Goal: Task Accomplishment & Management: Use online tool/utility

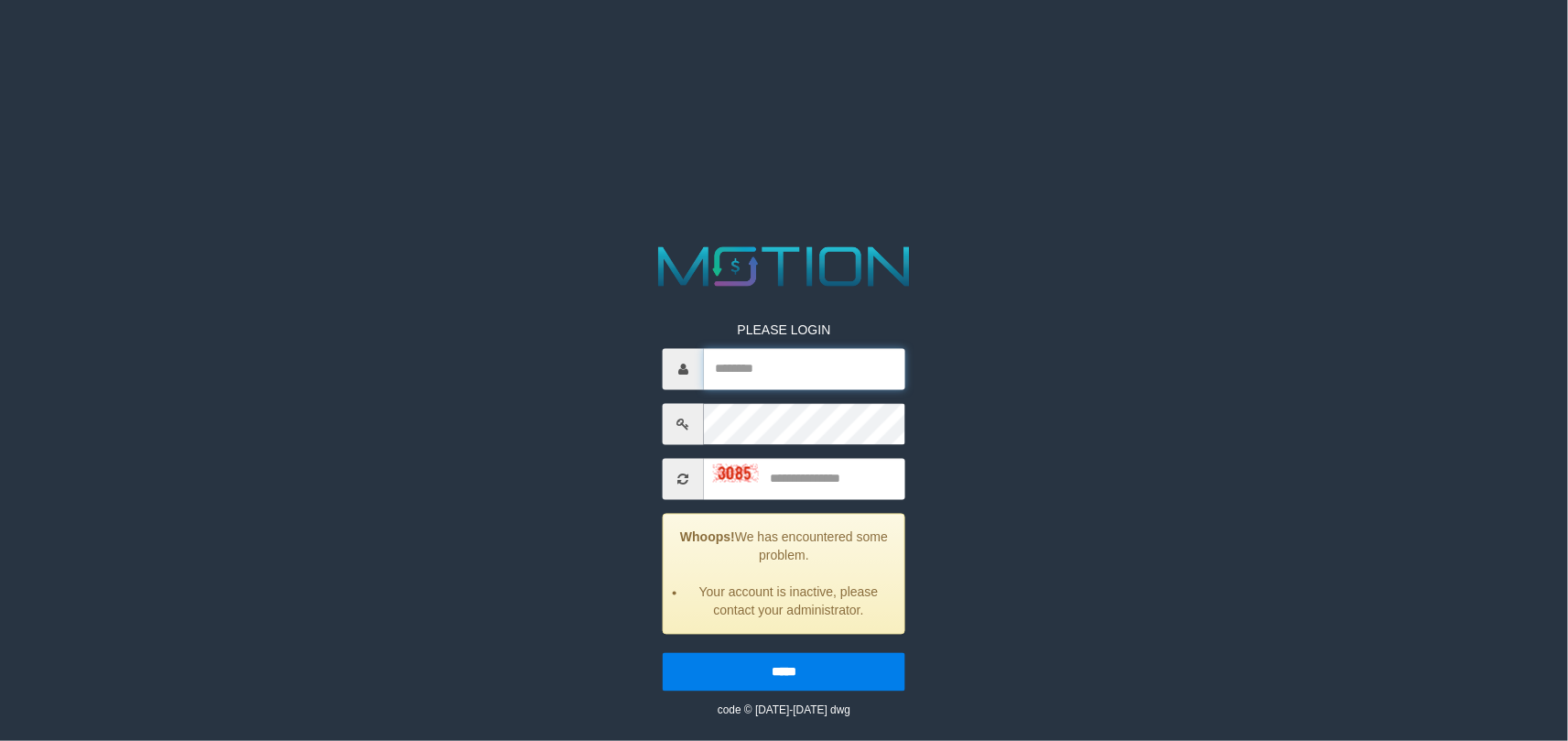
type input "*******"
click at [809, 491] on input "text" at bounding box center [804, 479] width 202 height 42
type input "****"
click at [663, 653] on input "*****" at bounding box center [784, 672] width 242 height 39
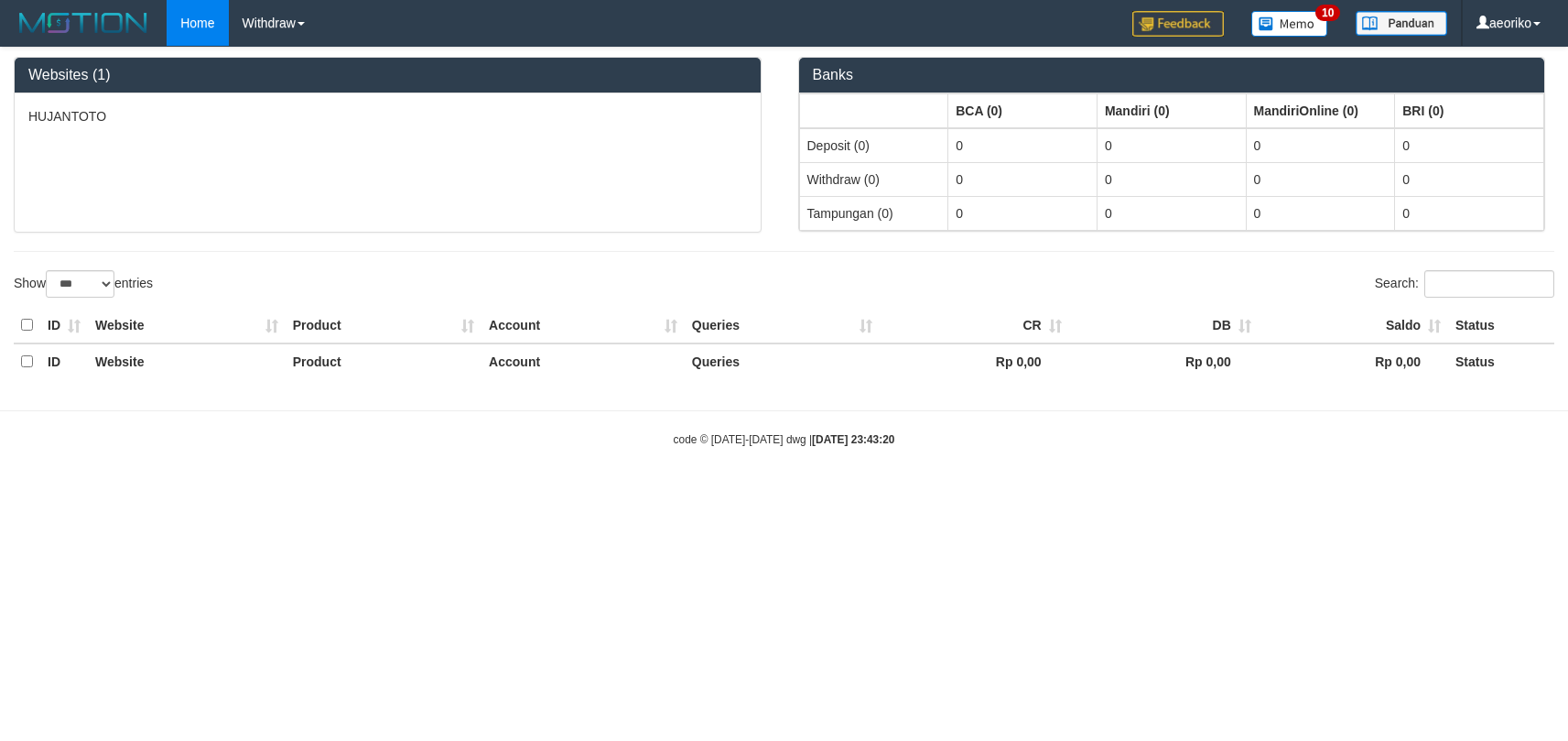
select select "***"
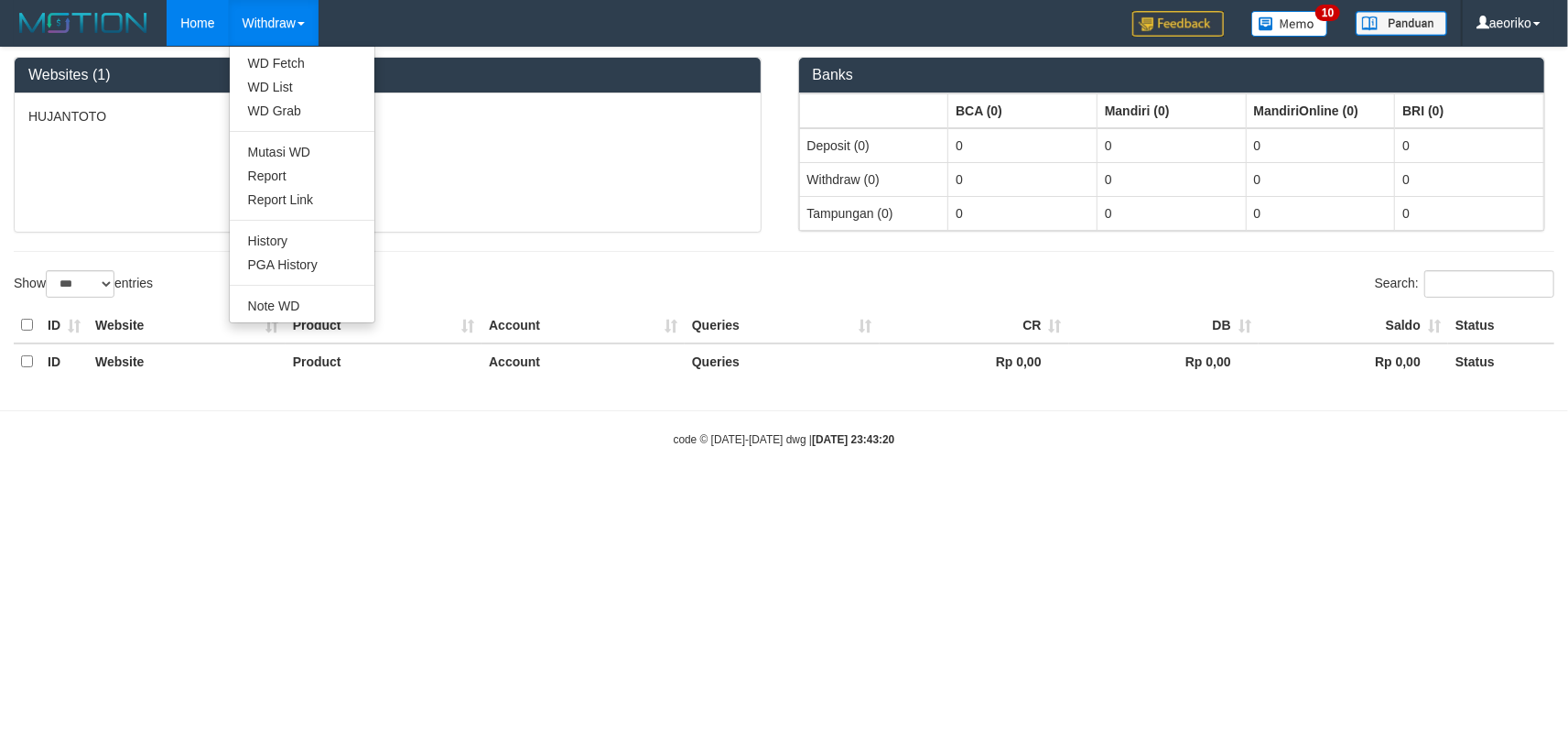
click at [266, 24] on link "Withdraw" at bounding box center [273, 22] width 90 height 45
click at [293, 86] on link "WD List" at bounding box center [302, 87] width 145 height 24
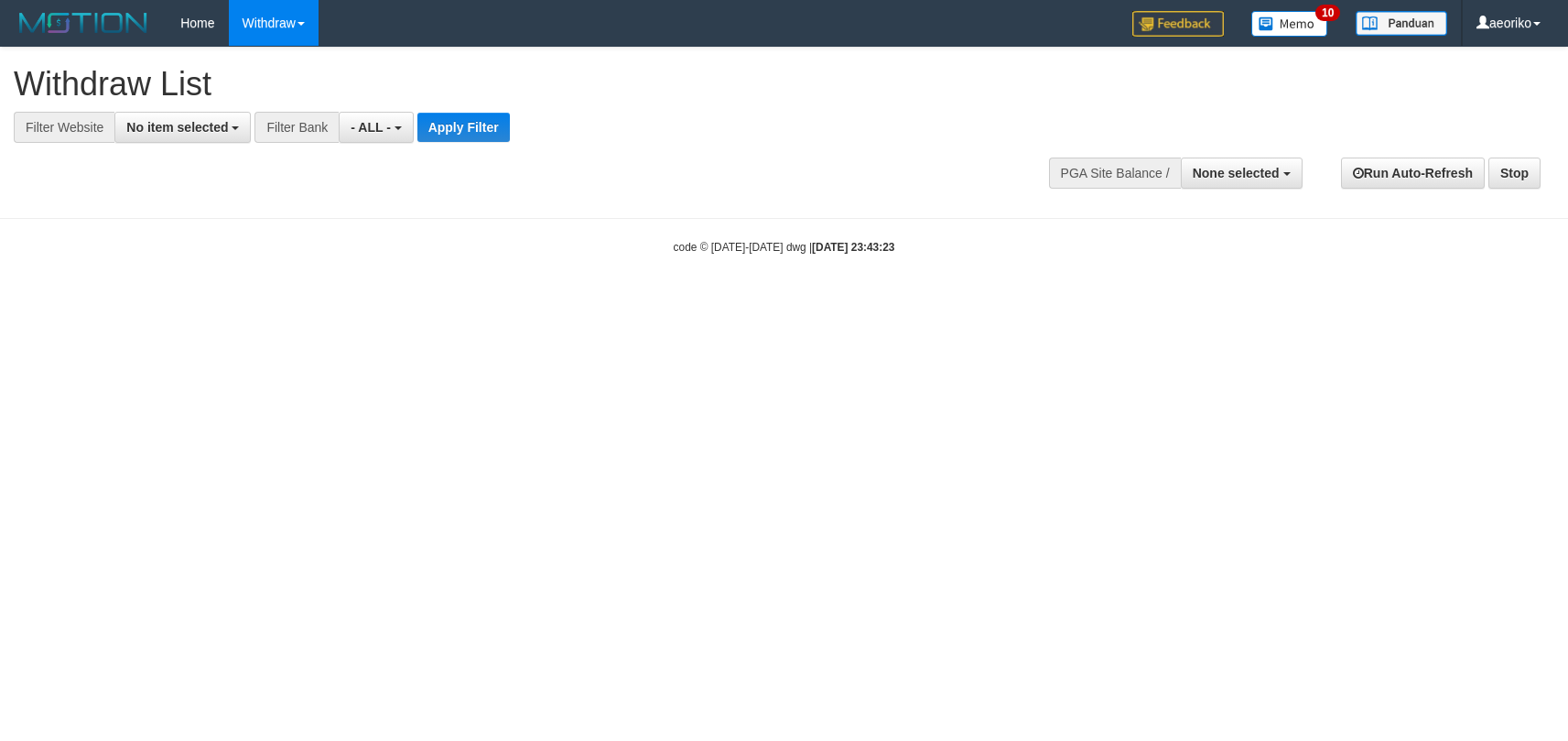
select select
click at [202, 127] on span "No item selected" at bounding box center [177, 127] width 101 height 14
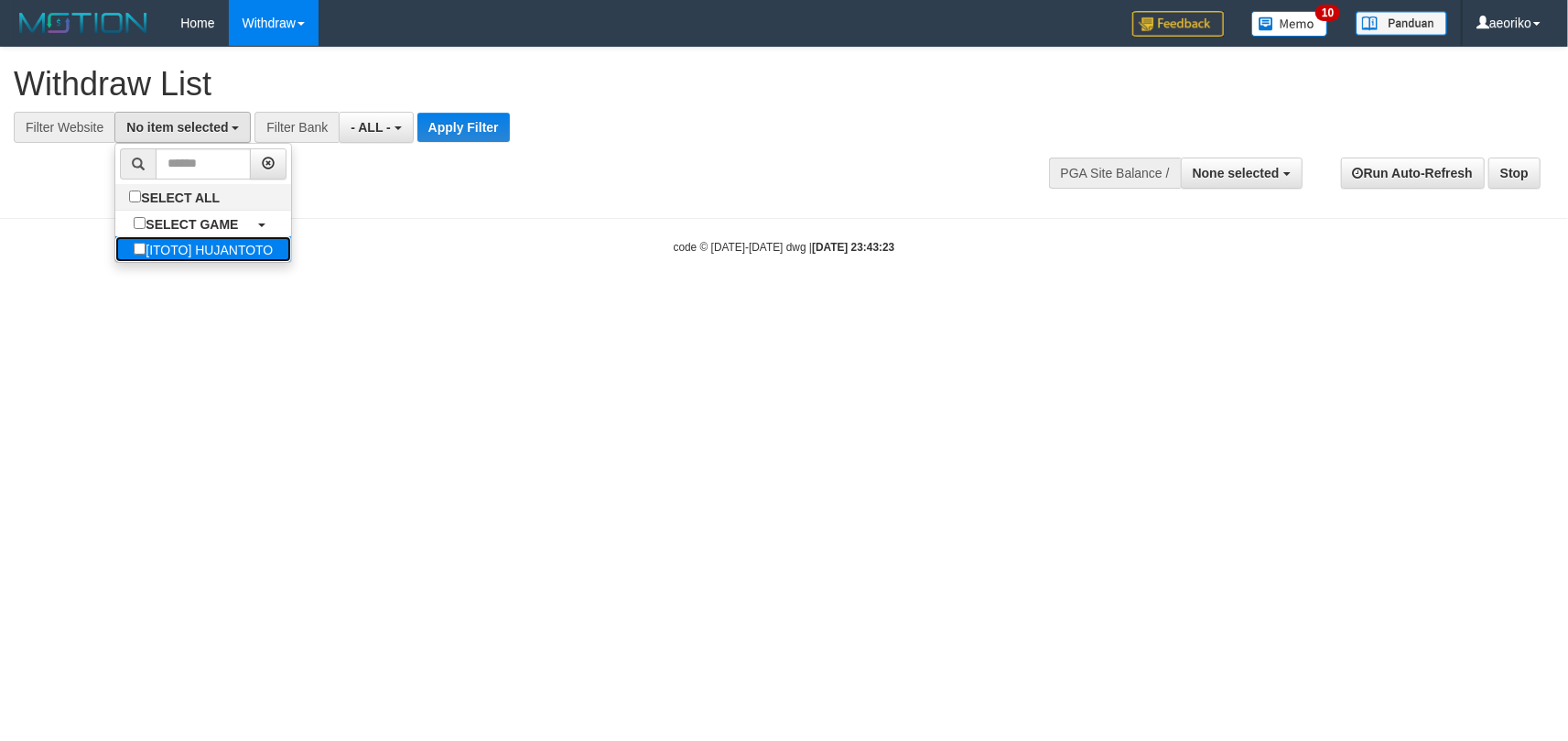
click at [210, 251] on label "[ITOTO] HUJANTOTO" at bounding box center [203, 249] width 176 height 26
select select "***"
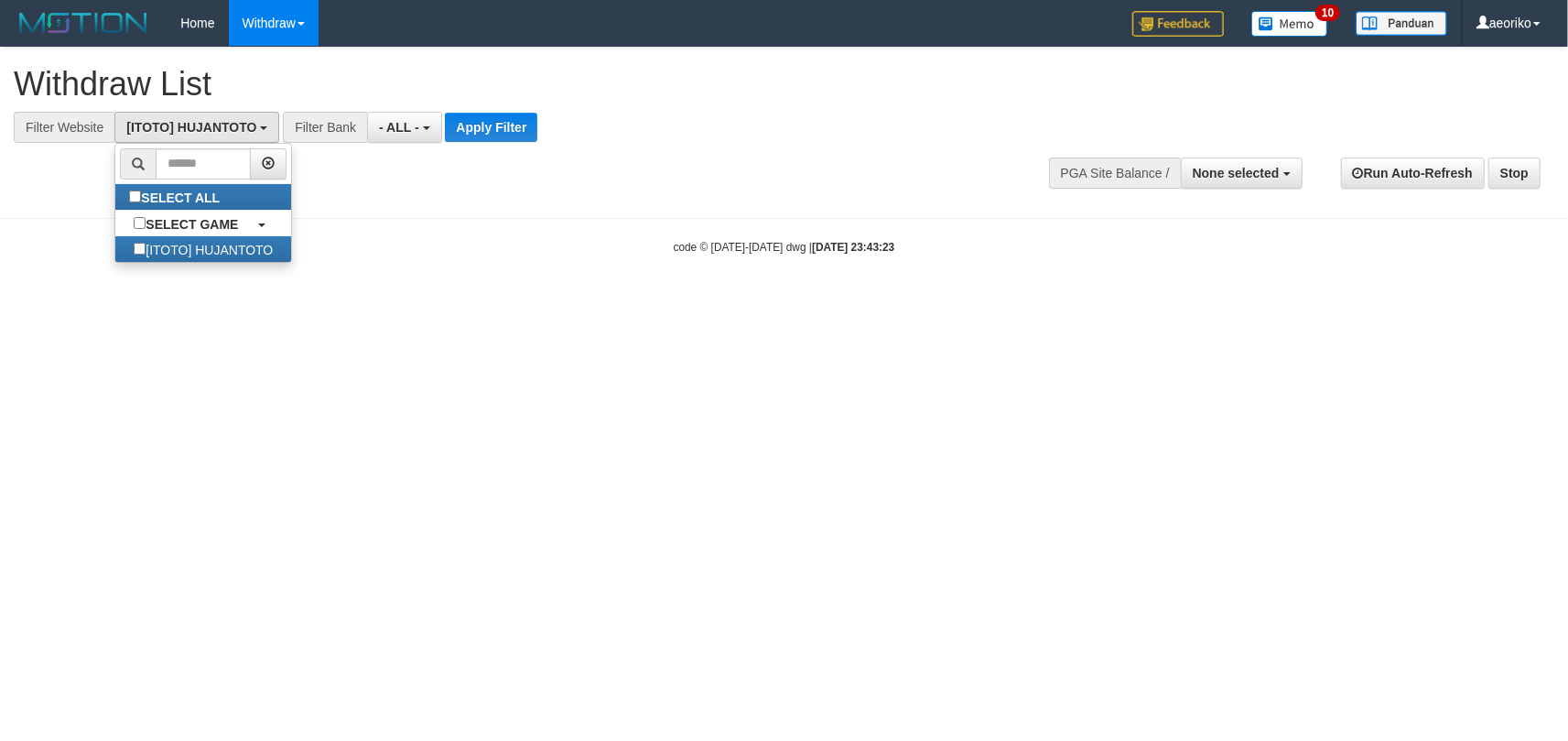
scroll to position [15, 0]
click at [390, 125] on span "- ALL -" at bounding box center [400, 127] width 41 height 14
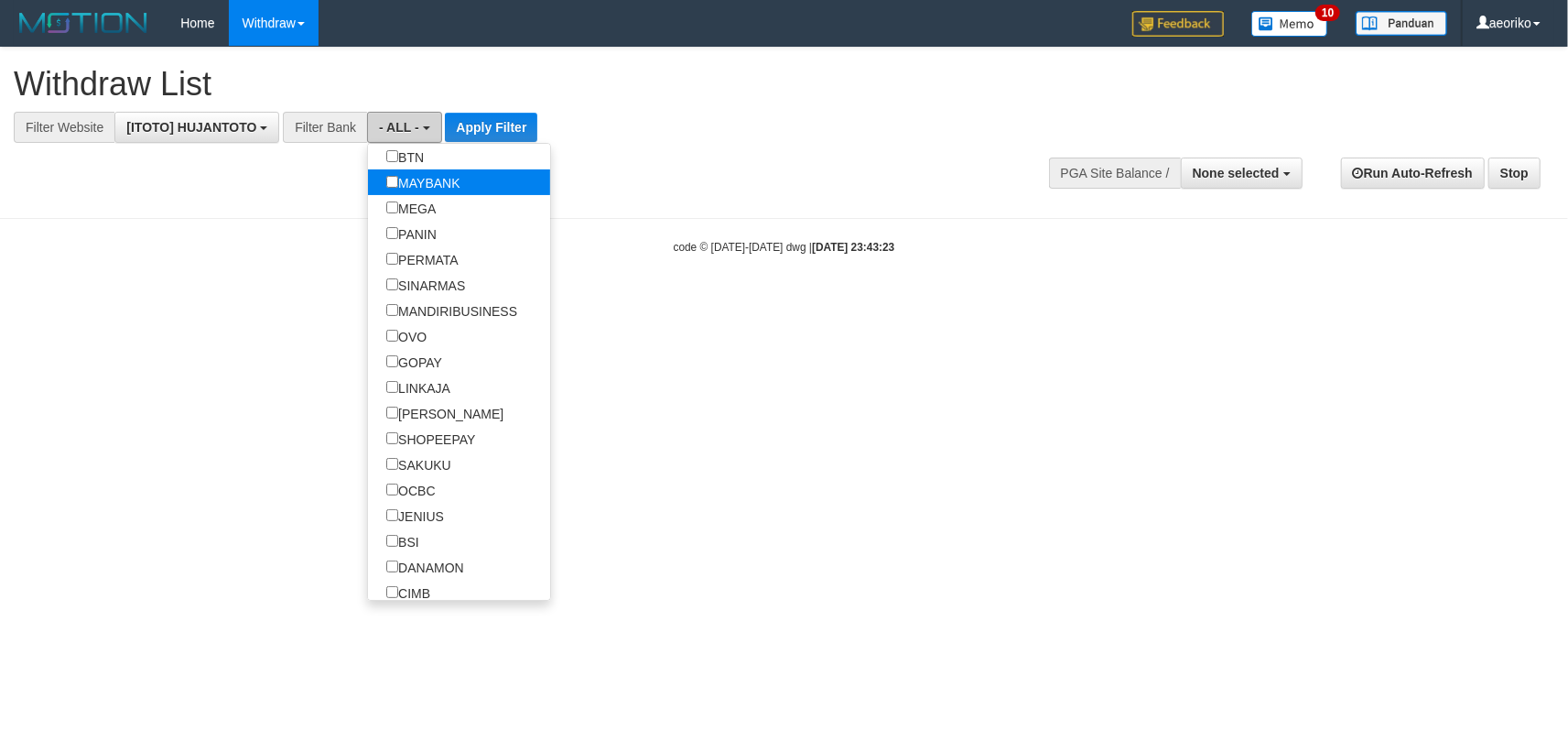
scroll to position [327, 0]
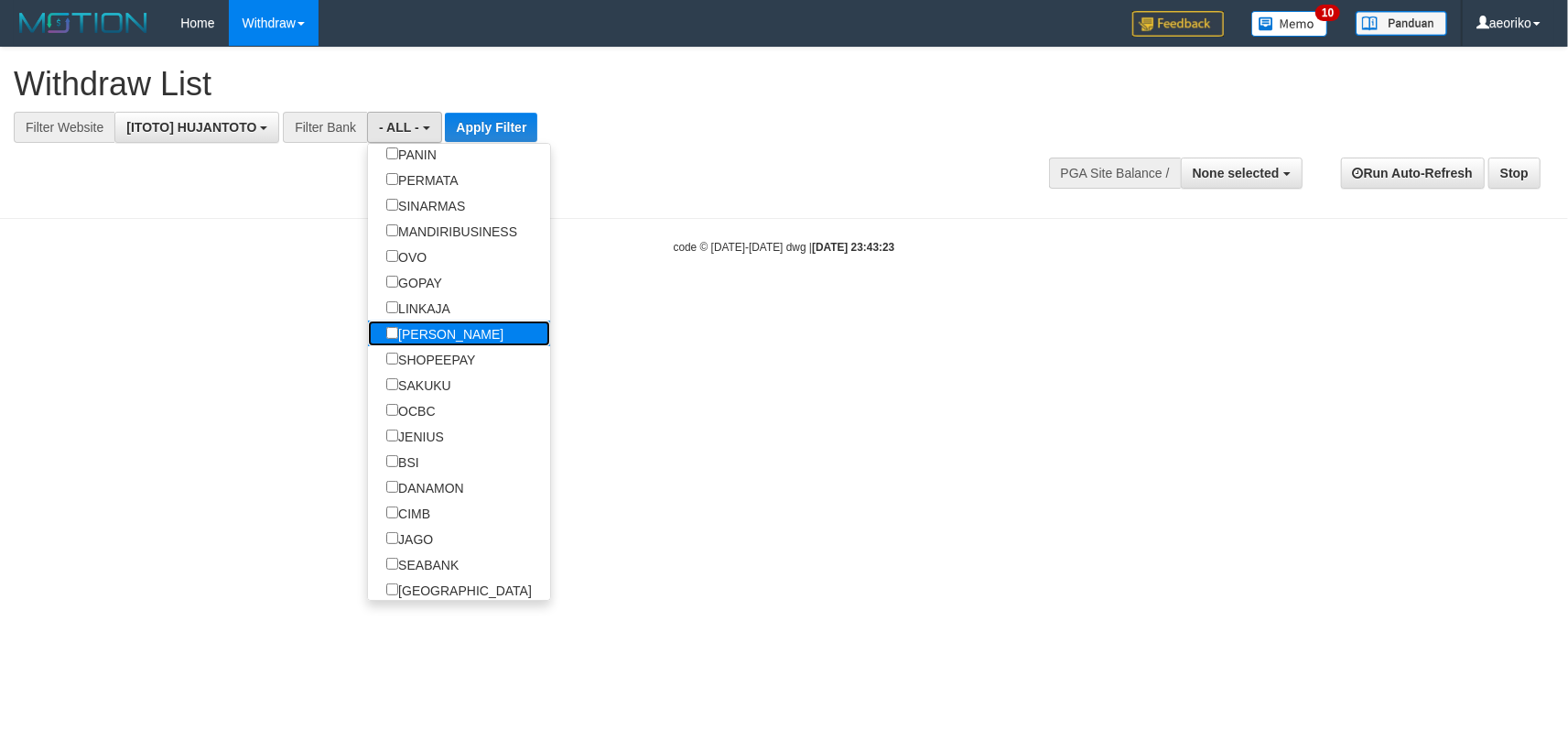
click at [437, 338] on label "[PERSON_NAME]" at bounding box center [444, 333] width 154 height 26
select select "****"
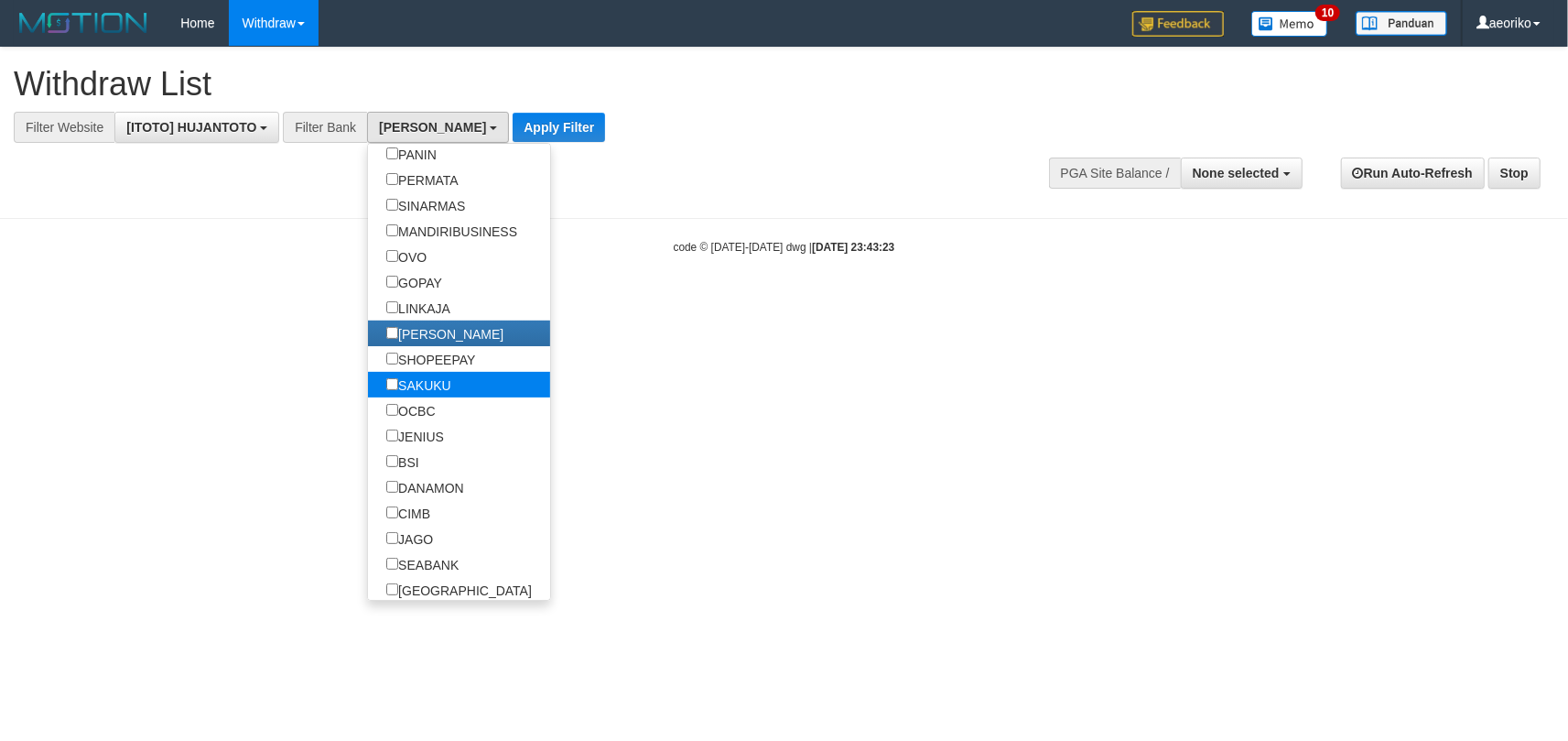
scroll to position [488, 0]
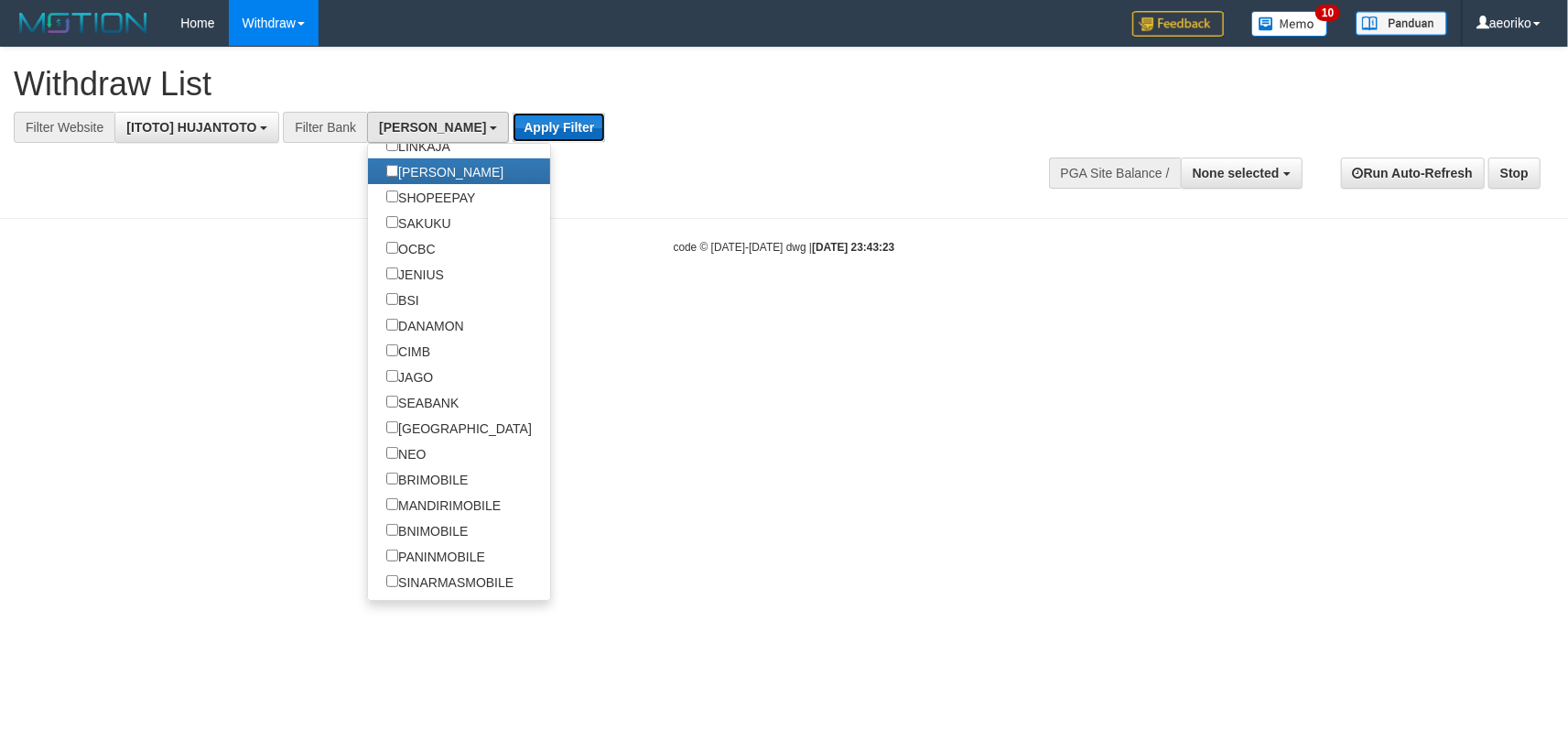
drag, startPoint x: 514, startPoint y: 127, endPoint x: 616, endPoint y: 111, distance: 103.2
click at [514, 126] on button "Apply Filter" at bounding box center [559, 128] width 93 height 29
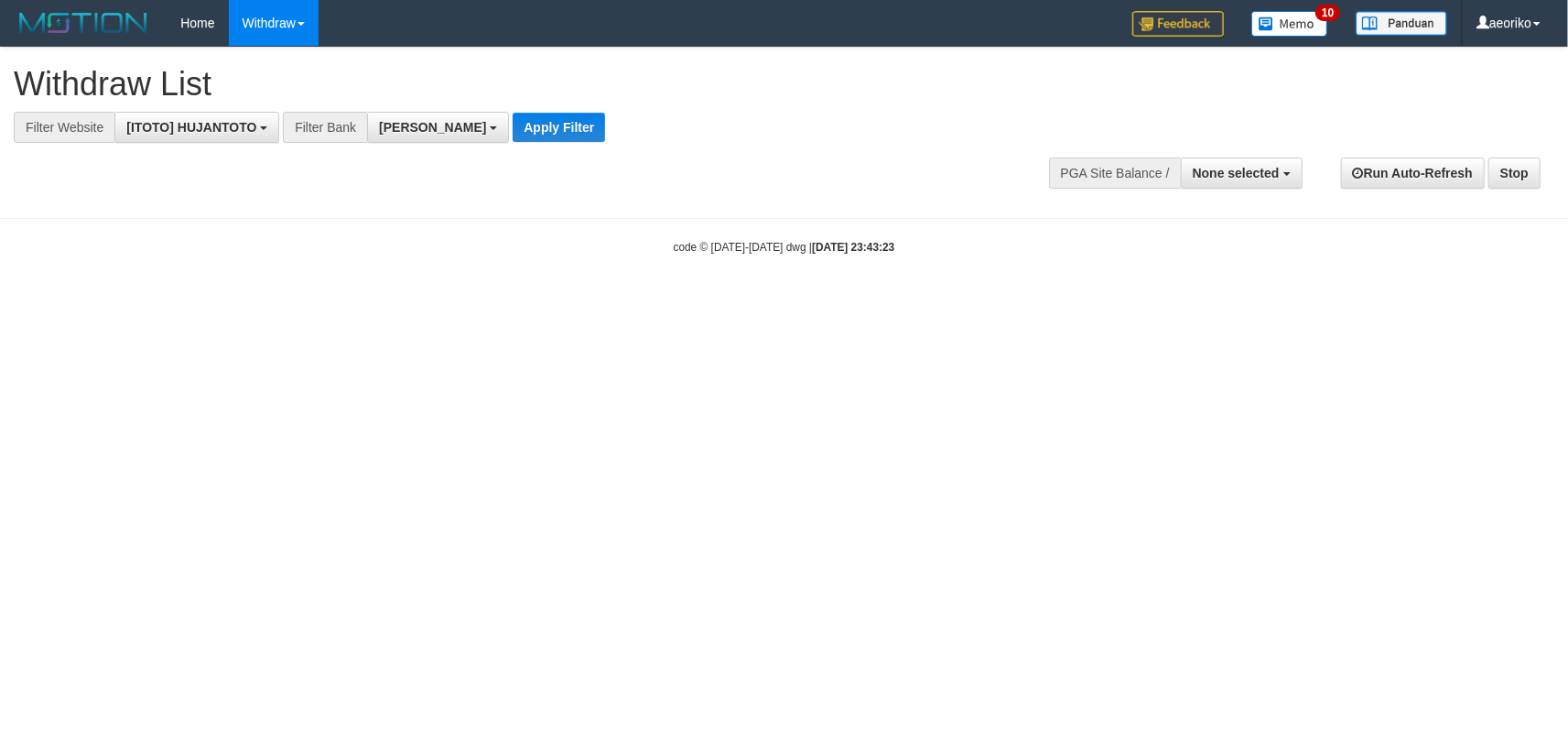
click at [630, 108] on div "**********" at bounding box center [527, 95] width 1027 height 96
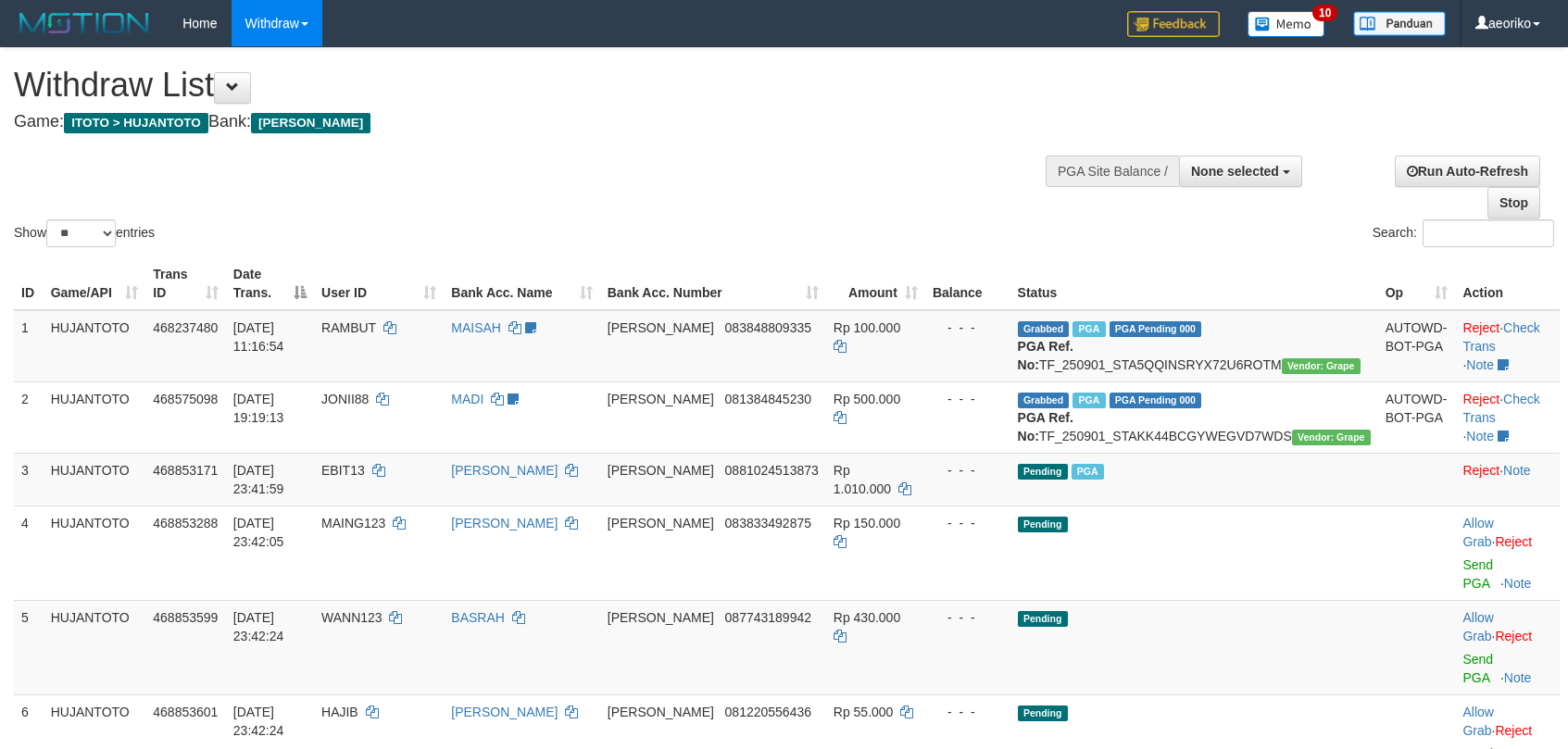
select select
select select "**"
click at [529, 113] on h4 "Game: ITOTO > HUJANTOTO Bank: DANA" at bounding box center [519, 122] width 1012 height 19
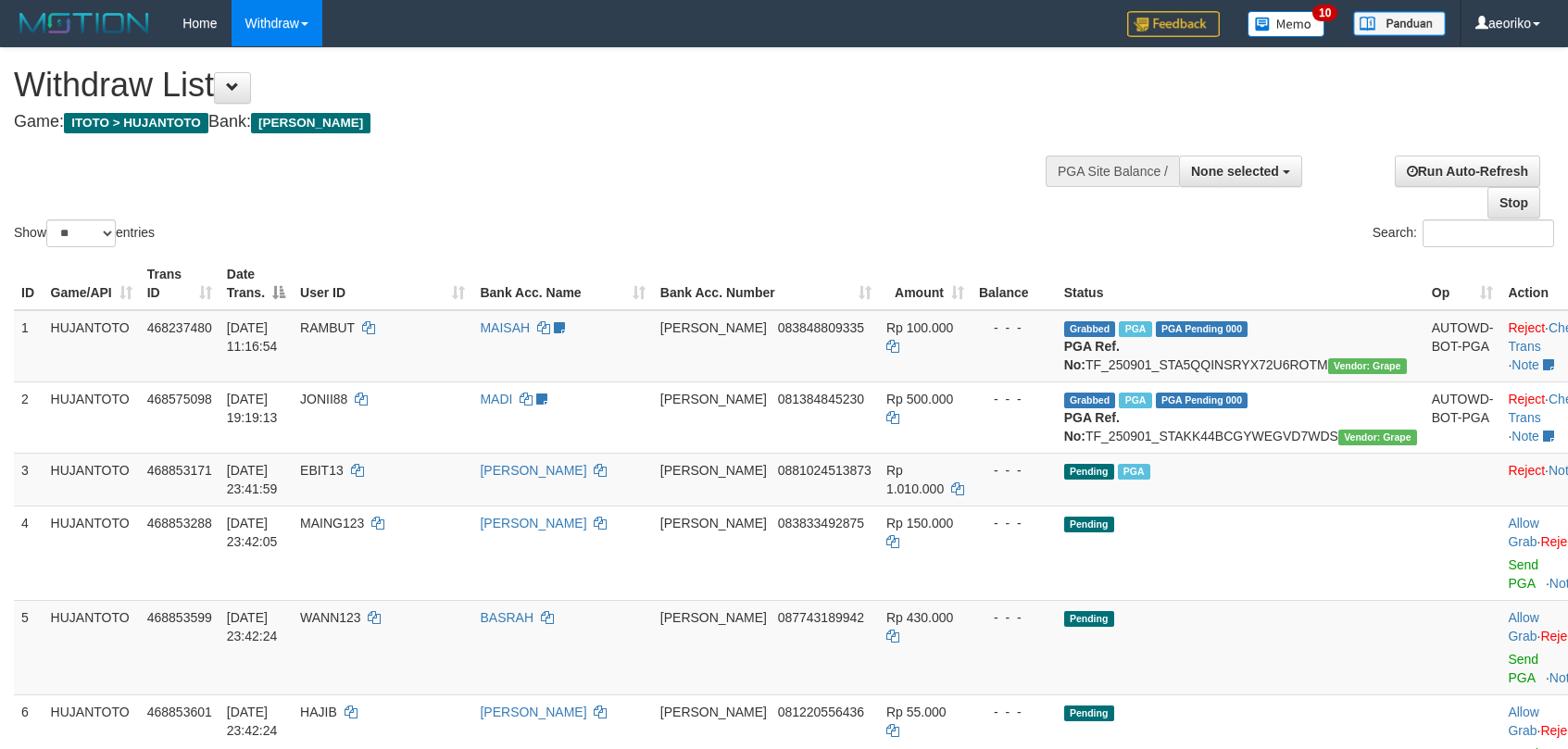
select select
select select "**"
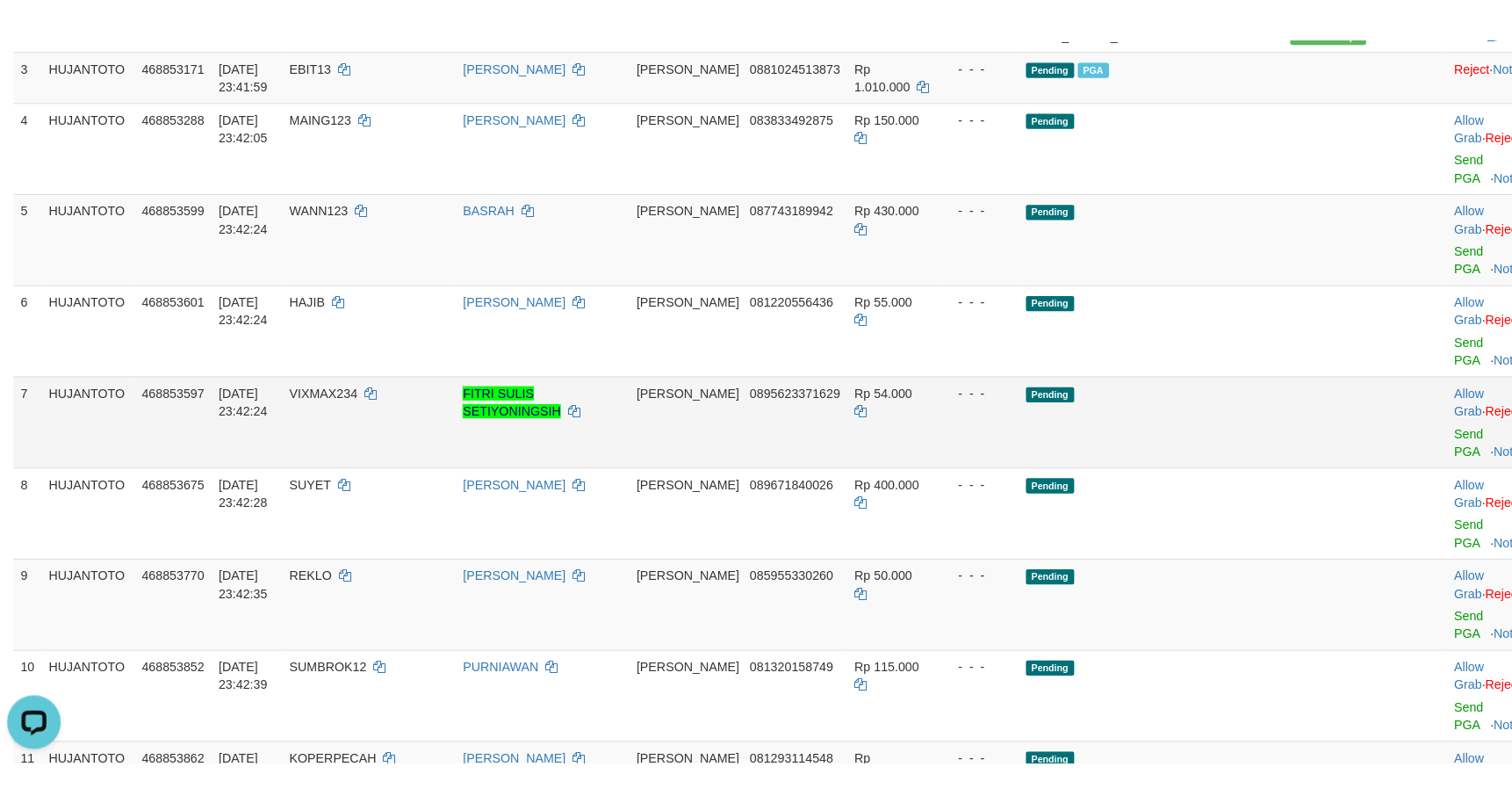
scroll to position [468, 0]
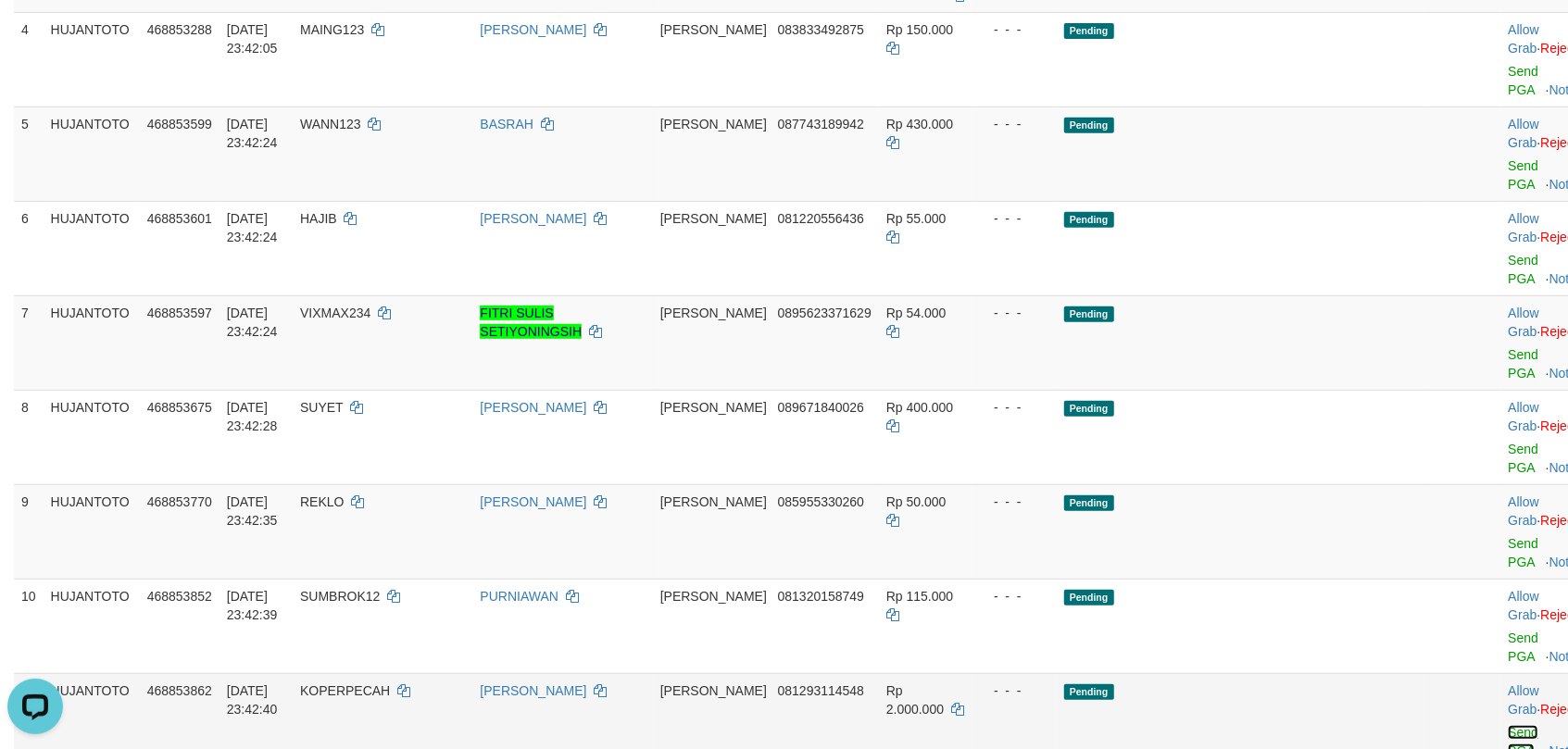
click at [1507, 726] on link "Send PGA" at bounding box center [1522, 742] width 30 height 33
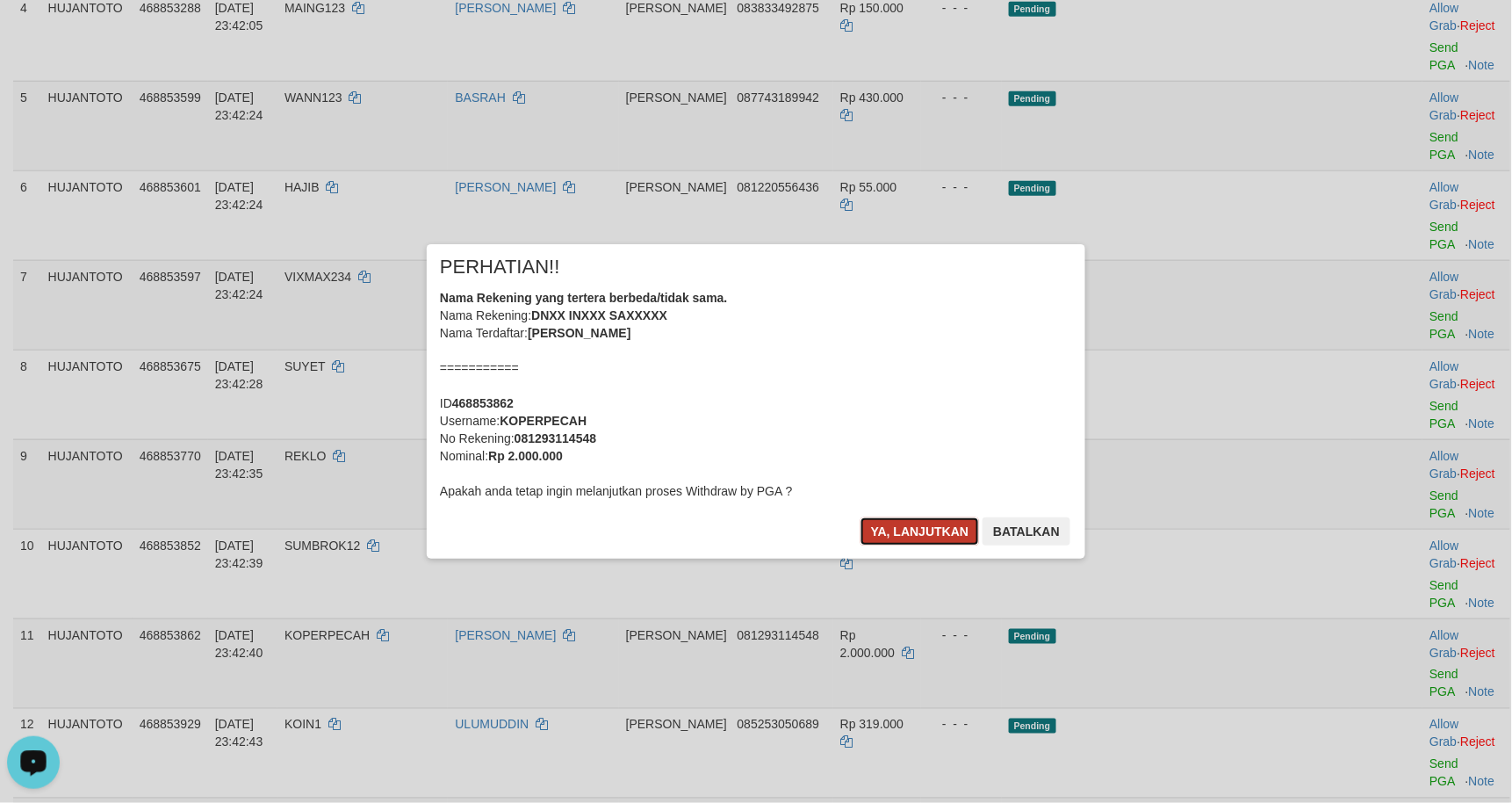
click at [909, 524] on button "Ya, lanjutkan" at bounding box center [919, 532] width 119 height 28
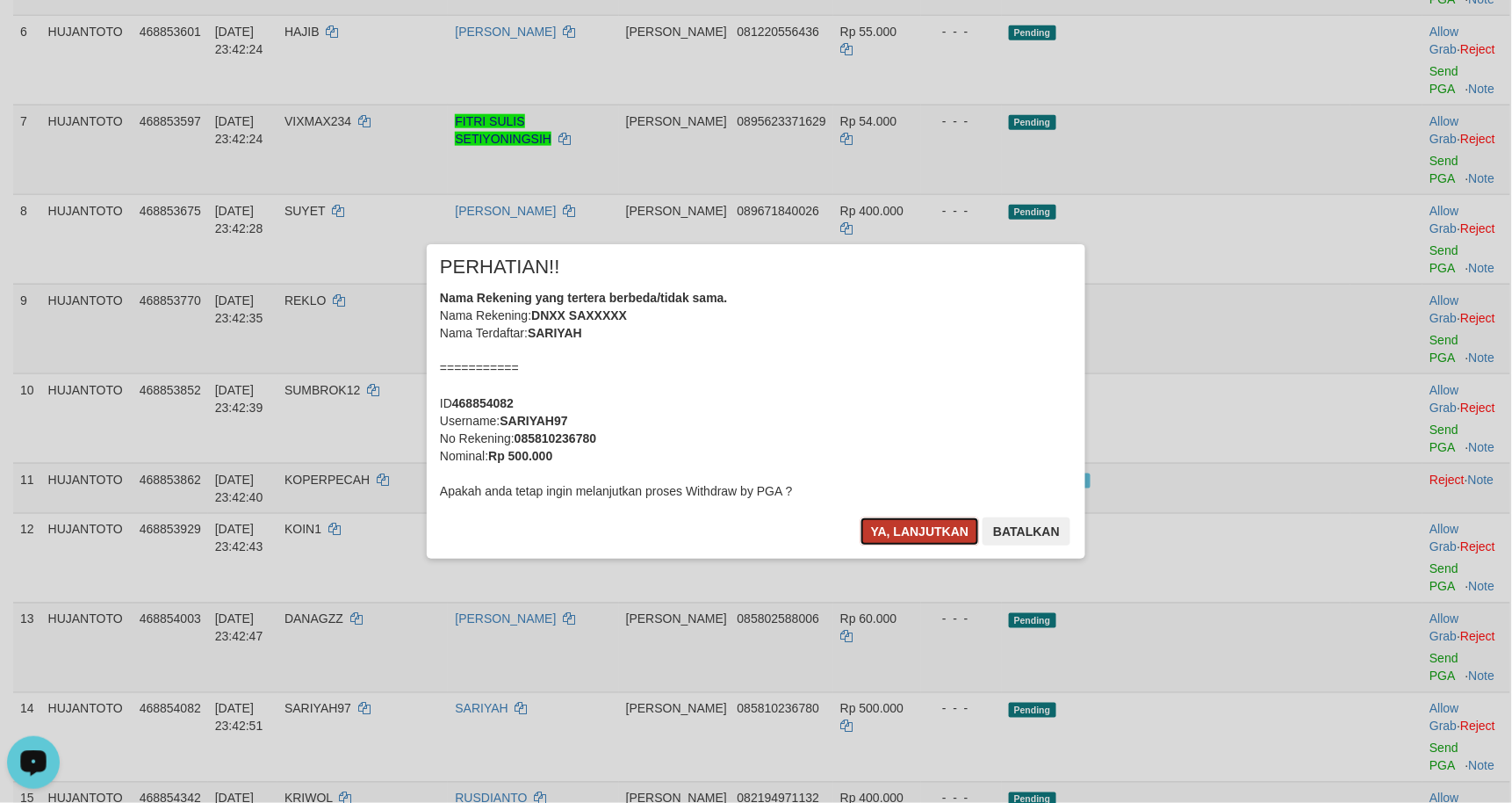
click at [918, 533] on button "Ya, lanjutkan" at bounding box center [919, 532] width 119 height 28
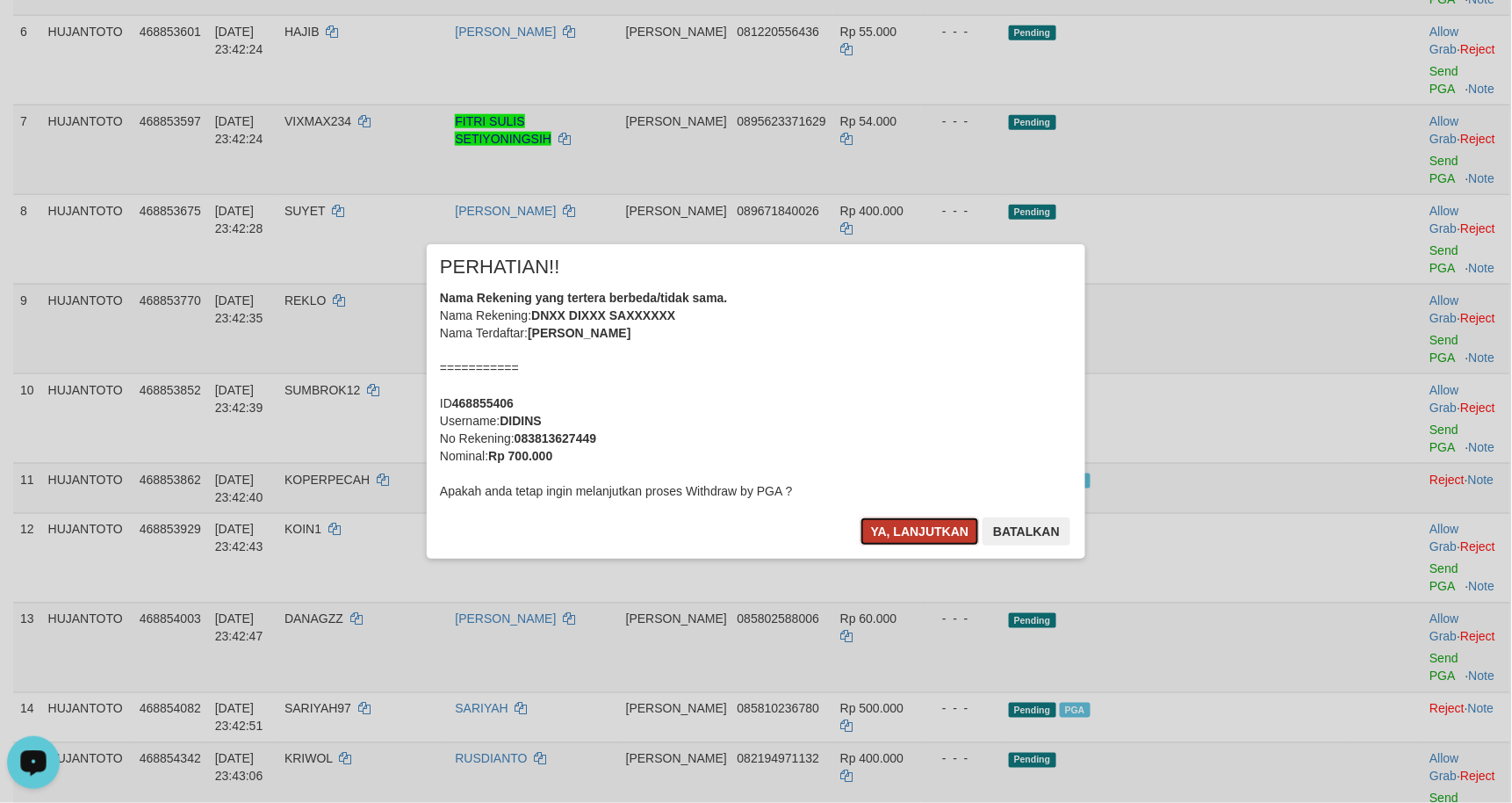
click at [860, 518] on button "Ya, lanjutkan" at bounding box center [919, 532] width 119 height 28
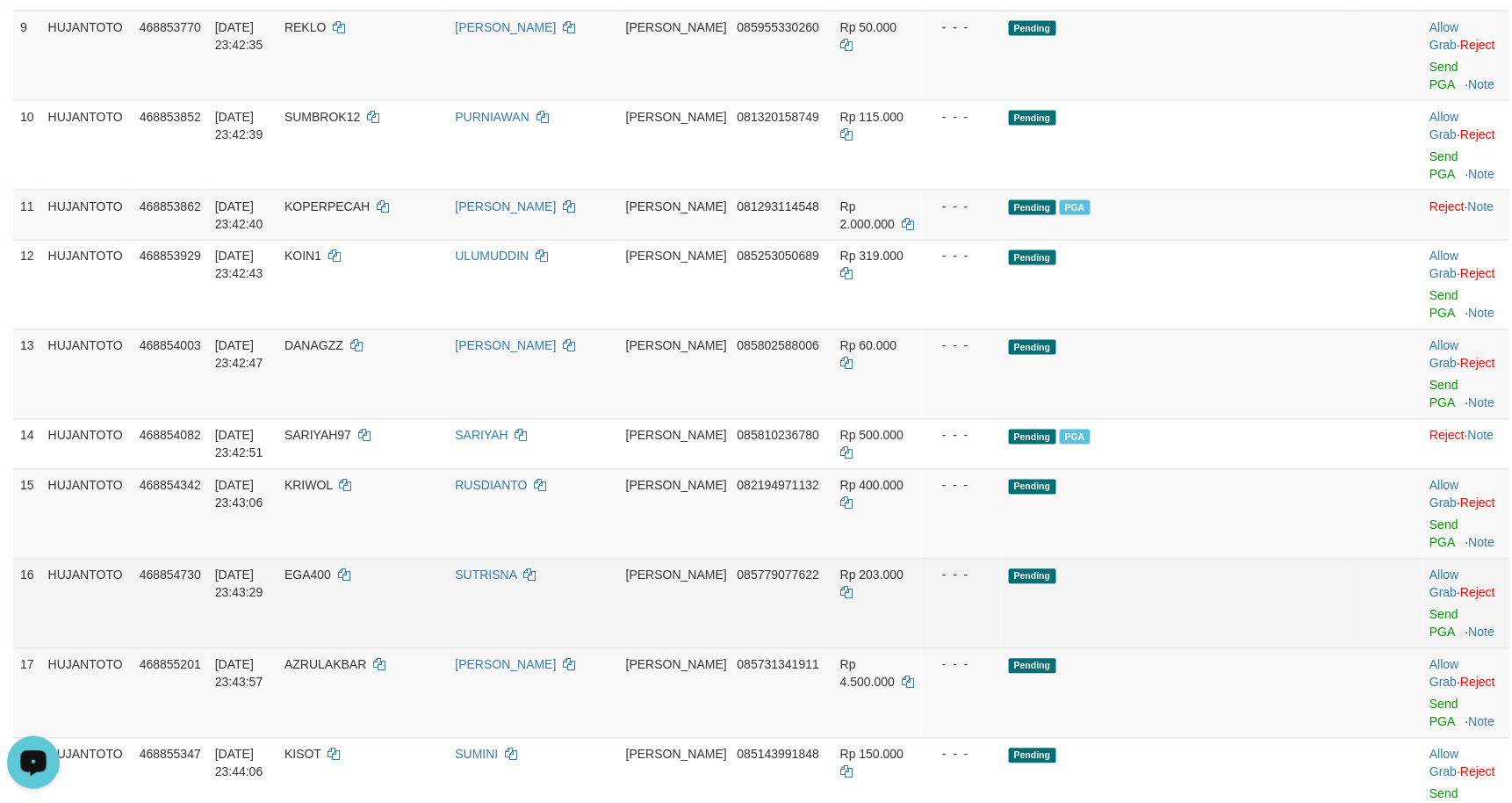
scroll to position [936, 0]
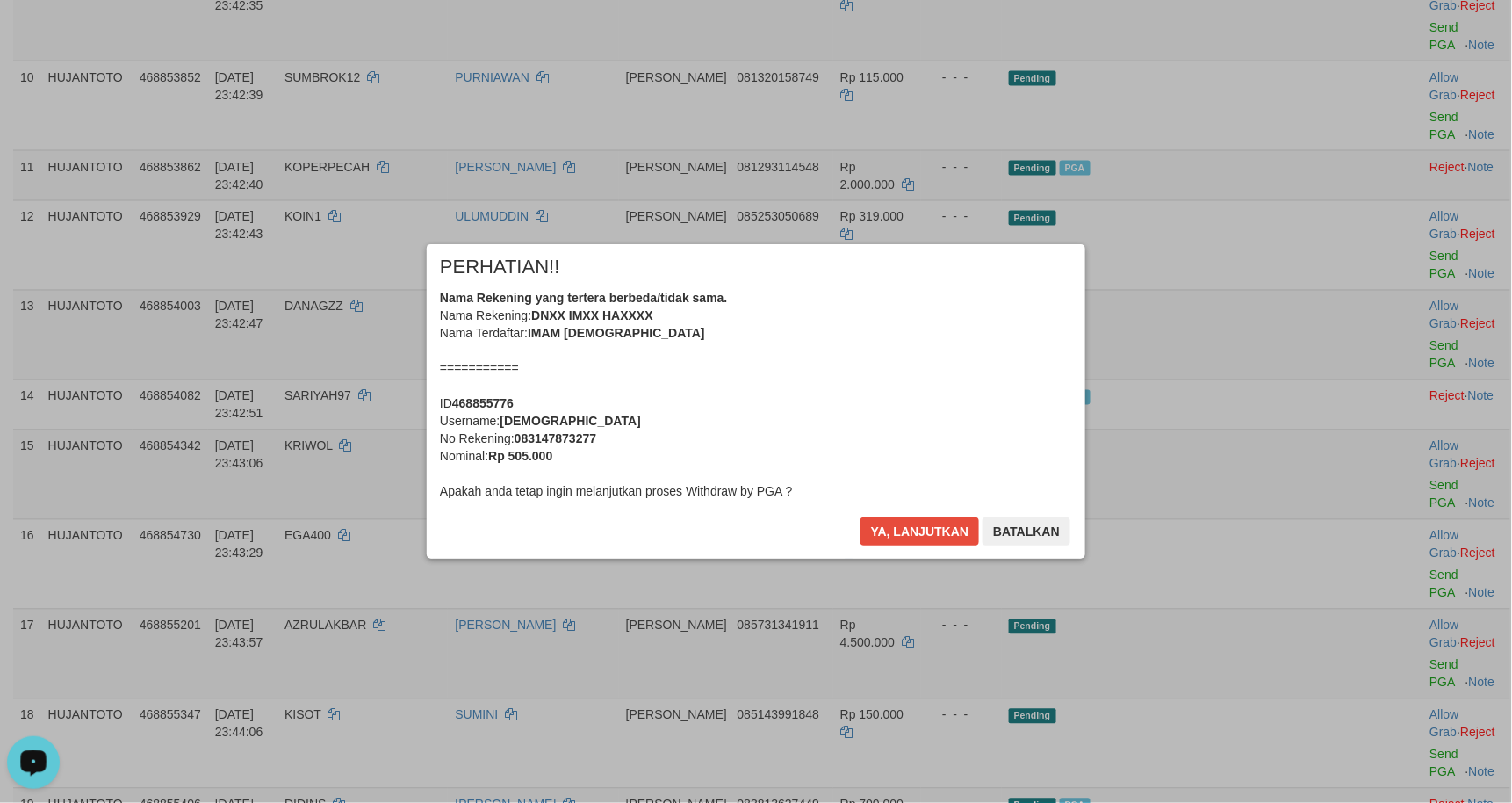
click at [862, 382] on div "Nama Rekening yang tertera berbeda/tidak sama. Nama Rekening: DNXX IMXX HAXXXX …" at bounding box center [756, 395] width 632 height 211
click at [887, 533] on button "Ya, lanjutkan" at bounding box center [919, 532] width 119 height 28
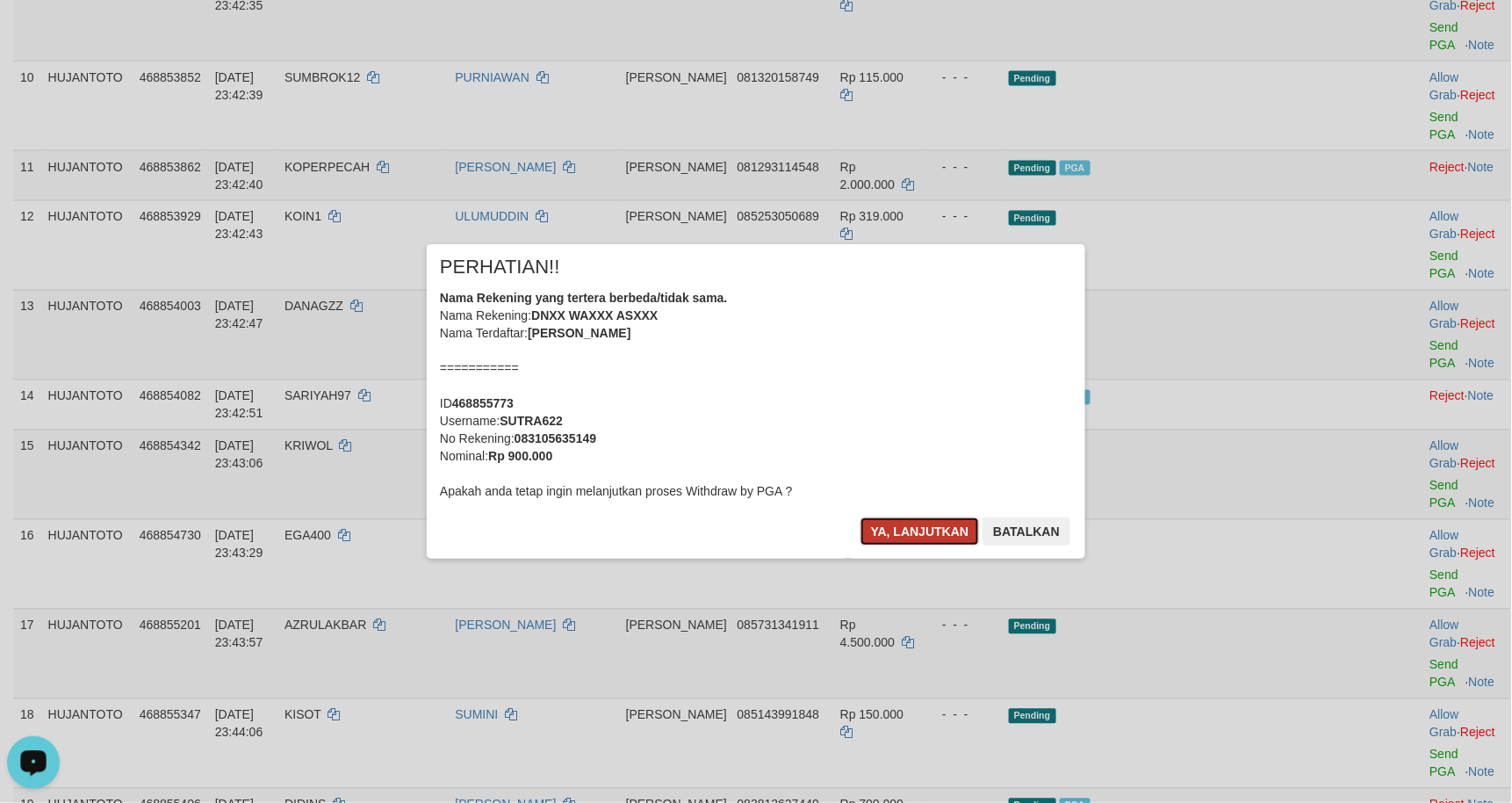
click at [893, 532] on button "Ya, lanjutkan" at bounding box center [919, 532] width 119 height 28
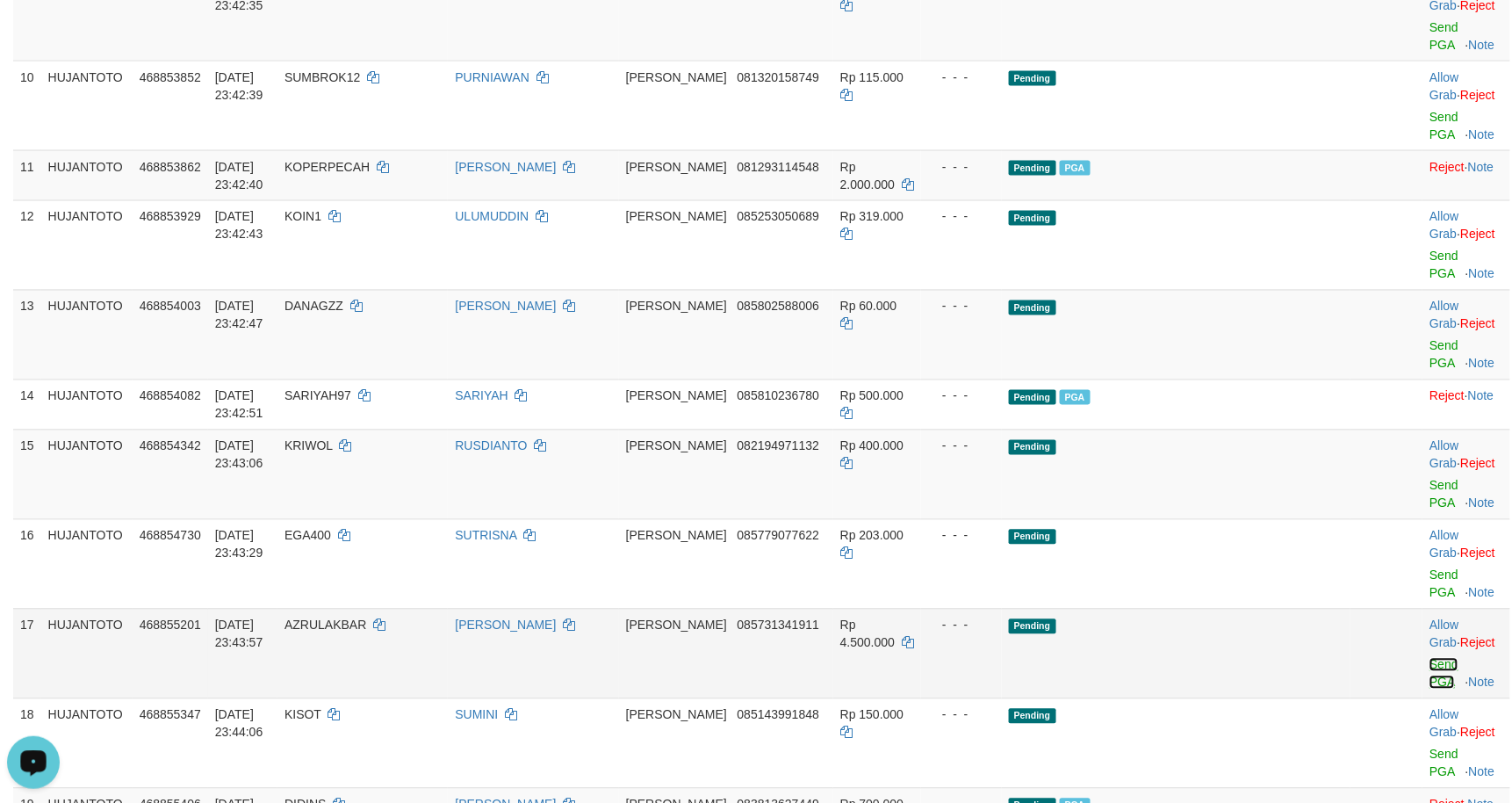
click at [1430, 658] on link "Send PGA" at bounding box center [1443, 673] width 29 height 31
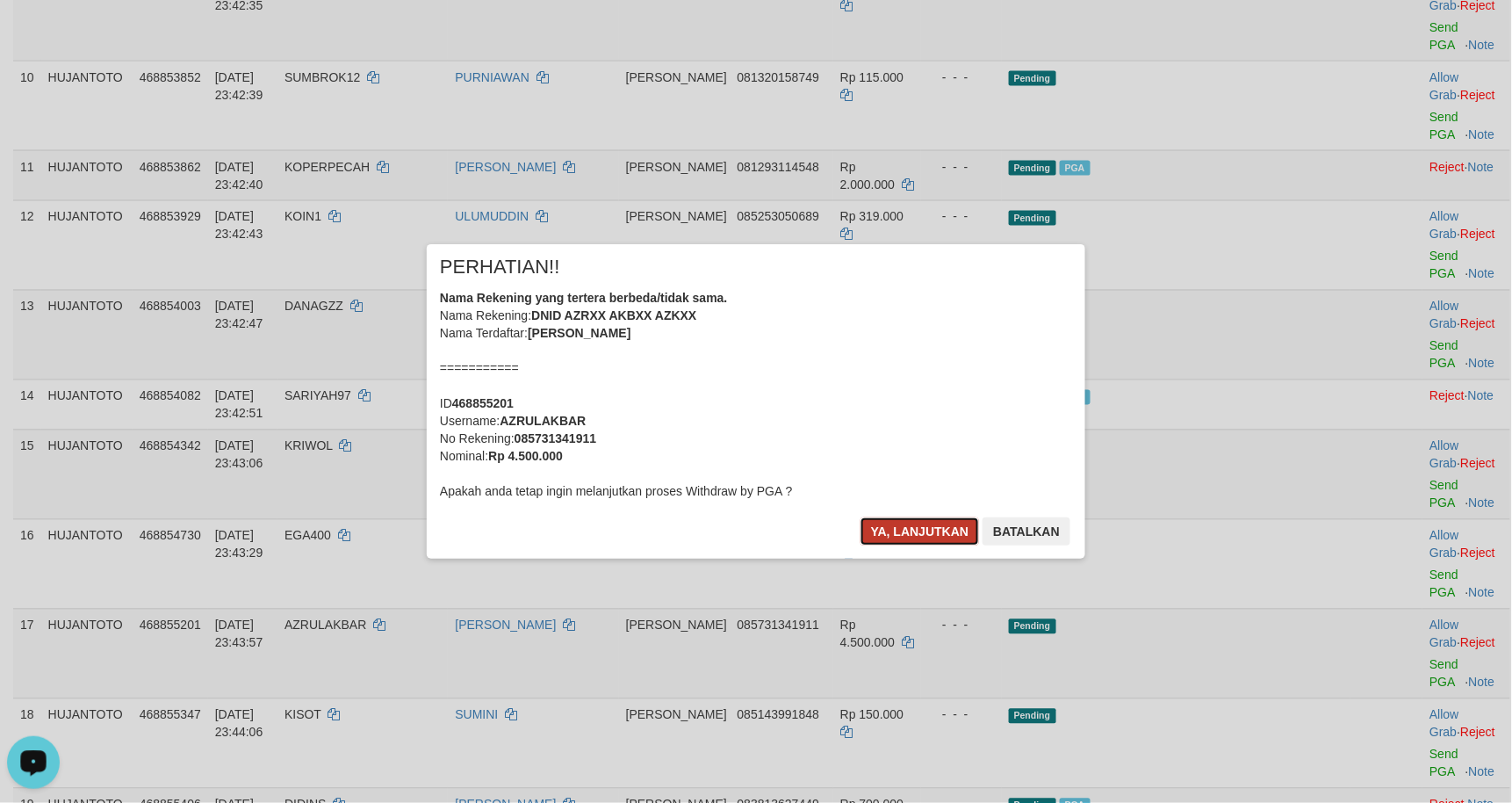
click at [904, 521] on button "Ya, lanjutkan" at bounding box center [919, 532] width 119 height 28
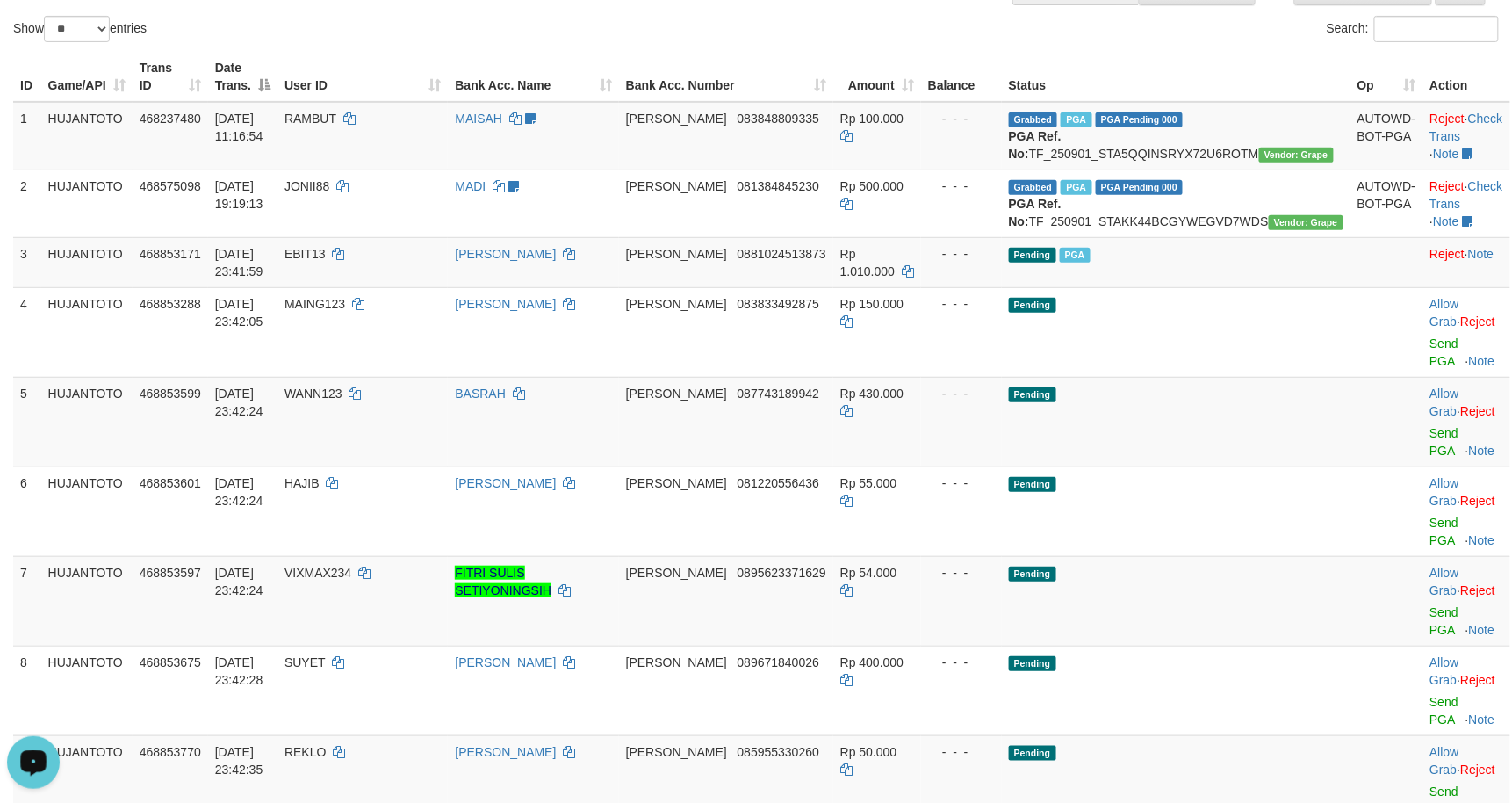
scroll to position [156, 0]
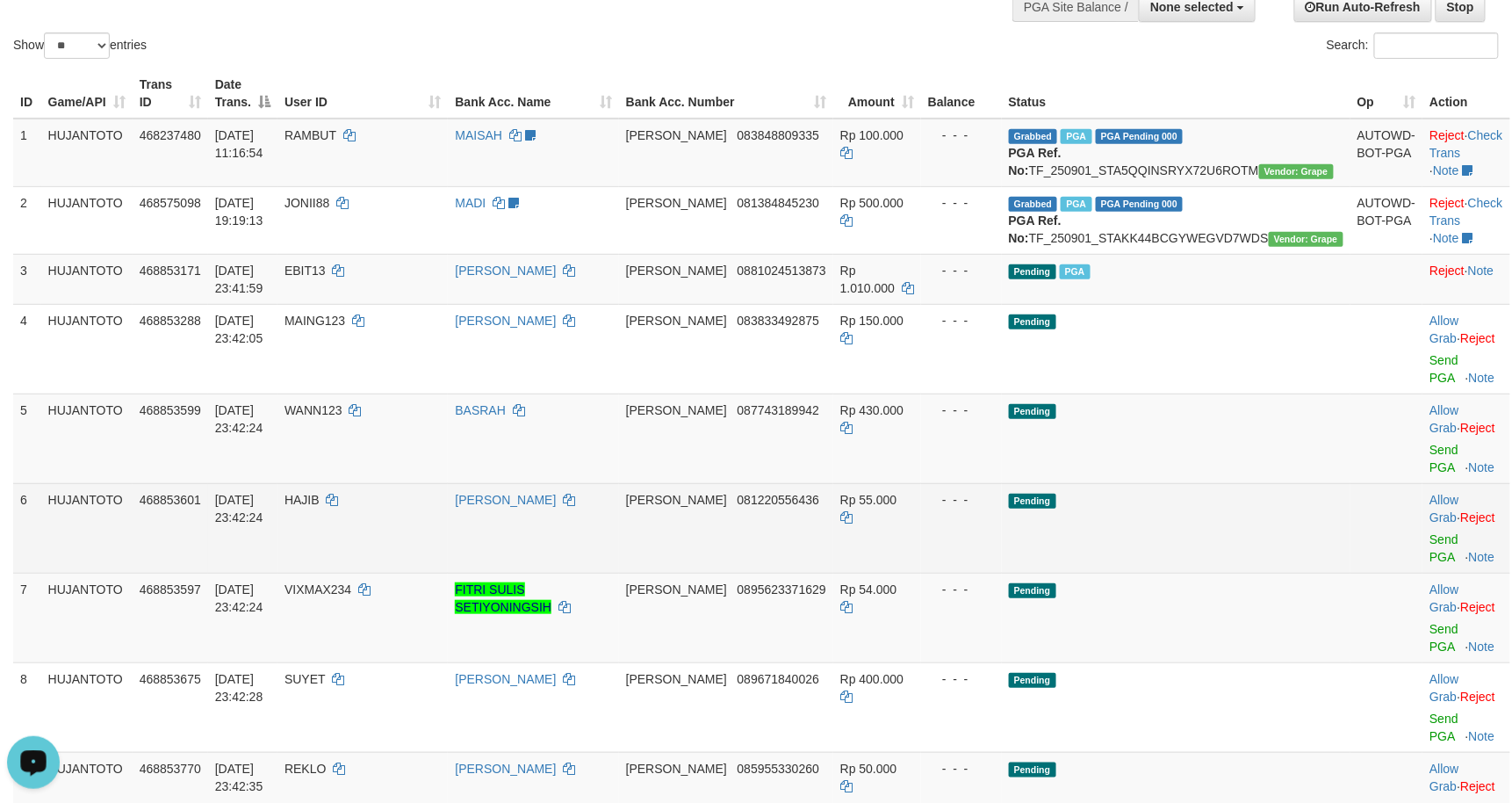
click at [940, 501] on td "- - -" at bounding box center [961, 528] width 81 height 90
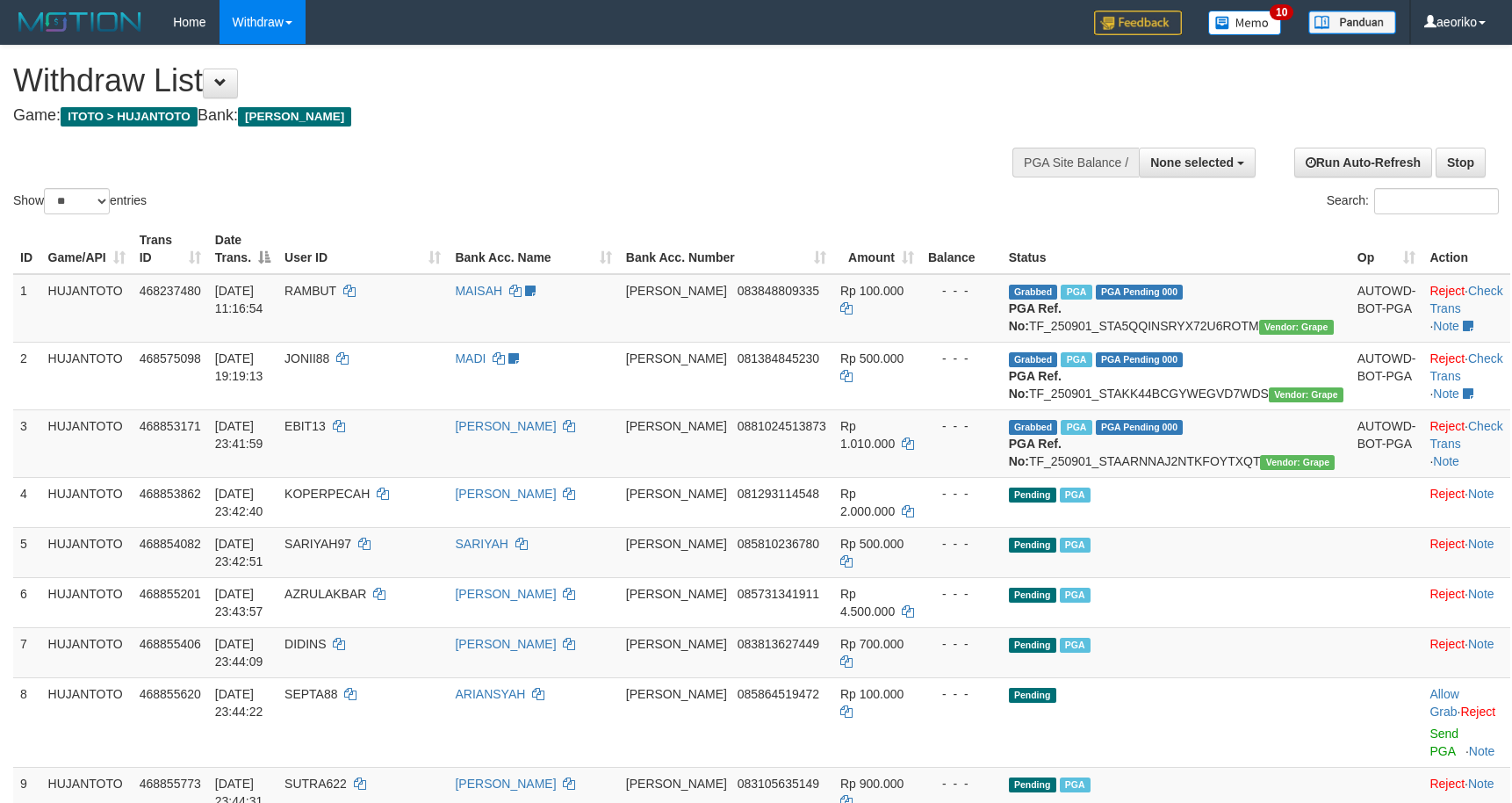
select select
select select "**"
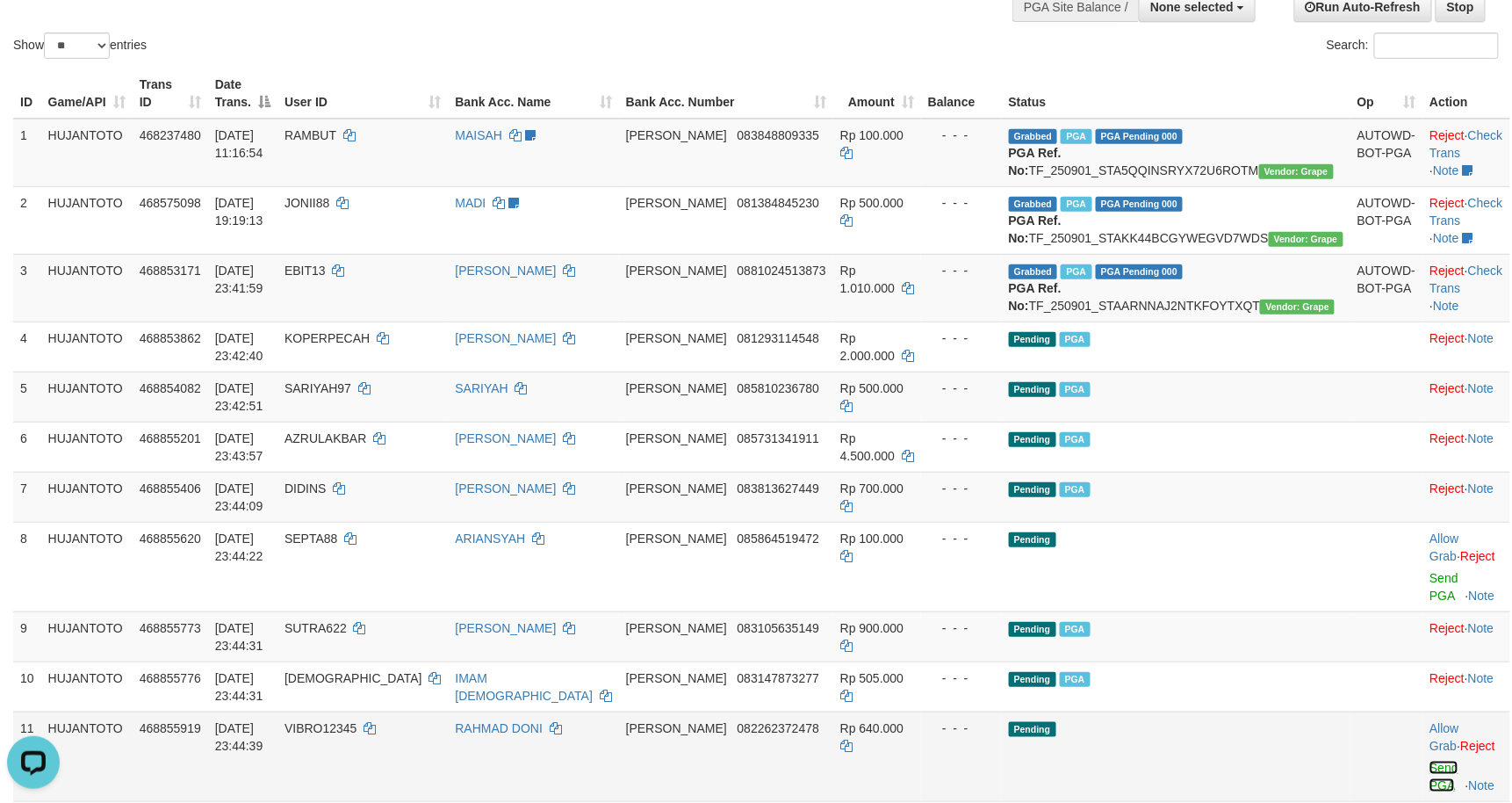
click at [1430, 760] on link "Send PGA" at bounding box center [1443, 776] width 29 height 31
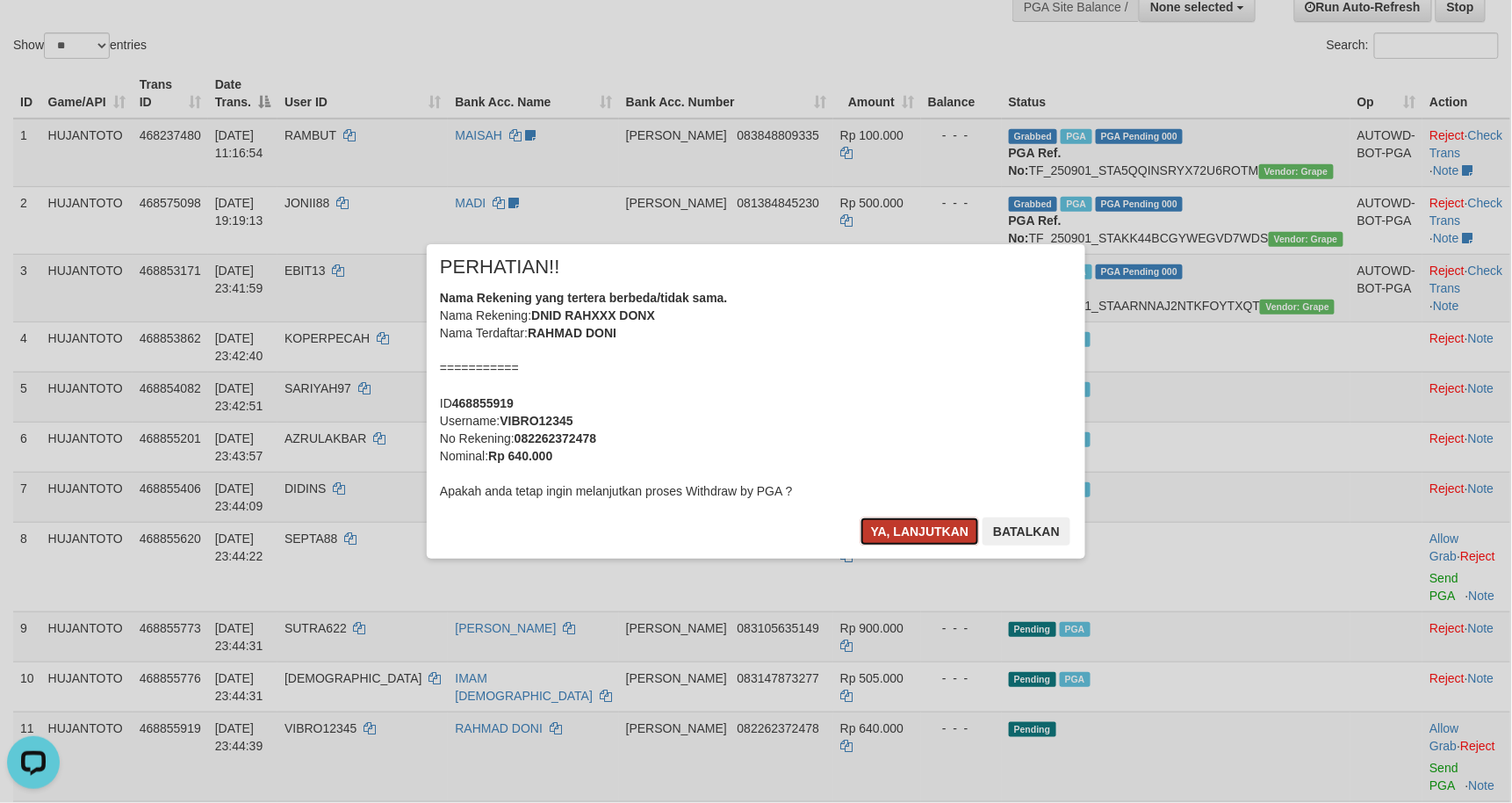
click at [911, 523] on button "Ya, lanjutkan" at bounding box center [919, 532] width 119 height 28
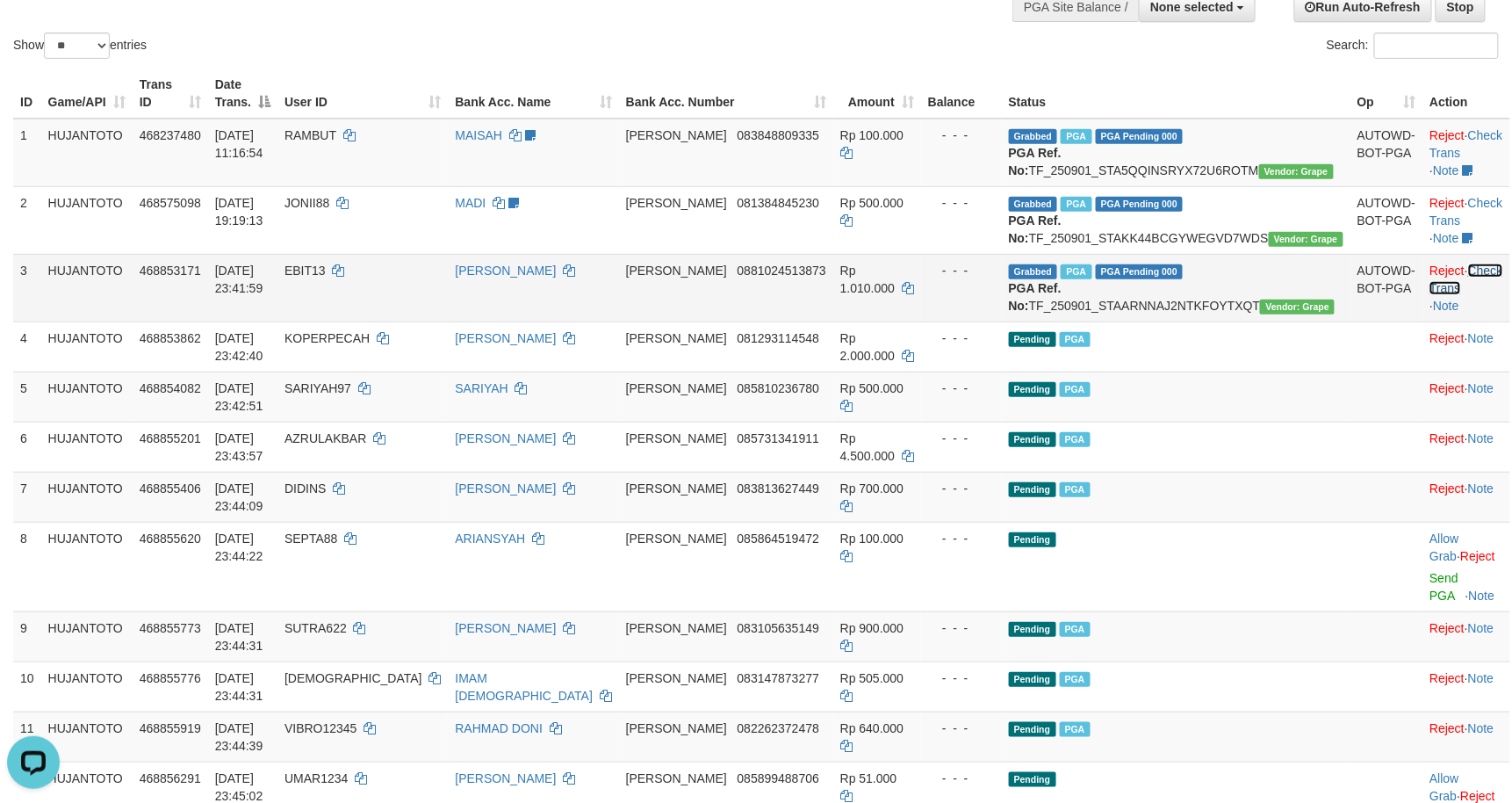
click at [1459, 295] on link "Check Trans" at bounding box center [1466, 279] width 73 height 31
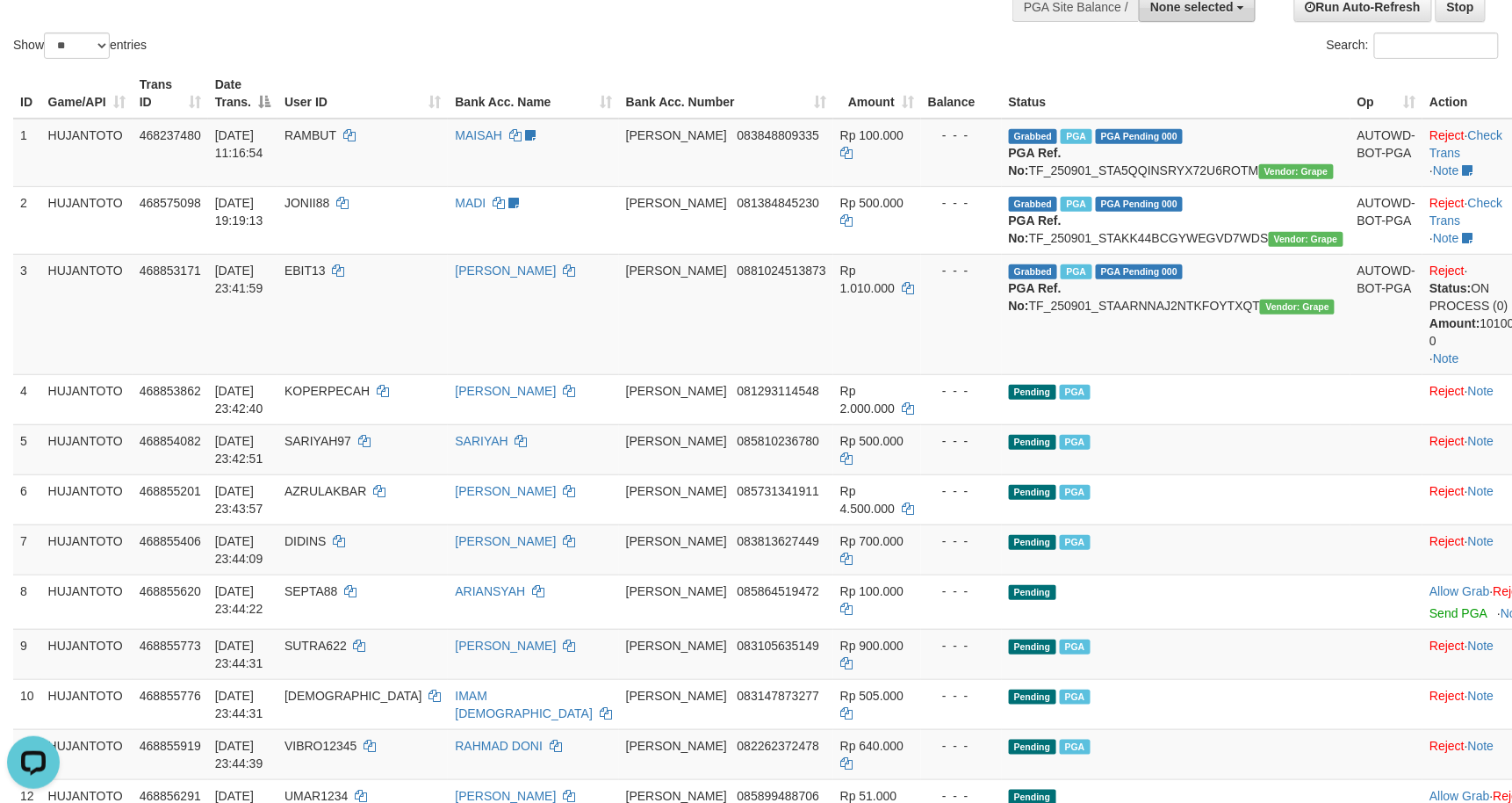
click at [1219, 16] on button "None selected" at bounding box center [1197, 6] width 117 height 30
click at [1195, 94] on label "[ITOTO] HUJANTOTO" at bounding box center [1167, 95] width 175 height 23
select select "***"
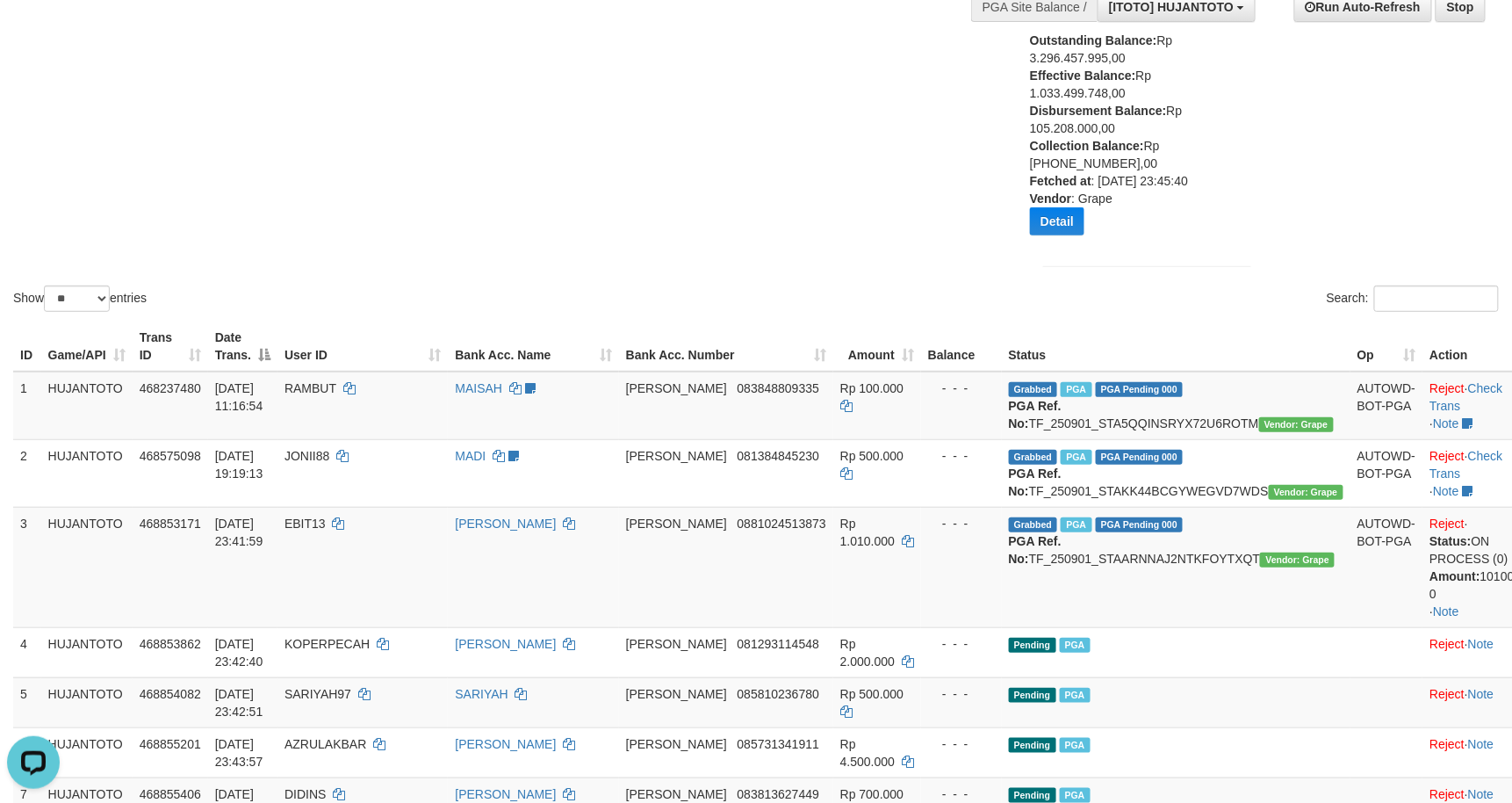
click at [791, 197] on div "Show ** ** ** *** entries Search:" at bounding box center [756, 102] width 1512 height 425
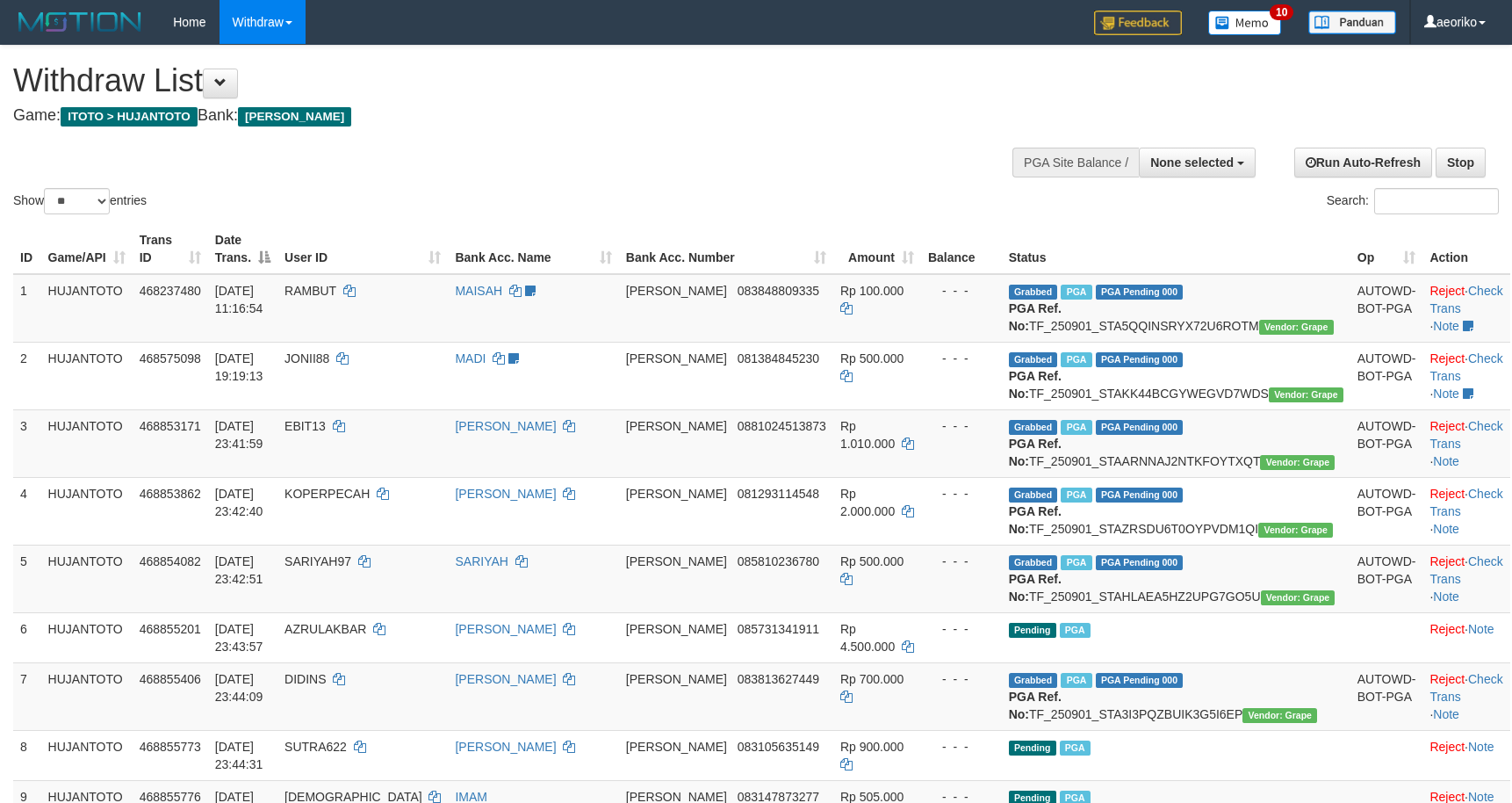
select select
select select "**"
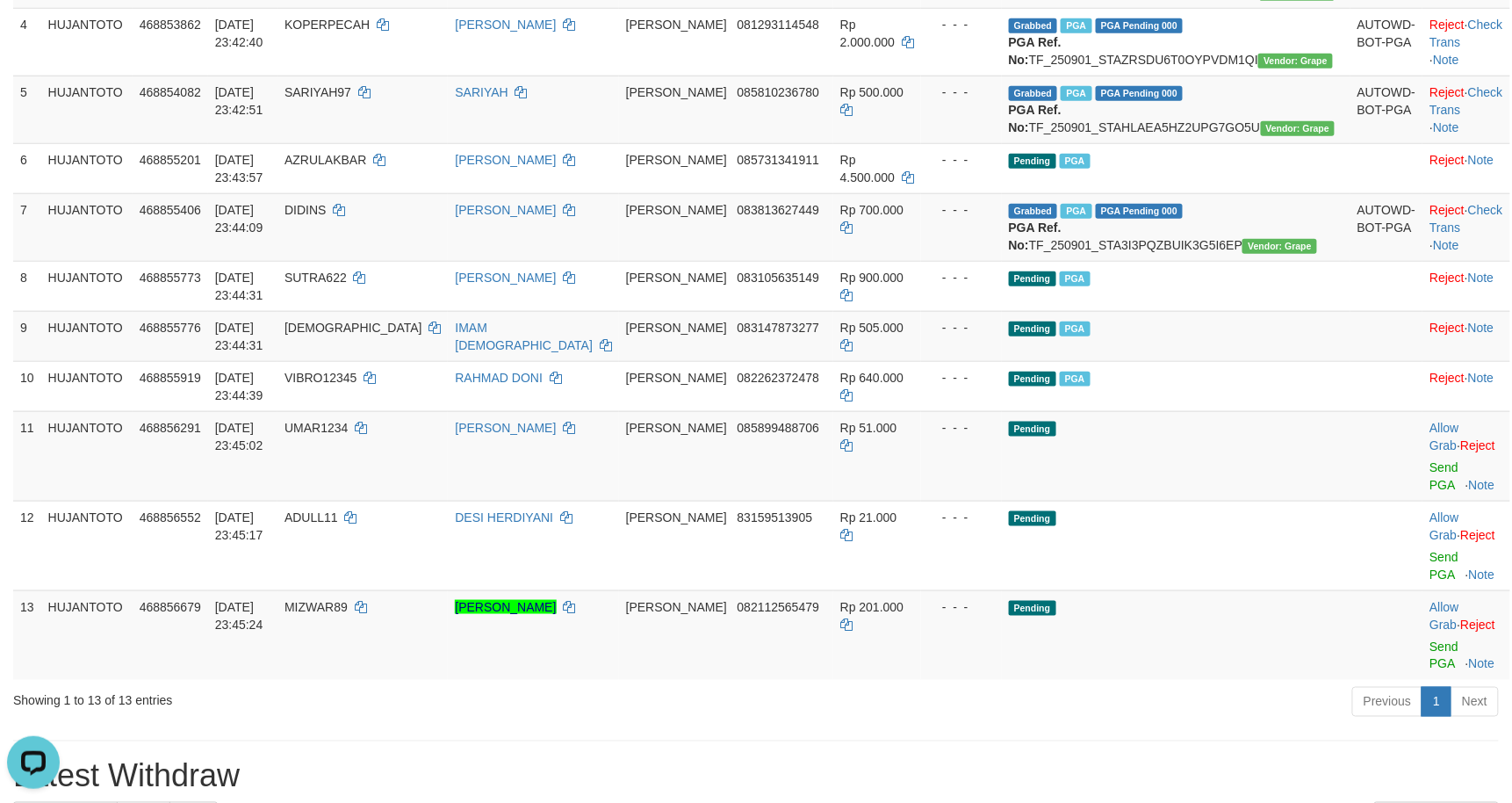
scroll to position [468, 0]
click at [1458, 235] on link "Check Trans" at bounding box center [1466, 220] width 73 height 31
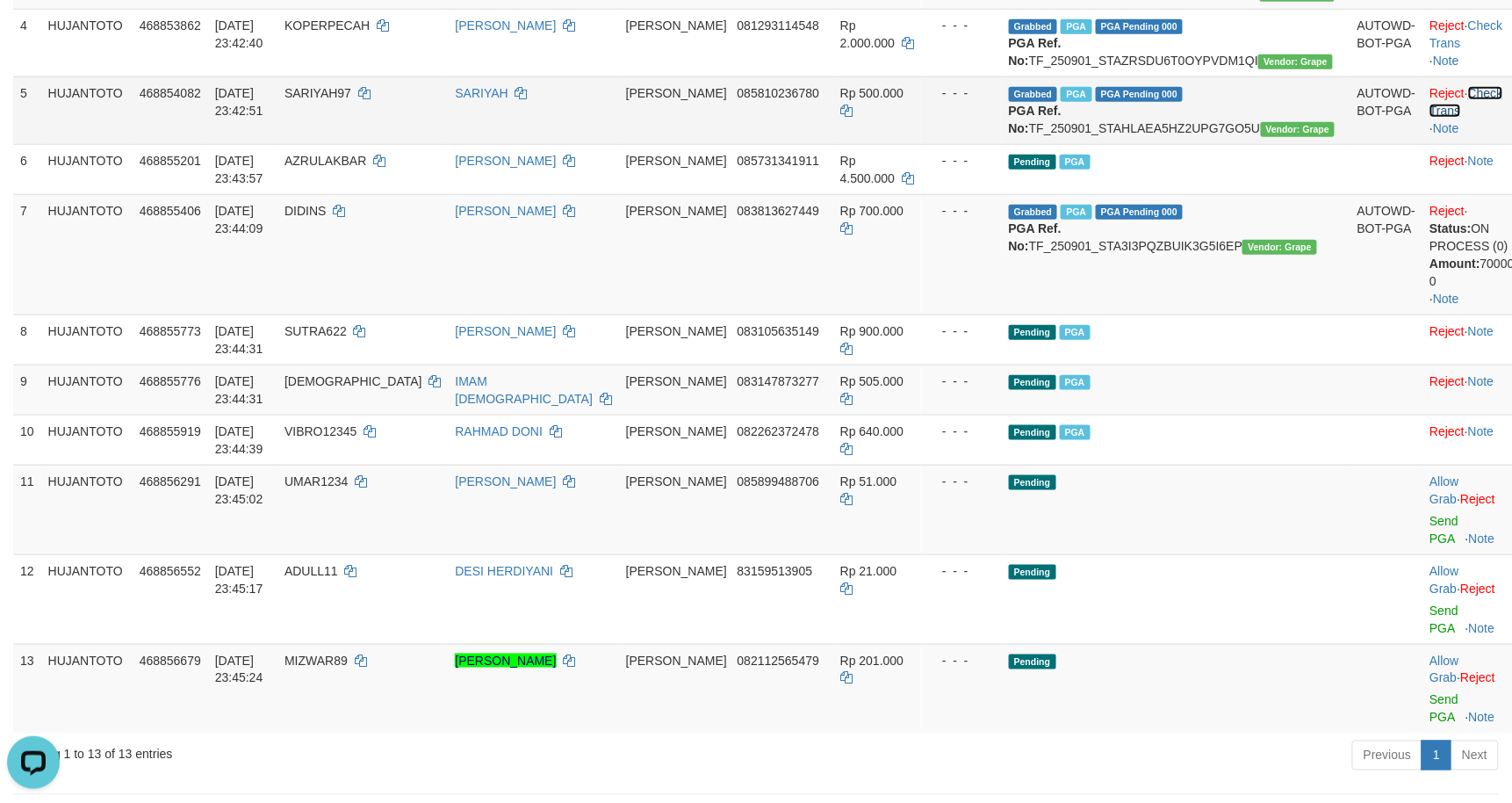
click at [1467, 118] on link "Check Trans" at bounding box center [1466, 102] width 73 height 31
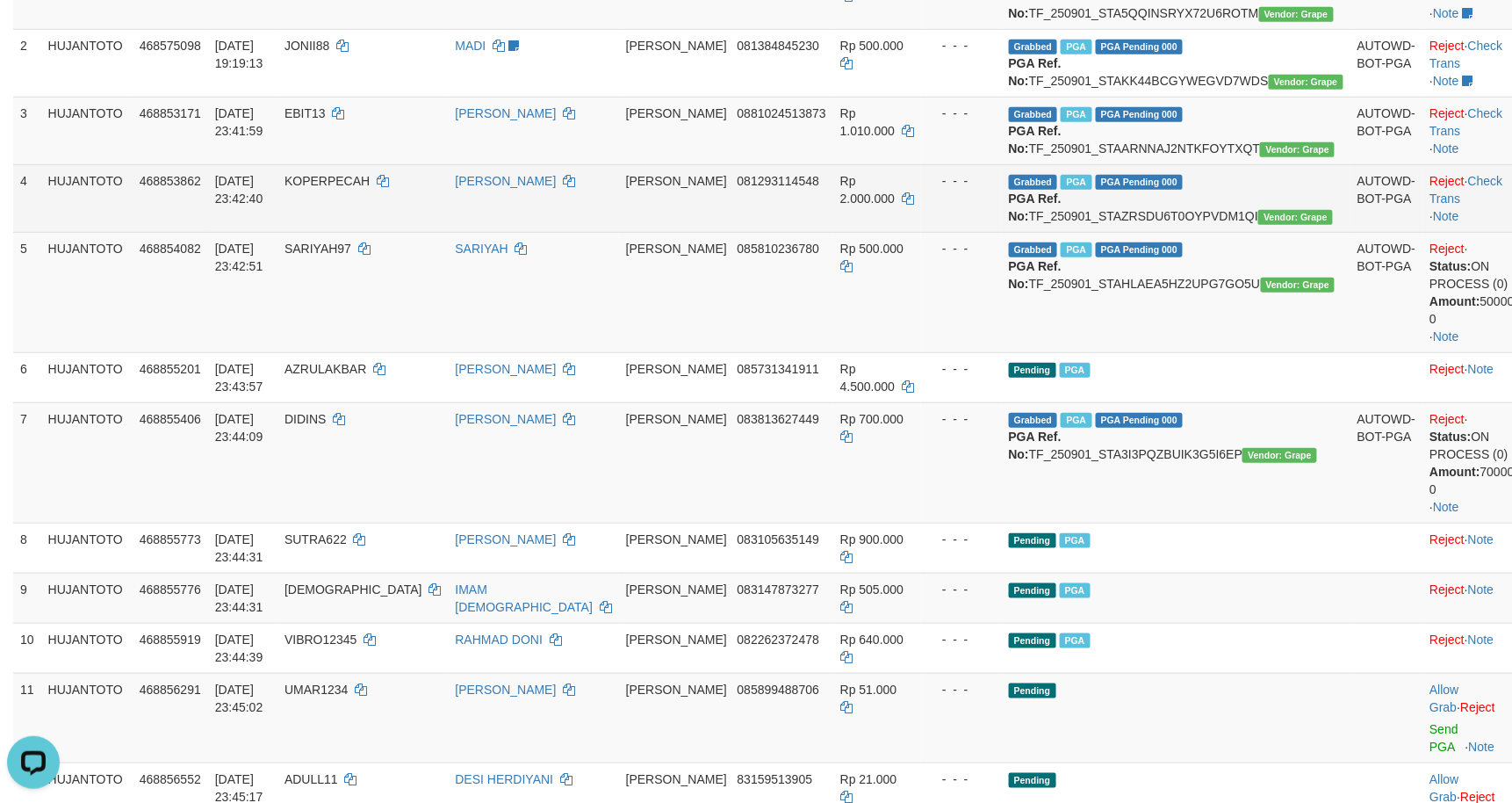
scroll to position [311, 0]
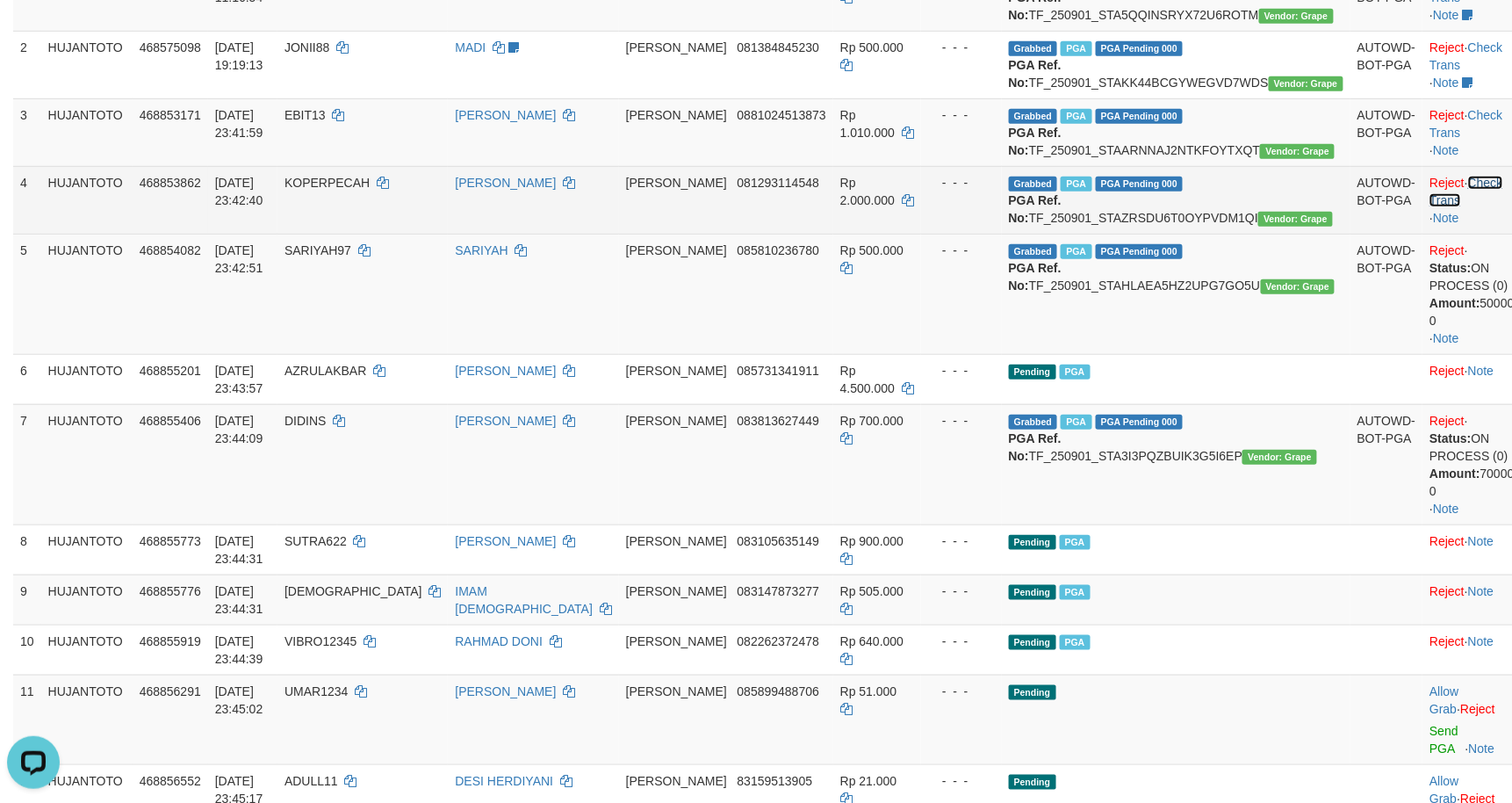
click at [1471, 207] on link "Check Trans" at bounding box center [1466, 192] width 73 height 31
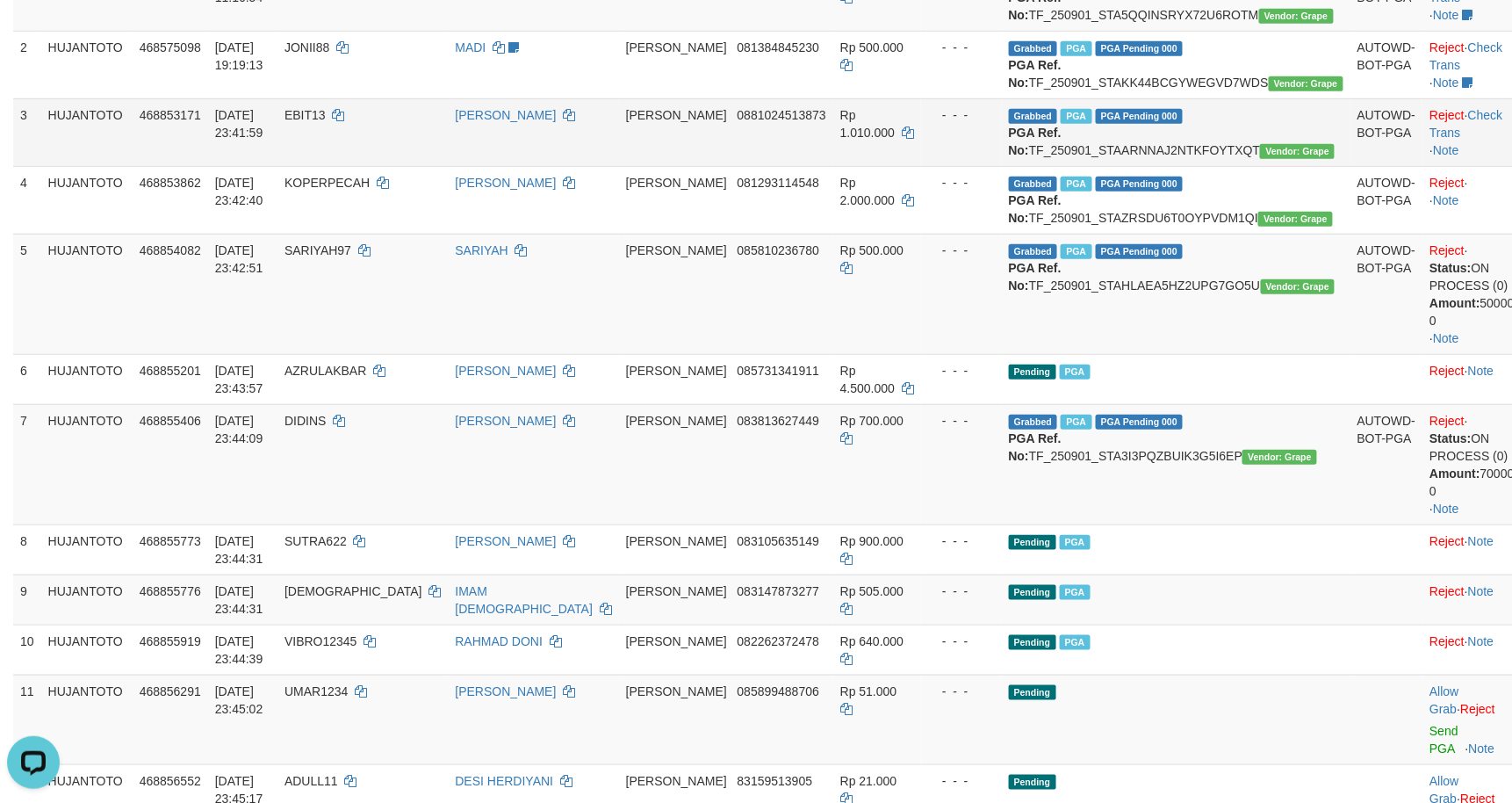
click at [1472, 166] on td "Reject · Check Trans · Note" at bounding box center [1475, 132] width 106 height 68
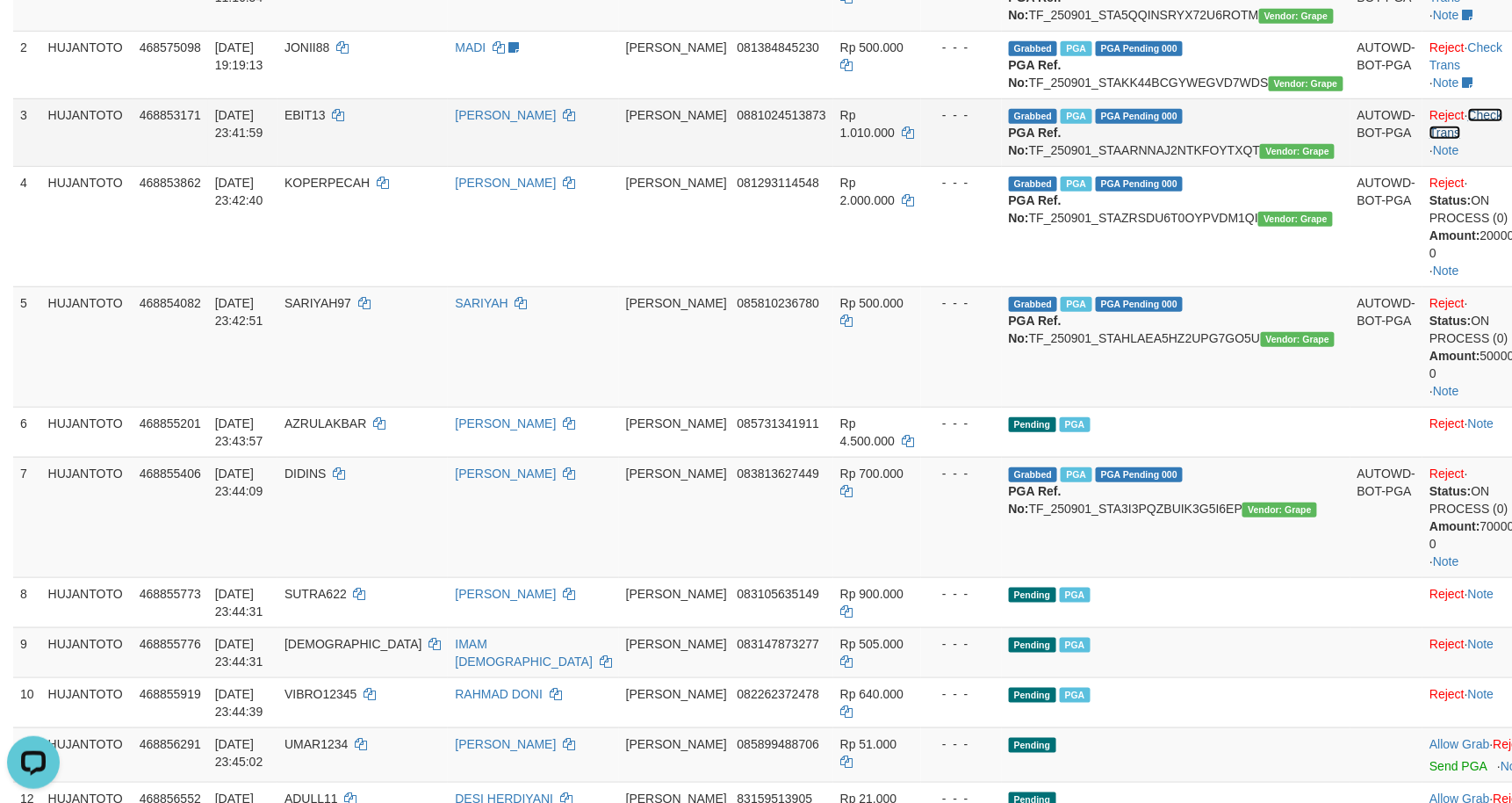
click at [1470, 140] on link "Check Trans" at bounding box center [1466, 124] width 73 height 31
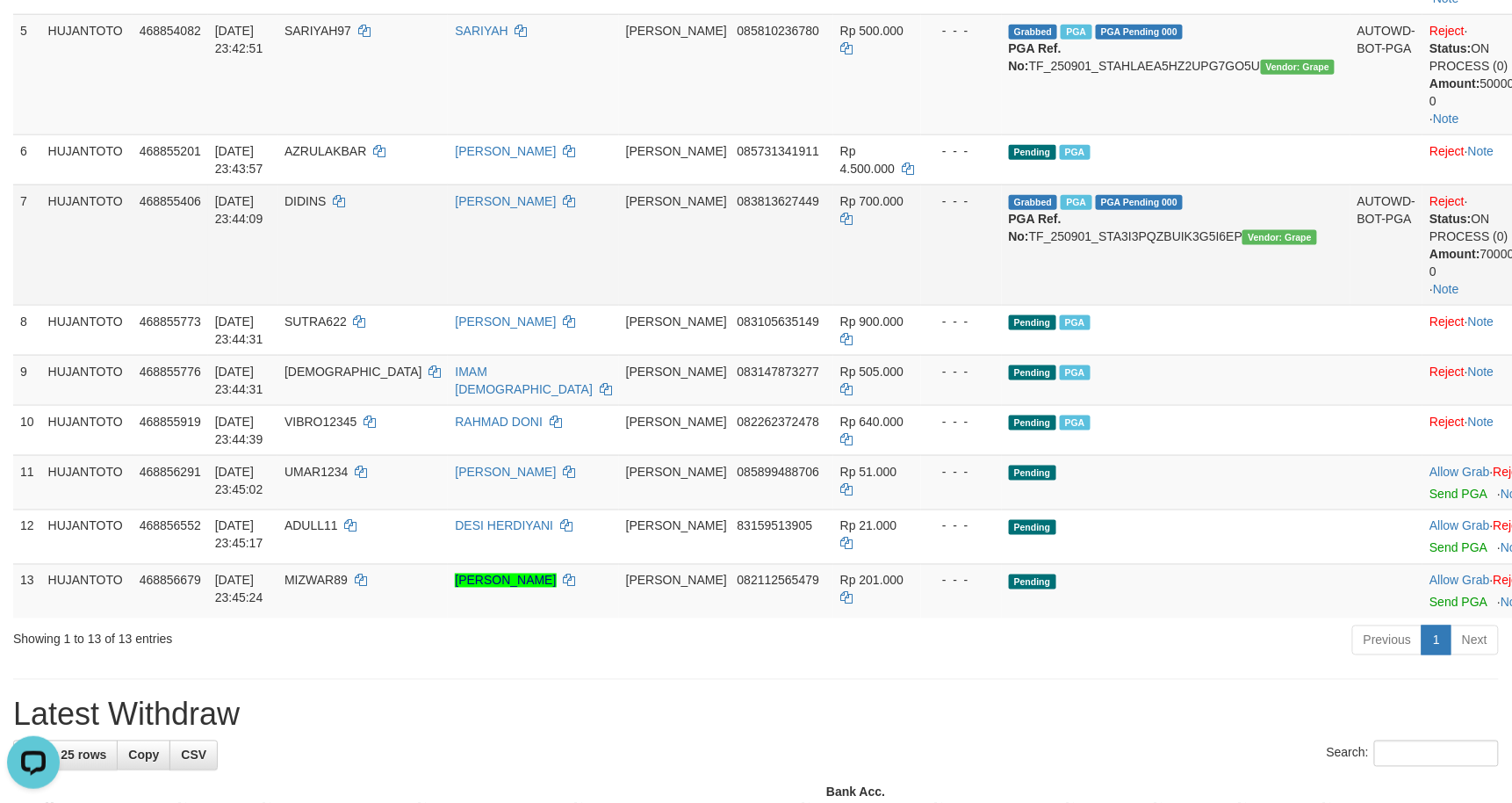
scroll to position [780, 0]
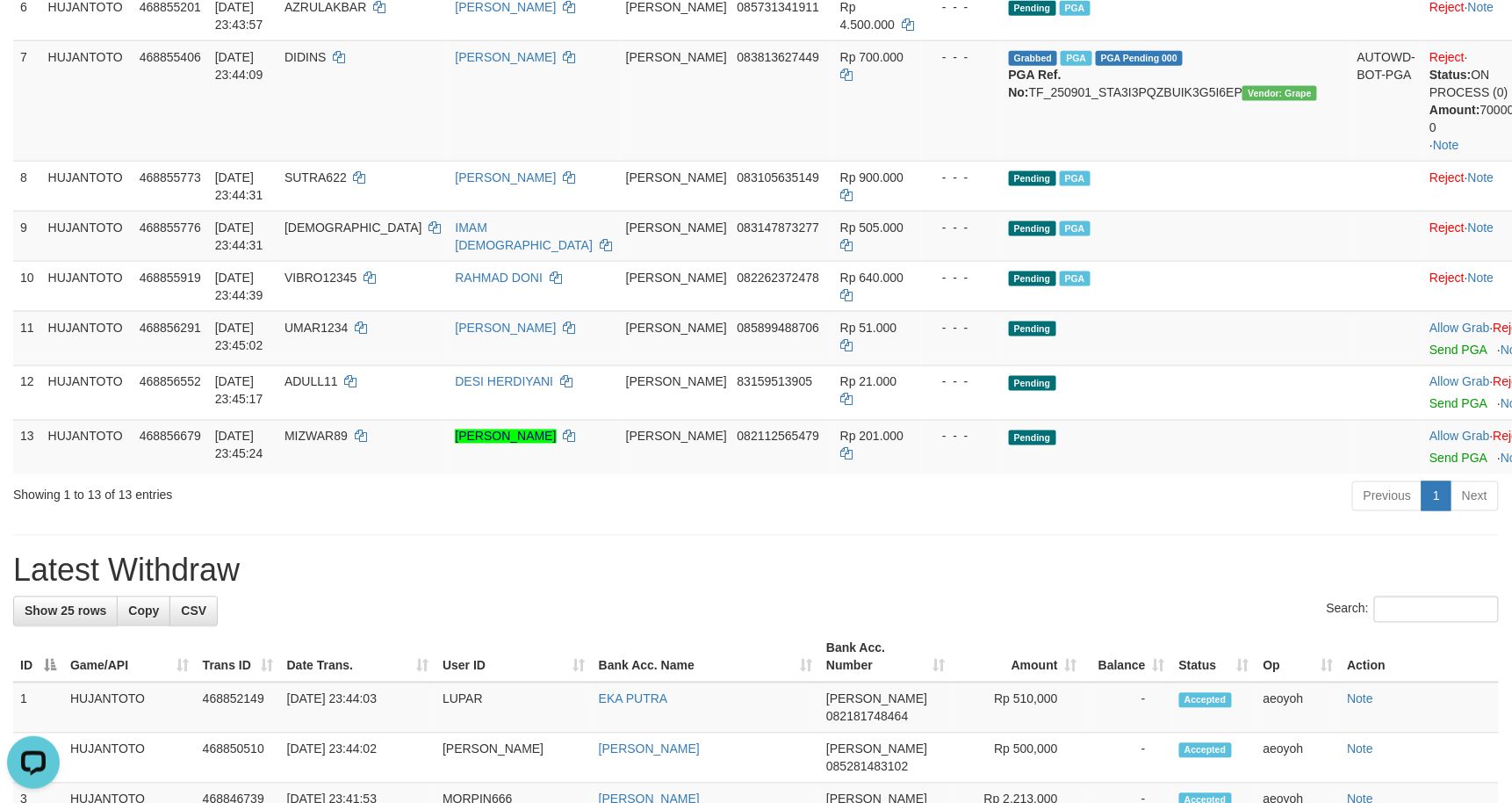
click at [862, 535] on div "**********" at bounding box center [756, 649] width 1512 height 2768
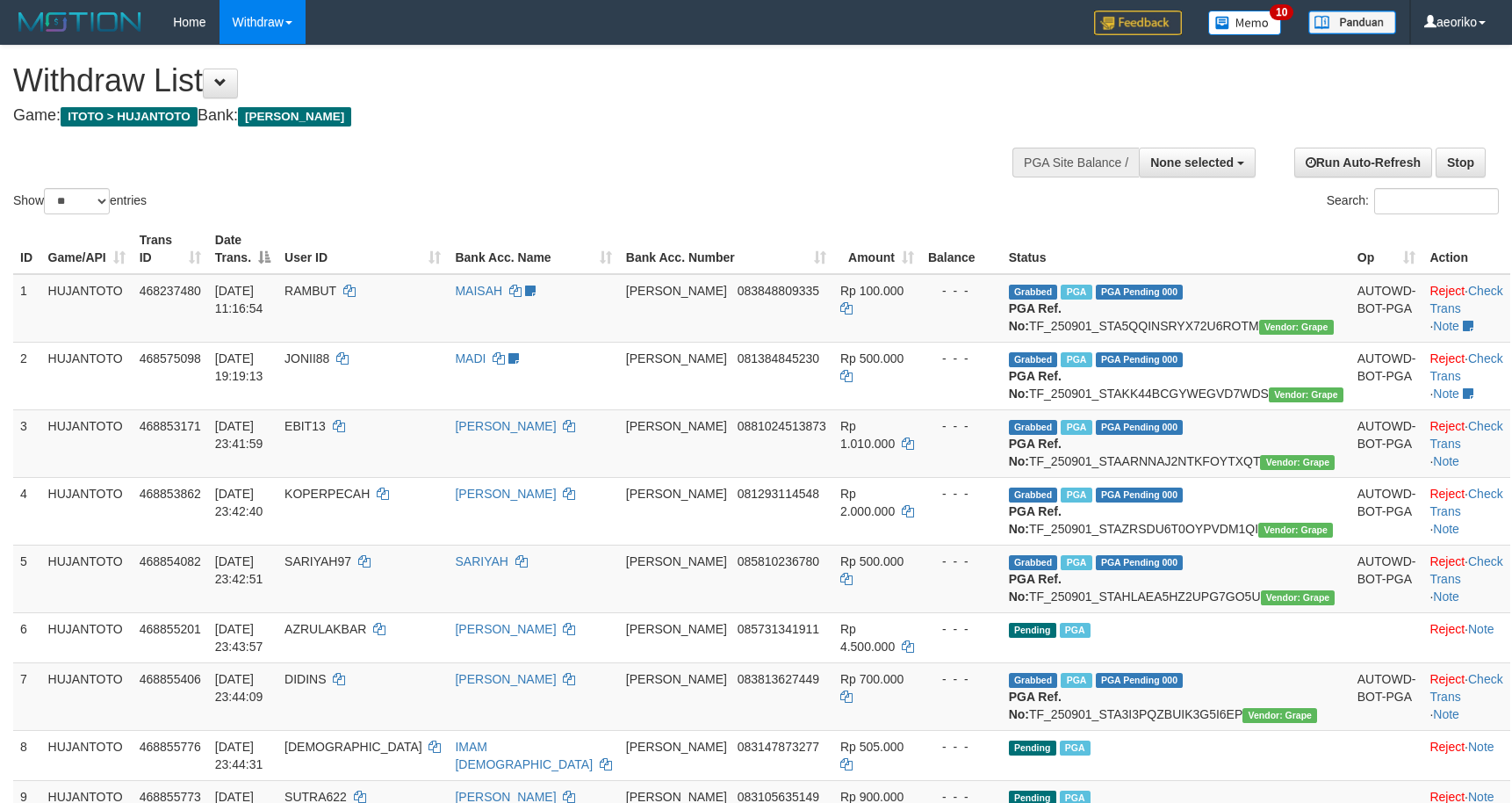
select select
select select "**"
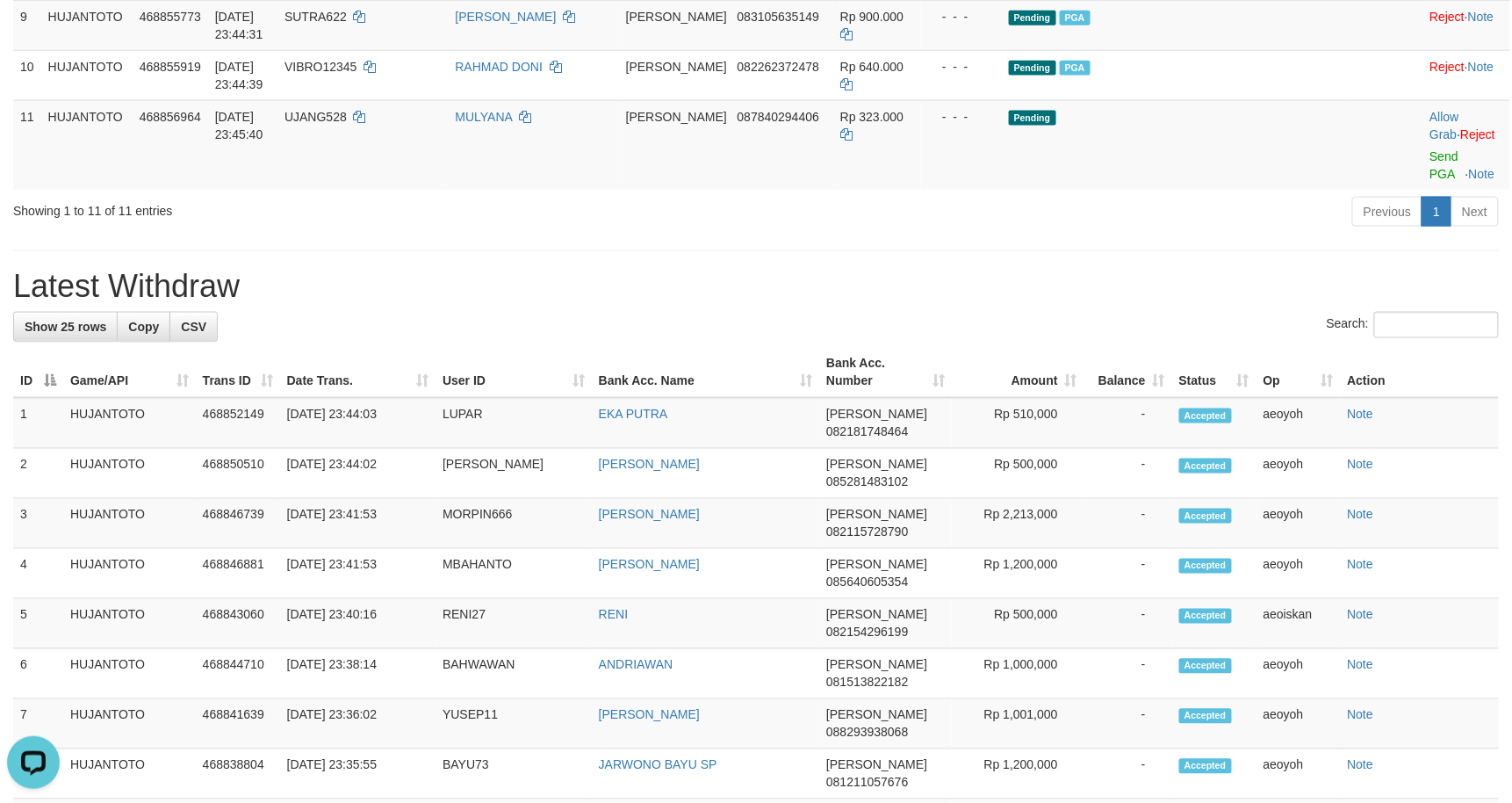
click at [656, 342] on div "Search:" at bounding box center [756, 327] width 1486 height 31
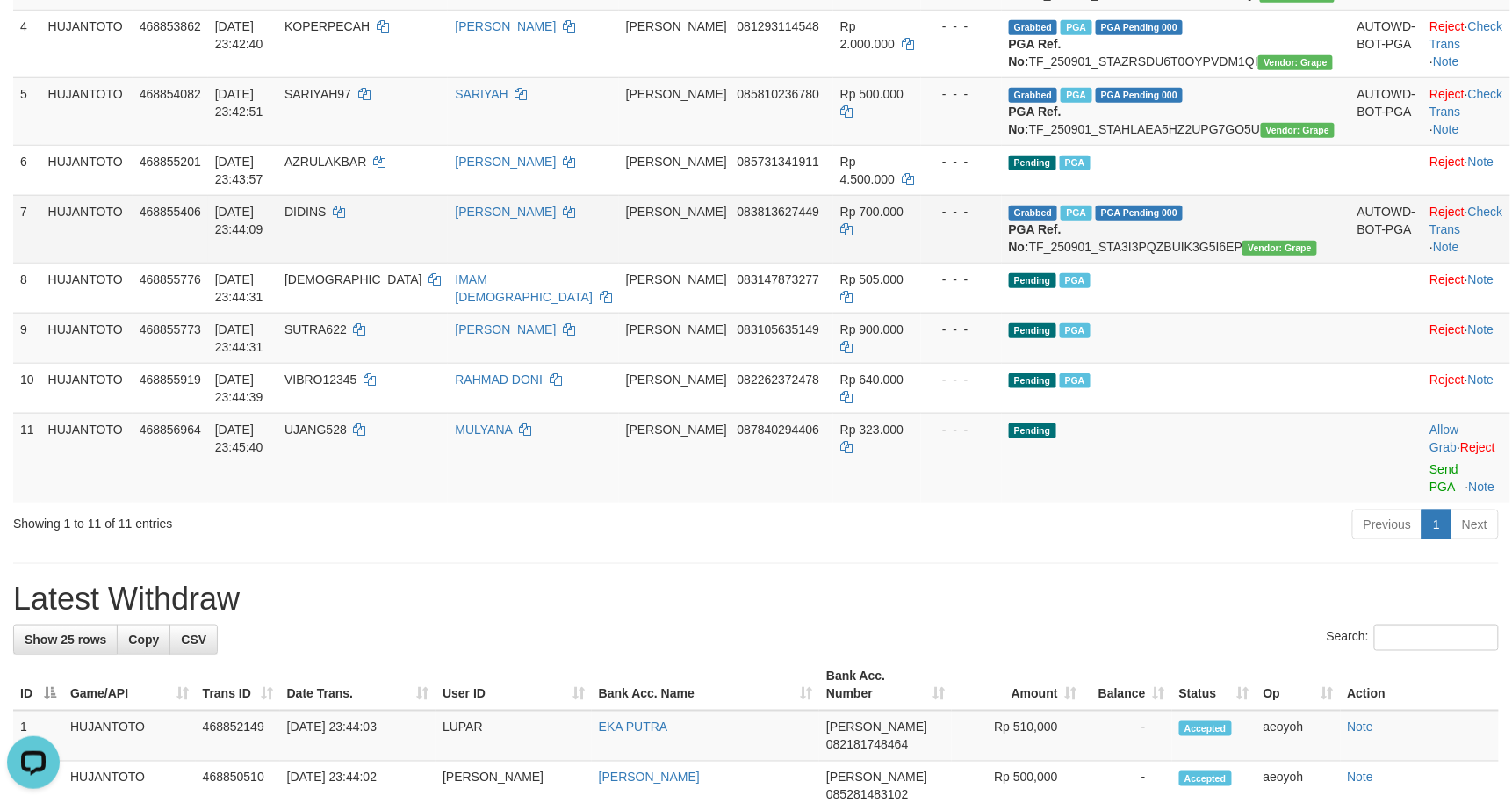
scroll to position [311, 0]
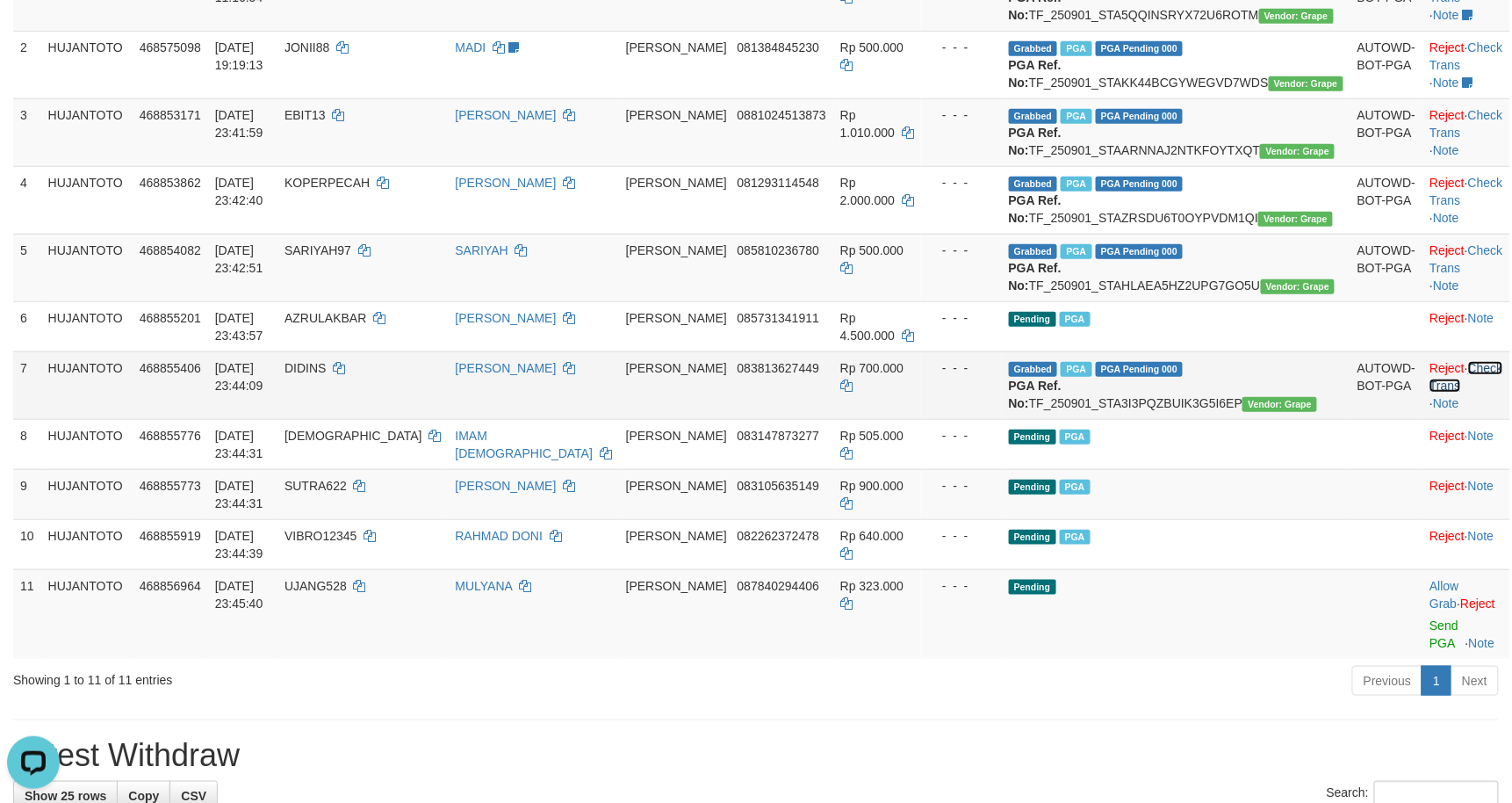
click at [1479, 393] on link "Check Trans" at bounding box center [1466, 377] width 73 height 31
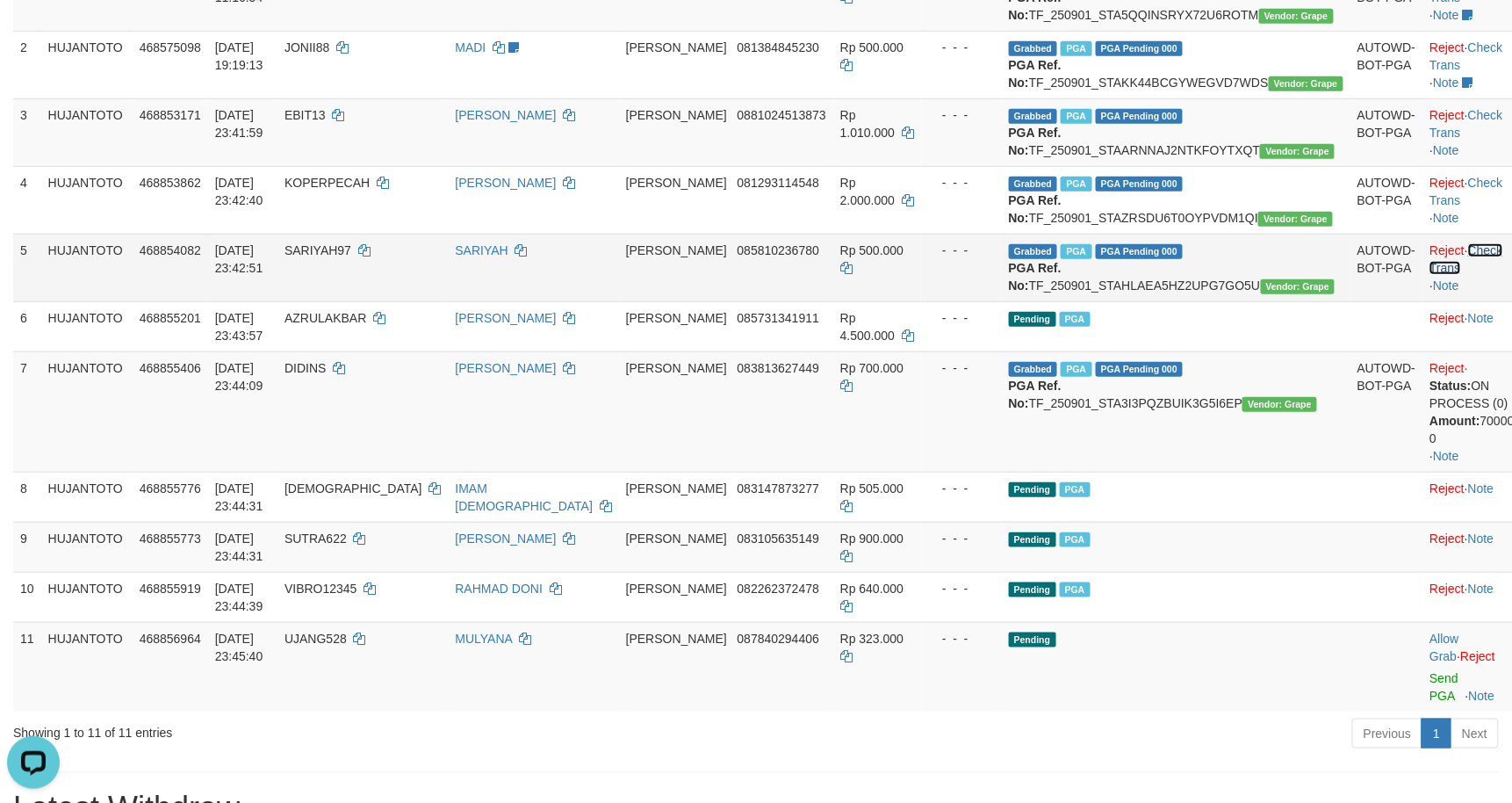
click at [1463, 275] on link "Check Trans" at bounding box center [1466, 259] width 73 height 31
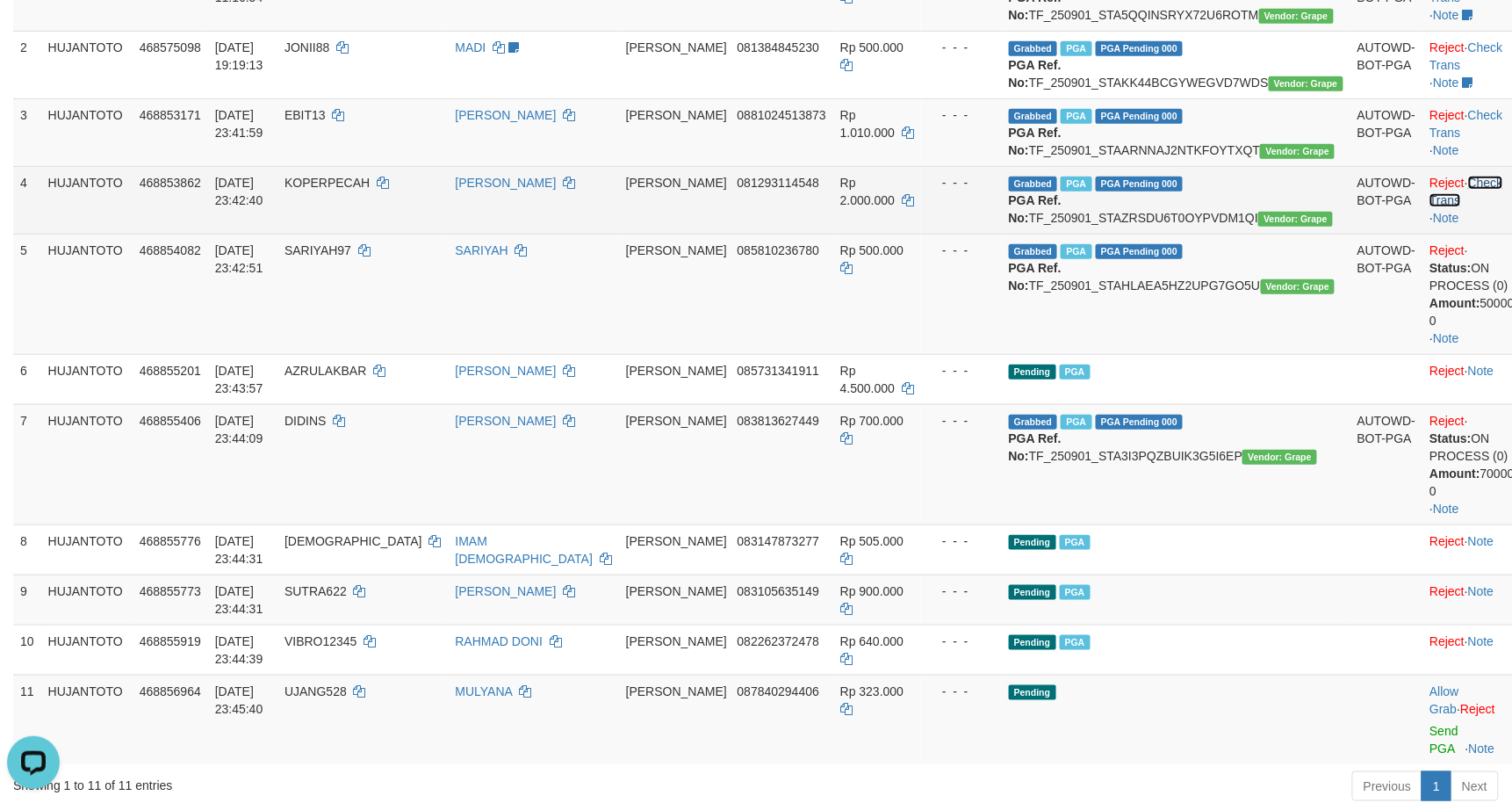
click at [1476, 207] on link "Check Trans" at bounding box center [1466, 192] width 73 height 31
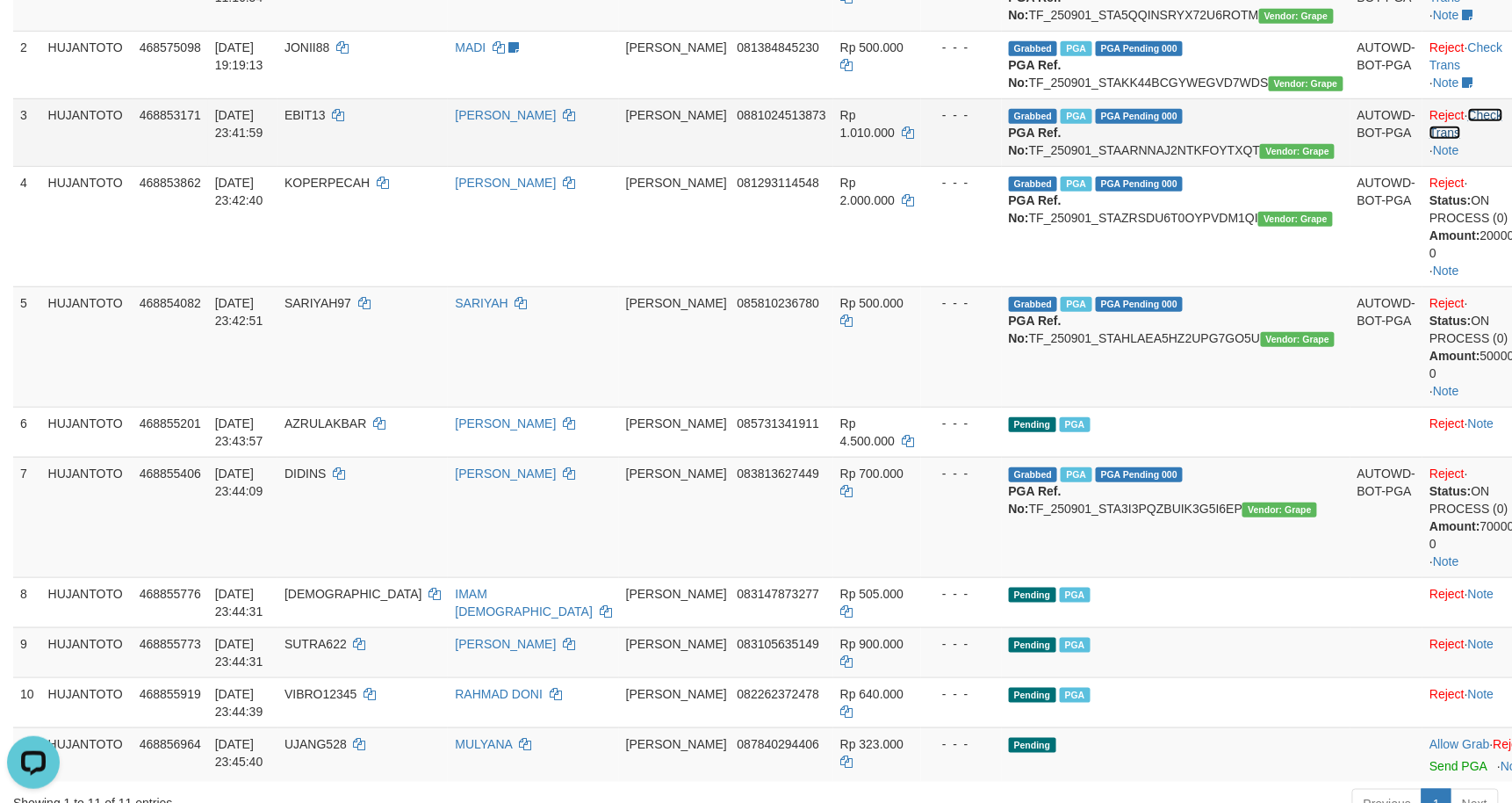
click at [1458, 140] on link "Check Trans" at bounding box center [1466, 124] width 73 height 31
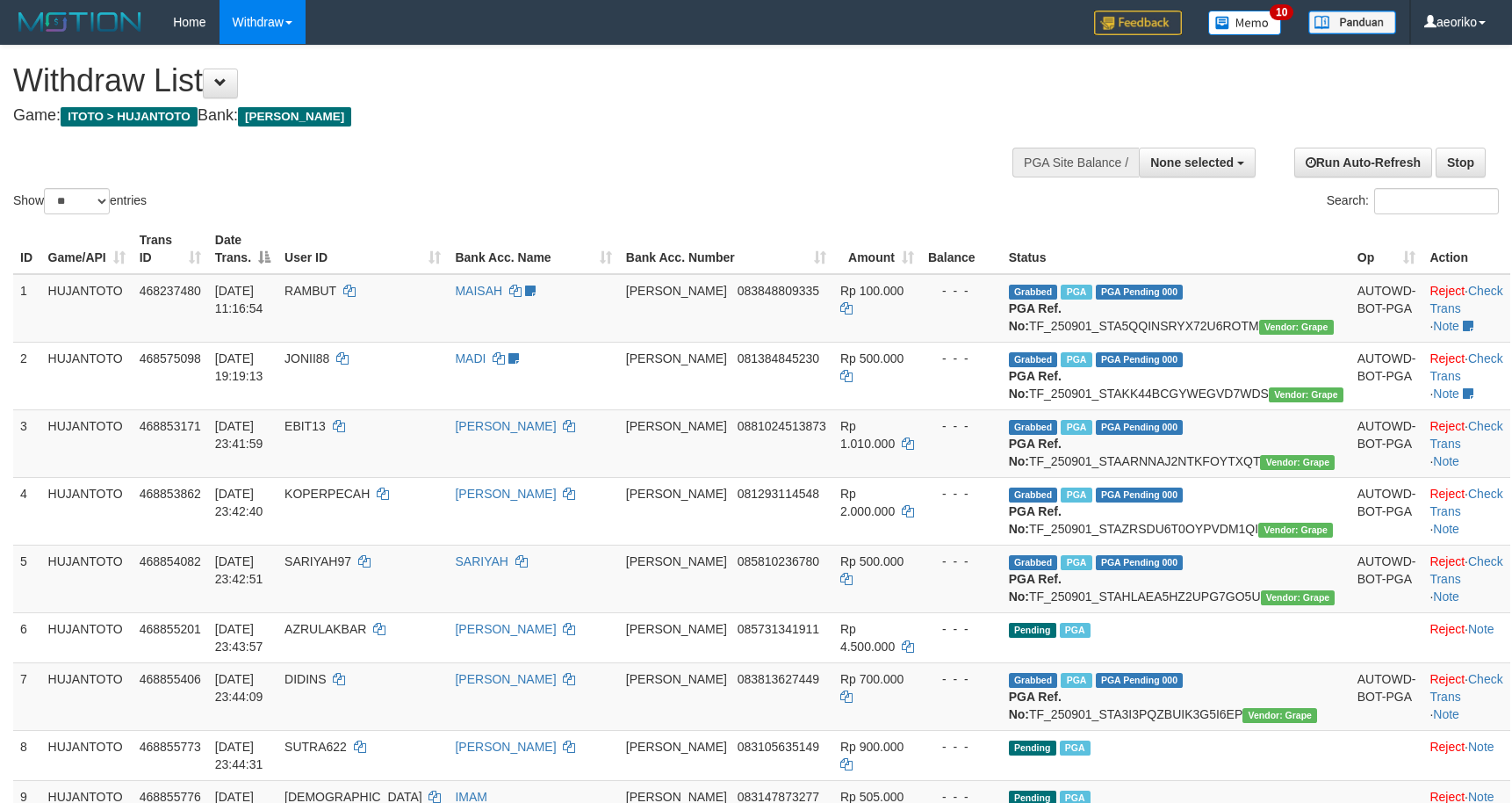
select select
select select "**"
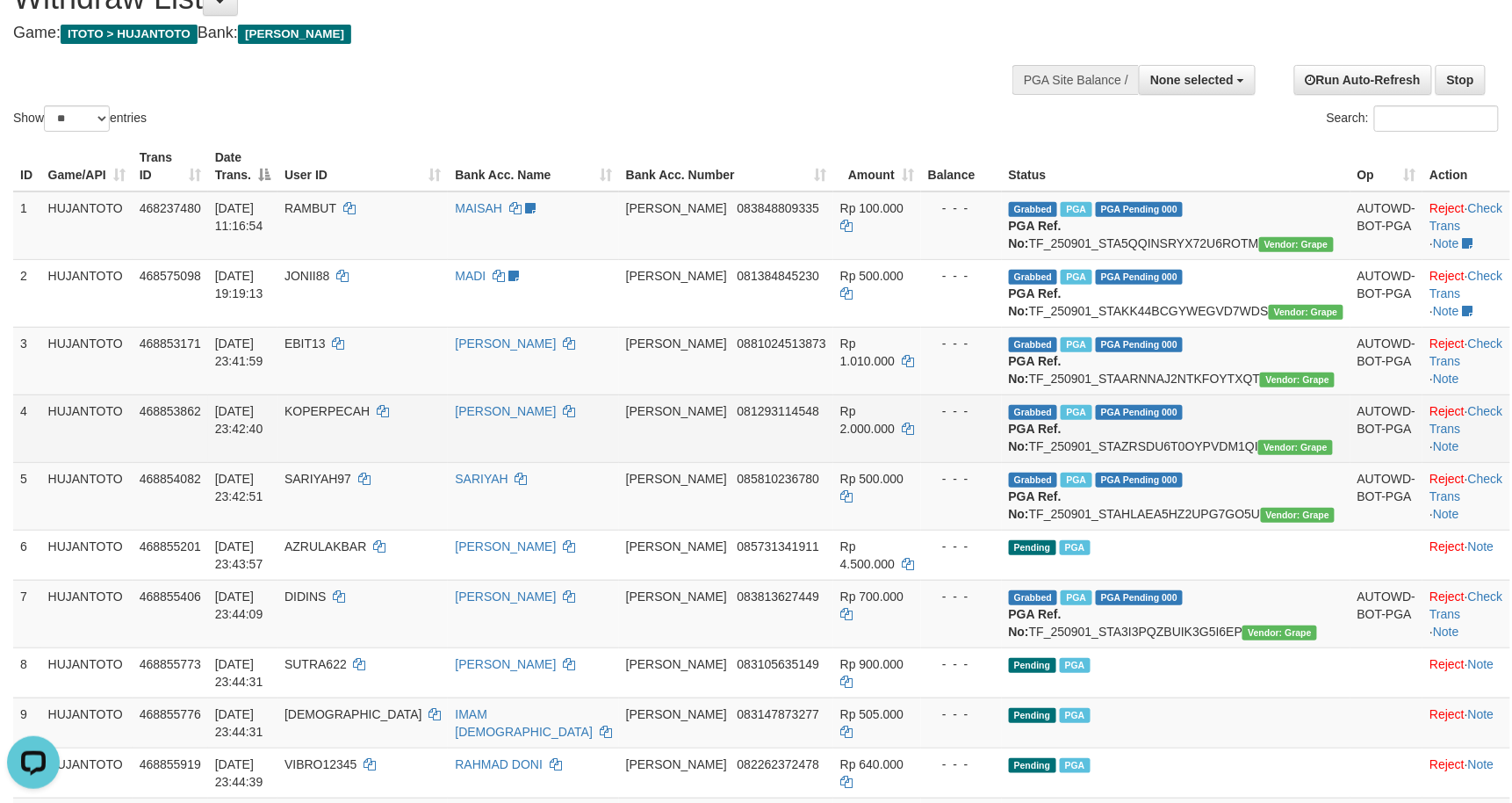
scroll to position [156, 0]
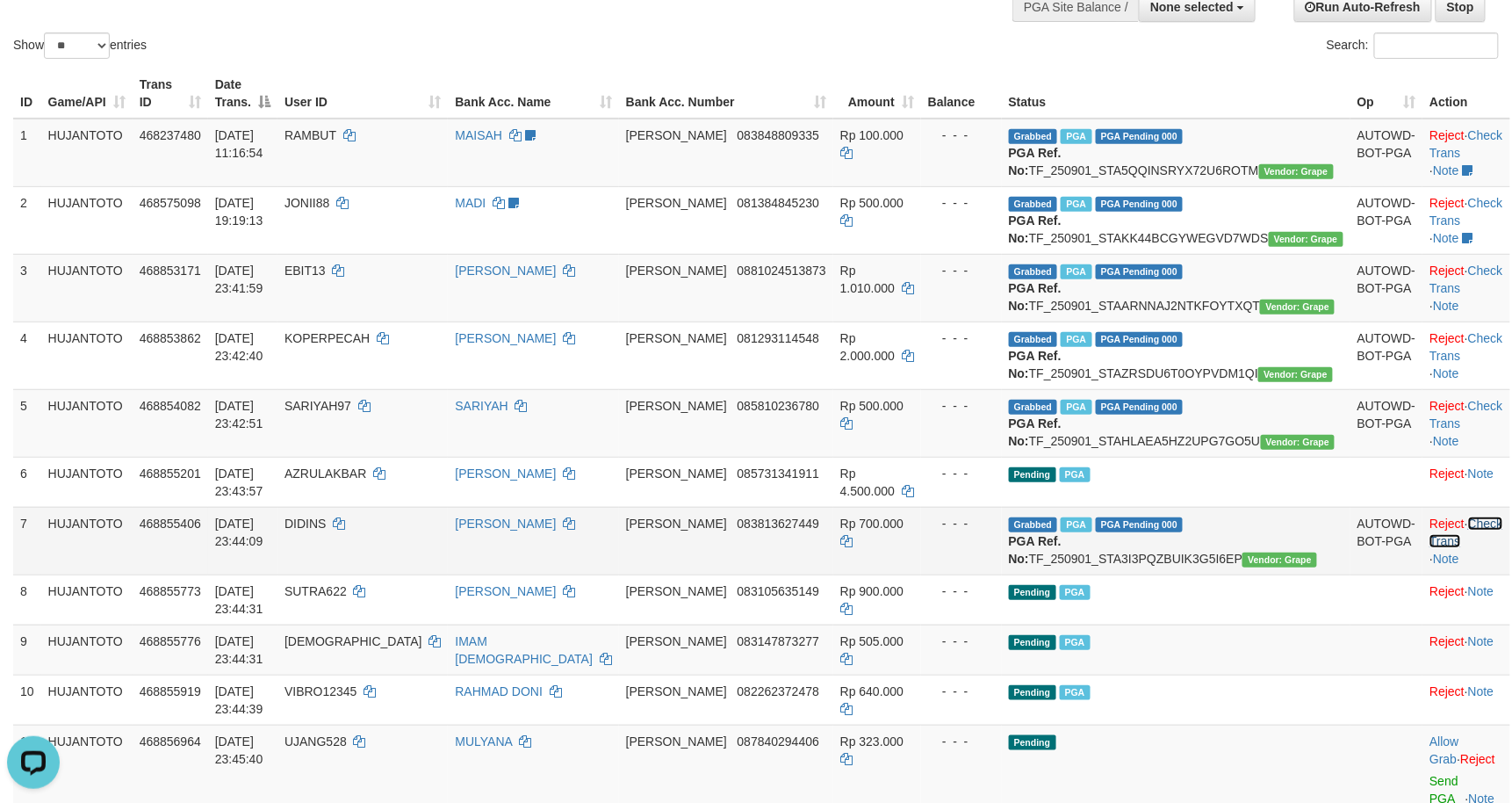
click at [1463, 548] on link "Check Trans" at bounding box center [1466, 533] width 73 height 31
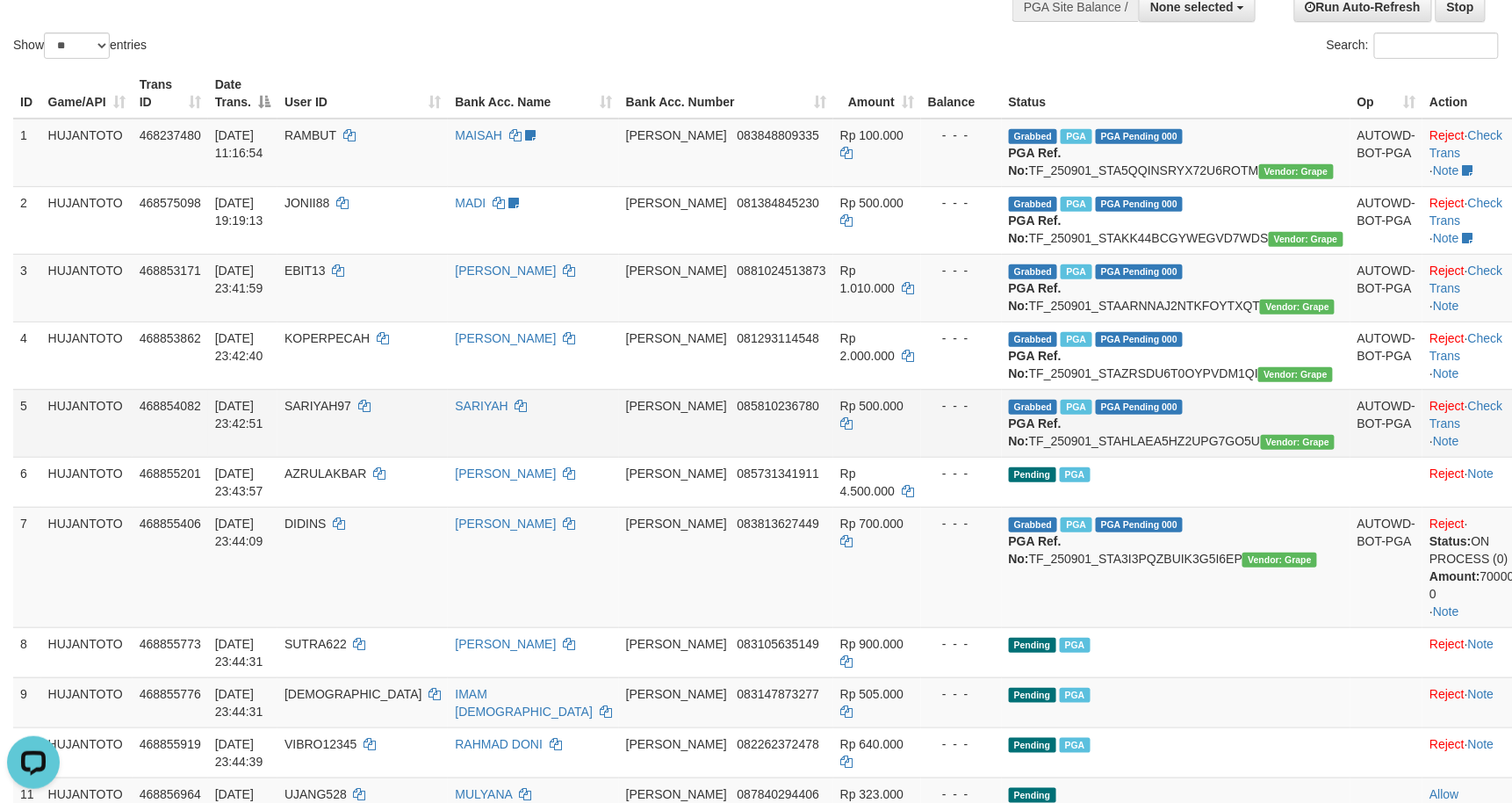
click at [1470, 457] on td "Reject · Check Trans · Note" at bounding box center [1475, 422] width 106 height 68
click at [1470, 431] on link "Check Trans" at bounding box center [1466, 415] width 73 height 31
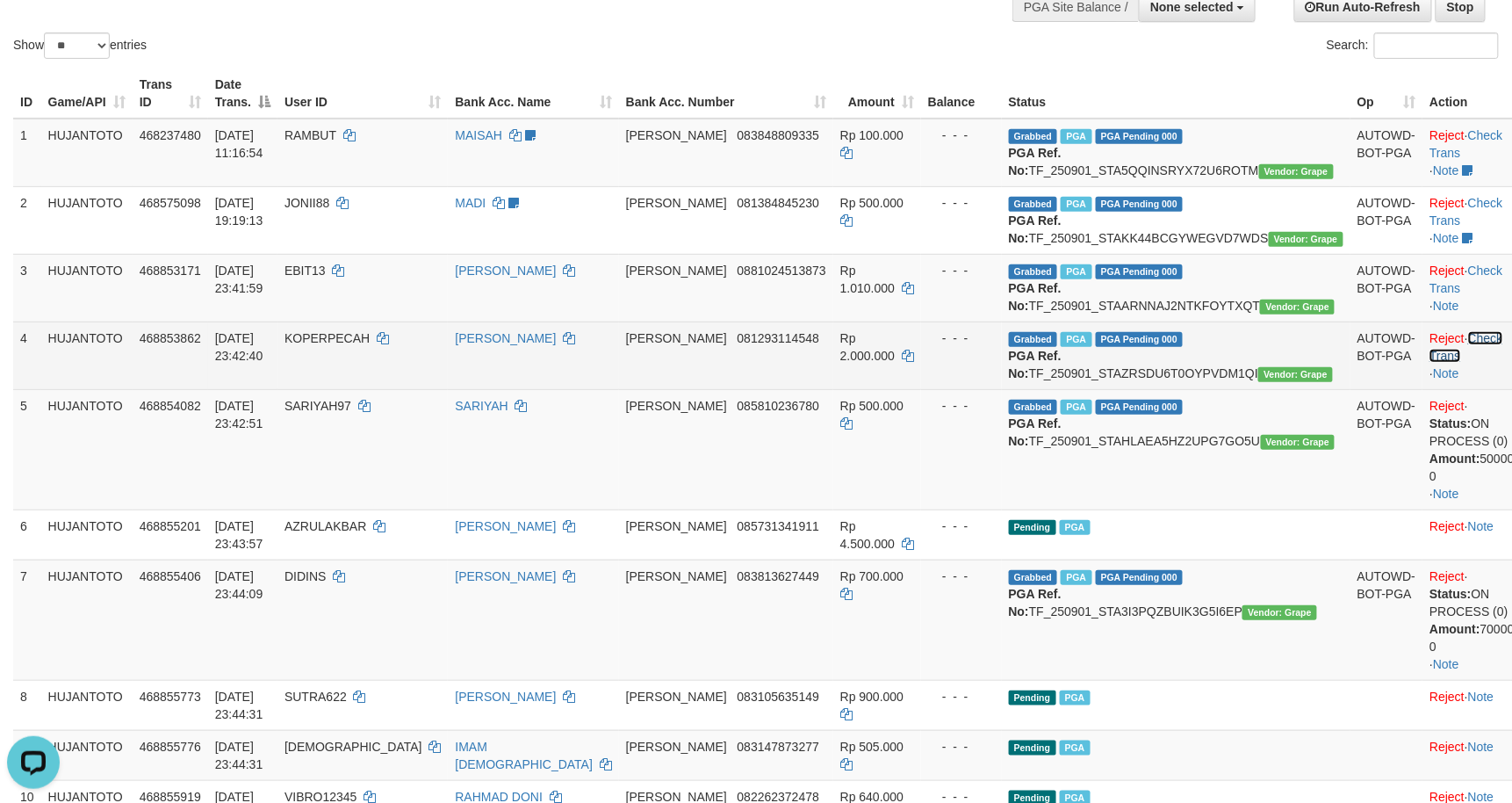
click at [1463, 363] on link "Check Trans" at bounding box center [1466, 347] width 73 height 31
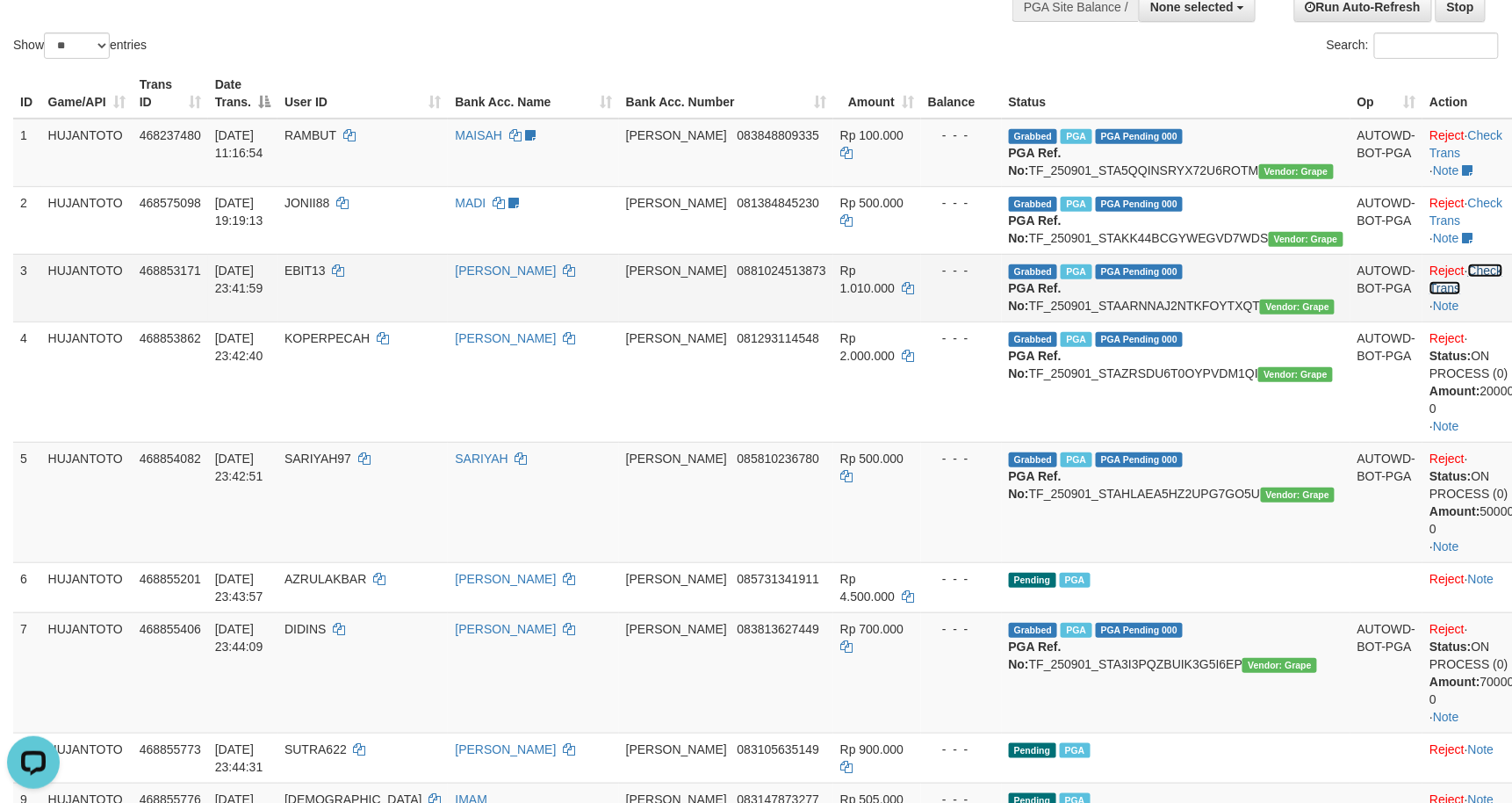
click at [1463, 295] on link "Check Trans" at bounding box center [1466, 279] width 73 height 31
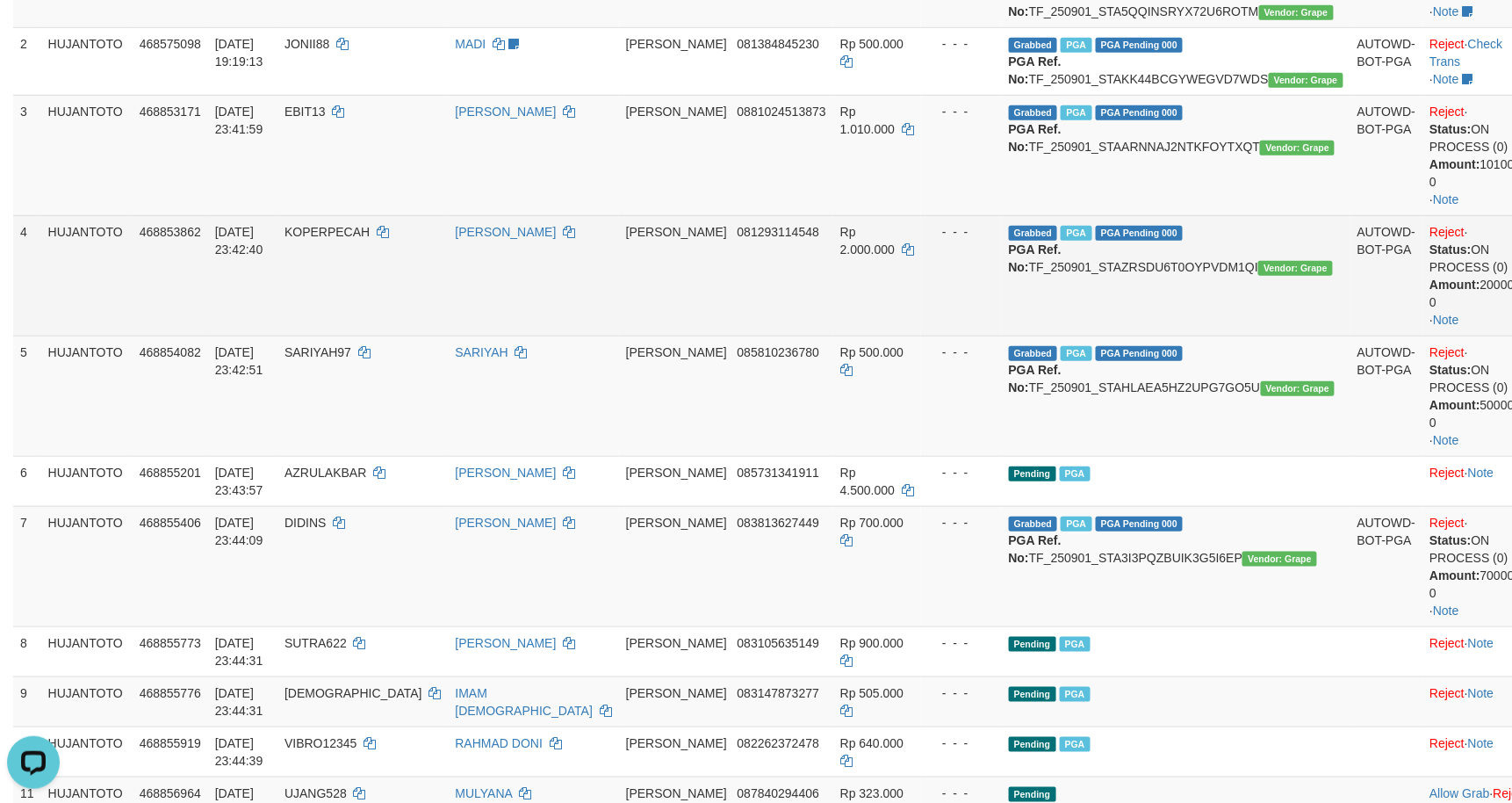
scroll to position [468, 0]
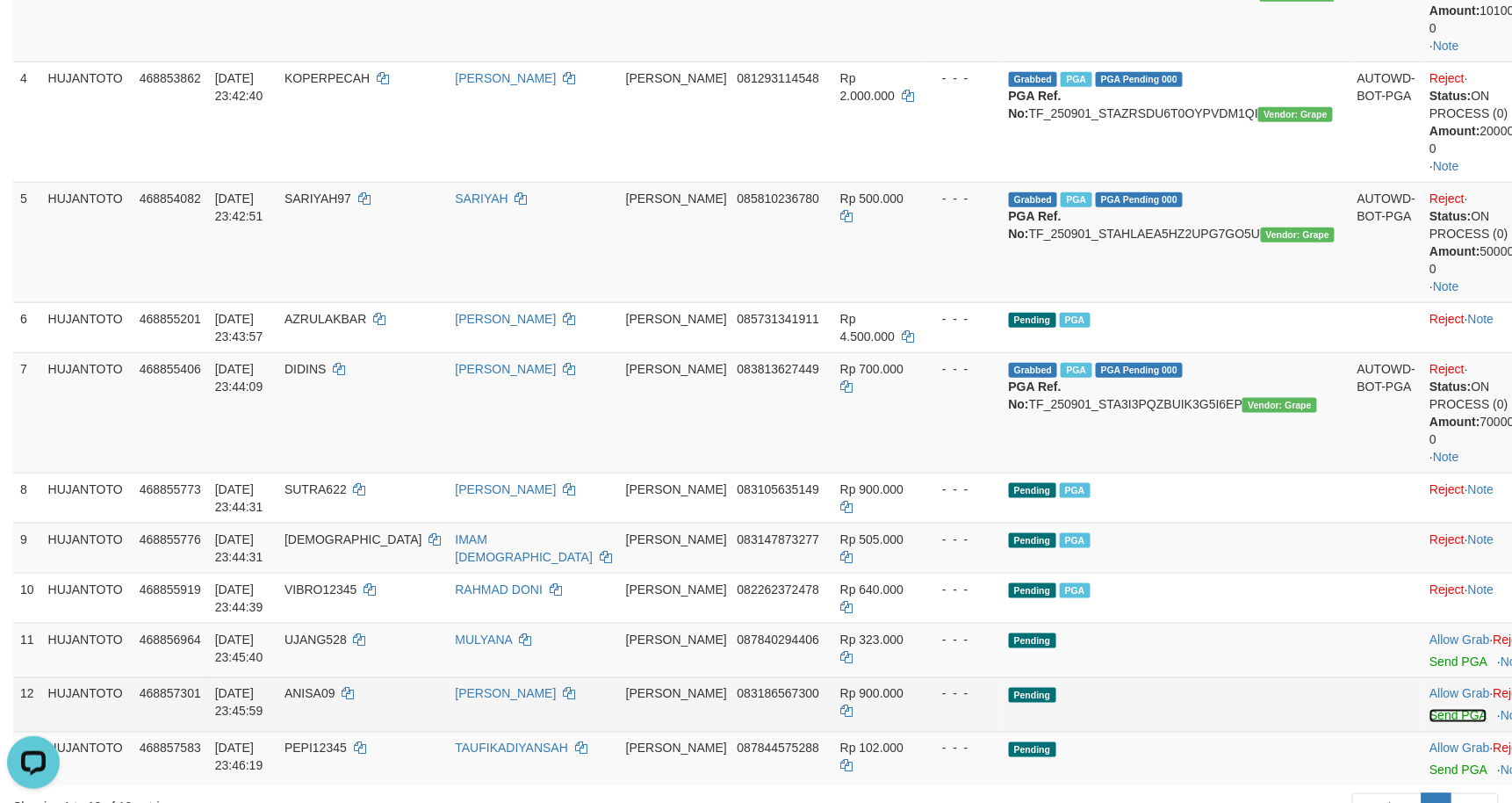
click at [1430, 709] on link "Send PGA" at bounding box center [1458, 715] width 57 height 14
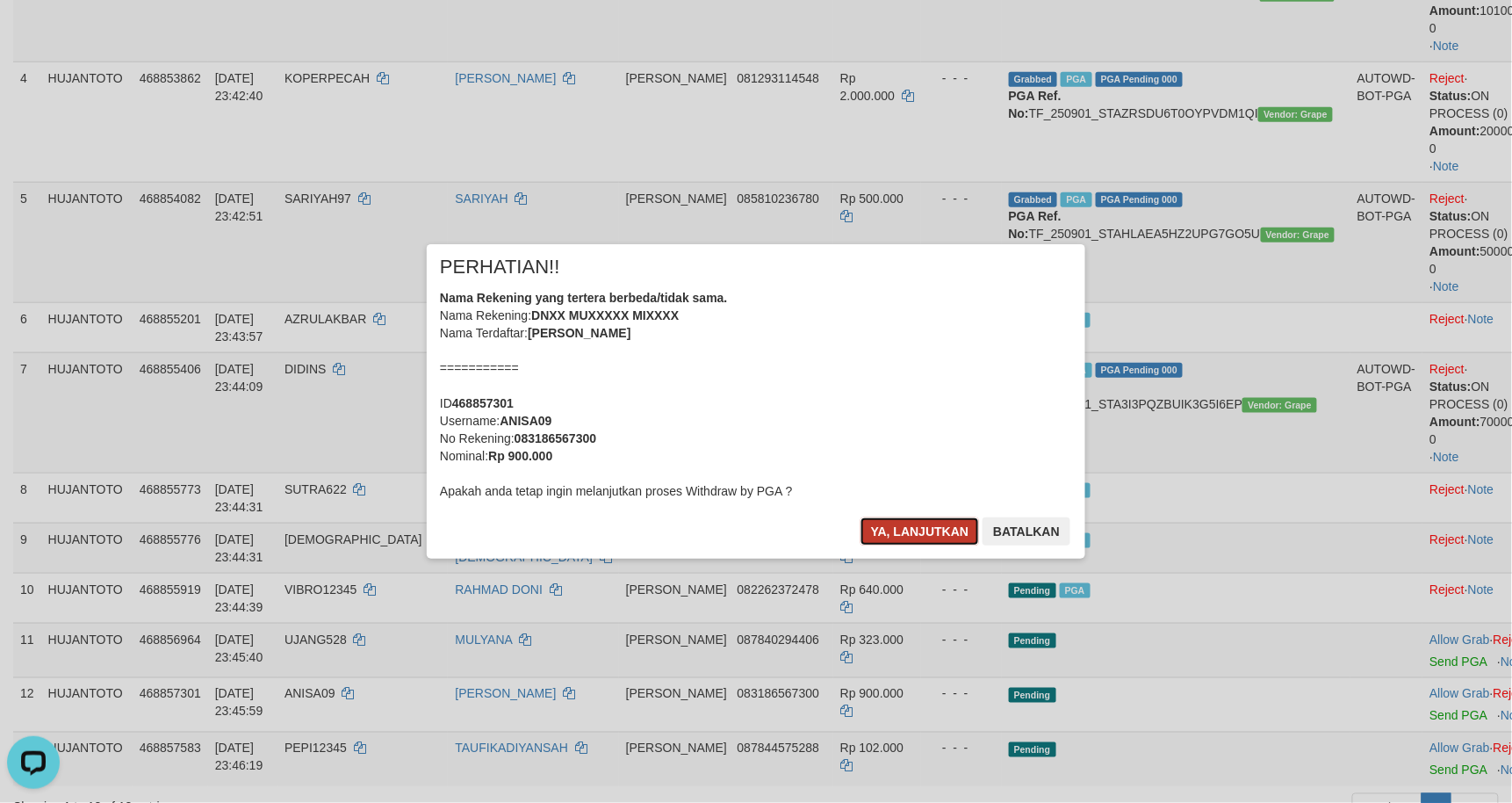
click at [917, 528] on button "Ya, lanjutkan" at bounding box center [919, 532] width 119 height 28
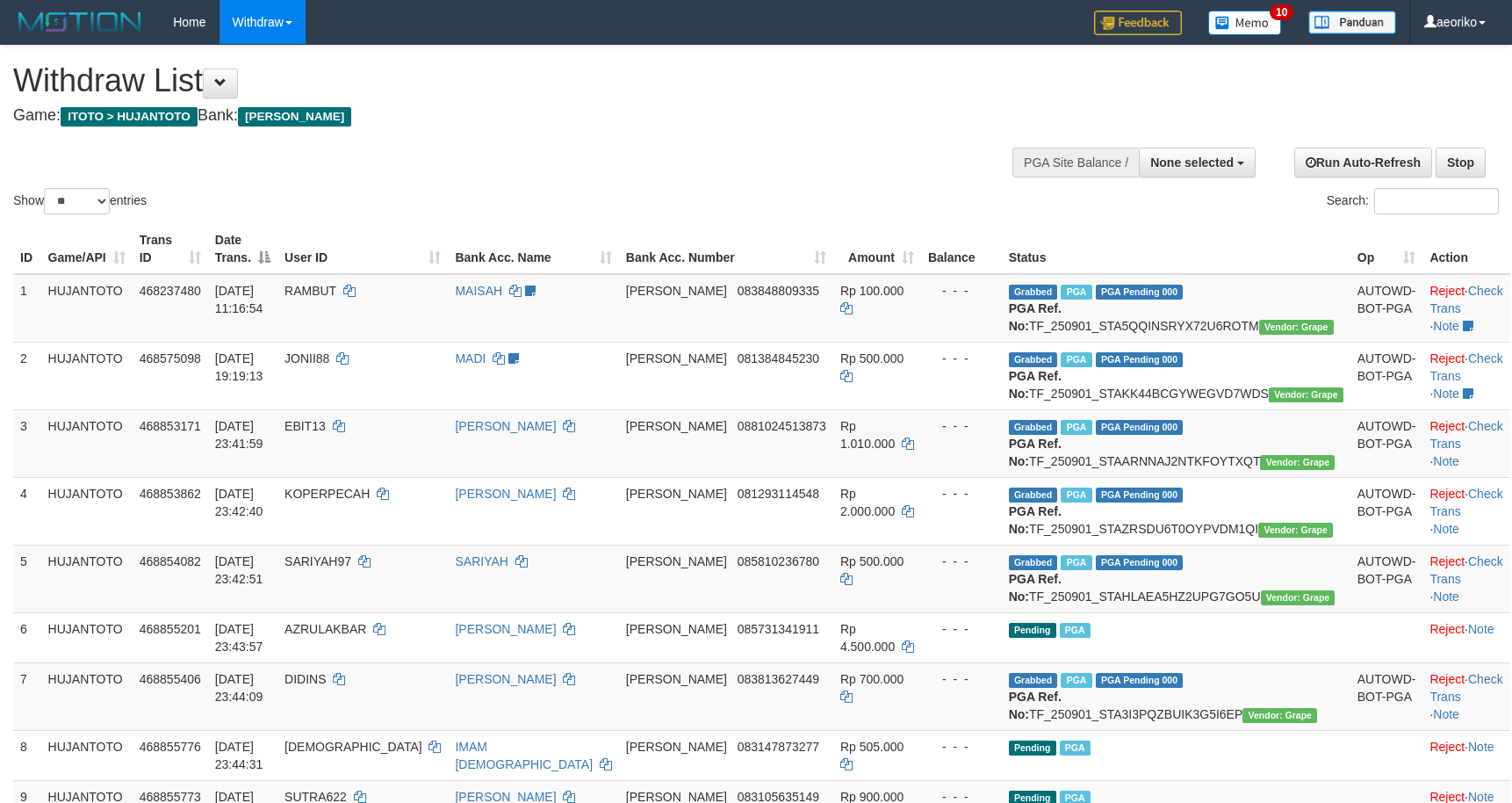
select select
select select "**"
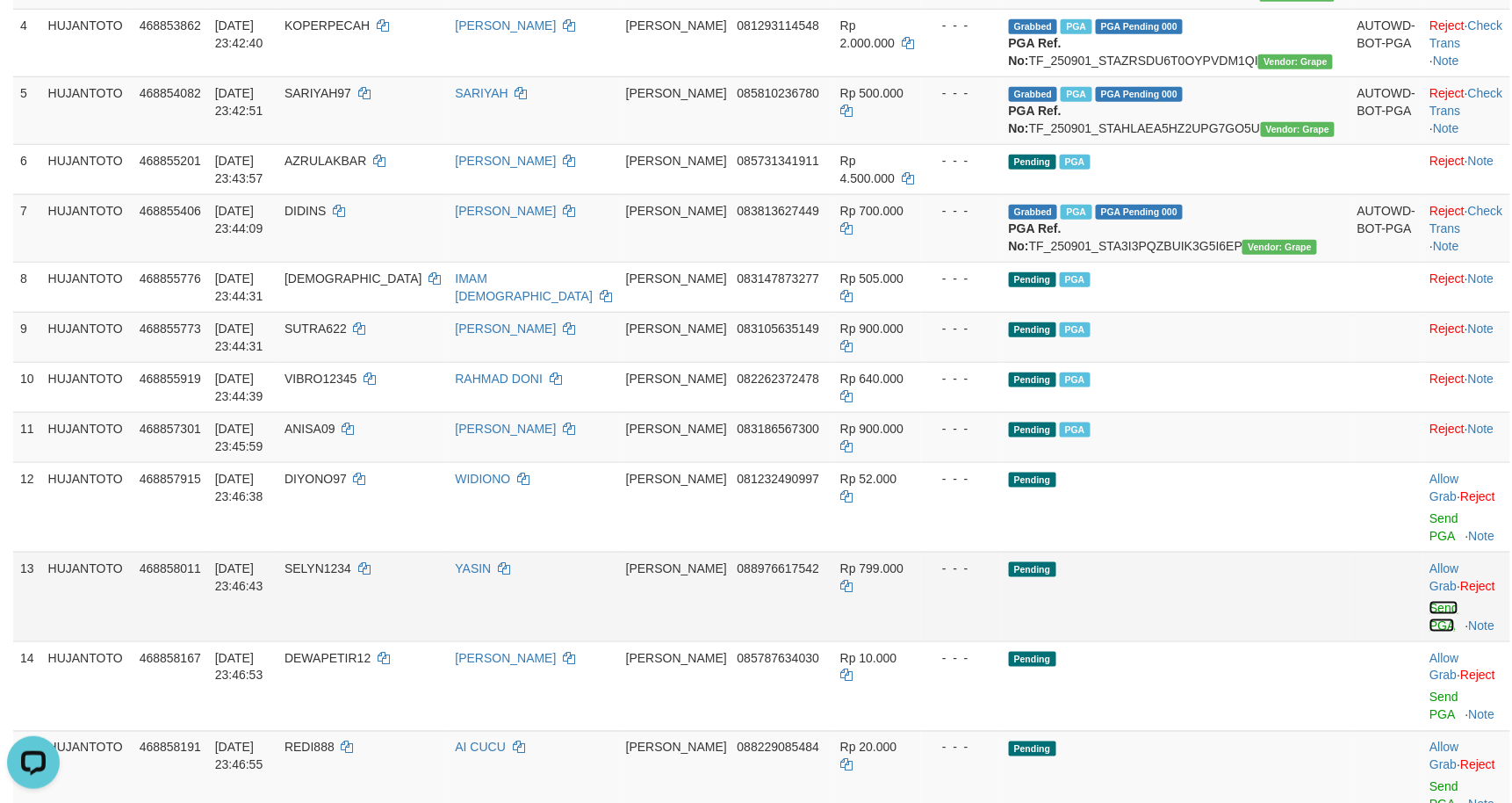
click at [1430, 601] on link "Send PGA" at bounding box center [1443, 617] width 29 height 31
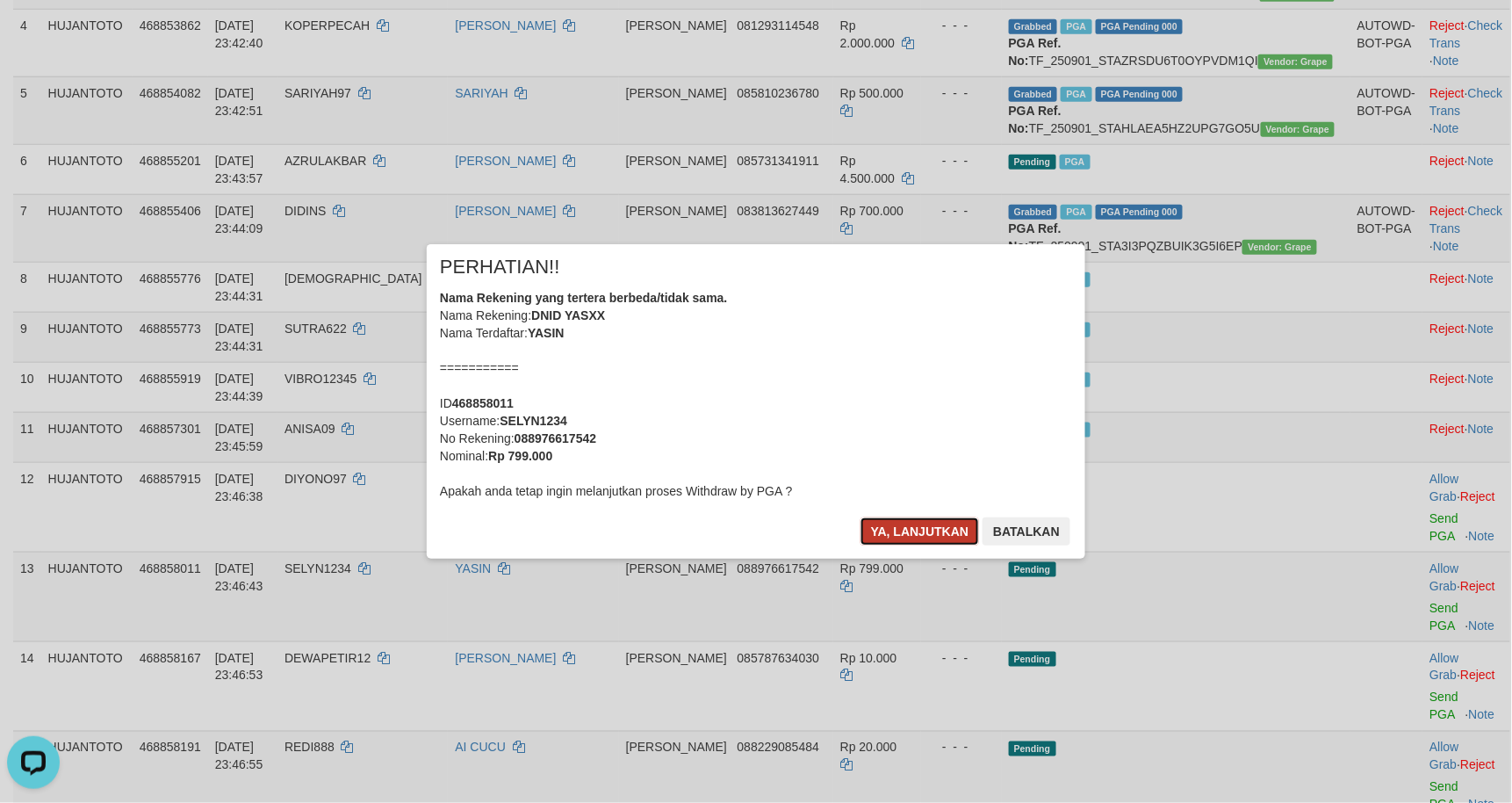
click at [917, 532] on button "Ya, lanjutkan" at bounding box center [919, 532] width 119 height 28
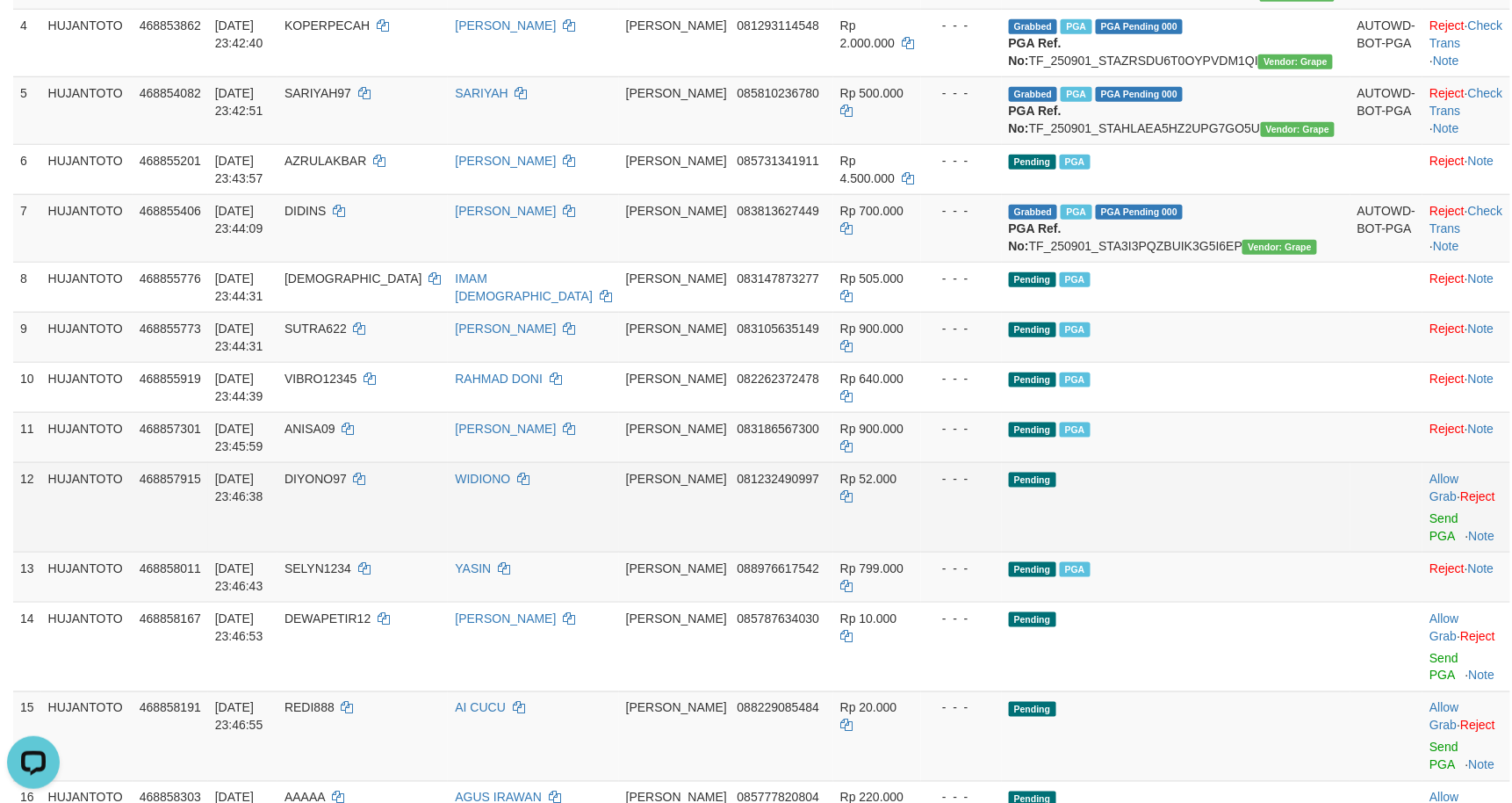
click at [1269, 504] on td "Pending" at bounding box center [1176, 507] width 348 height 90
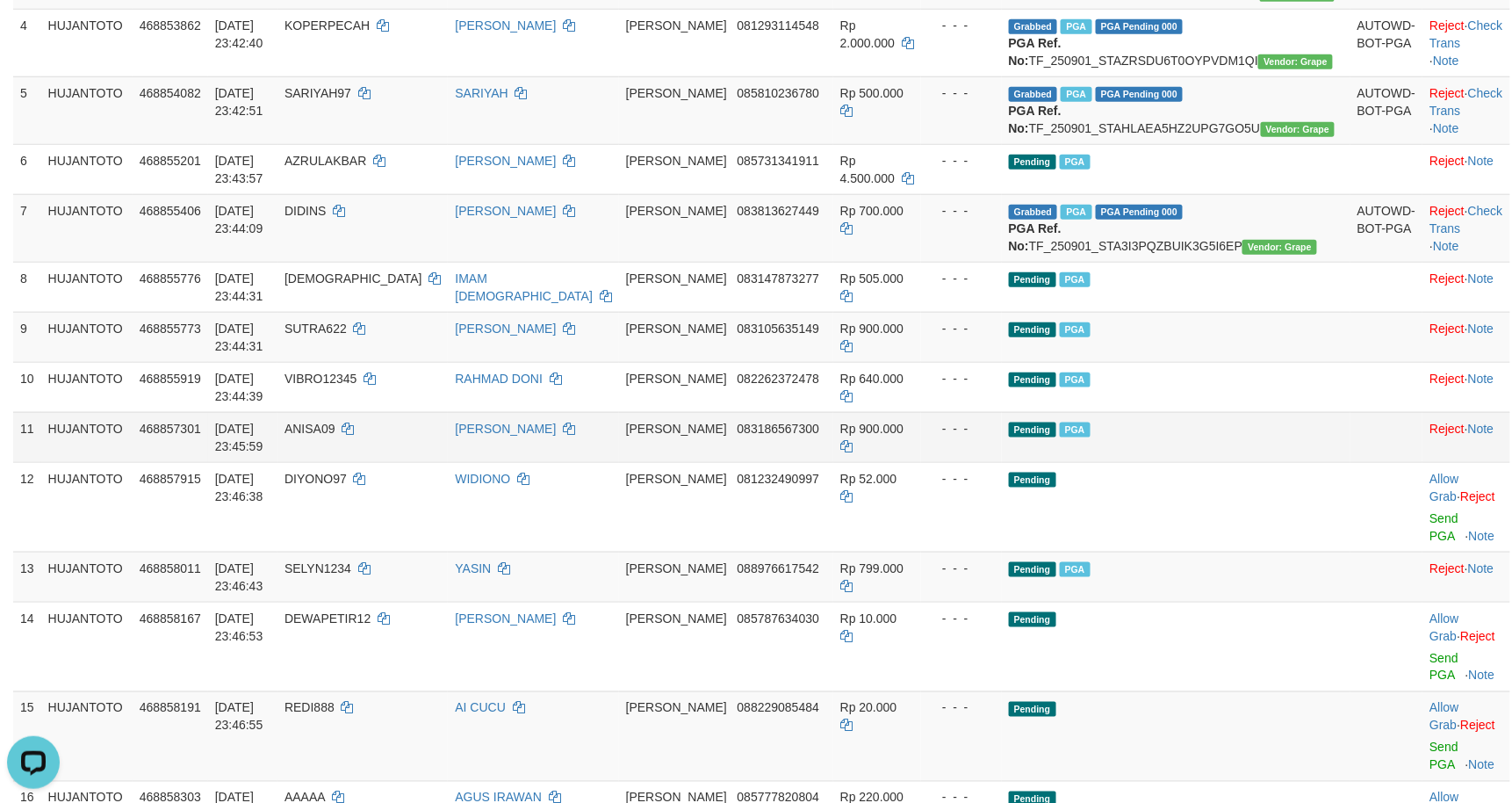
click at [1269, 462] on td "Pending PGA" at bounding box center [1176, 437] width 348 height 50
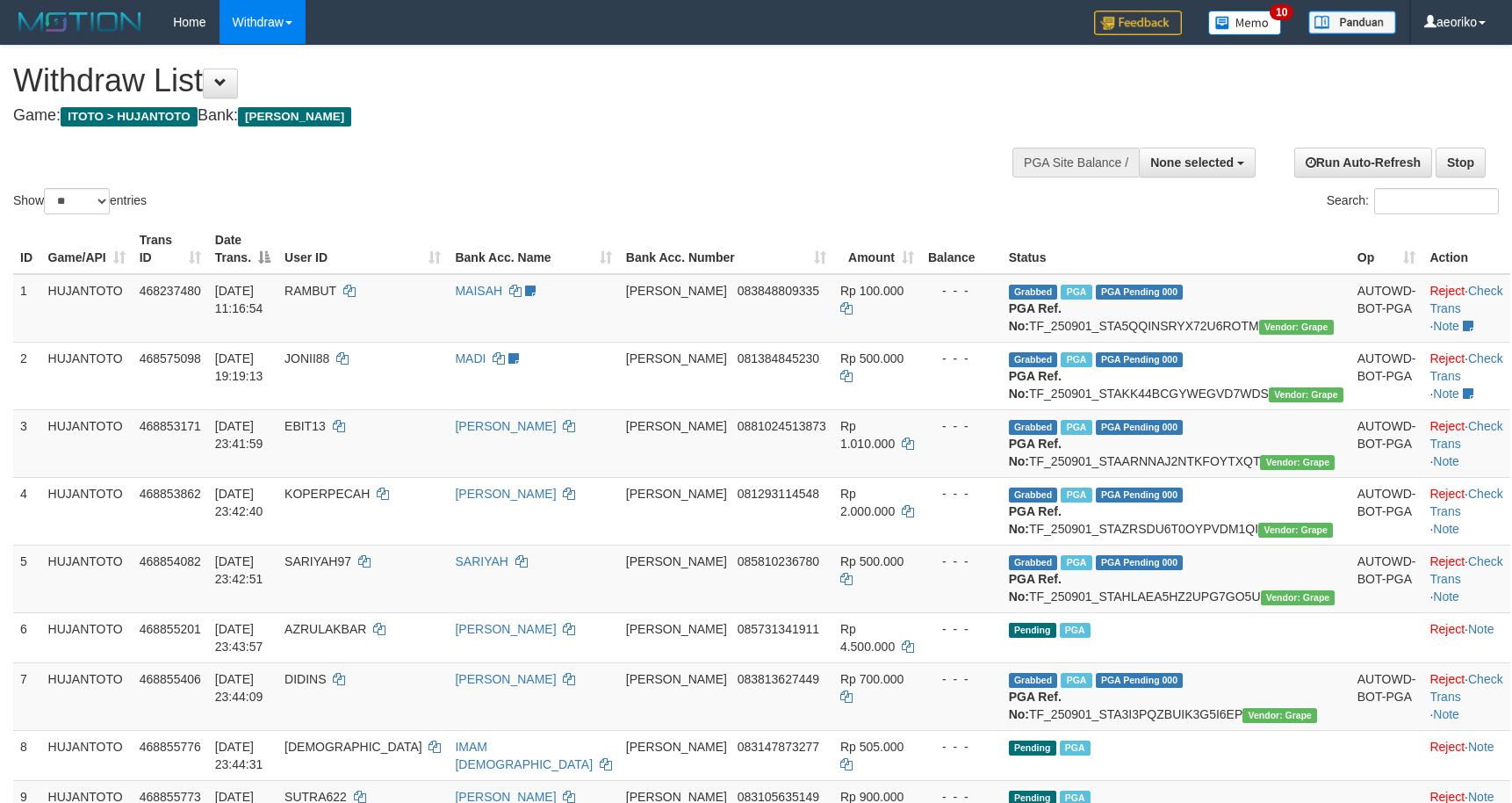
select select
select select "**"
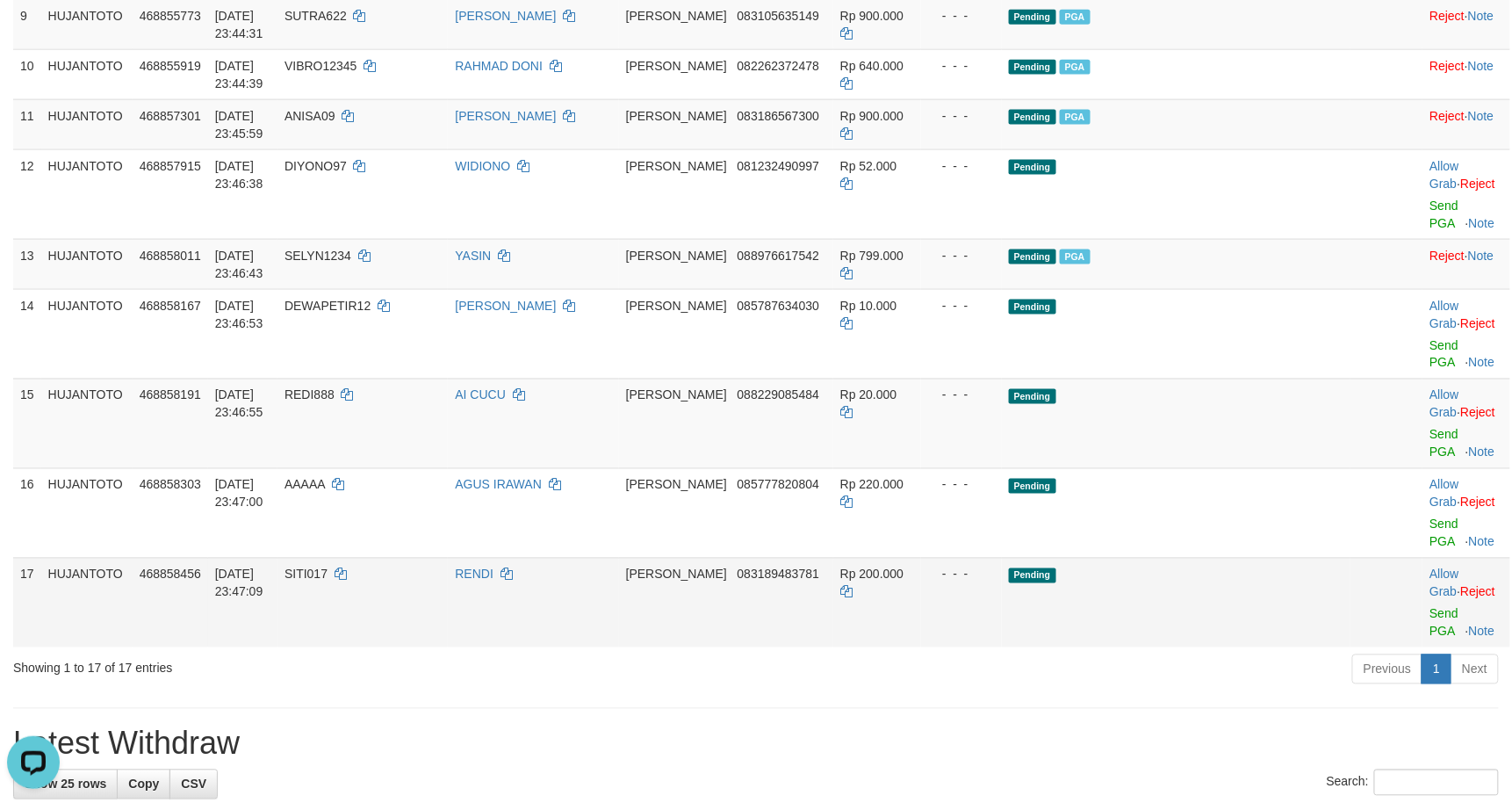
scroll to position [623, 0]
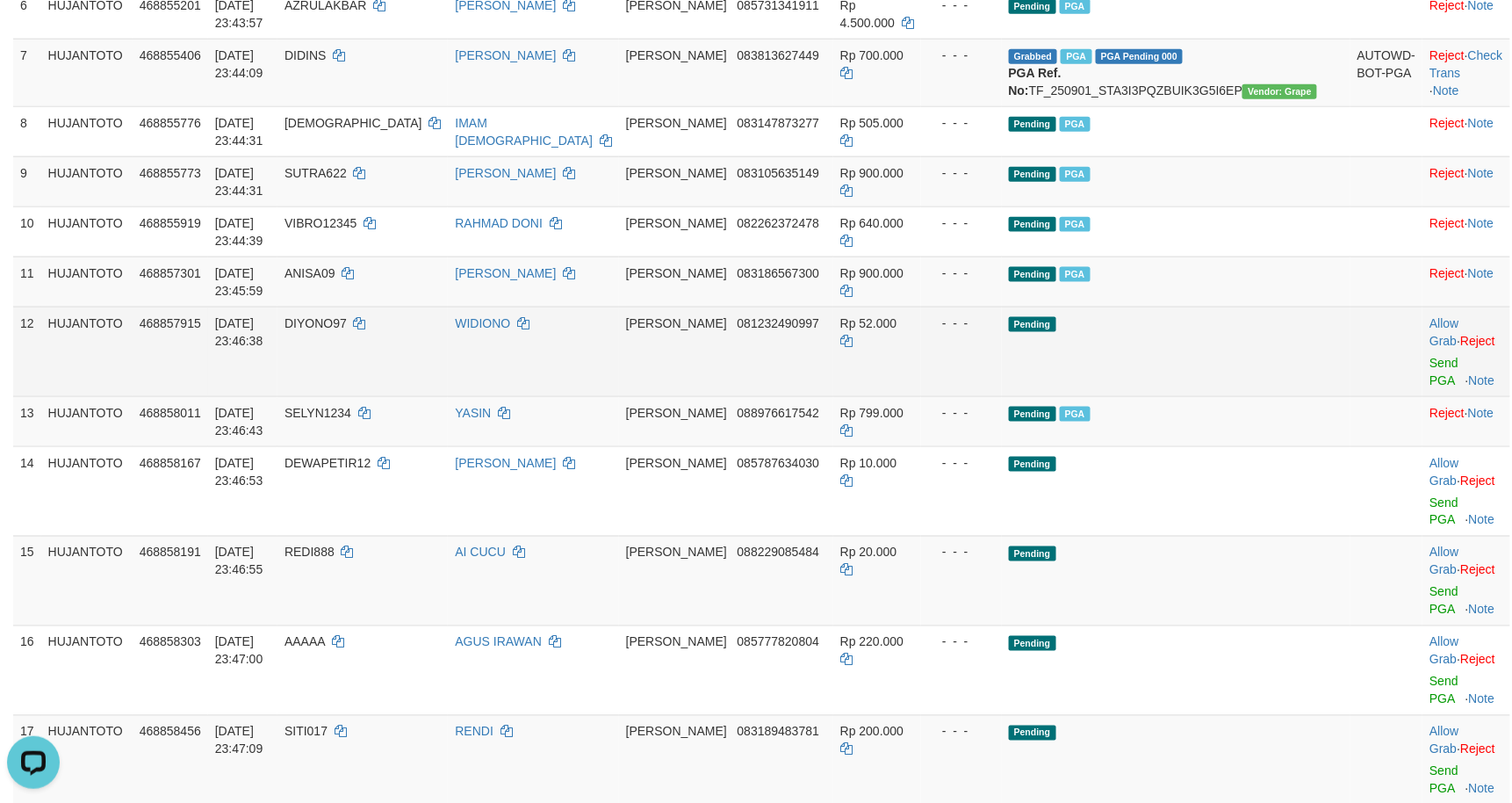
click at [1217, 356] on td "Pending" at bounding box center [1176, 351] width 348 height 90
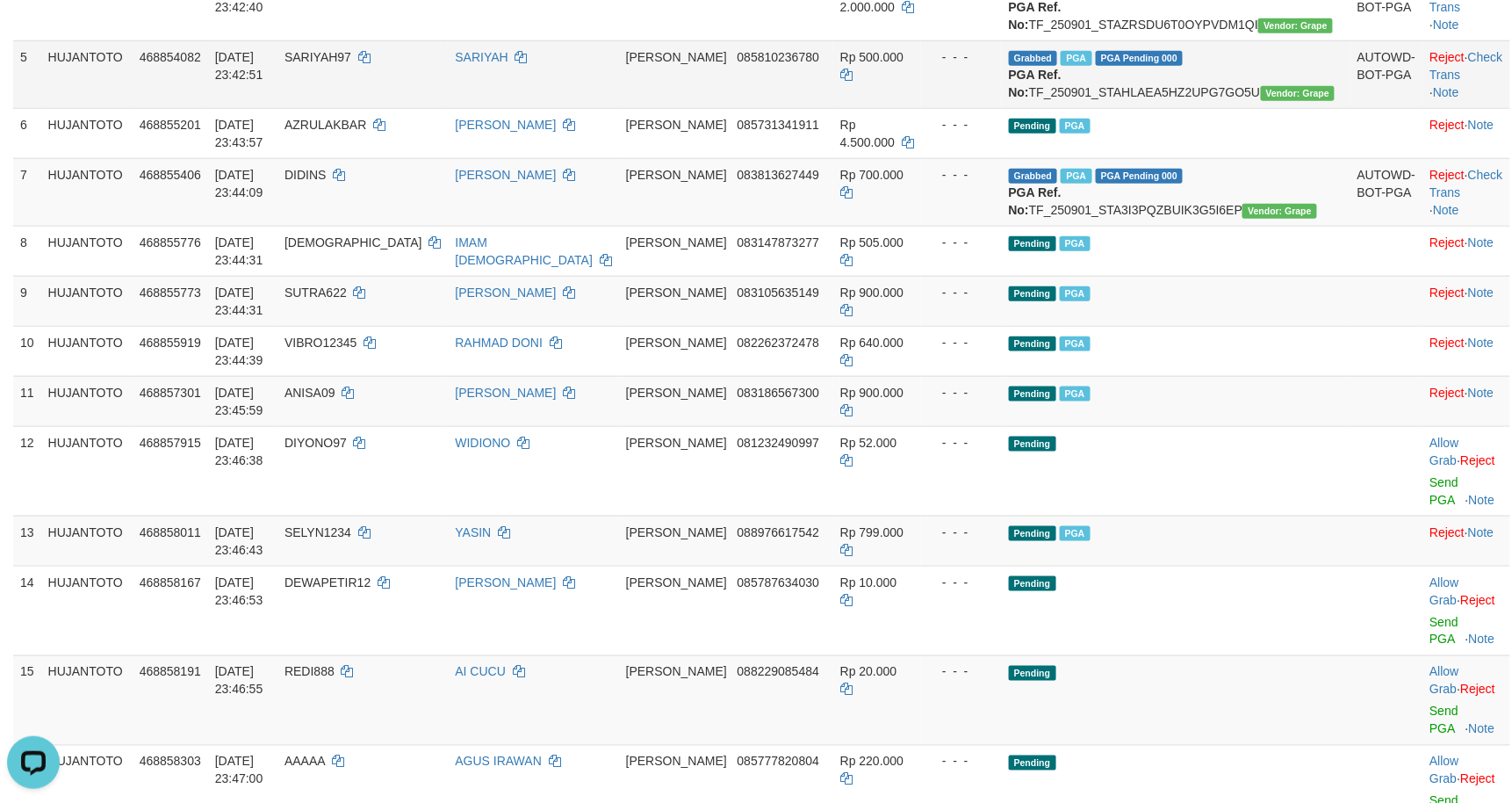
scroll to position [313, 0]
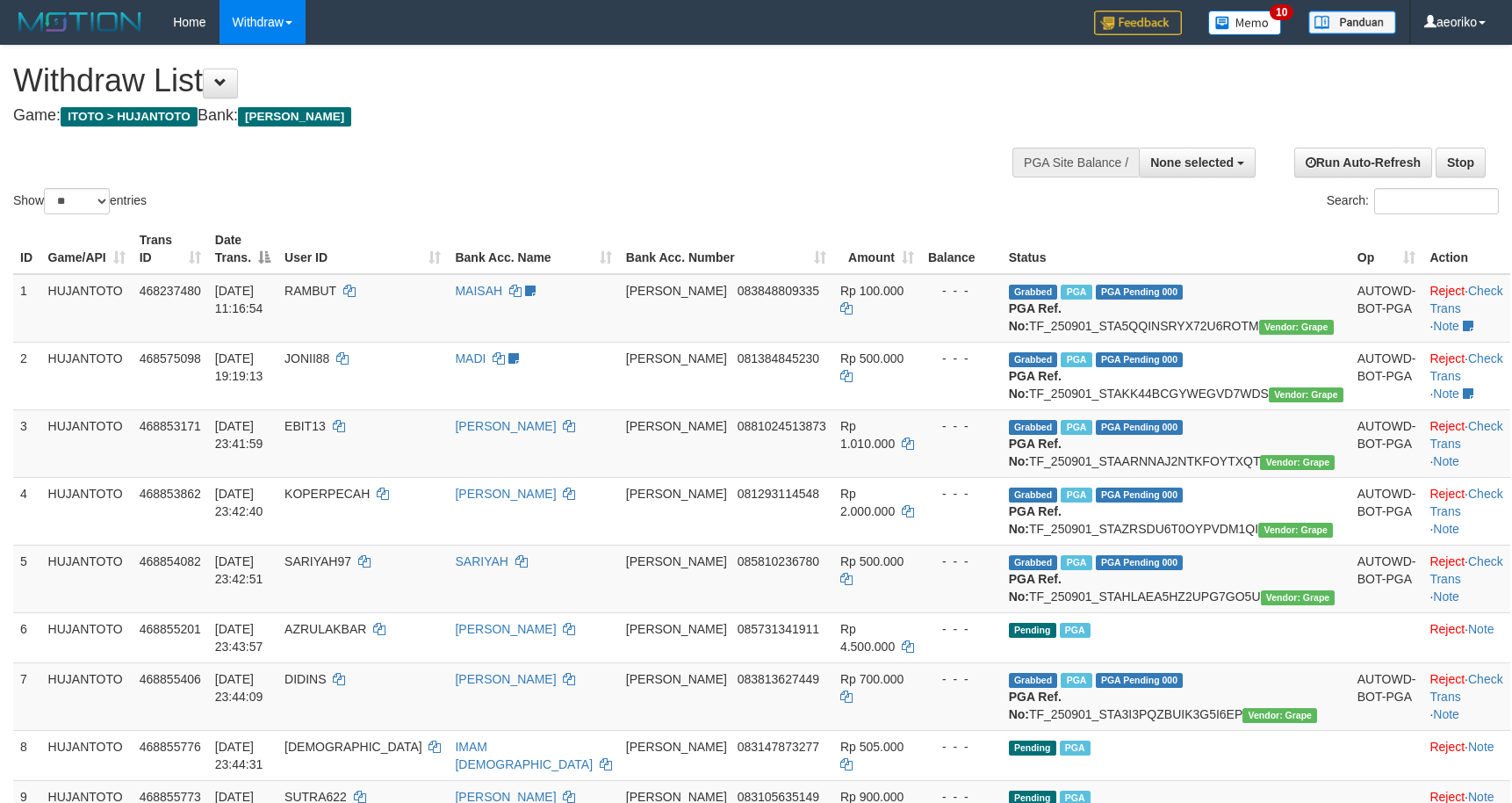
select select
select select "**"
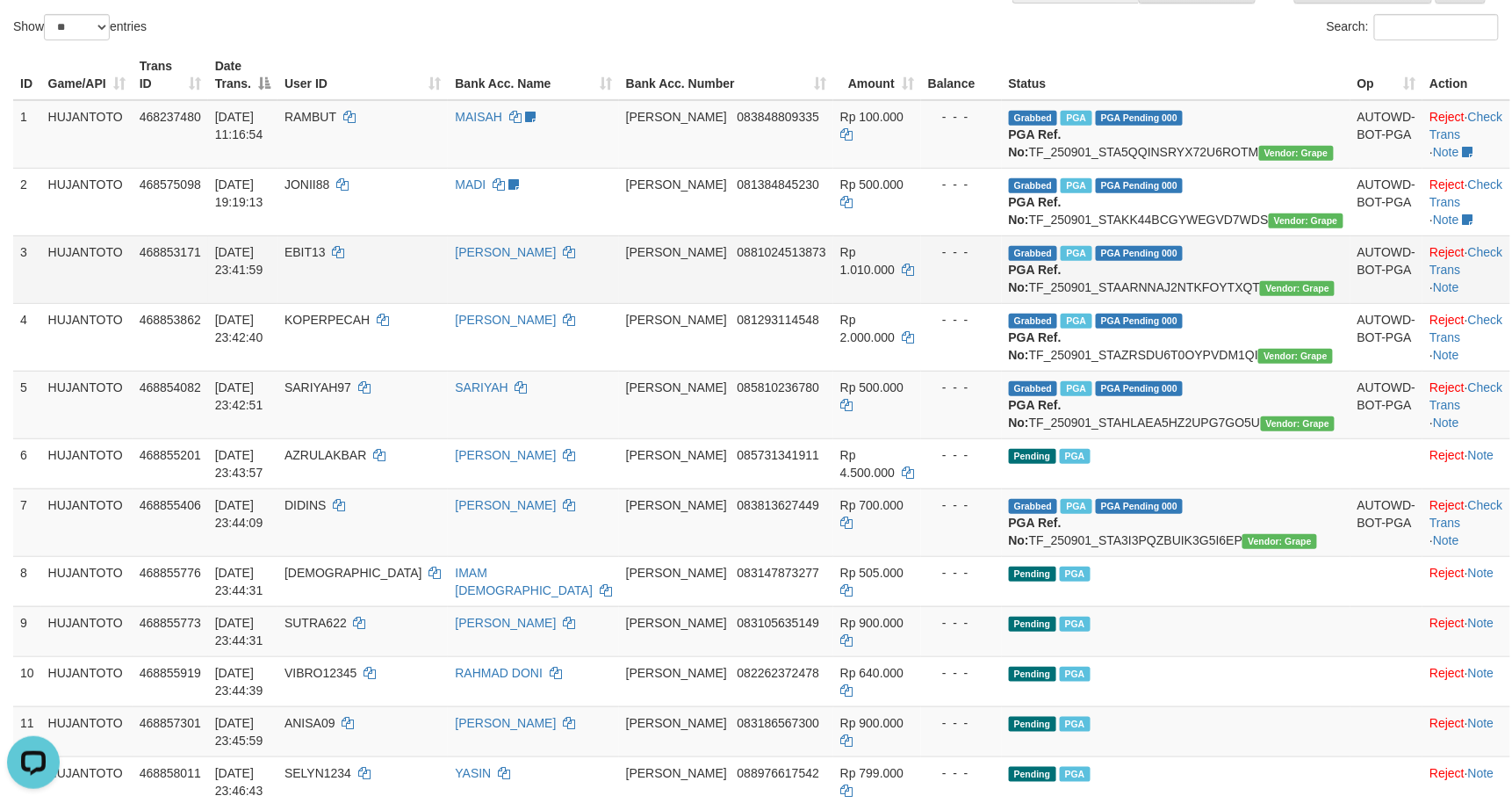
scroll to position [157, 0]
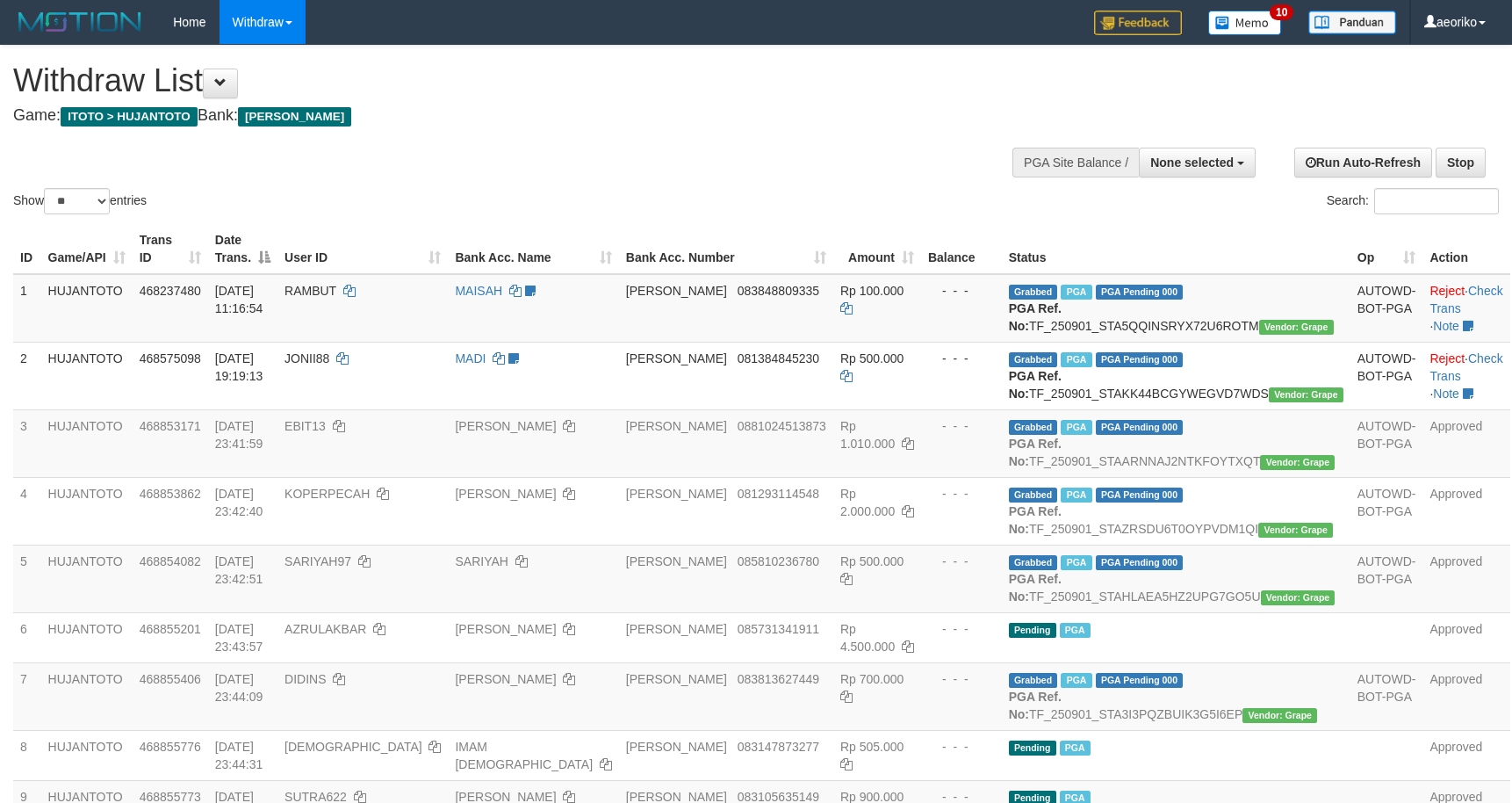
select select
select select "**"
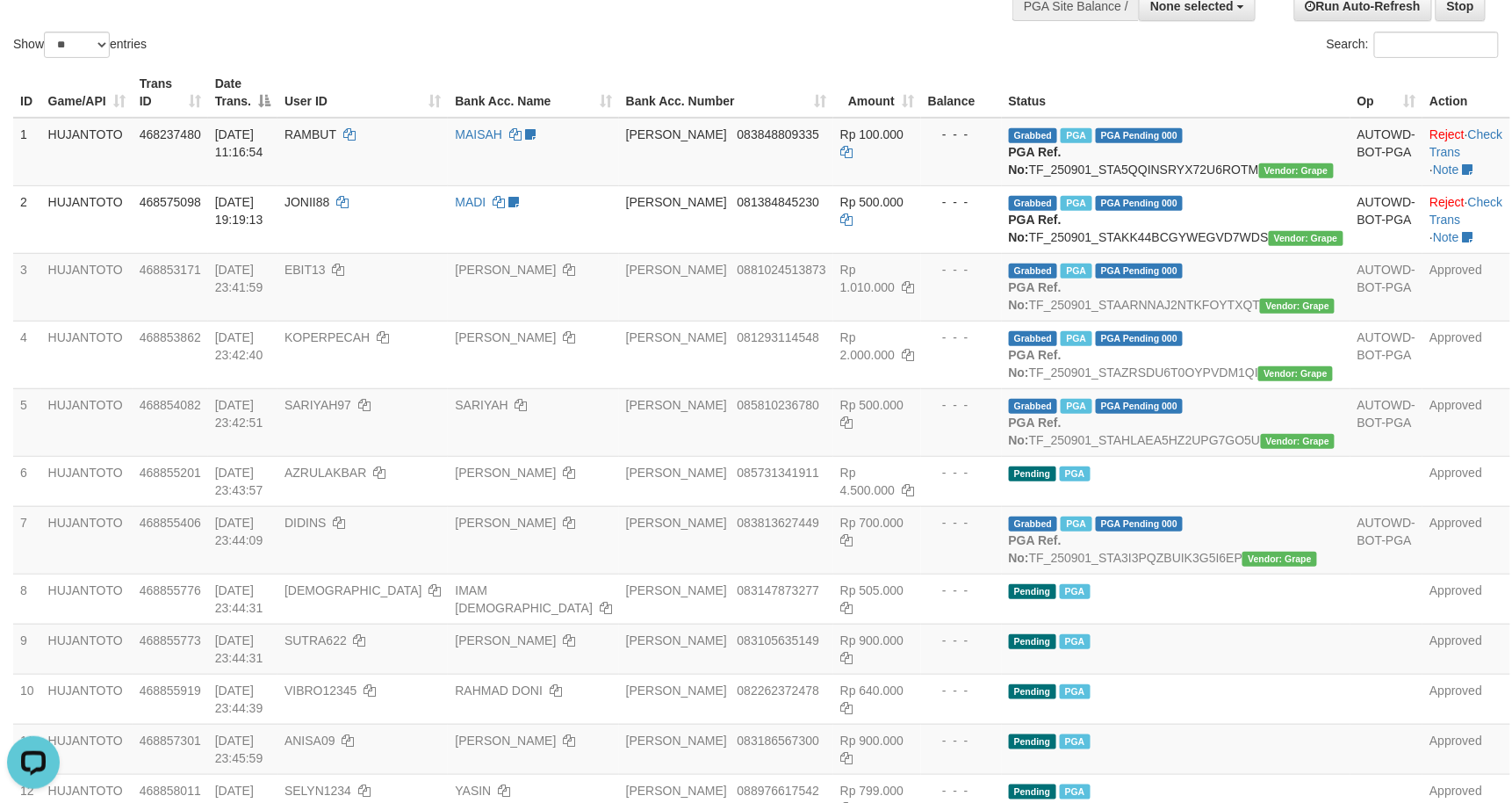
scroll to position [157, 0]
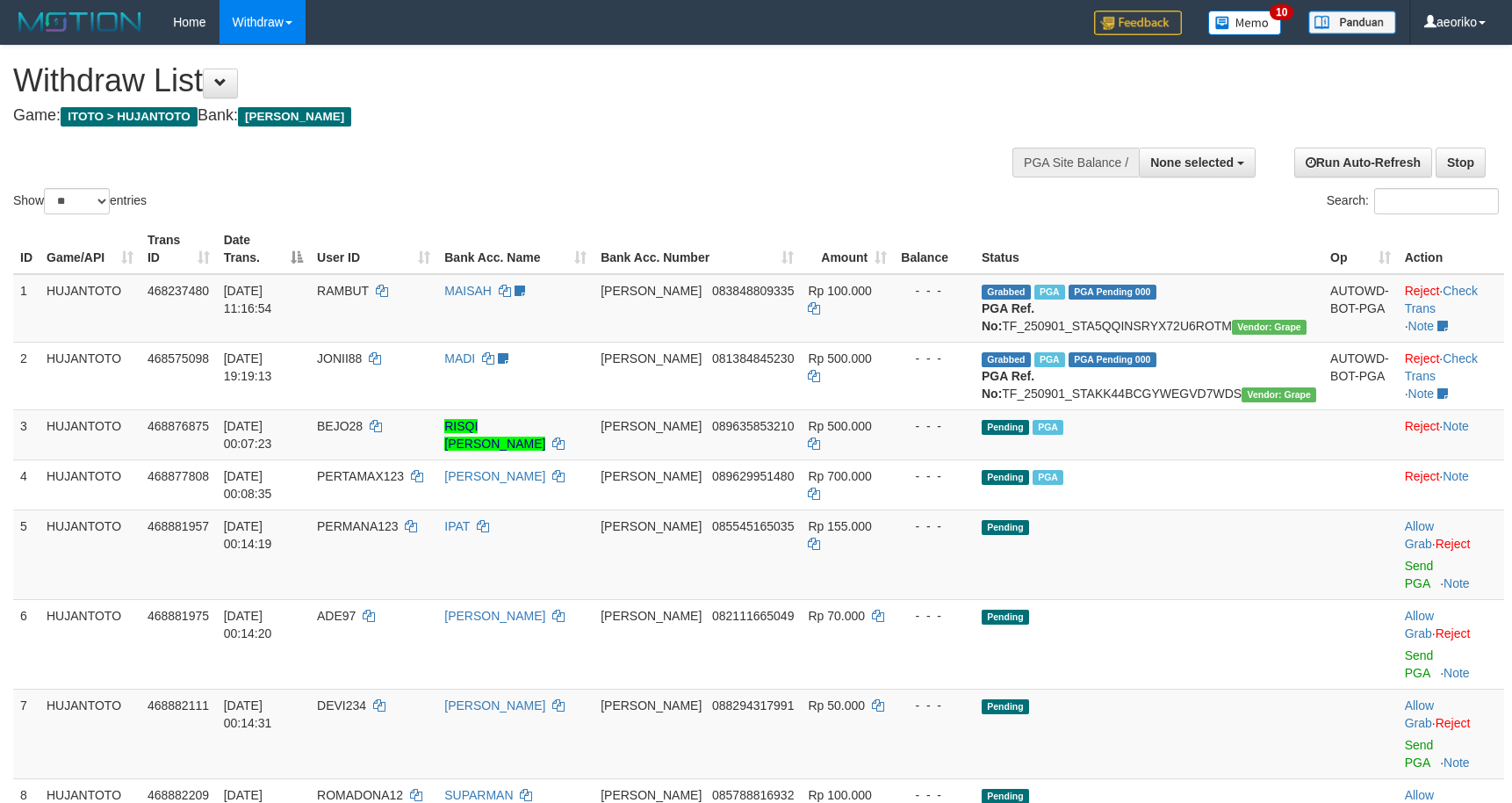
select select
select select "**"
click at [230, 93] on button at bounding box center [220, 83] width 35 height 30
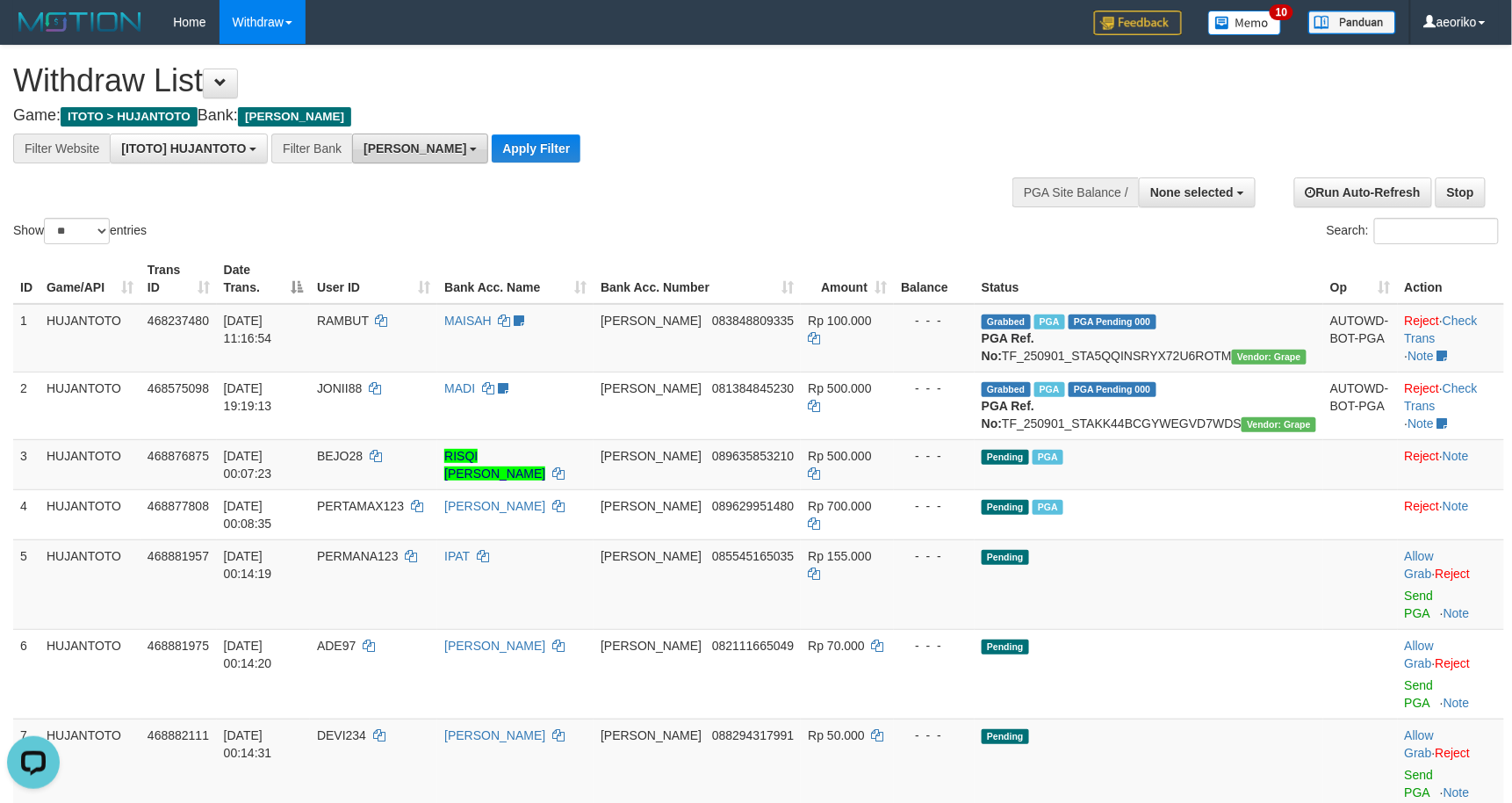
click at [381, 147] on span "[PERSON_NAME]" at bounding box center [415, 148] width 103 height 14
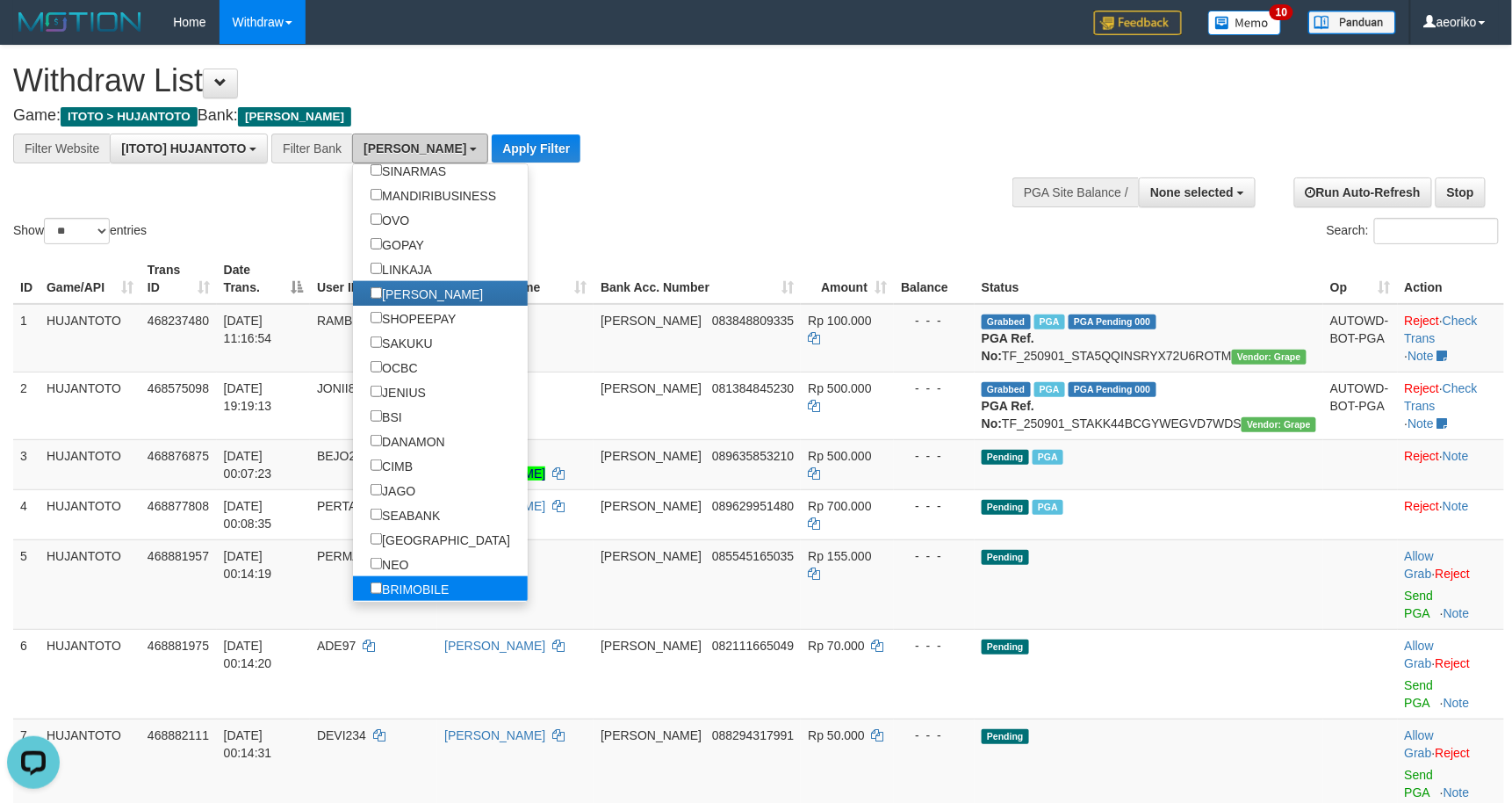
scroll to position [418, 0]
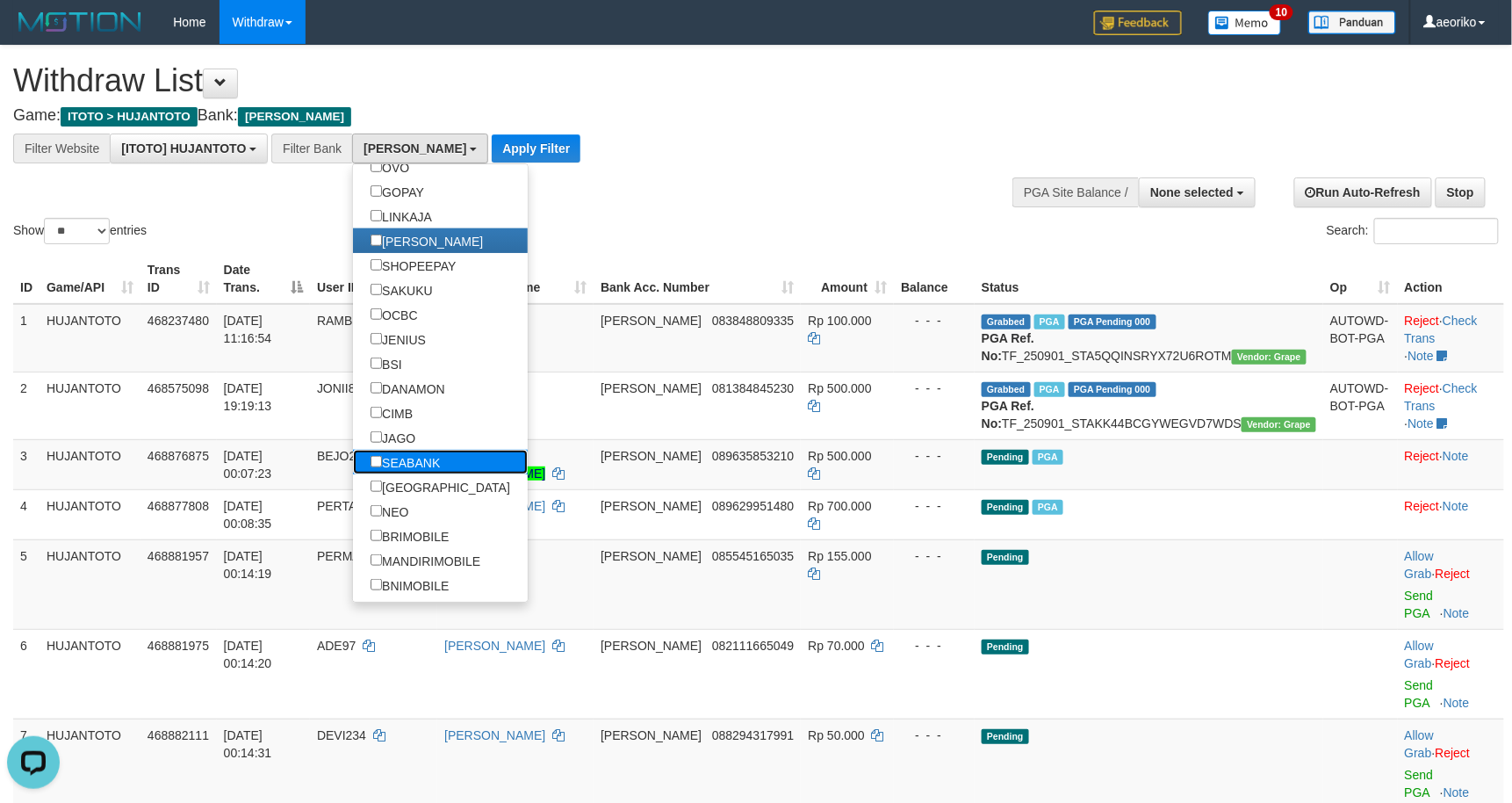
click at [450, 474] on label "SEABANK" at bounding box center [405, 462] width 105 height 25
click at [506, 147] on button "Apply Filter" at bounding box center [521, 148] width 89 height 28
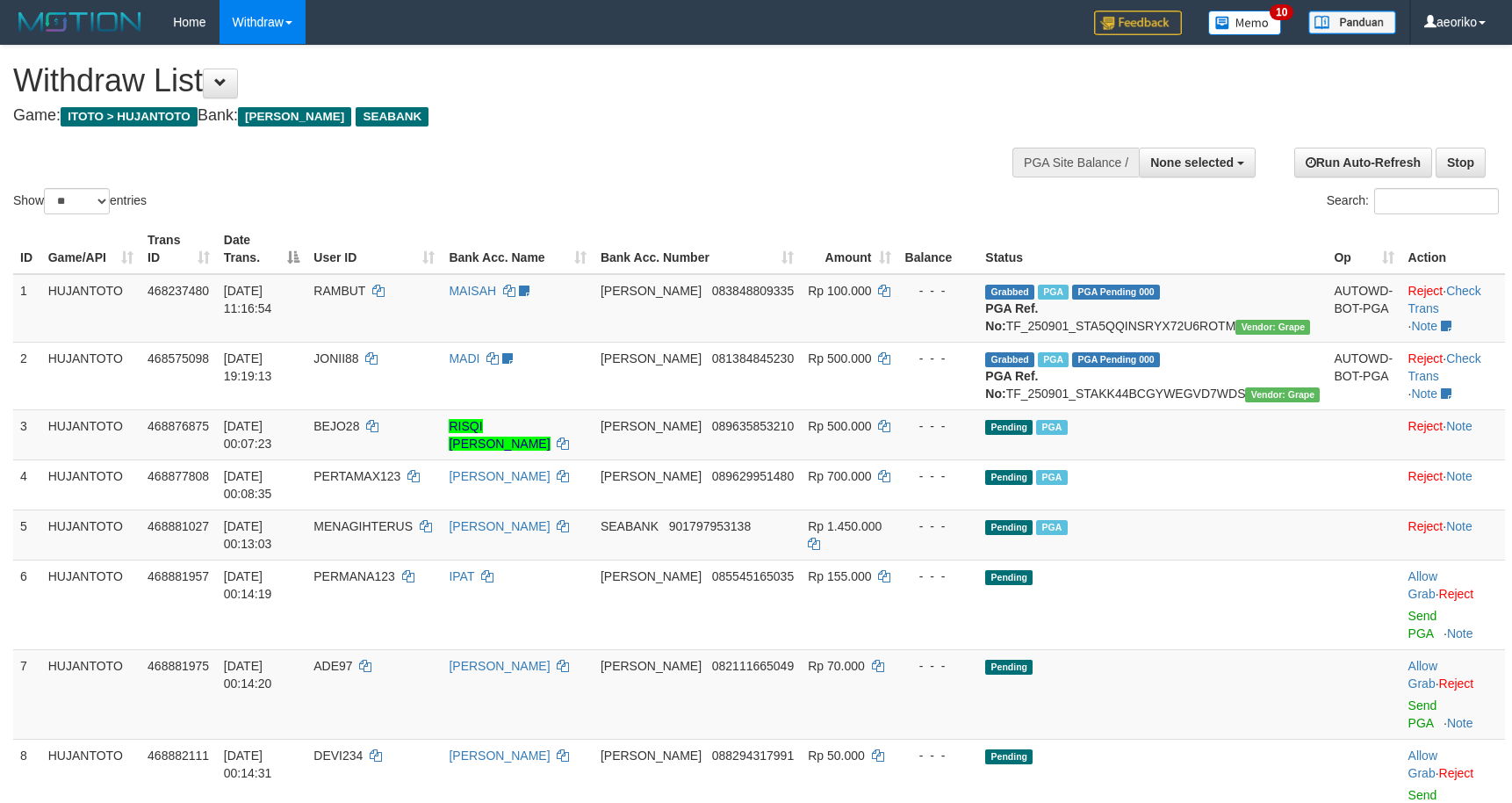
select select
select select "**"
click at [219, 94] on button at bounding box center [220, 83] width 35 height 30
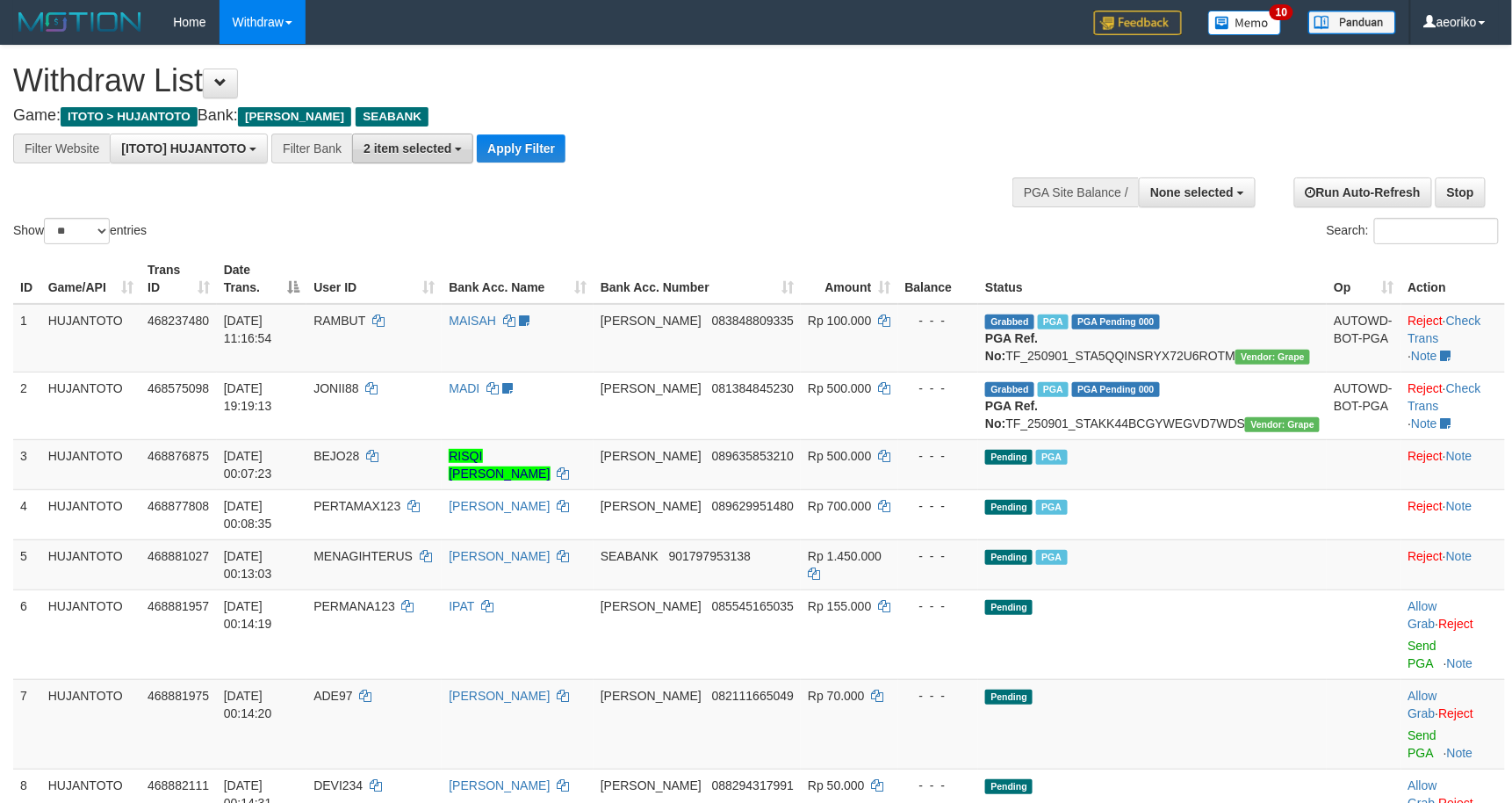
click at [392, 152] on span "2 item selected" at bounding box center [407, 148] width 88 height 14
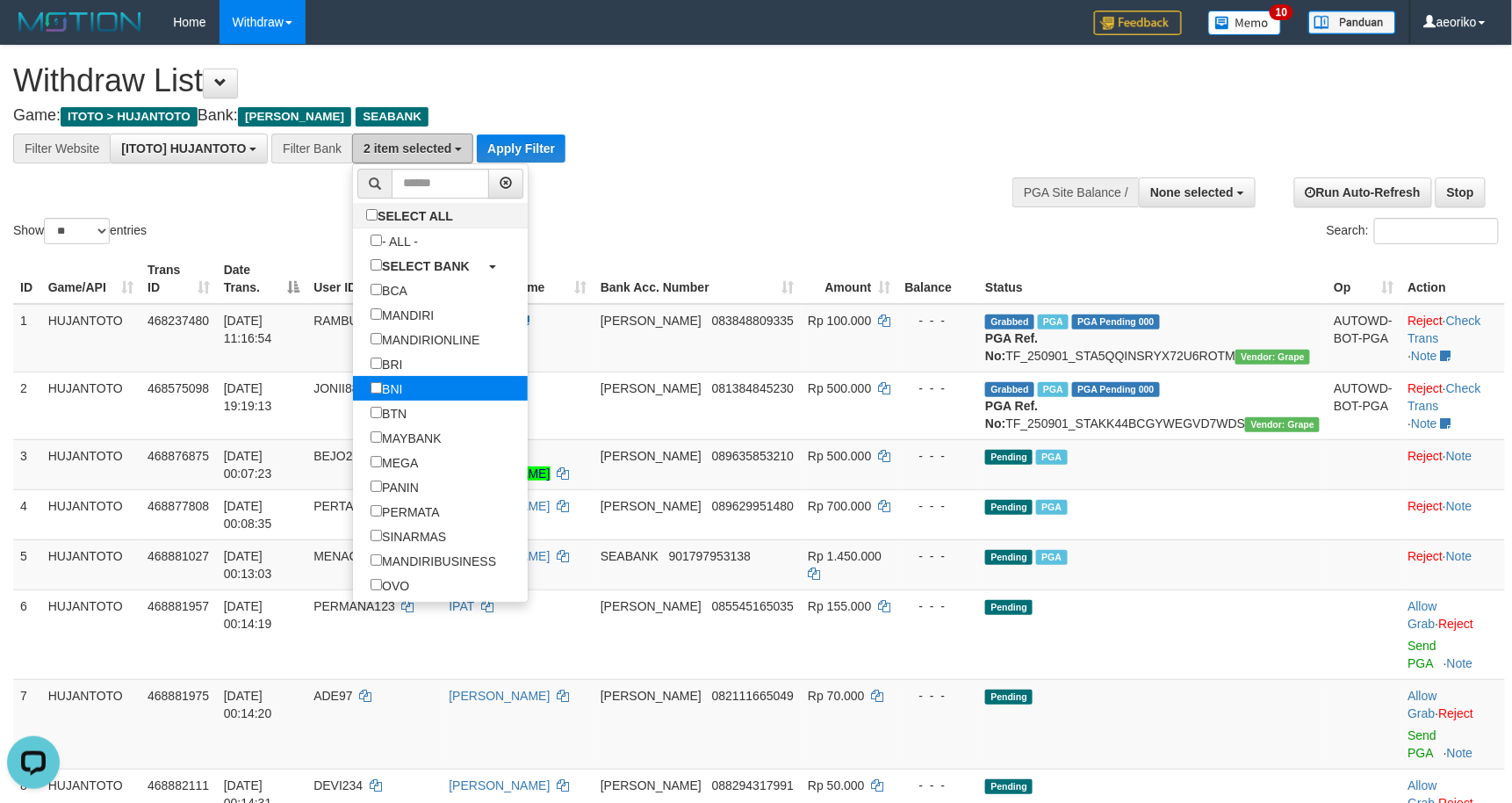
scroll to position [313, 0]
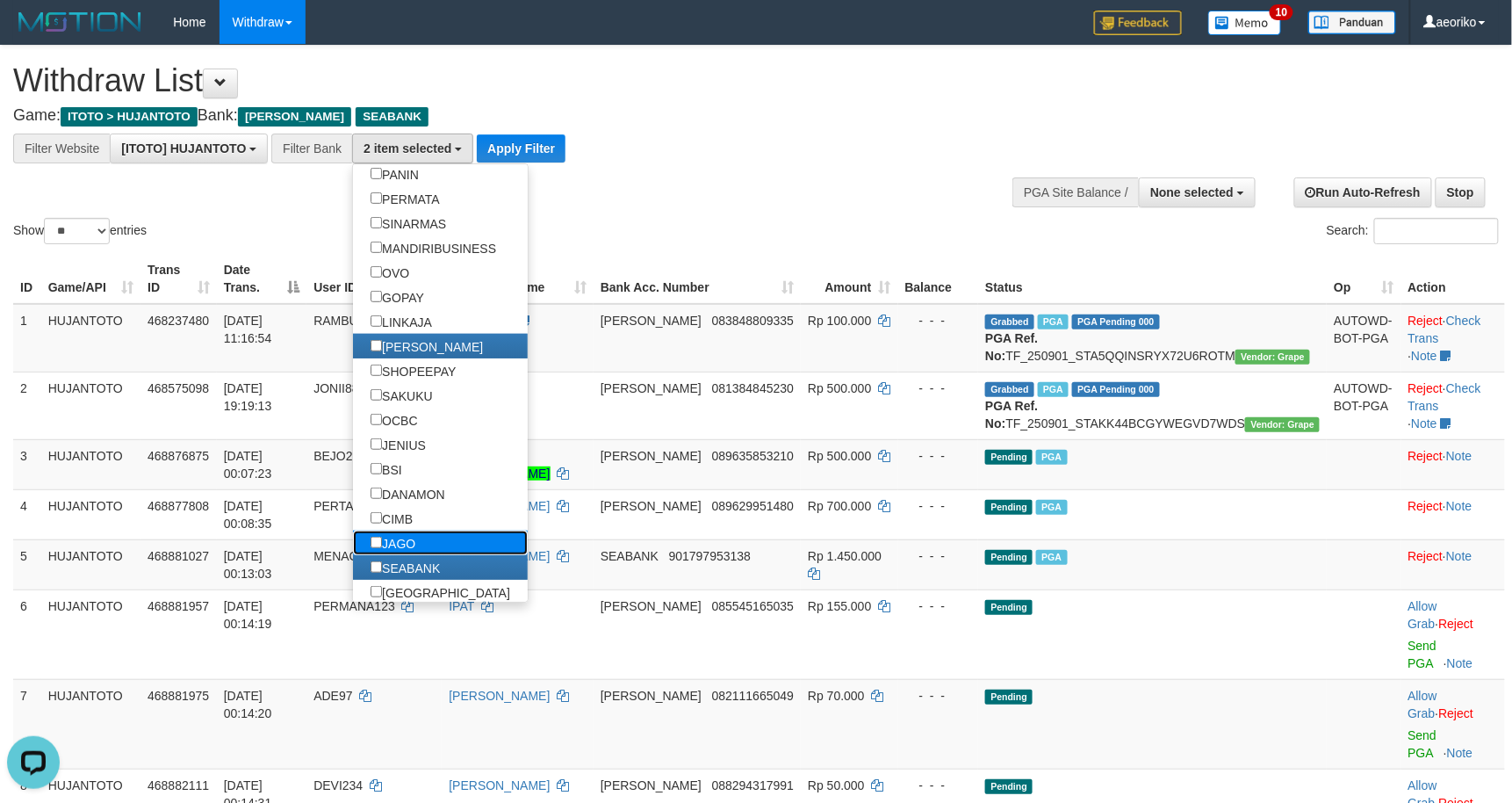
click at [412, 552] on label "JAGO" at bounding box center [393, 543] width 80 height 25
click at [413, 539] on label "JAGO" at bounding box center [393, 543] width 80 height 25
click at [417, 528] on label "CIMB" at bounding box center [391, 518] width 77 height 25
click at [409, 549] on label "JAGO" at bounding box center [393, 543] width 80 height 25
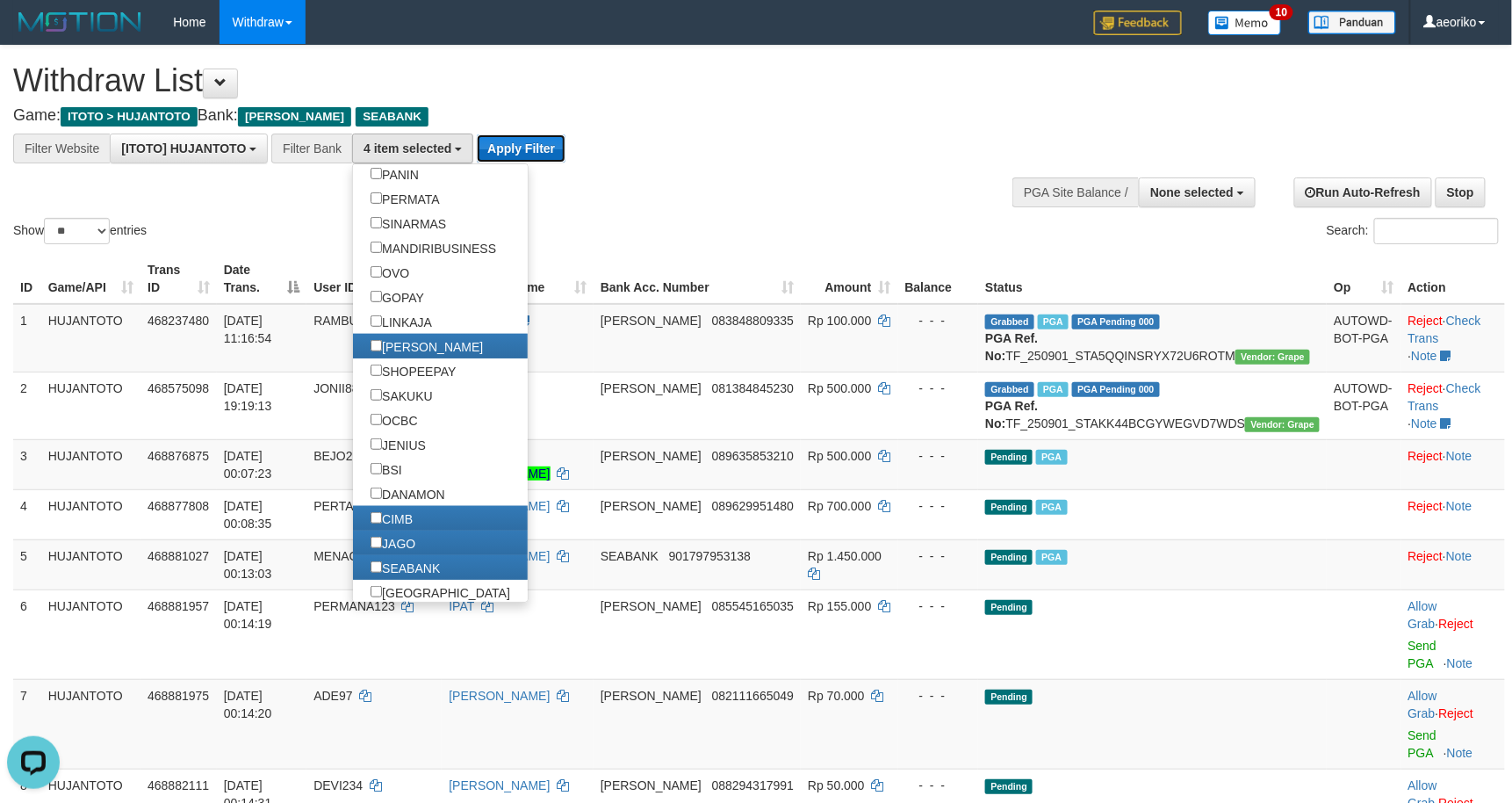
drag, startPoint x: 544, startPoint y: 151, endPoint x: 553, endPoint y: 143, distance: 12.0
click at [543, 151] on button "Apply Filter" at bounding box center [521, 148] width 89 height 28
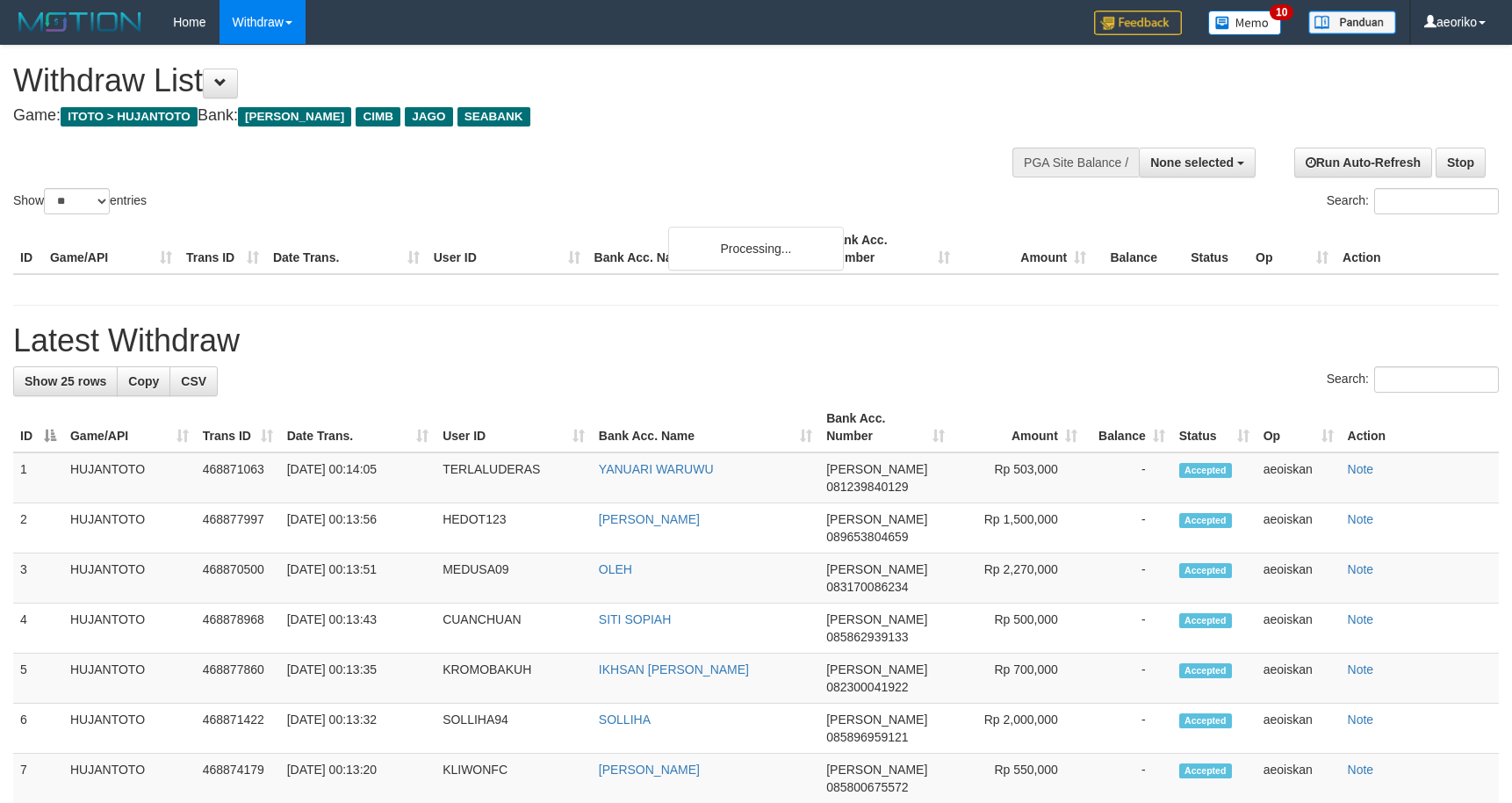
select select
select select "**"
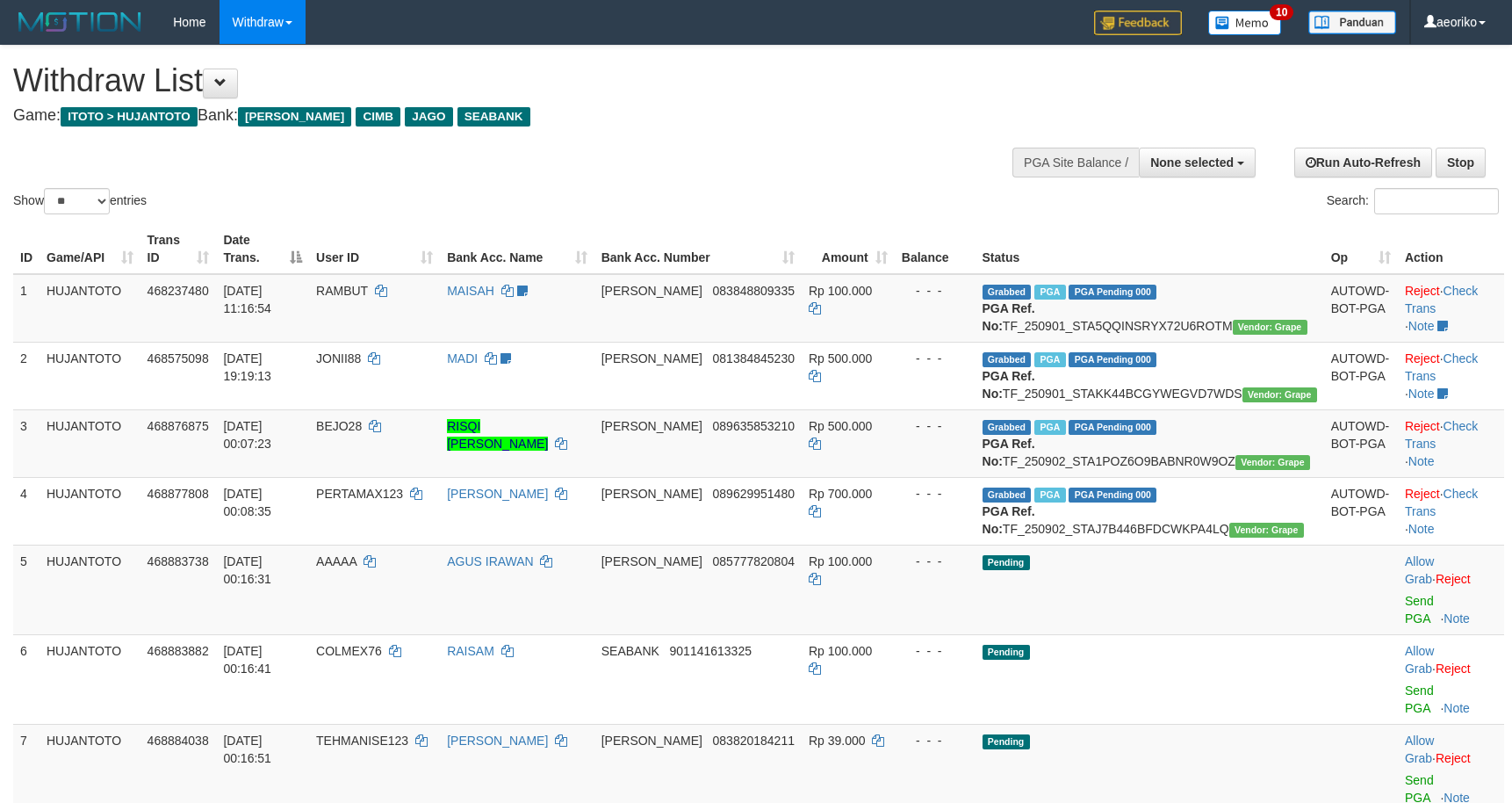
select select
select select "**"
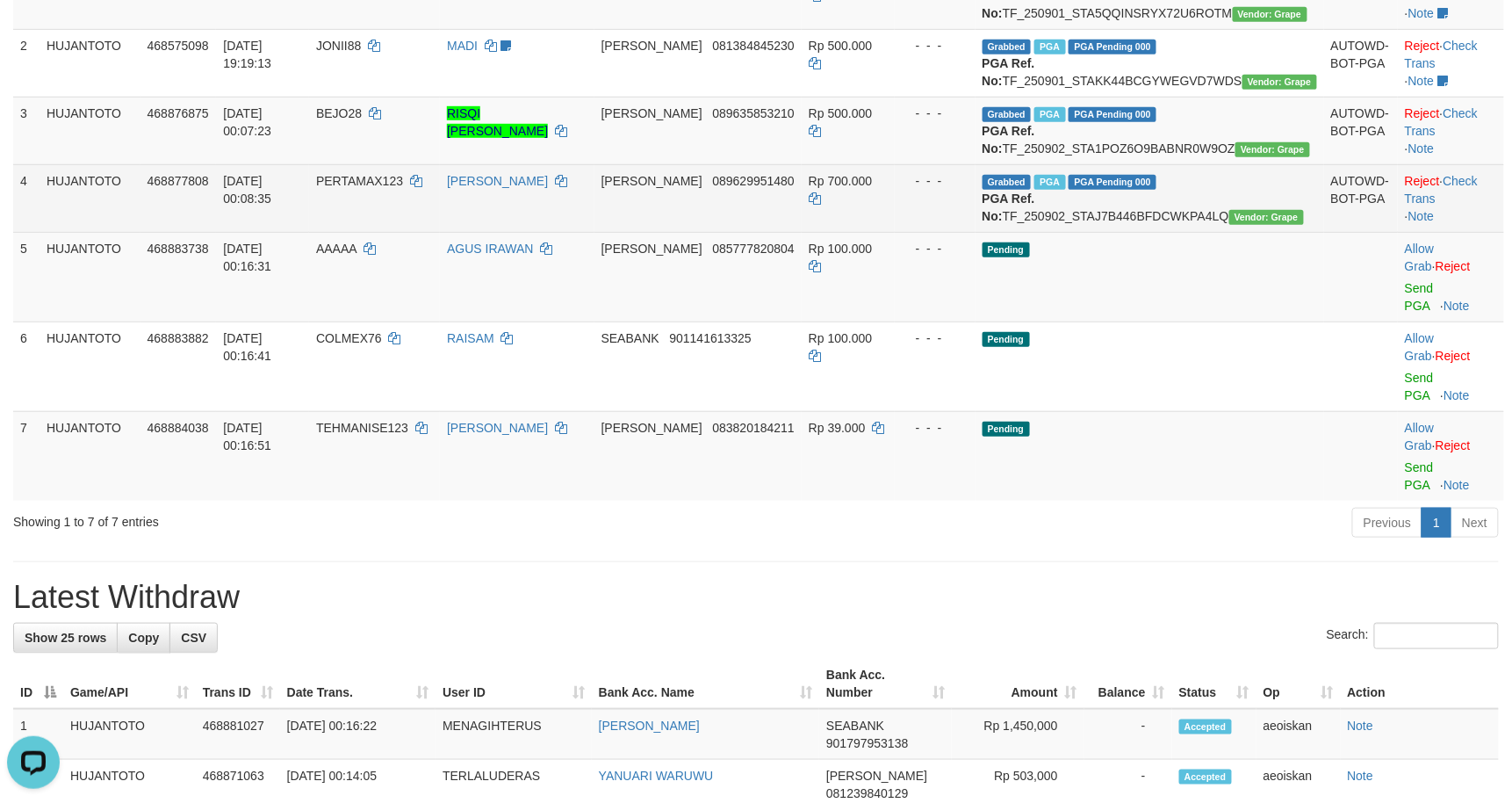
click at [1504, 232] on td "Reject · Check Trans · Note" at bounding box center [1451, 197] width 106 height 68
click at [1478, 206] on link "Check Trans" at bounding box center [1441, 190] width 73 height 31
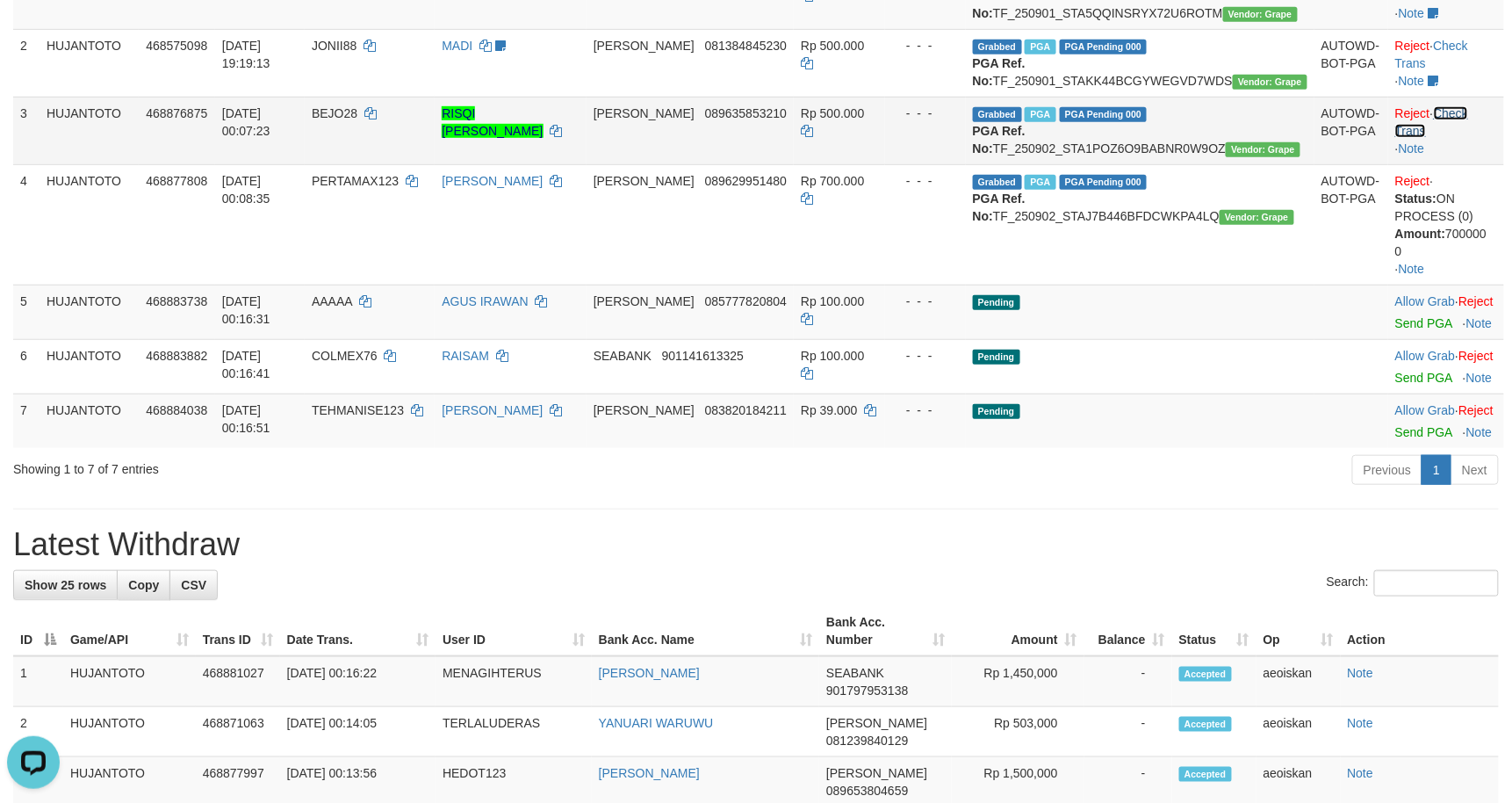
click at [1468, 138] on link "Check Trans" at bounding box center [1431, 122] width 73 height 31
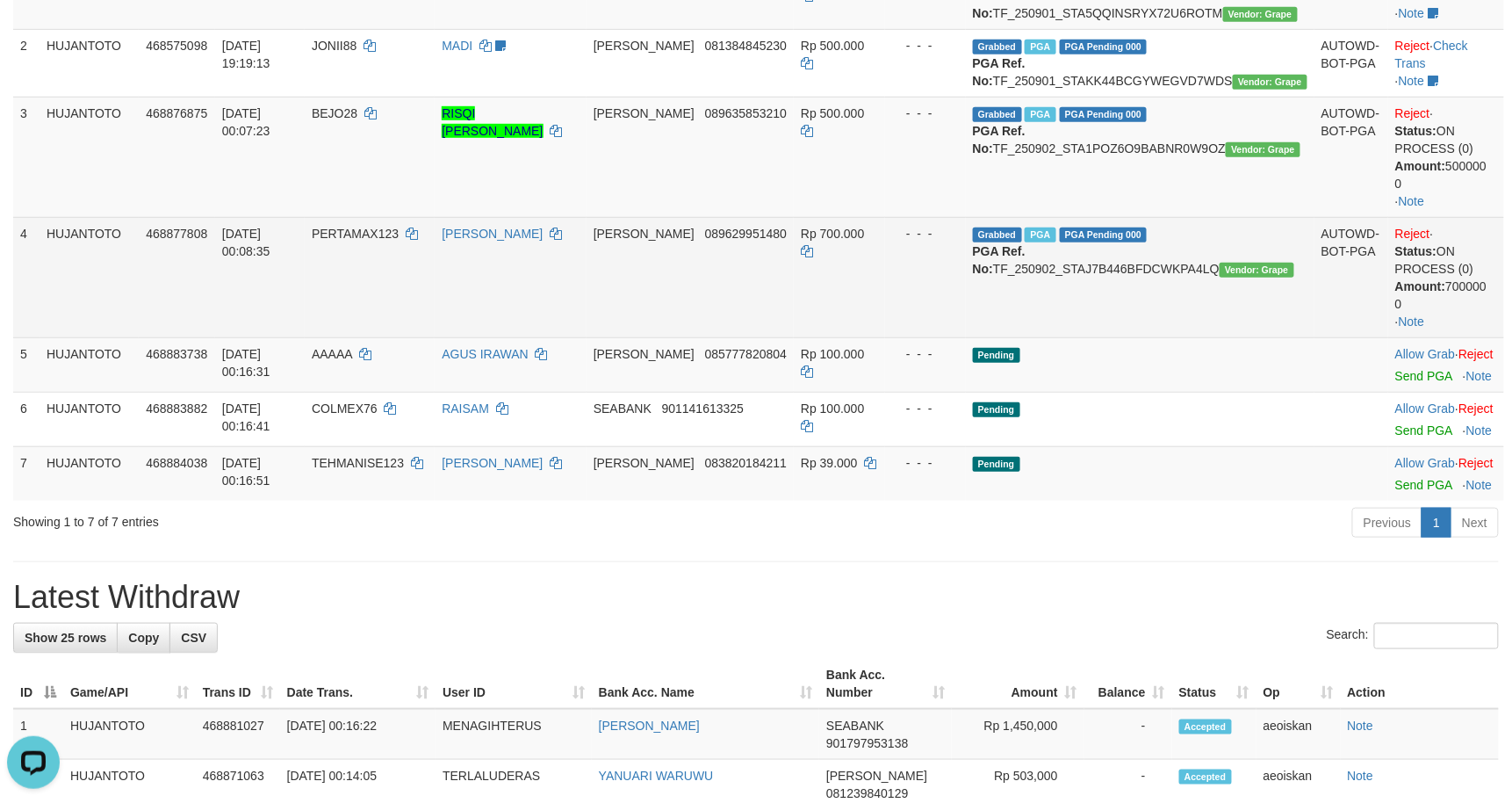
click at [793, 337] on td "[PERSON_NAME] 089629951480" at bounding box center [690, 277] width 207 height 120
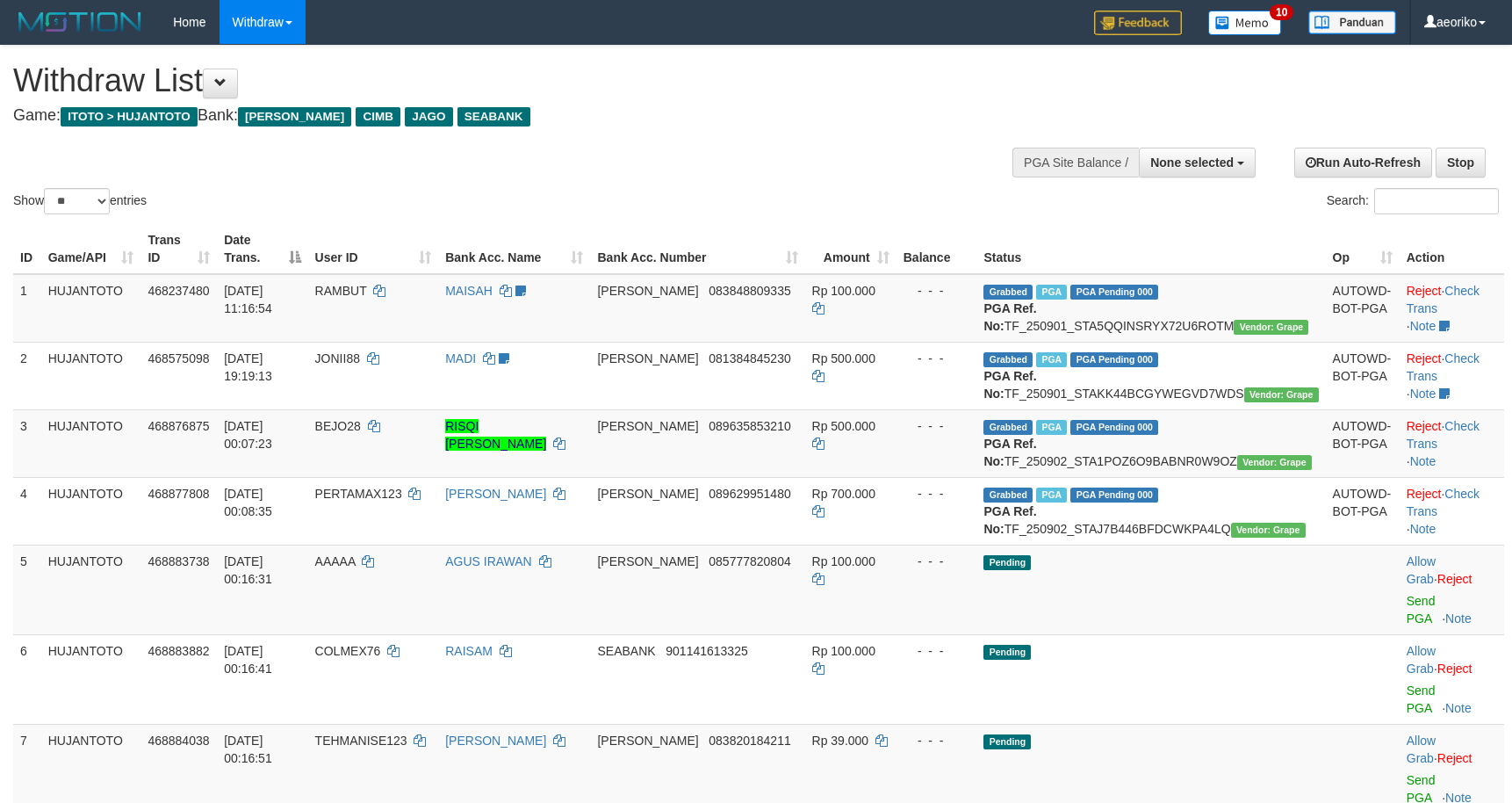
select select
select select "**"
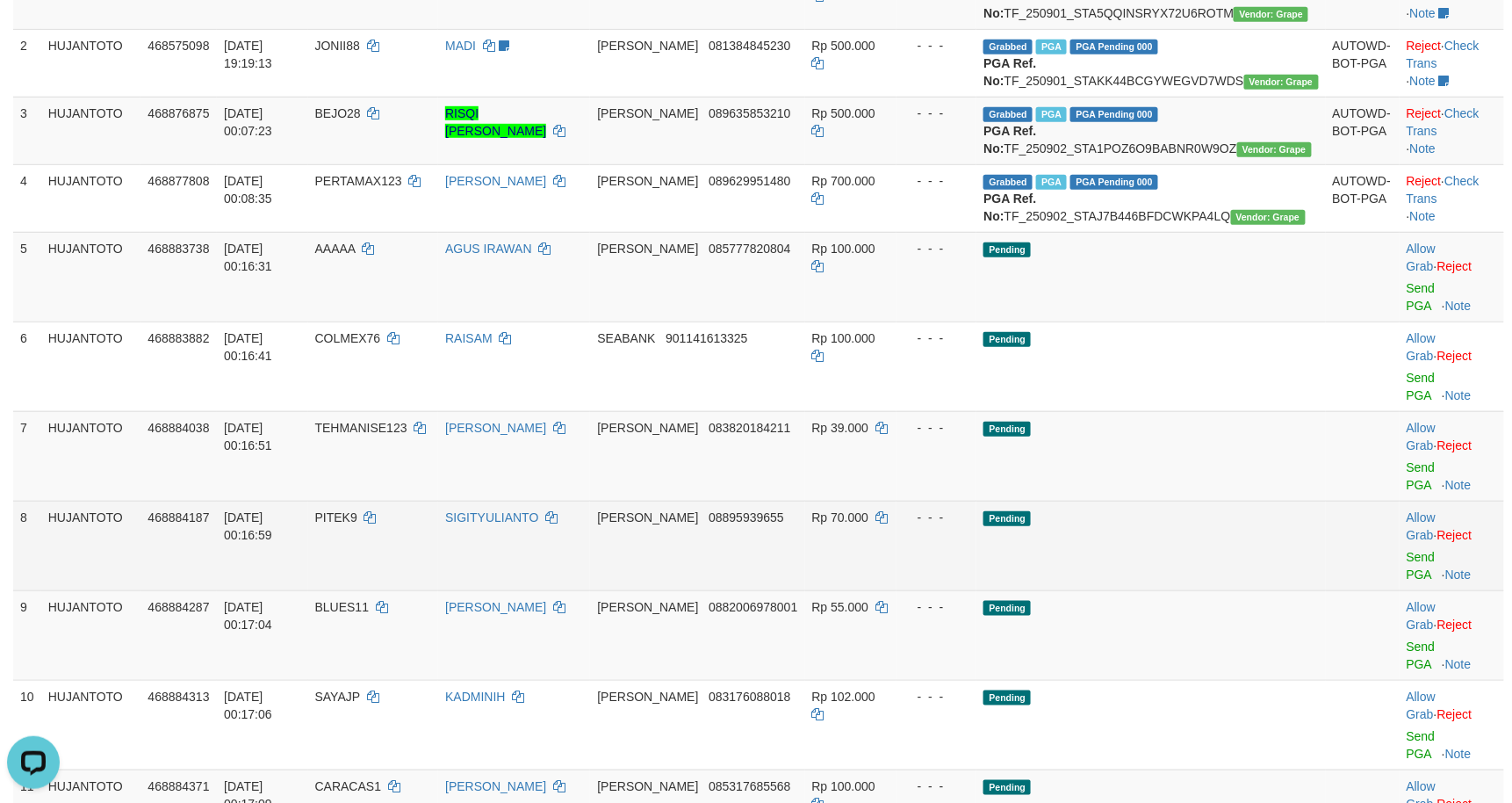
scroll to position [468, 0]
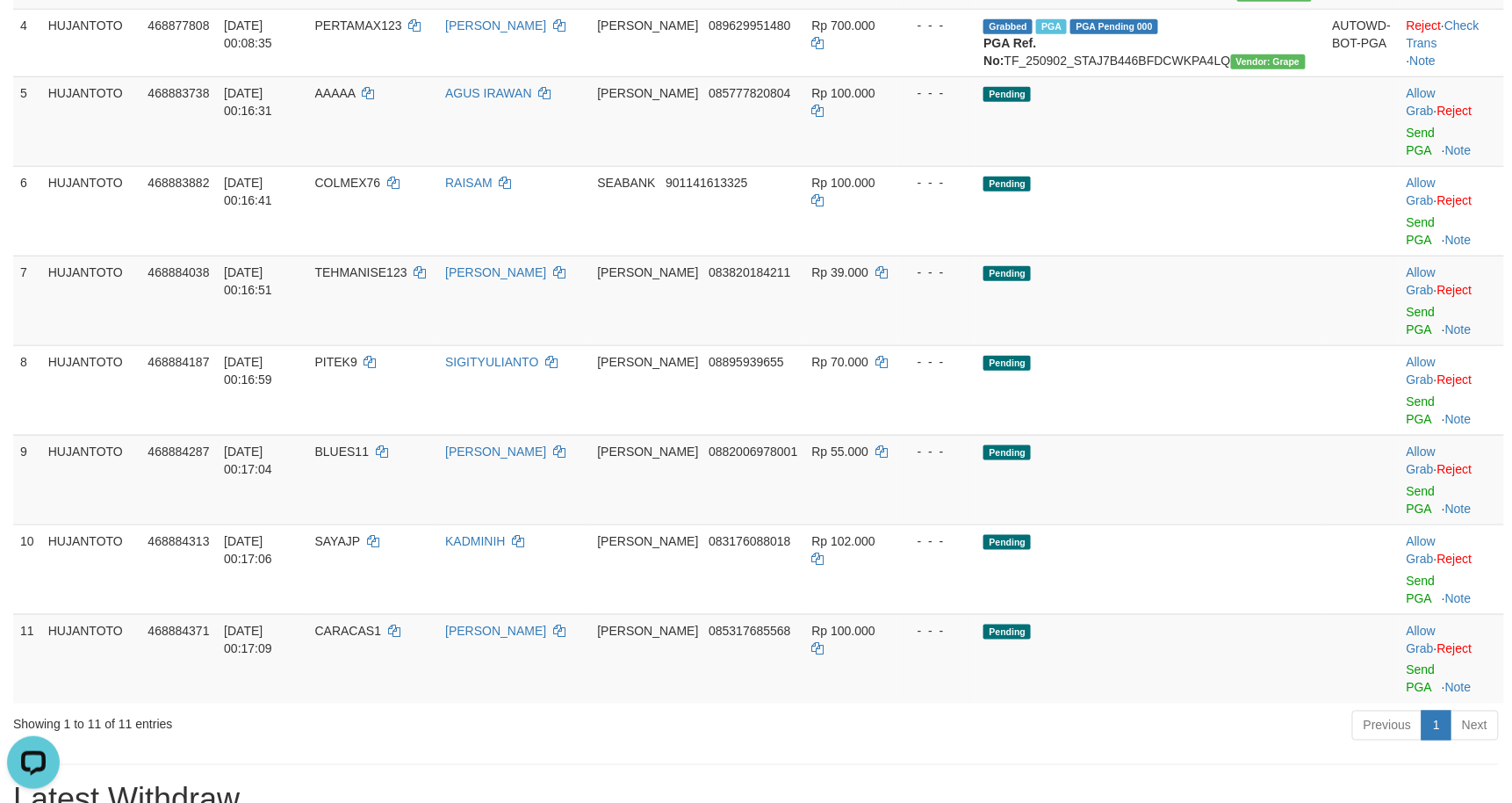
click at [904, 783] on h1 "Latest Withdraw" at bounding box center [756, 800] width 1486 height 35
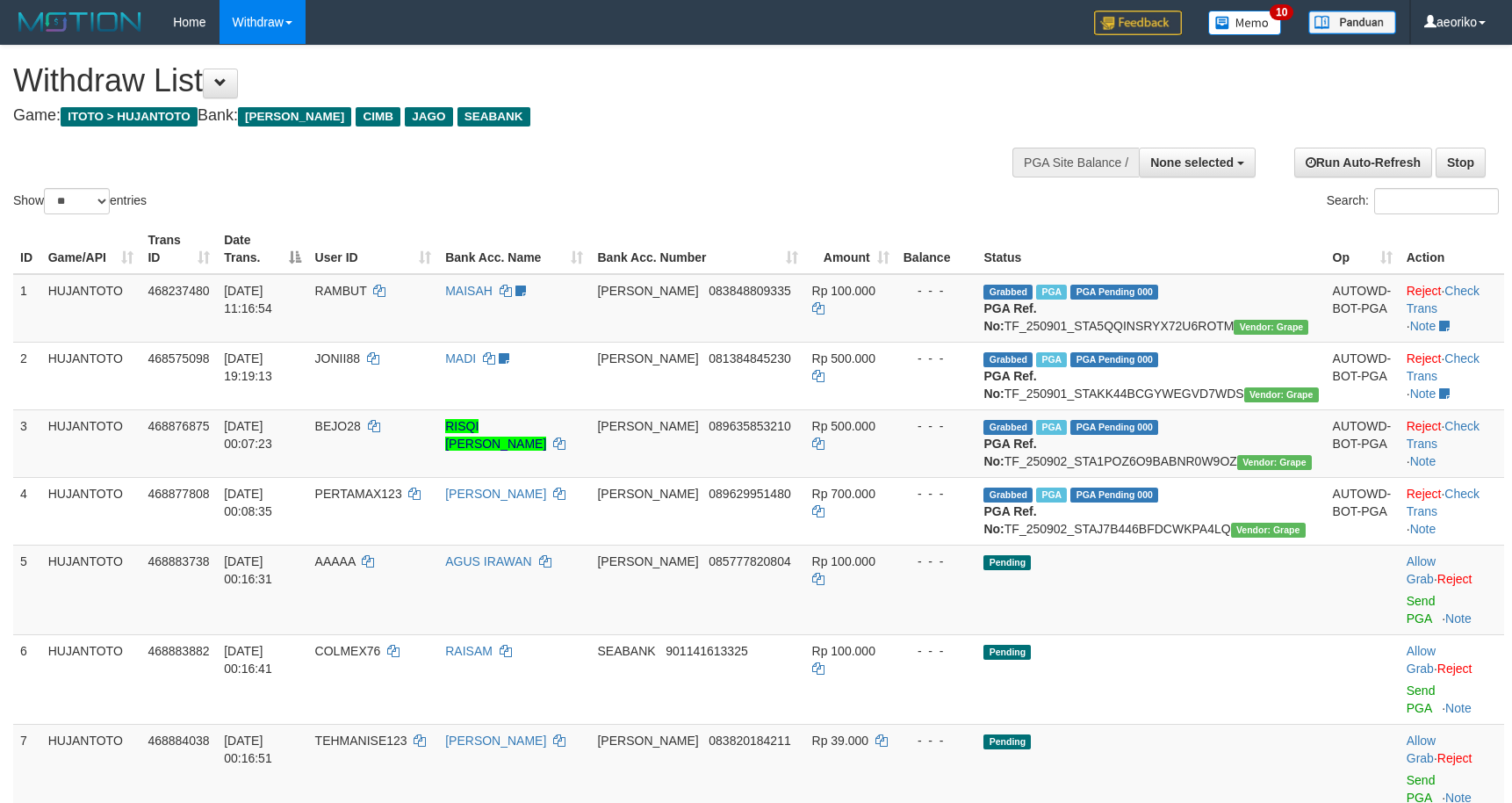
select select
select select "**"
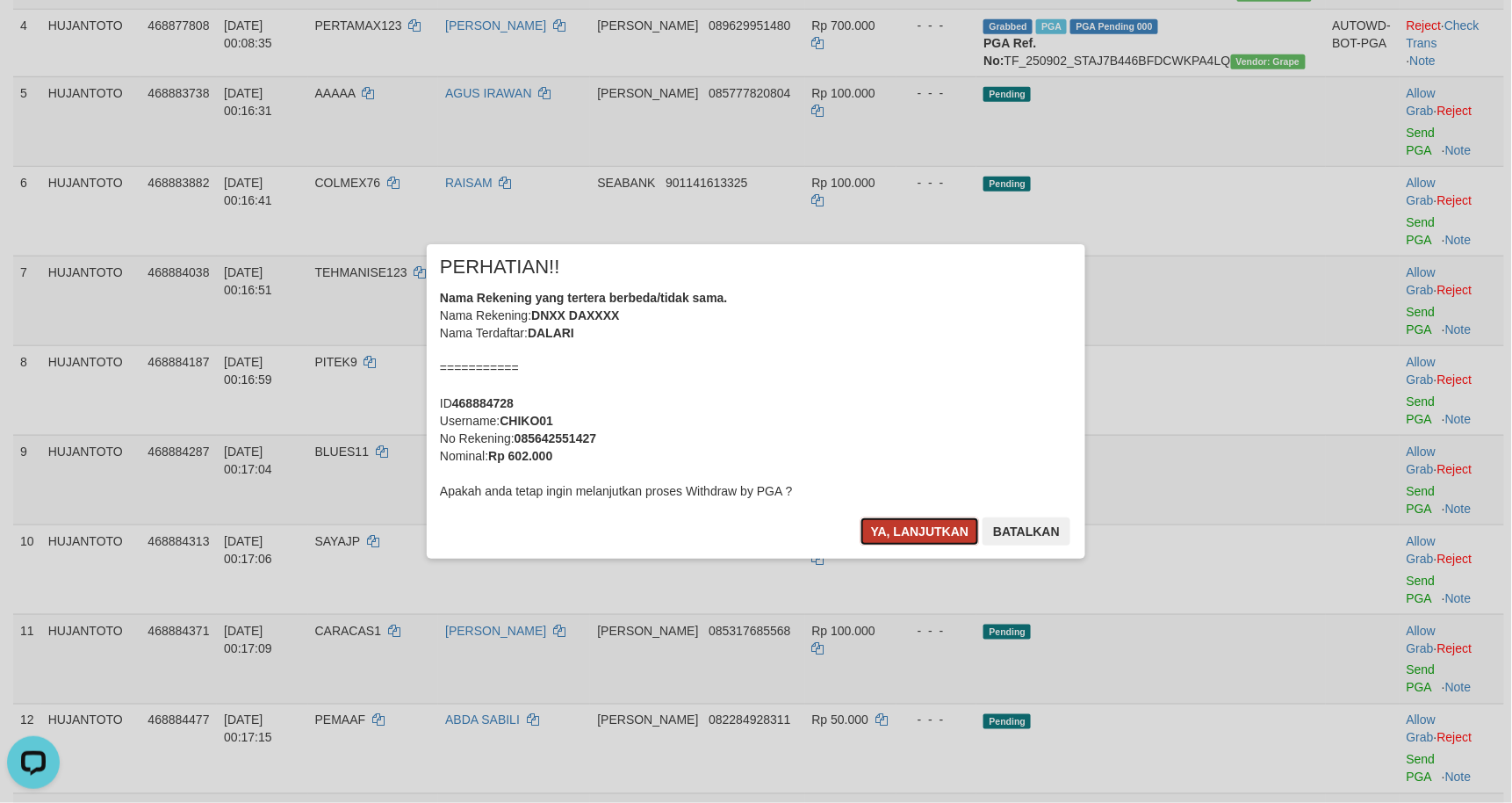
click at [927, 531] on button "Ya, lanjutkan" at bounding box center [919, 532] width 119 height 28
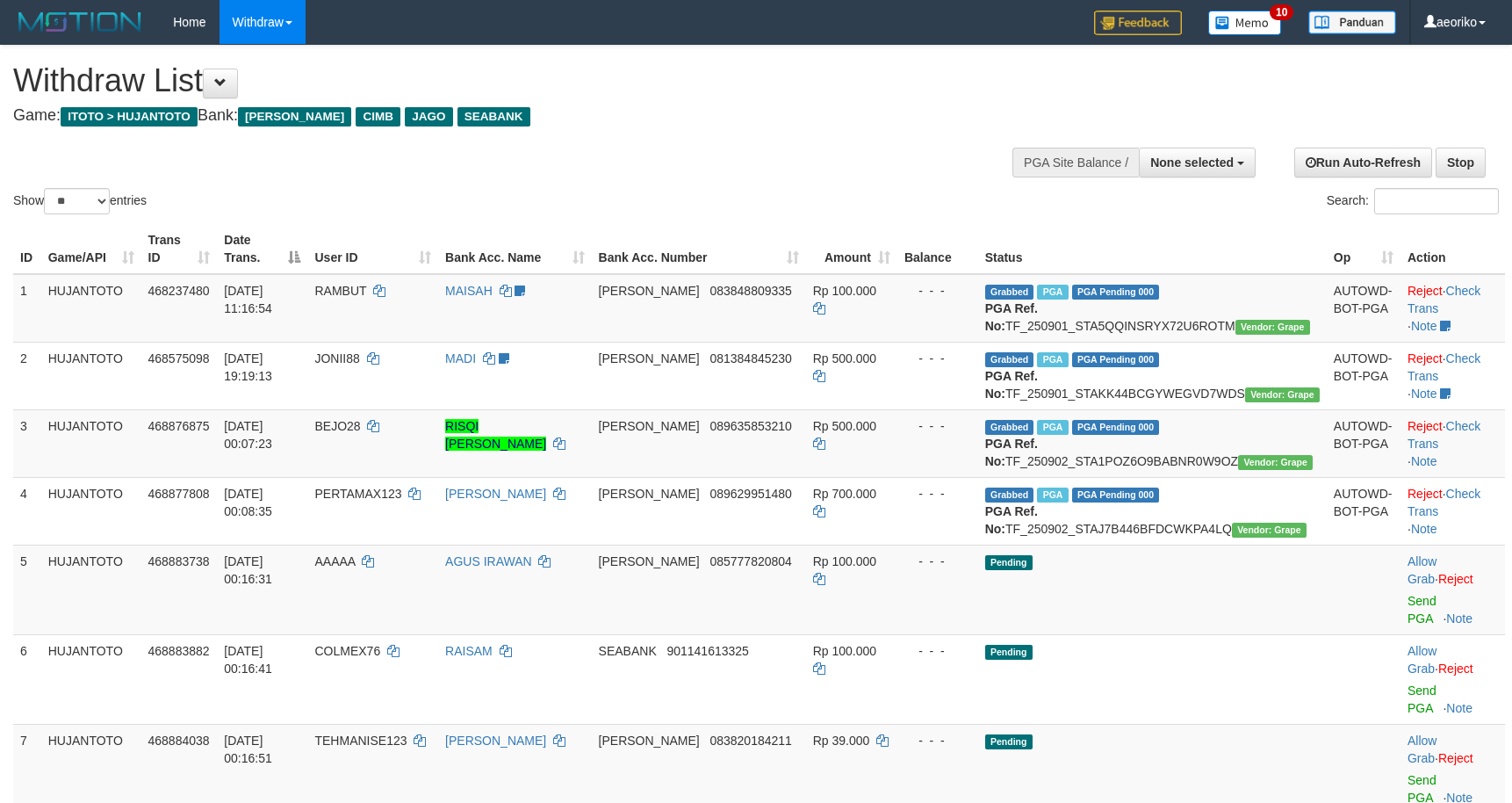
select select
select select "**"
click at [850, 157] on div "Show ** ** ** *** entries Search:" at bounding box center [756, 132] width 1512 height 172
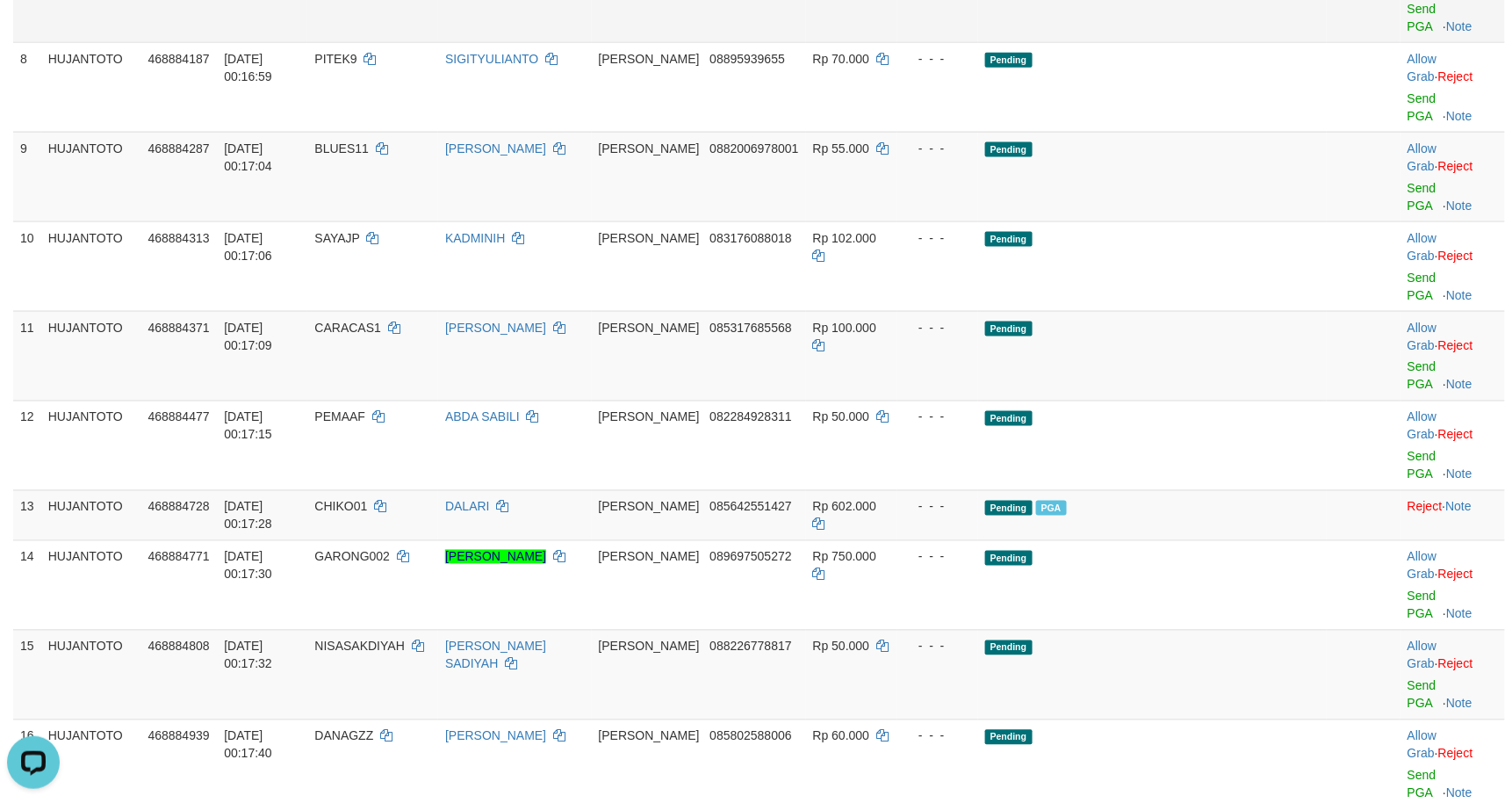
scroll to position [781, 0]
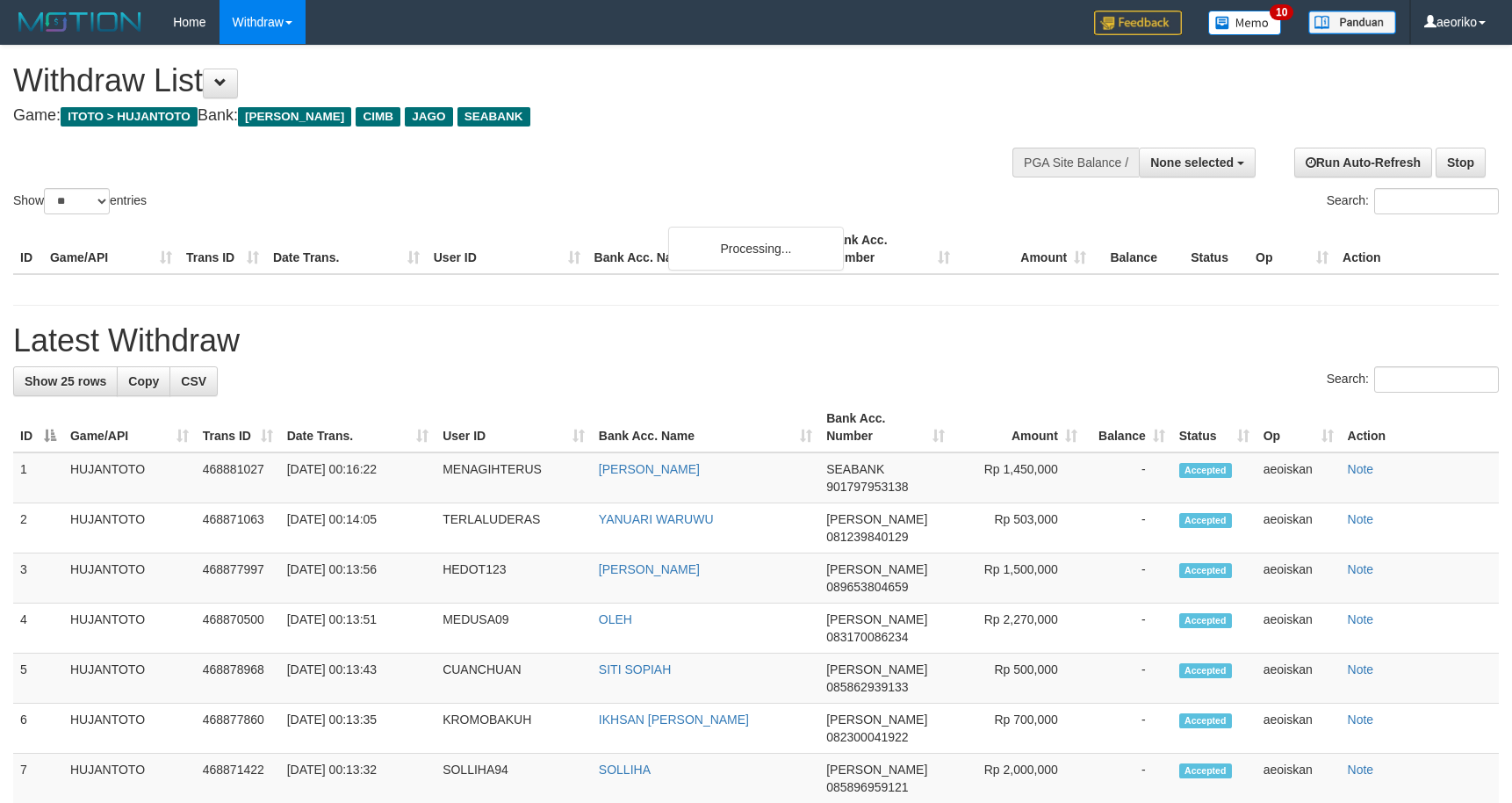
select select
select select "**"
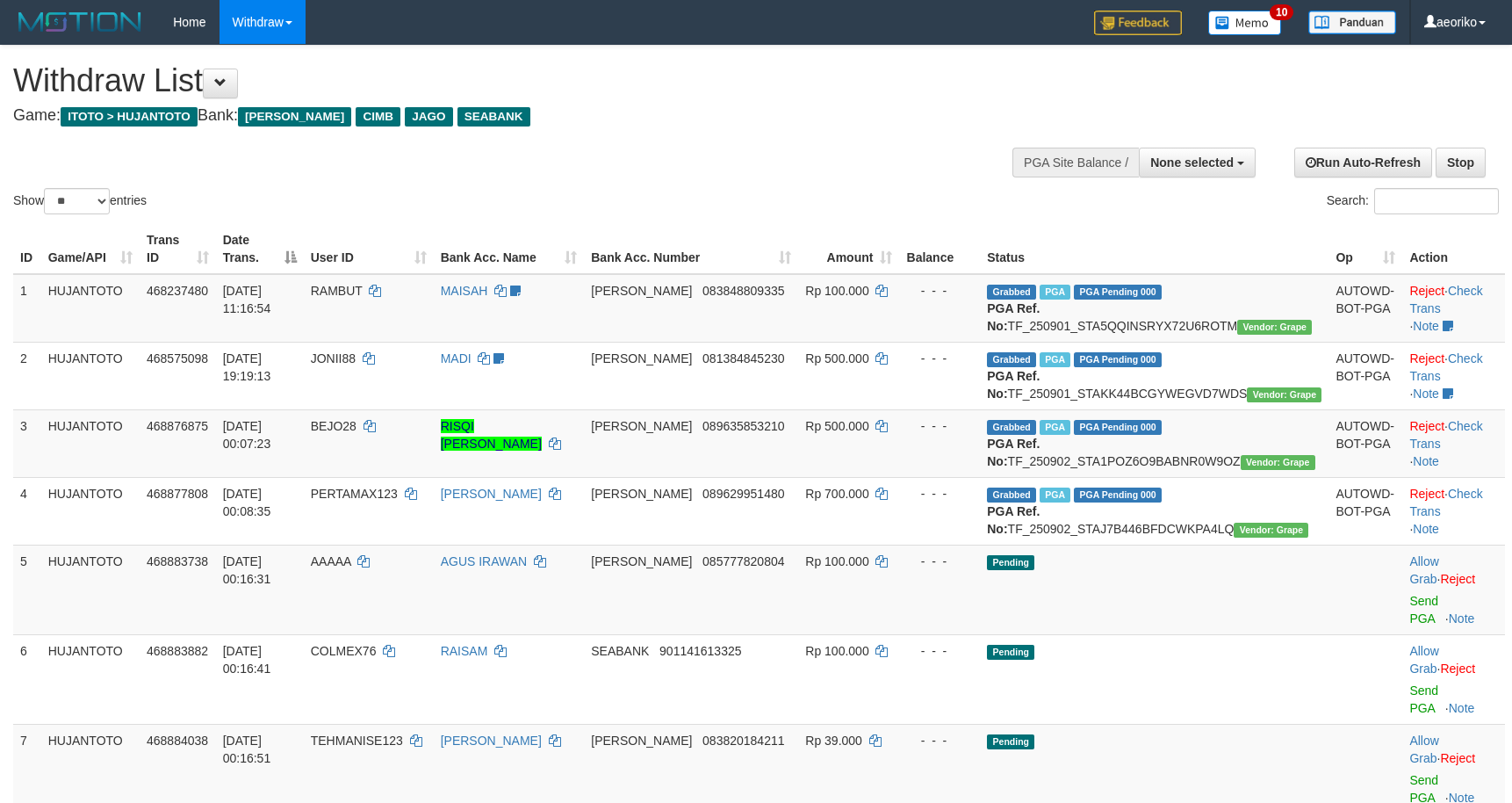
select select
select select "**"
select select
select select "**"
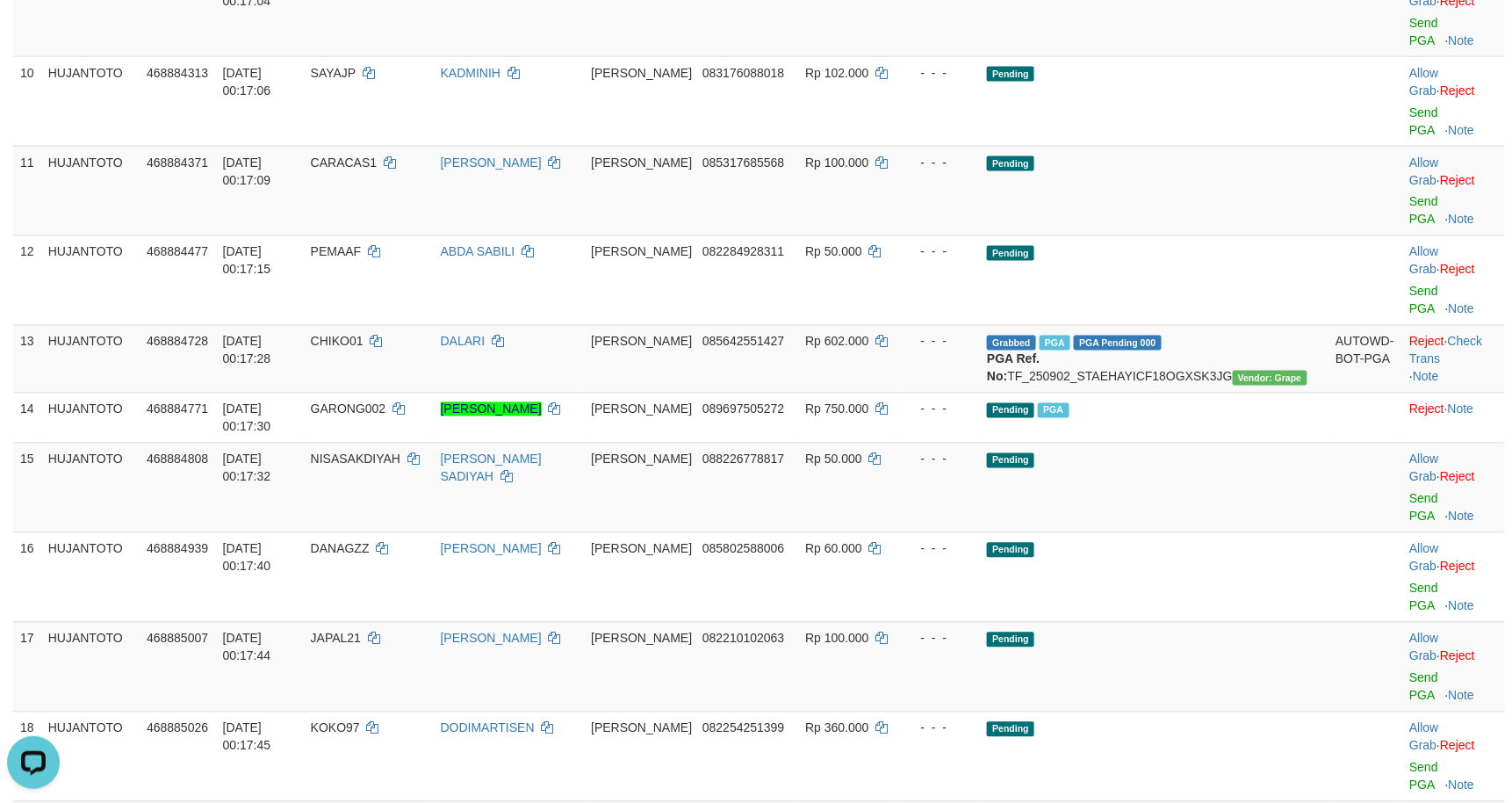
scroll to position [1093, 0]
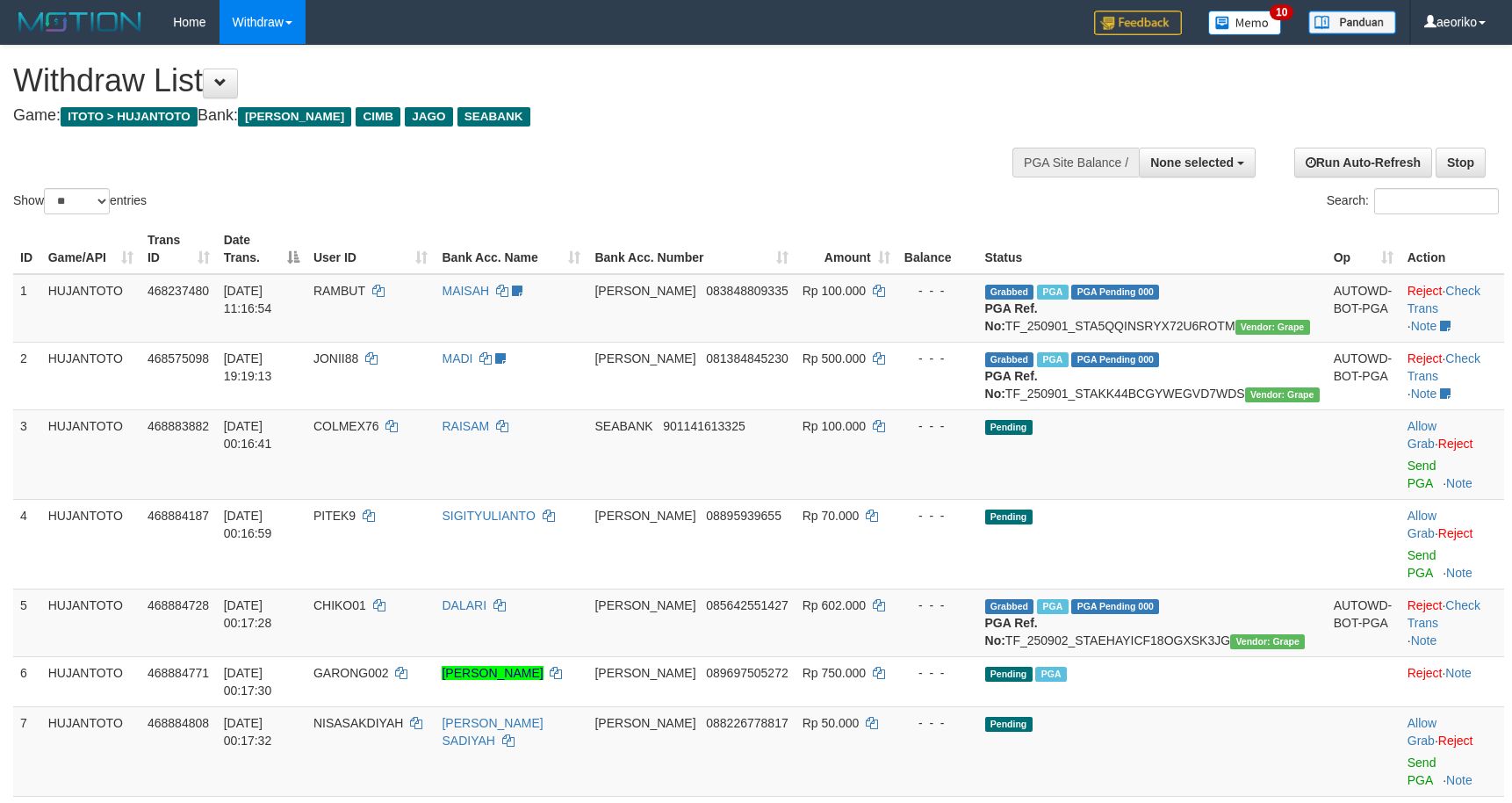
select select
select select "**"
select select
select select "**"
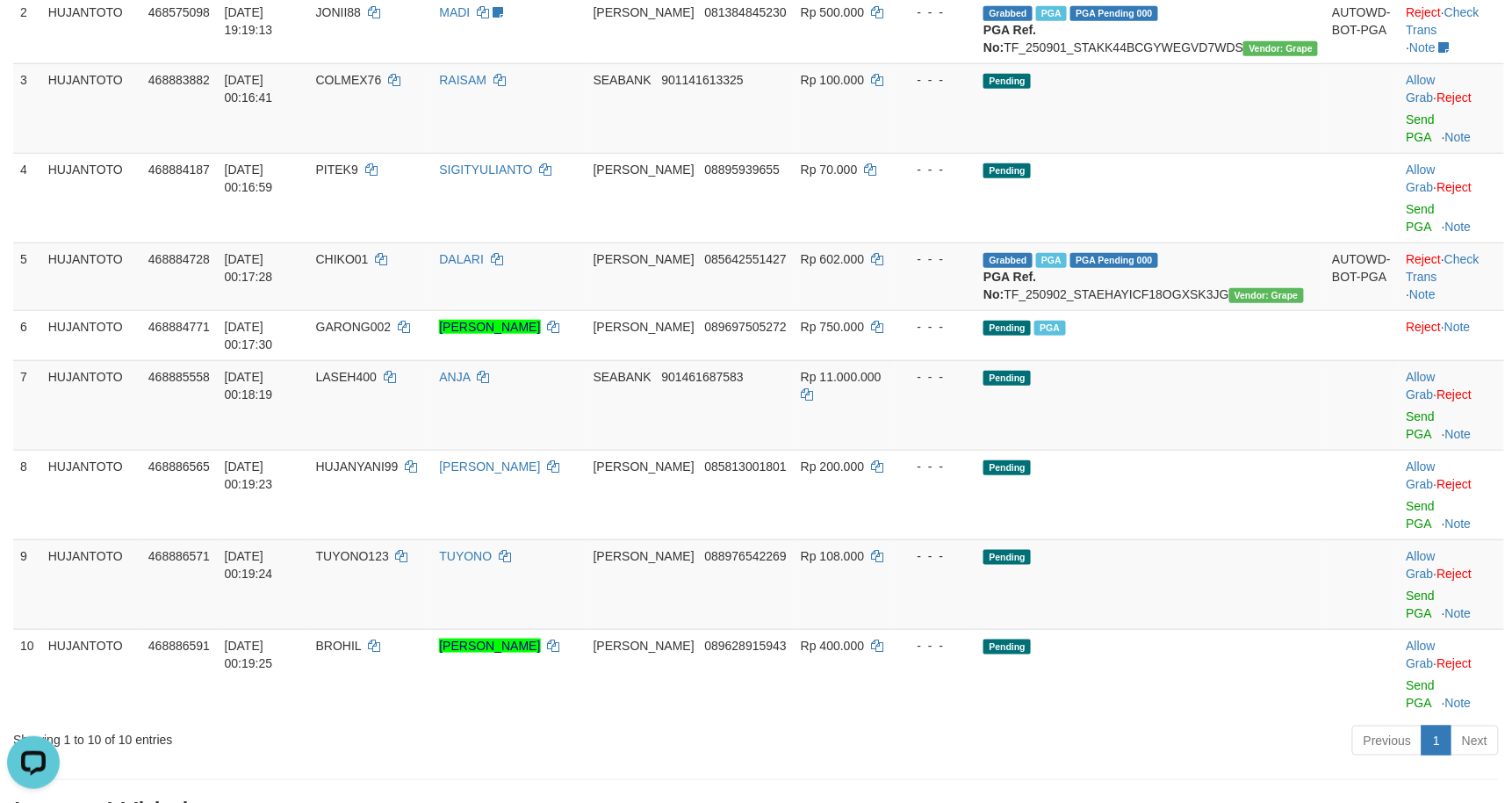
scroll to position [311, 0]
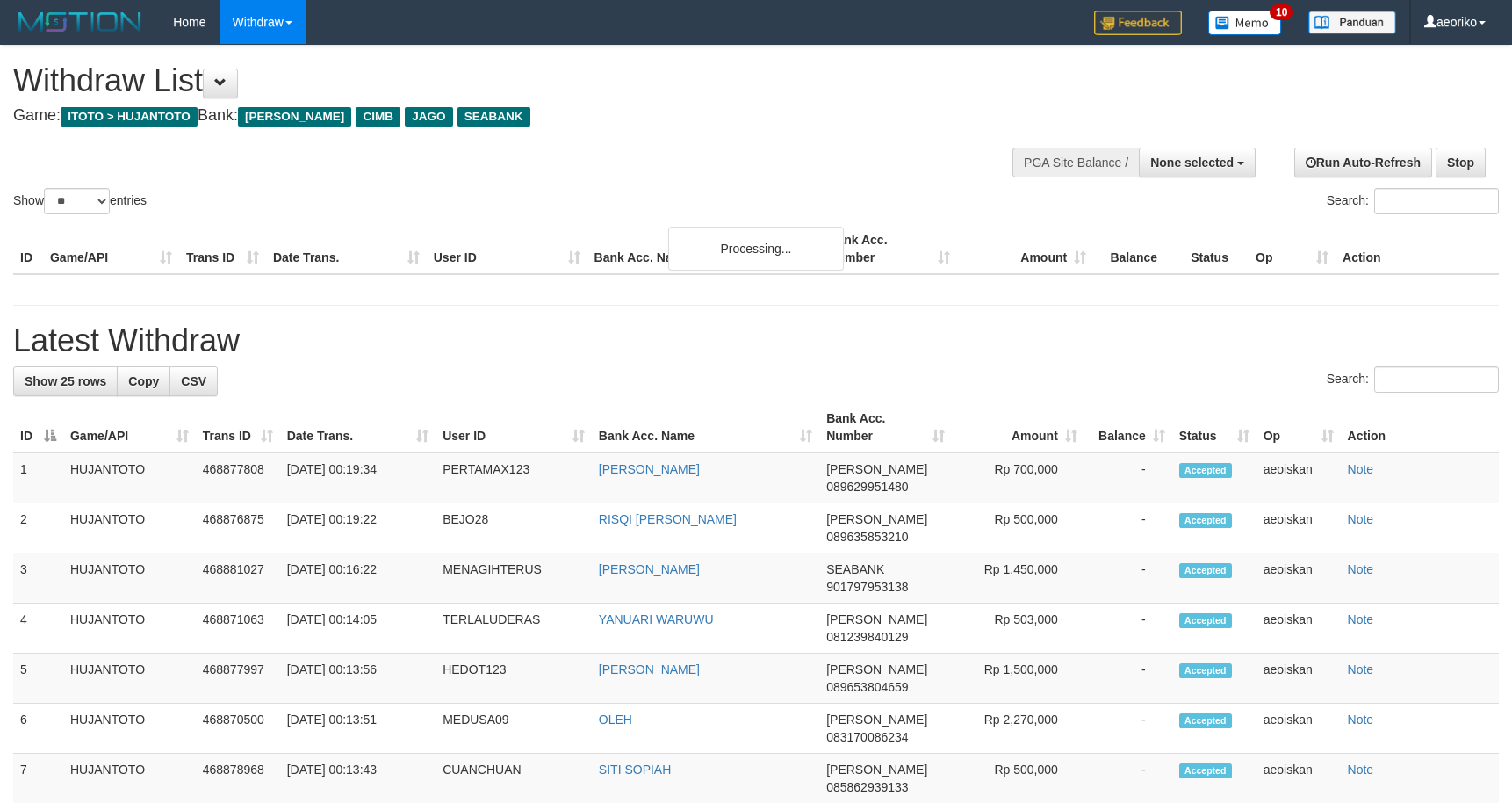
select select
select select "**"
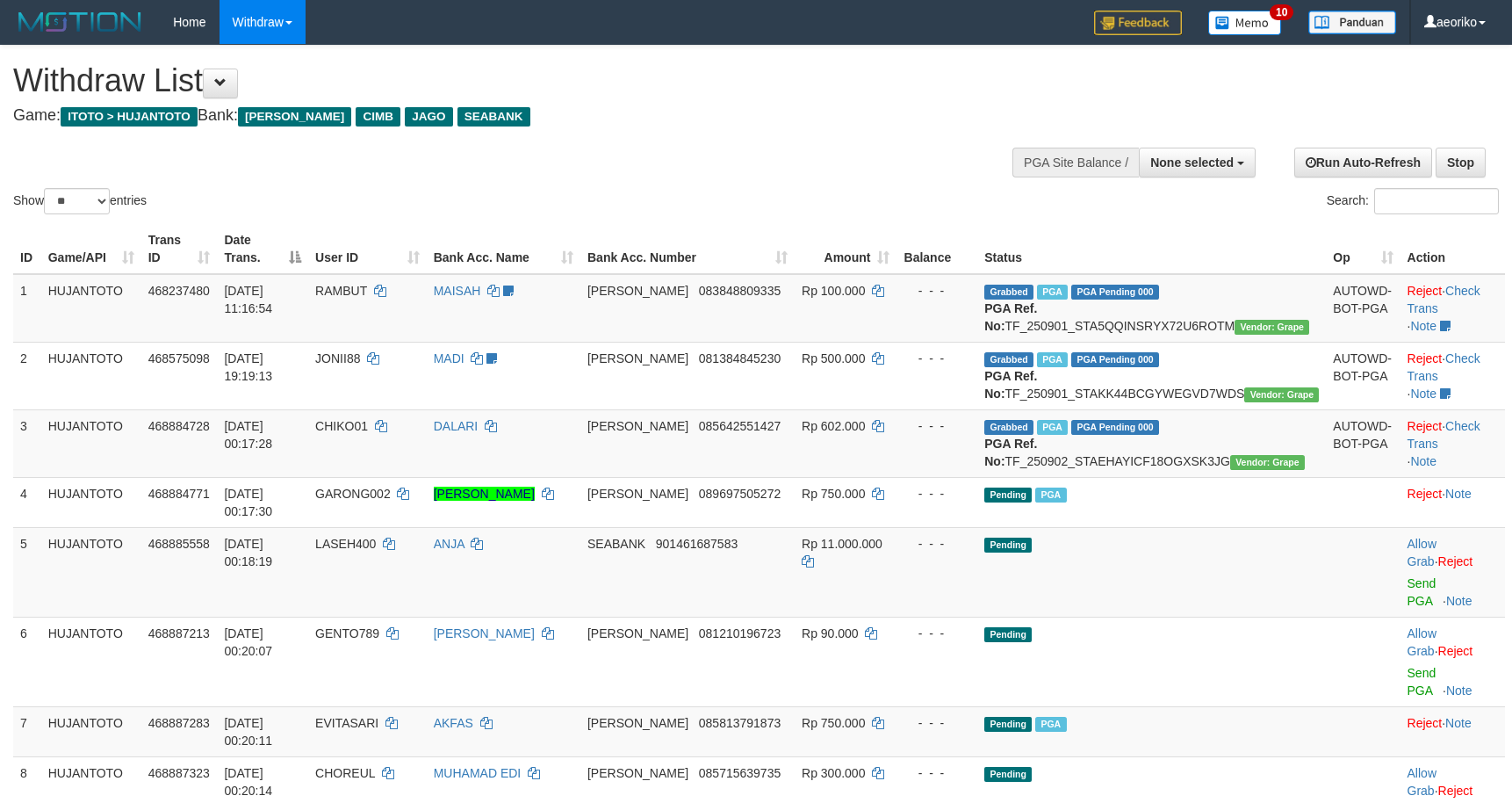
select select
select select "**"
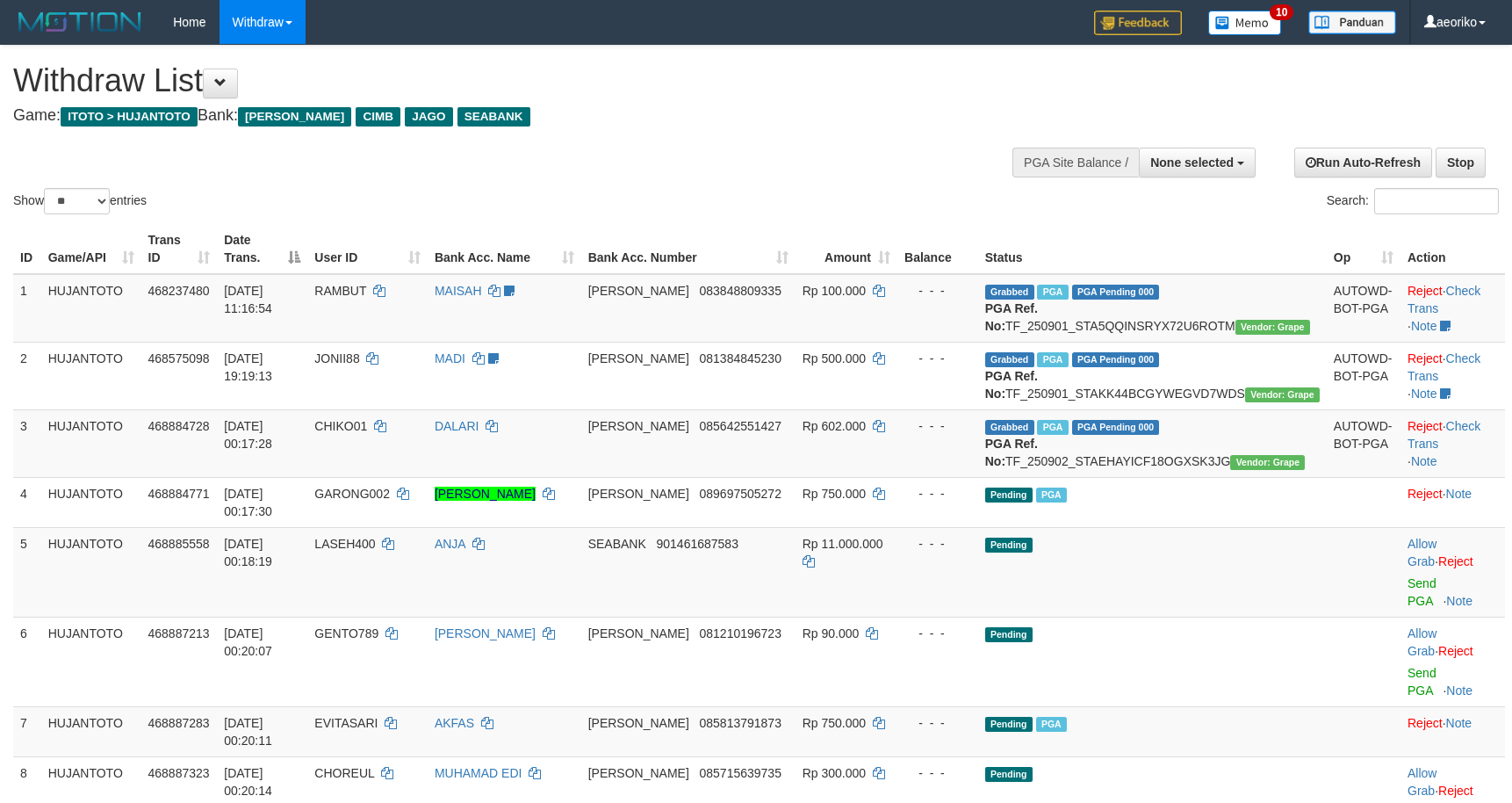
select select
select select "**"
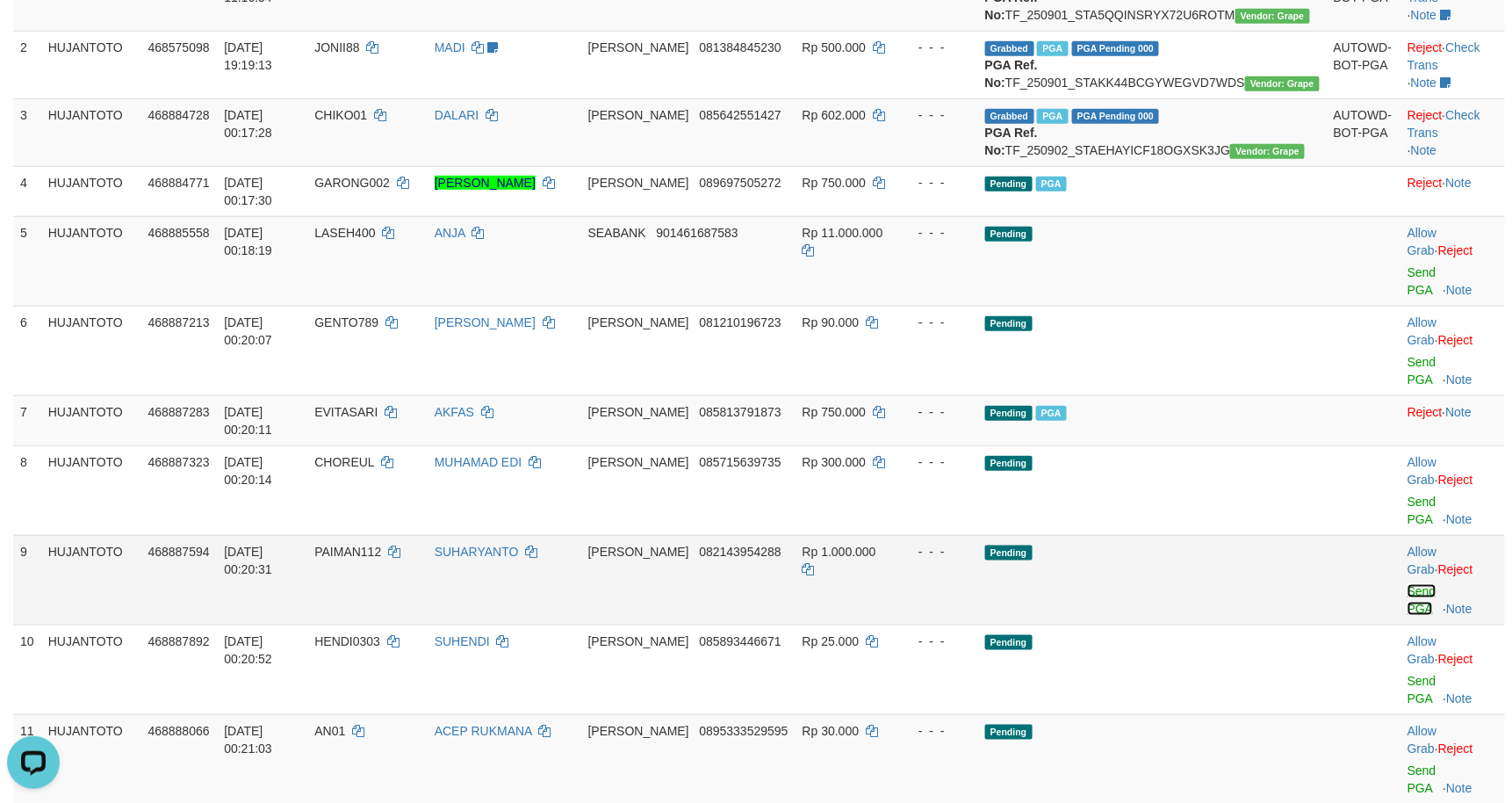
click at [1407, 584] on link "Send PGA" at bounding box center [1421, 600] width 29 height 31
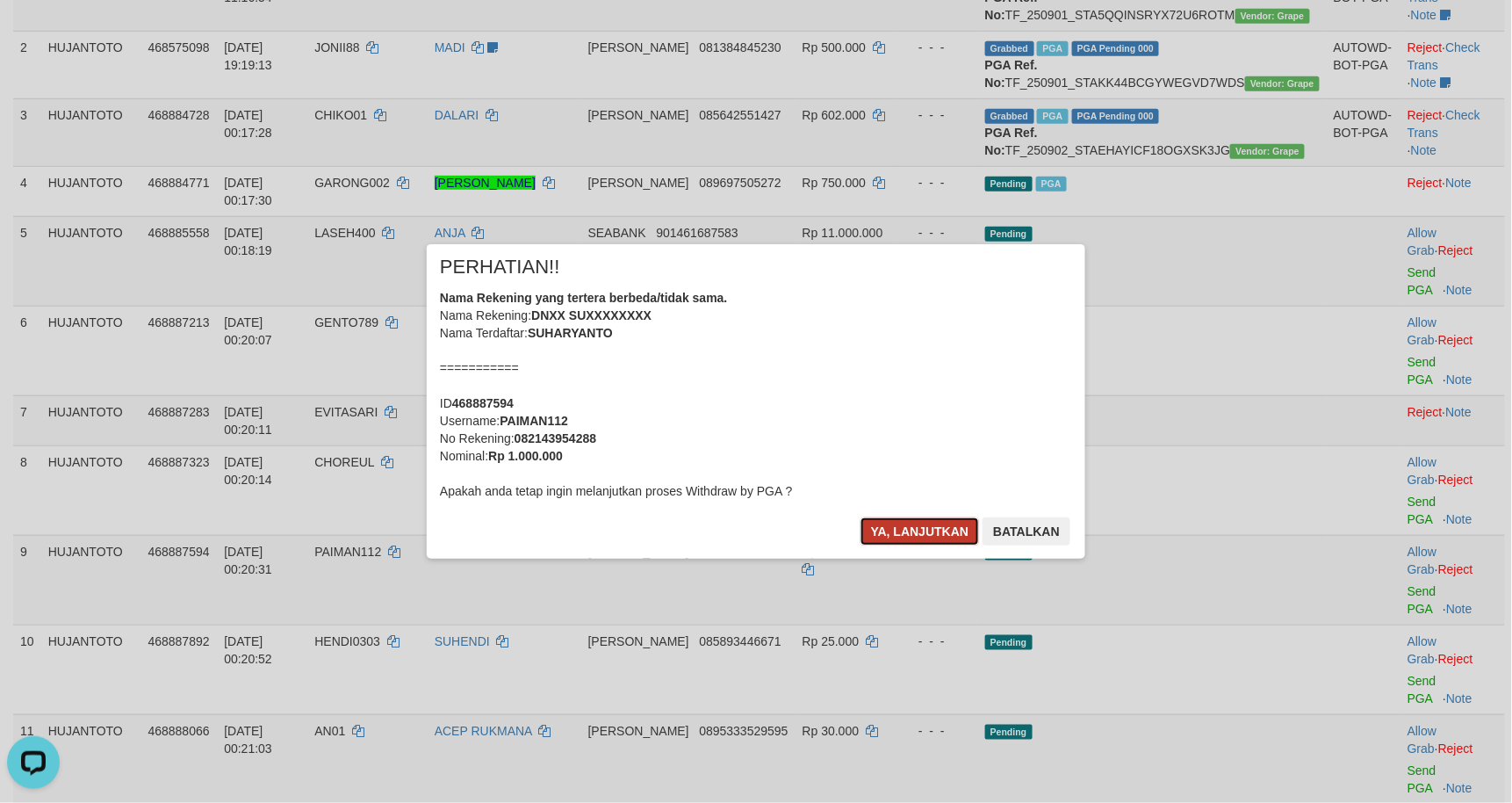
click at [890, 521] on button "Ya, lanjutkan" at bounding box center [919, 532] width 119 height 28
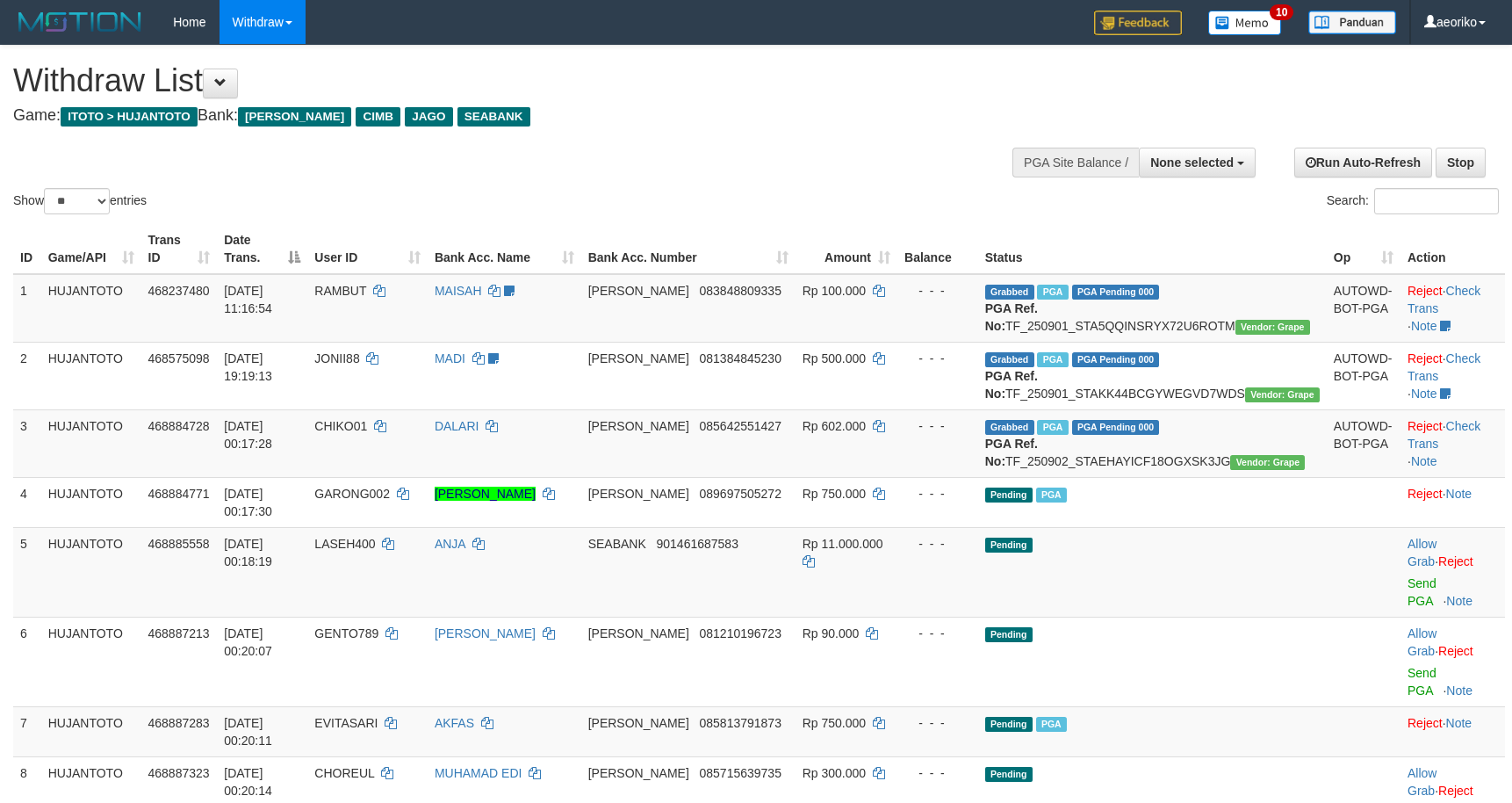
select select
select select "**"
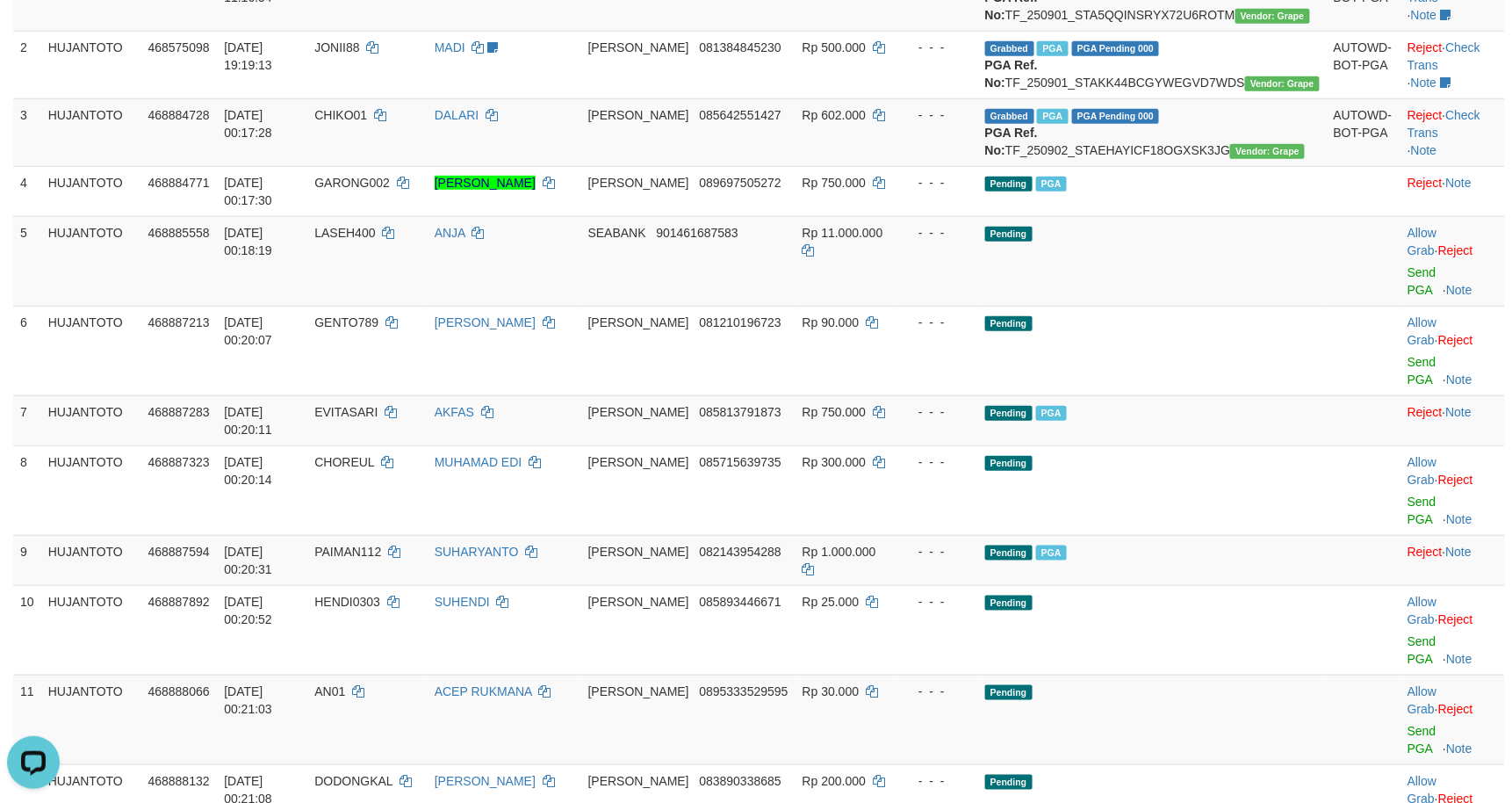
scroll to position [156, 0]
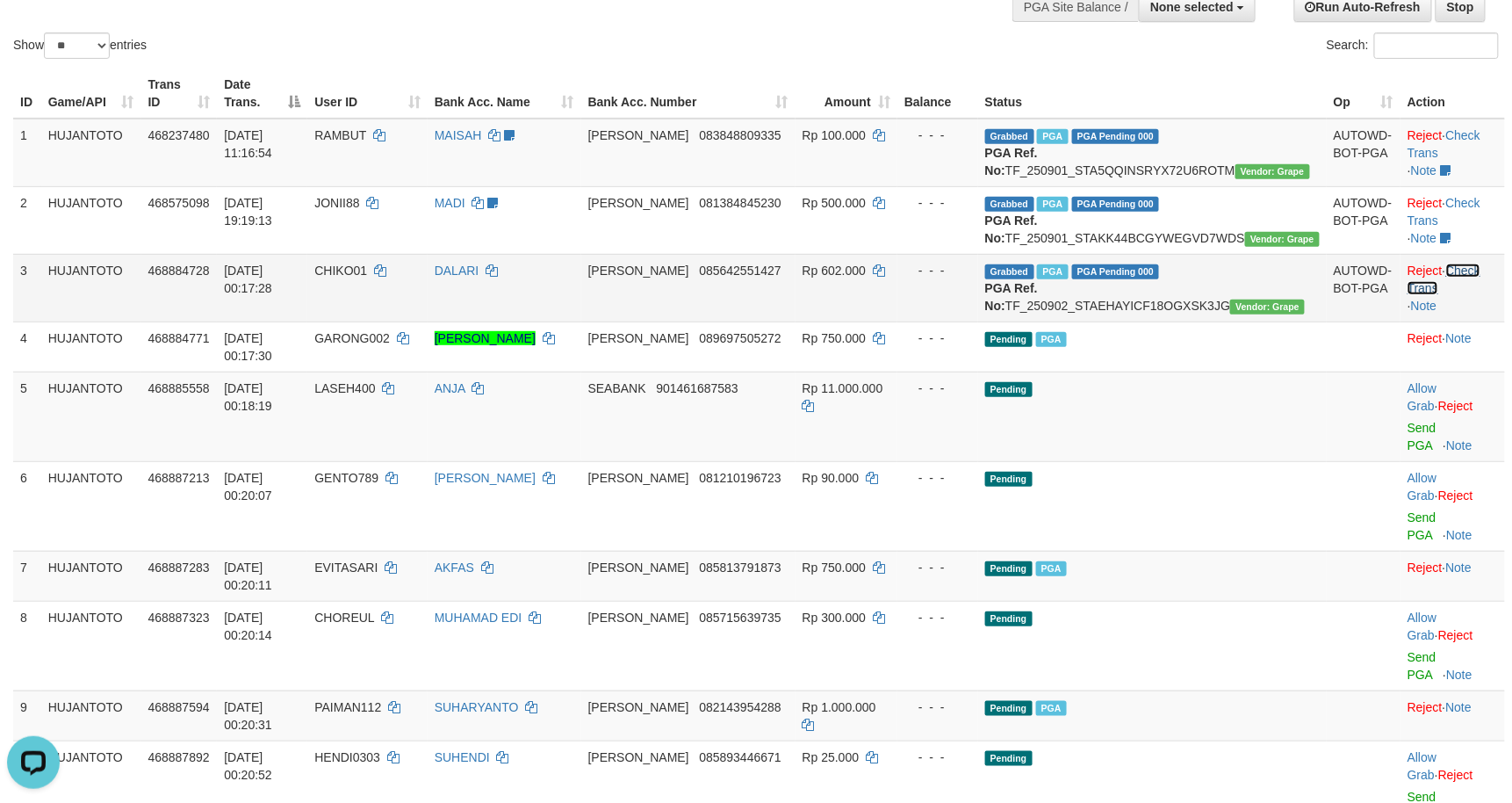
click at [1458, 295] on link "Check Trans" at bounding box center [1443, 279] width 73 height 31
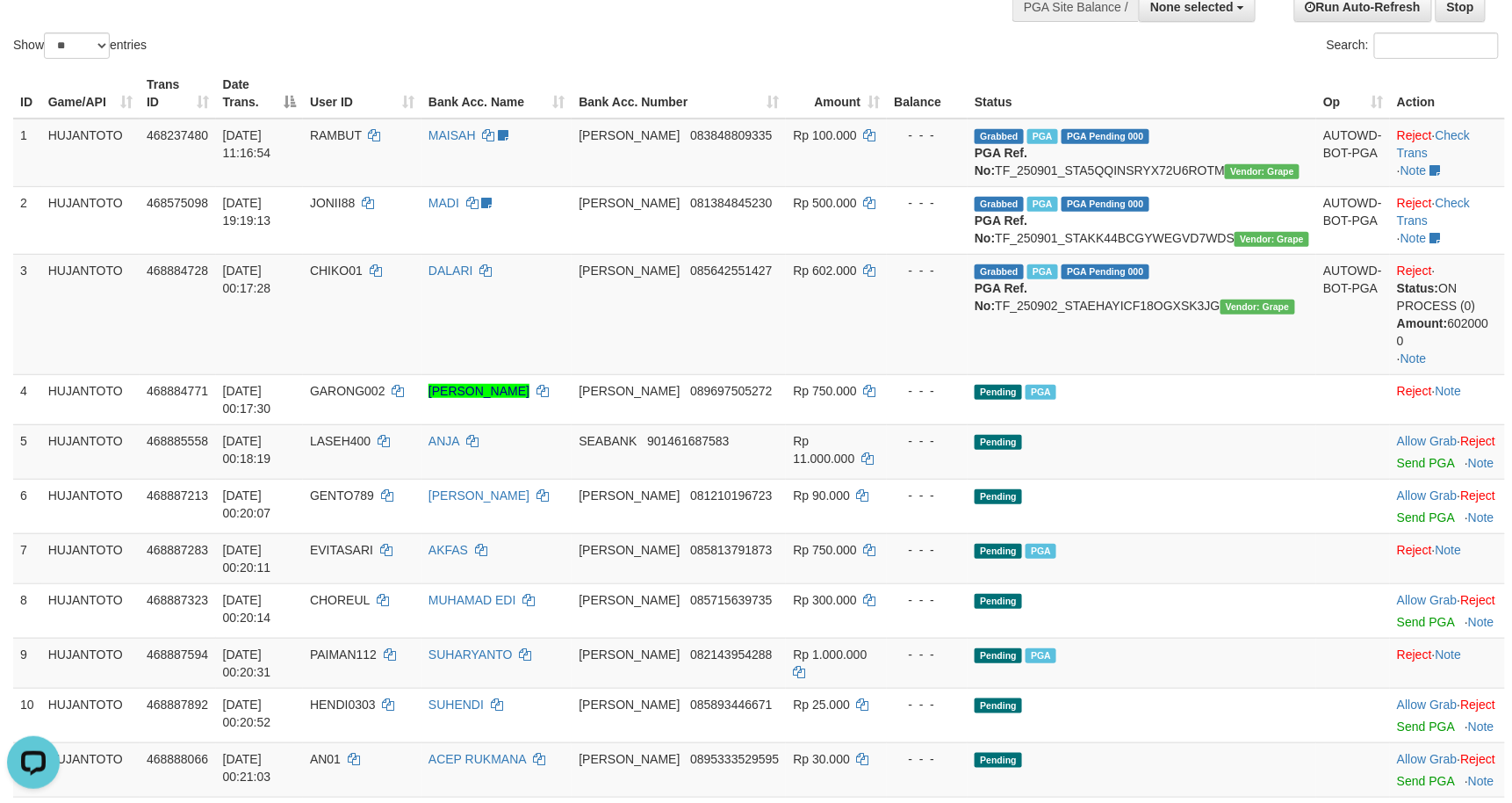
click at [300, 63] on div "Show ** ** ** *** entries" at bounding box center [378, 47] width 730 height 31
click at [524, 374] on td "DALARI" at bounding box center [496, 314] width 150 height 120
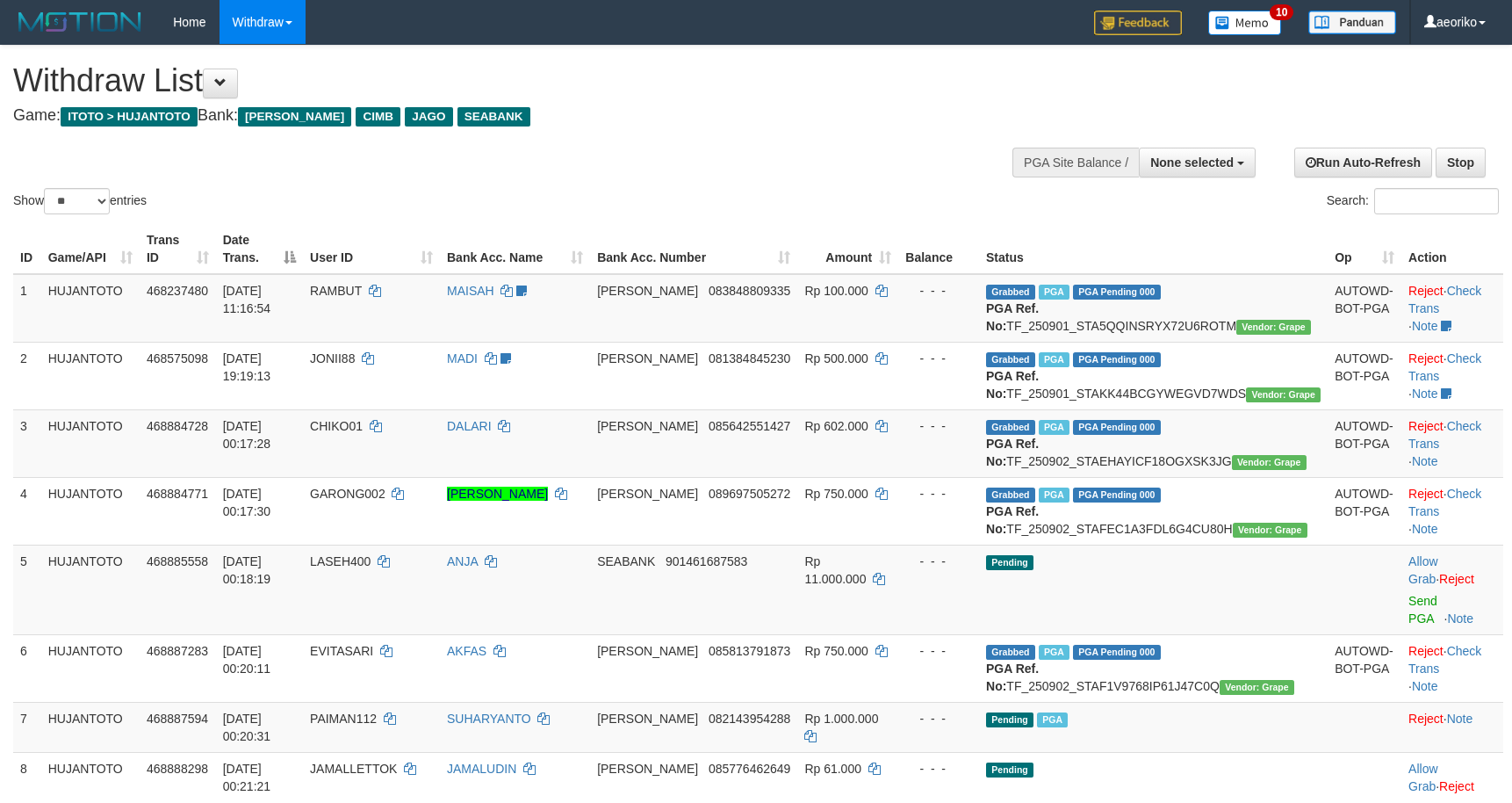
select select
select select "**"
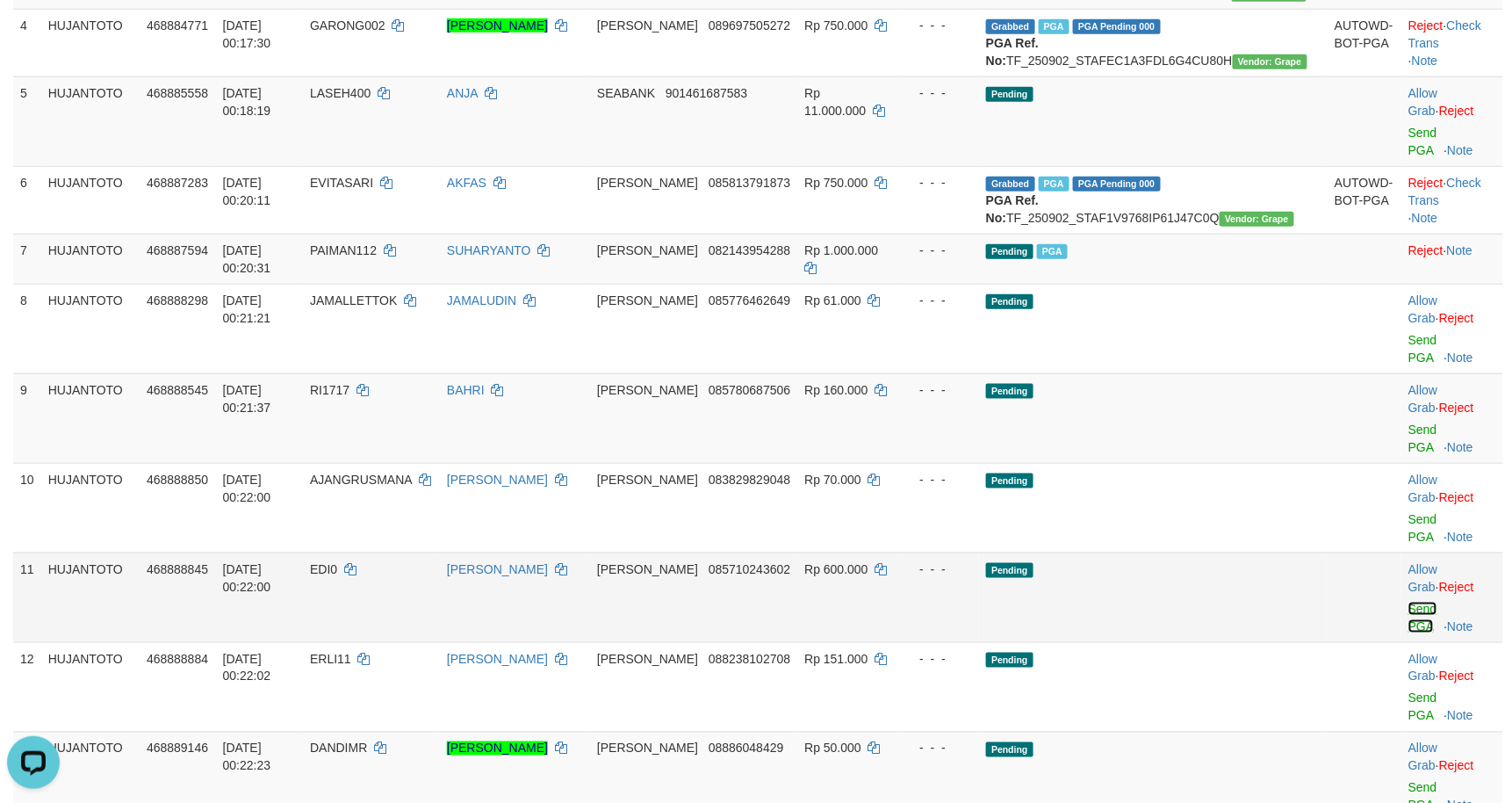
click at [1408, 602] on link "Send PGA" at bounding box center [1422, 618] width 29 height 31
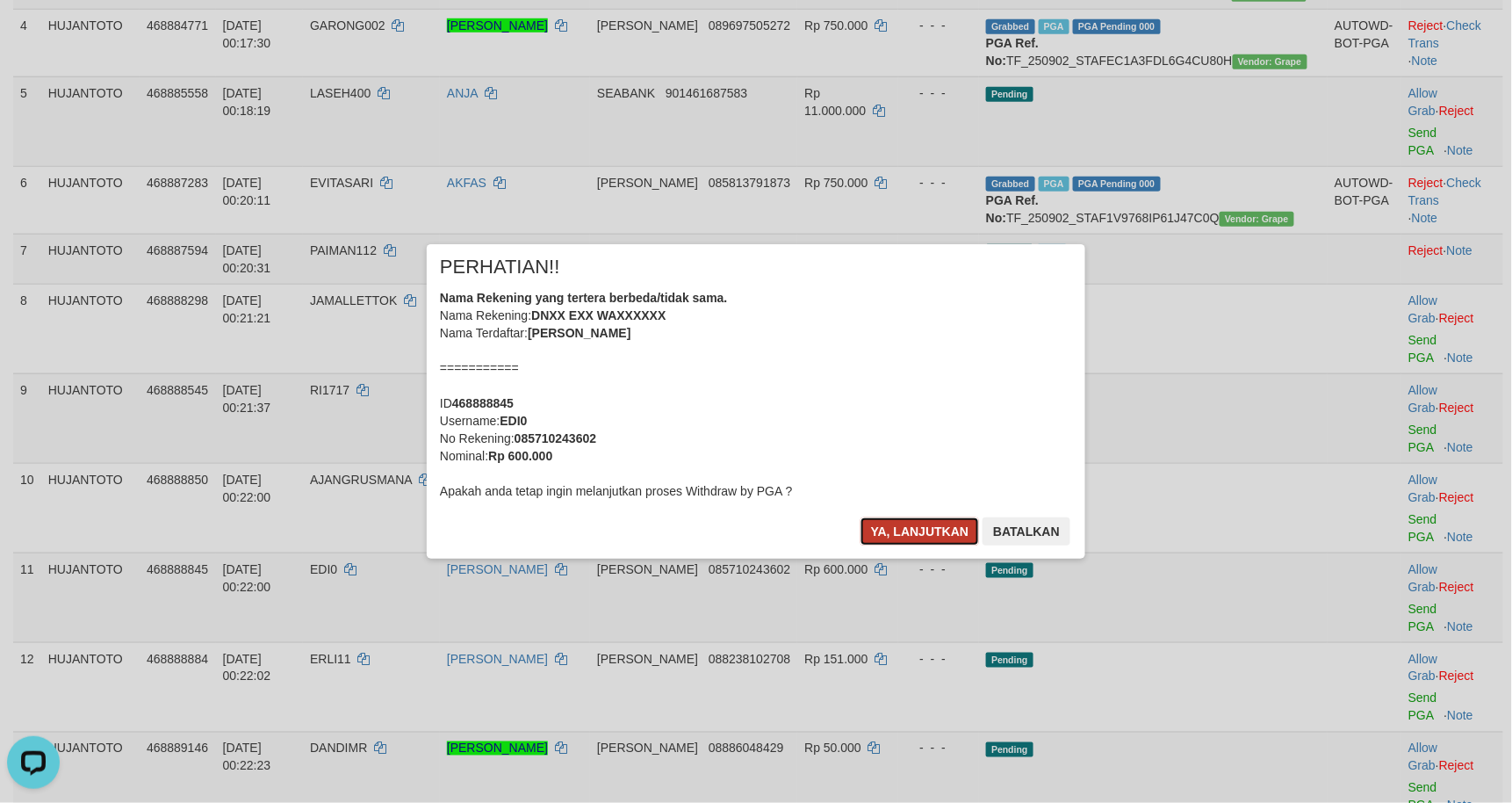
click at [893, 524] on button "Ya, lanjutkan" at bounding box center [919, 532] width 119 height 28
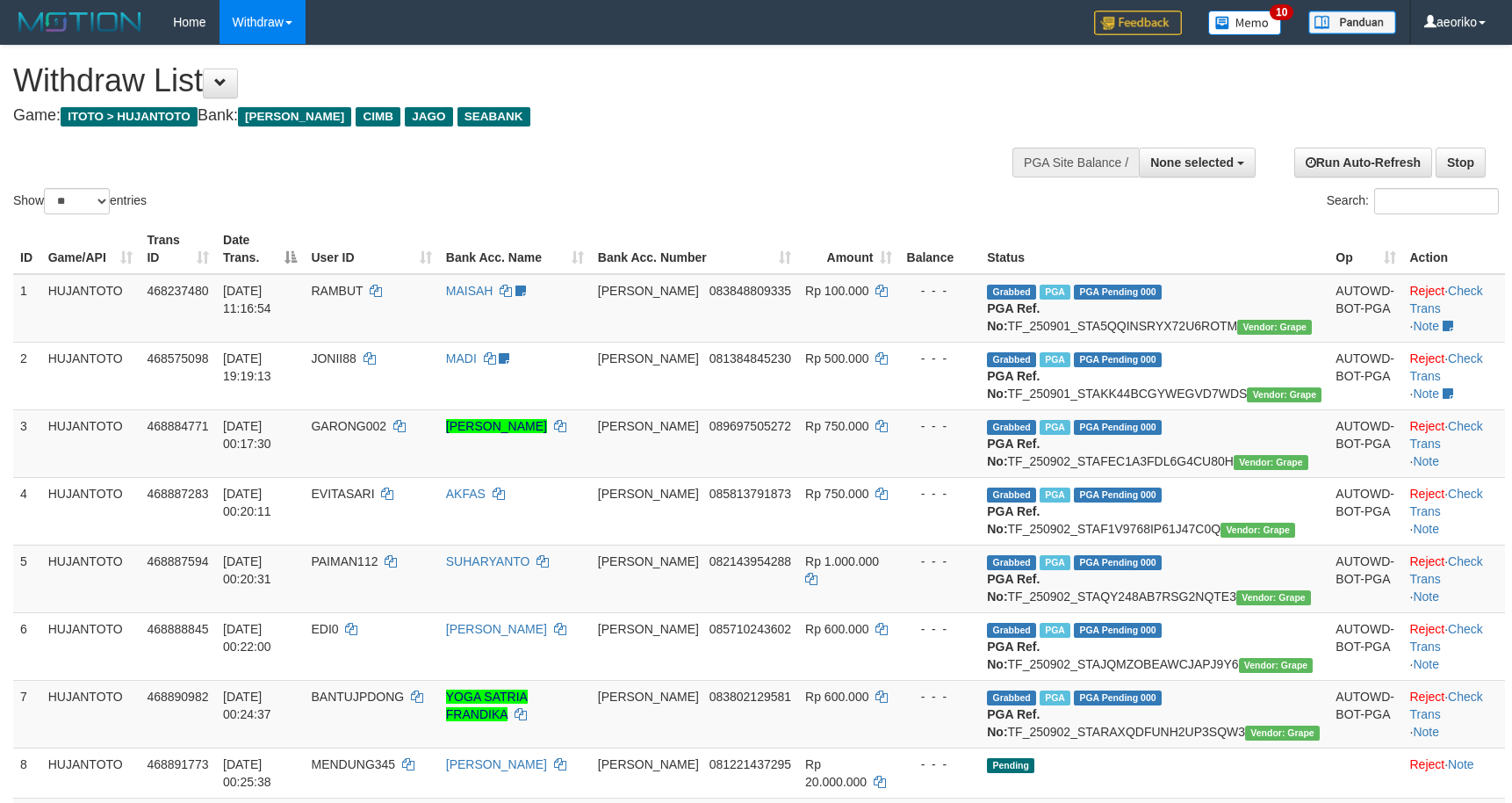
select select
select select "**"
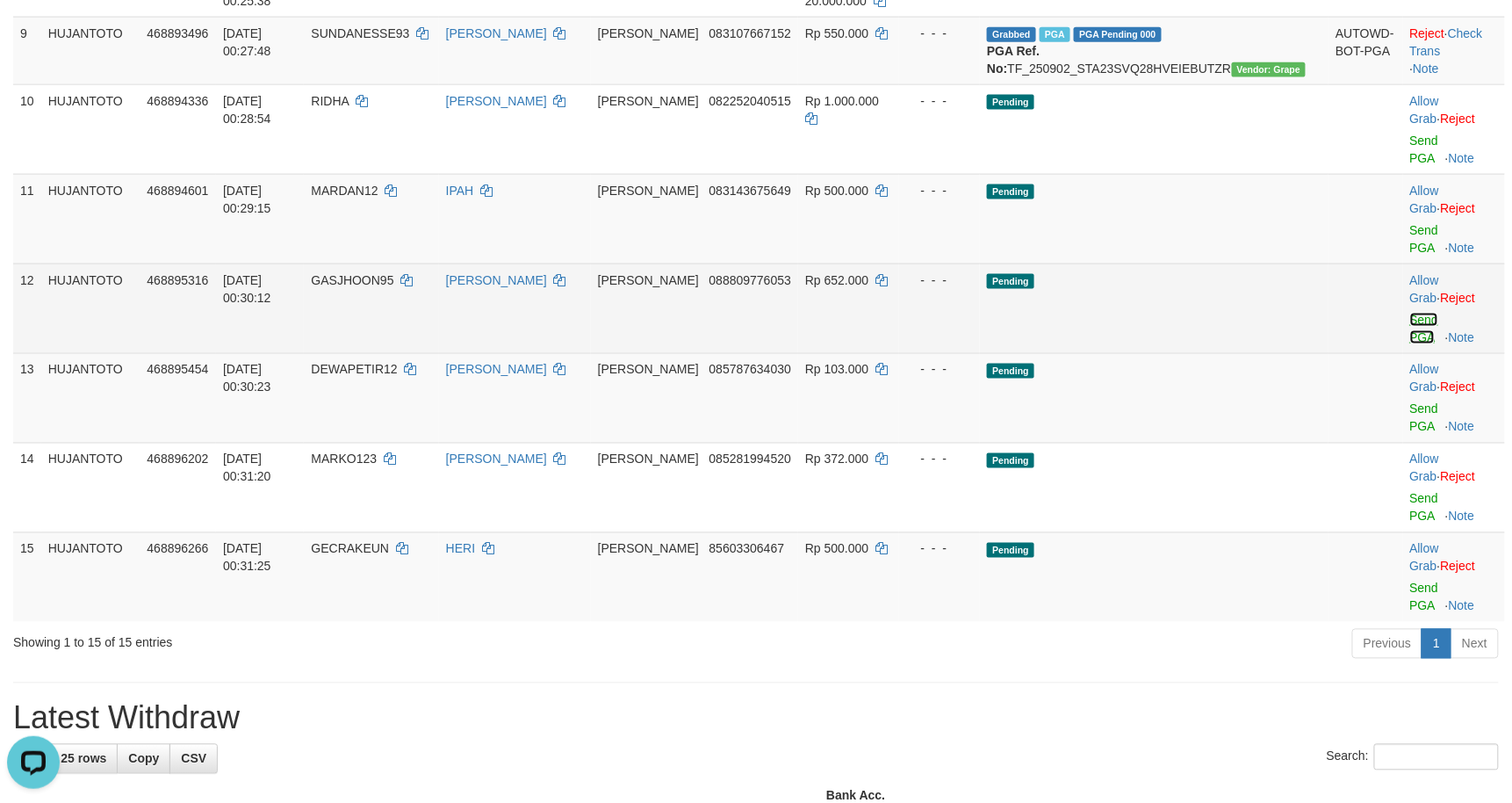
click at [1410, 345] on link "Send PGA" at bounding box center [1424, 329] width 29 height 31
click at [1410, 255] on link "Send PGA" at bounding box center [1424, 239] width 29 height 31
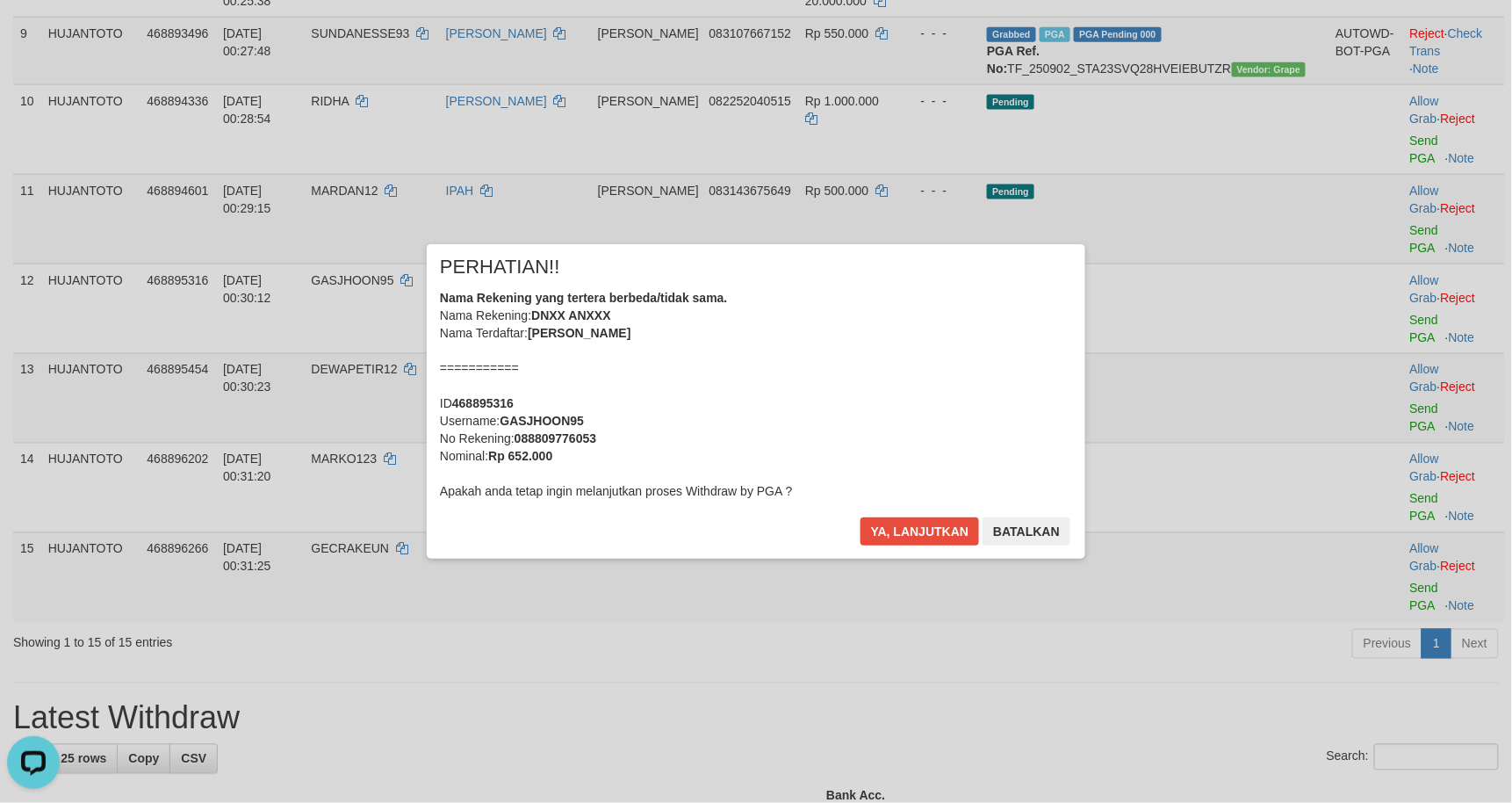
click at [1403, 272] on div "× PERHATIAN!! Nama Rekening yang tertera berbeda/tidak sama. Nama Rekening: DNX…" at bounding box center [756, 401] width 1512 height 384
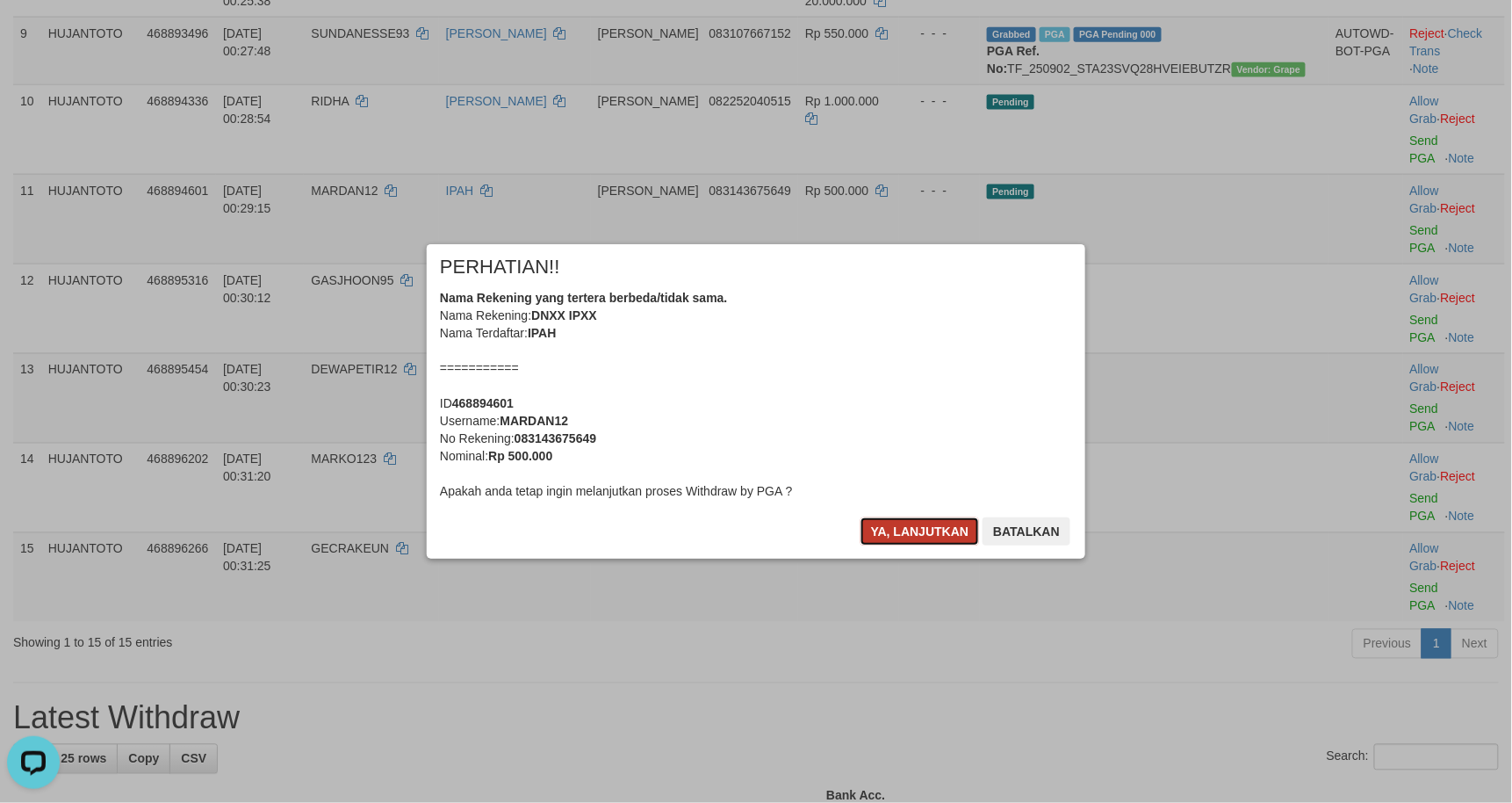
click at [905, 527] on button "Ya, lanjutkan" at bounding box center [919, 532] width 119 height 28
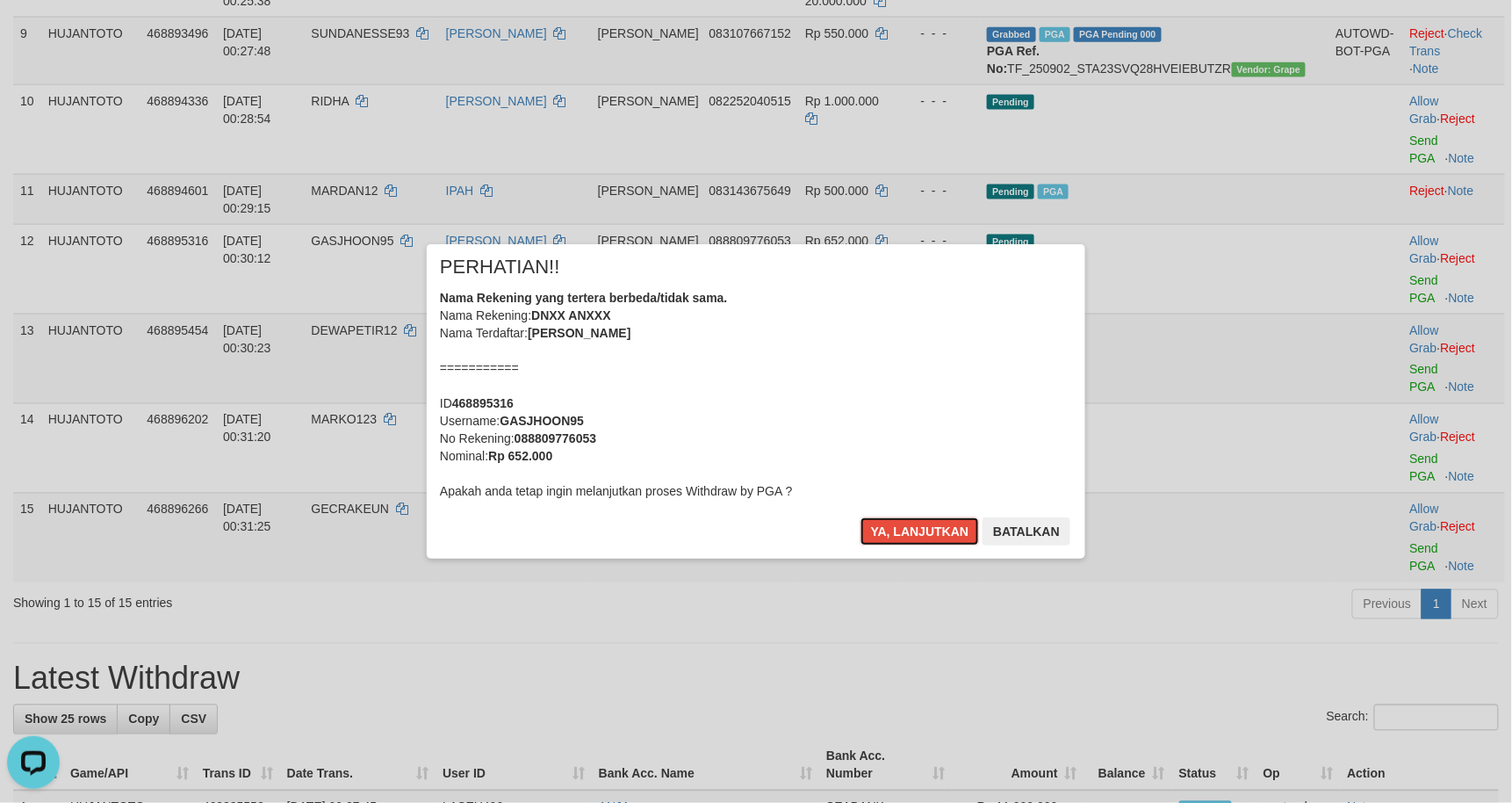
click at [905, 527] on button "Ya, lanjutkan" at bounding box center [919, 532] width 119 height 28
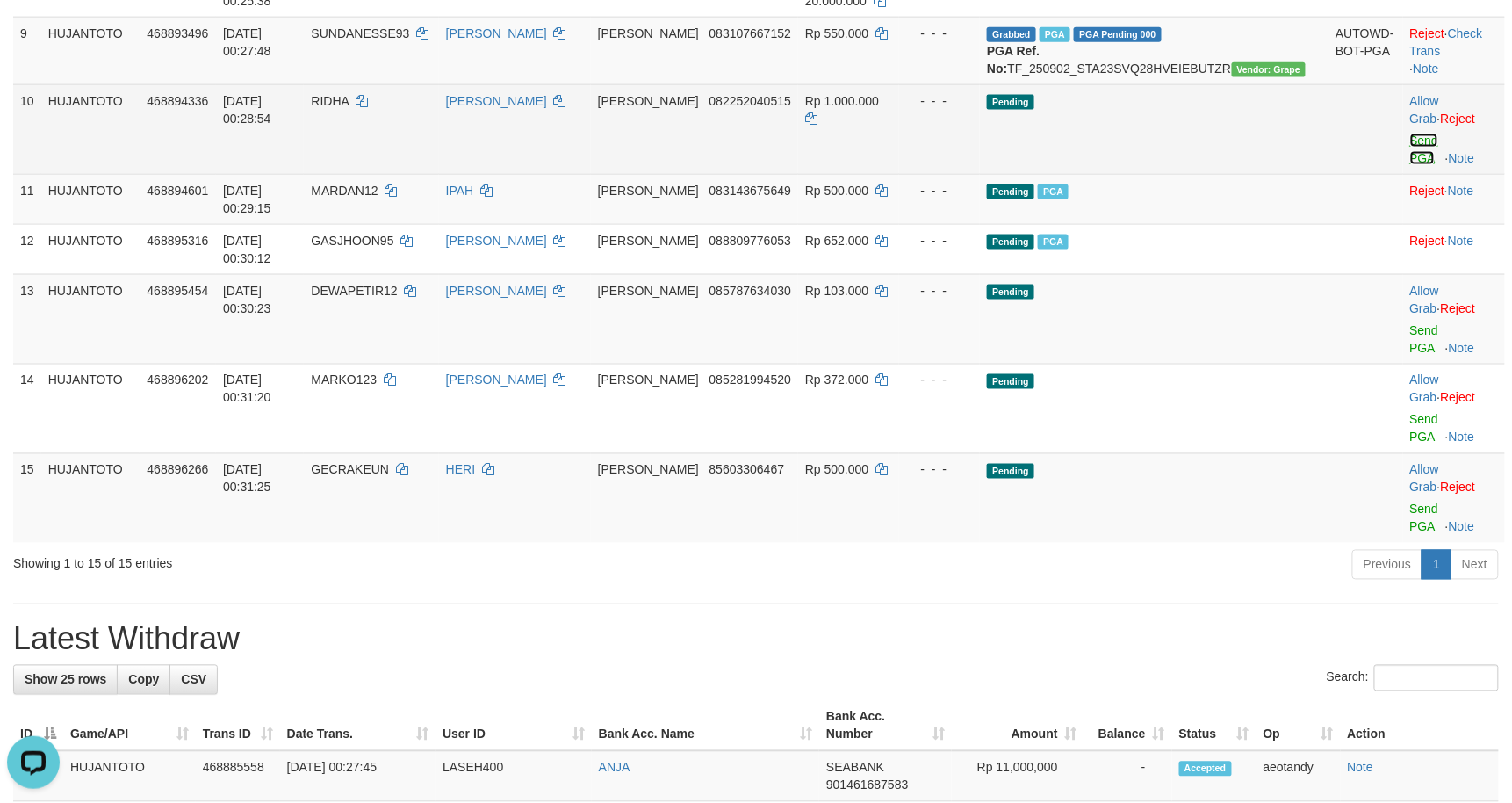
click at [1410, 165] on link "Send PGA" at bounding box center [1424, 149] width 29 height 31
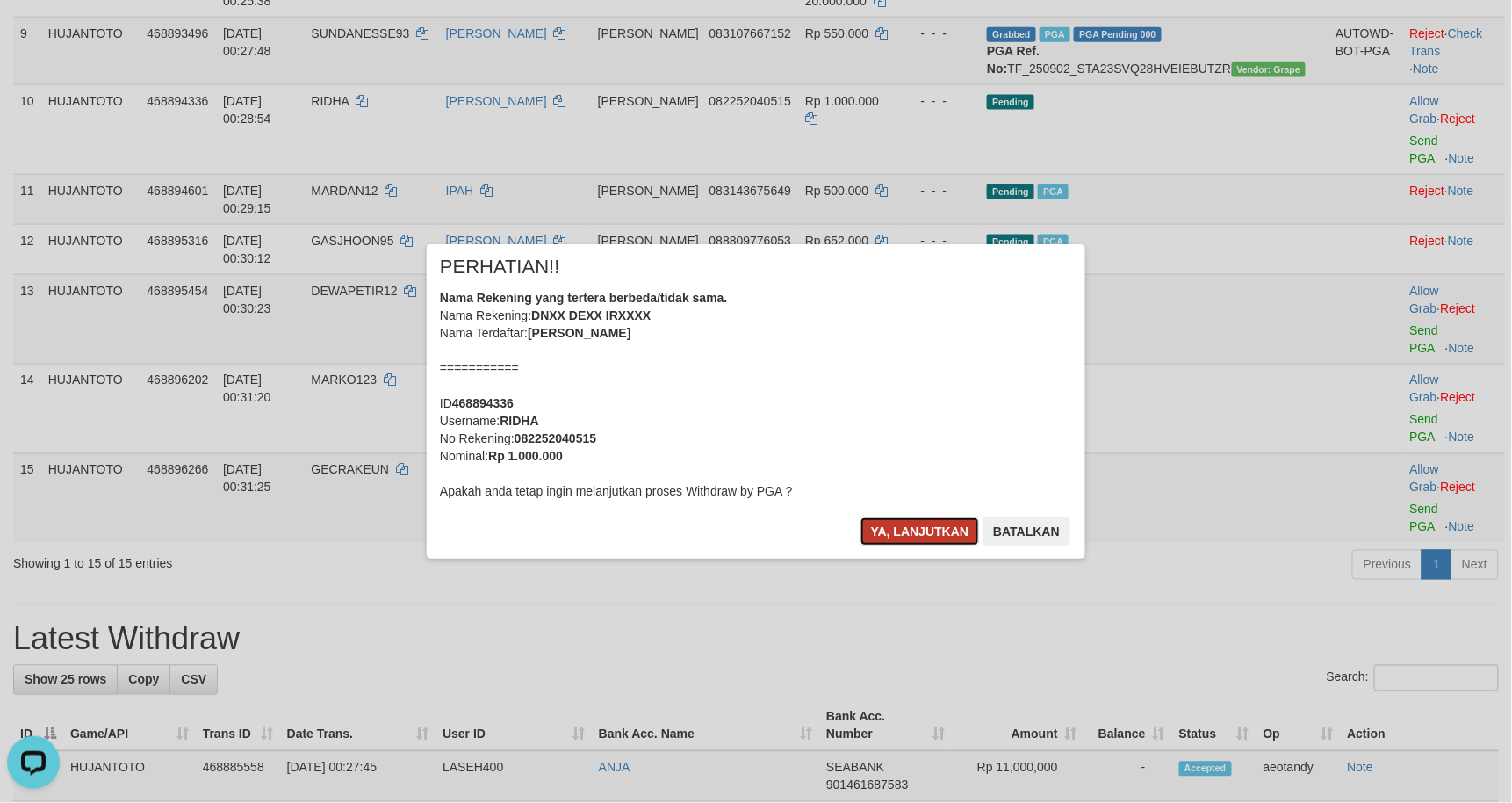
click at [889, 534] on button "Ya, lanjutkan" at bounding box center [919, 532] width 119 height 28
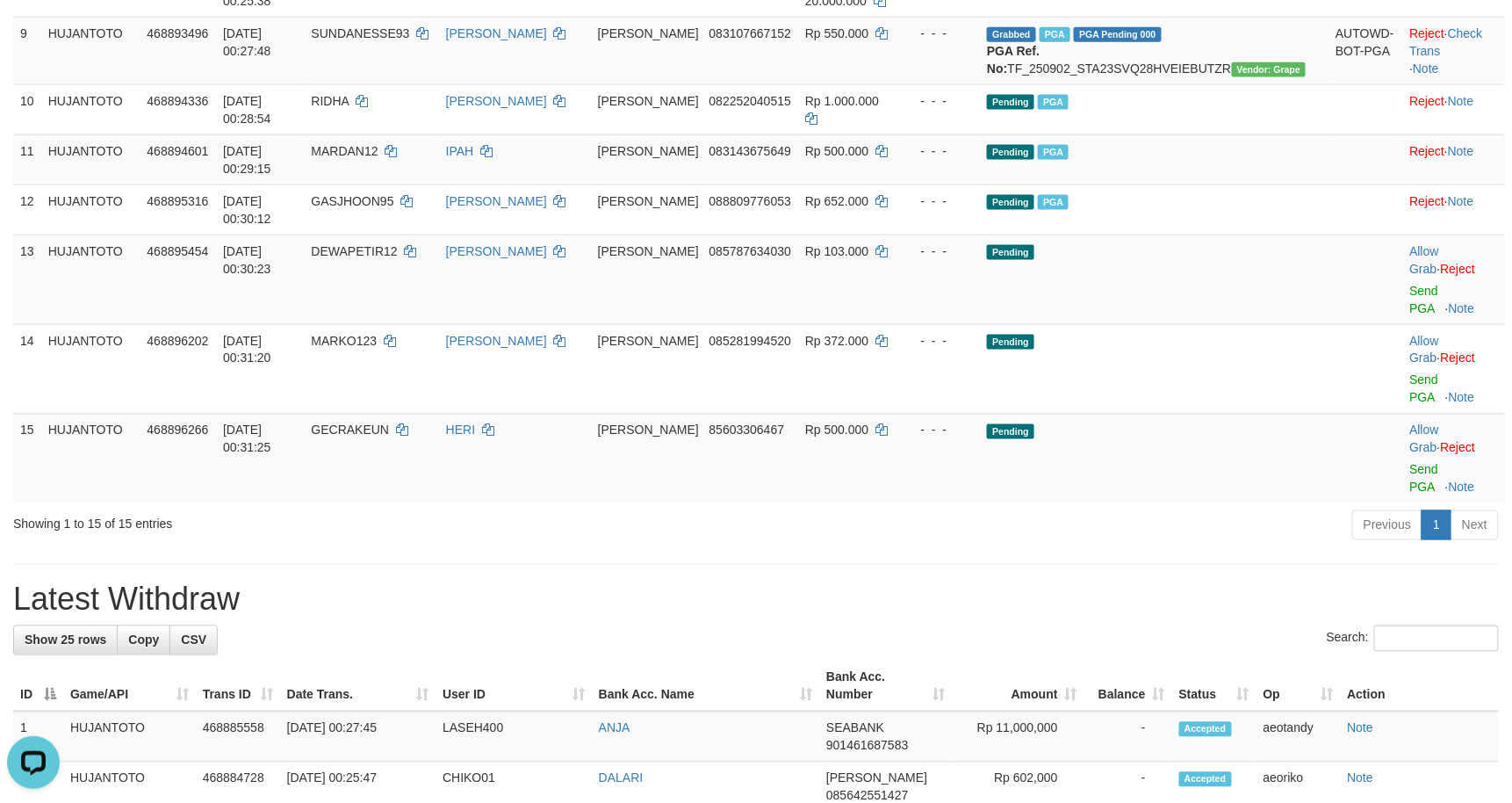
click at [616, 534] on div "Showing 1 to 15 of 15 entries Previous 1 Next" at bounding box center [756, 527] width 1512 height 38
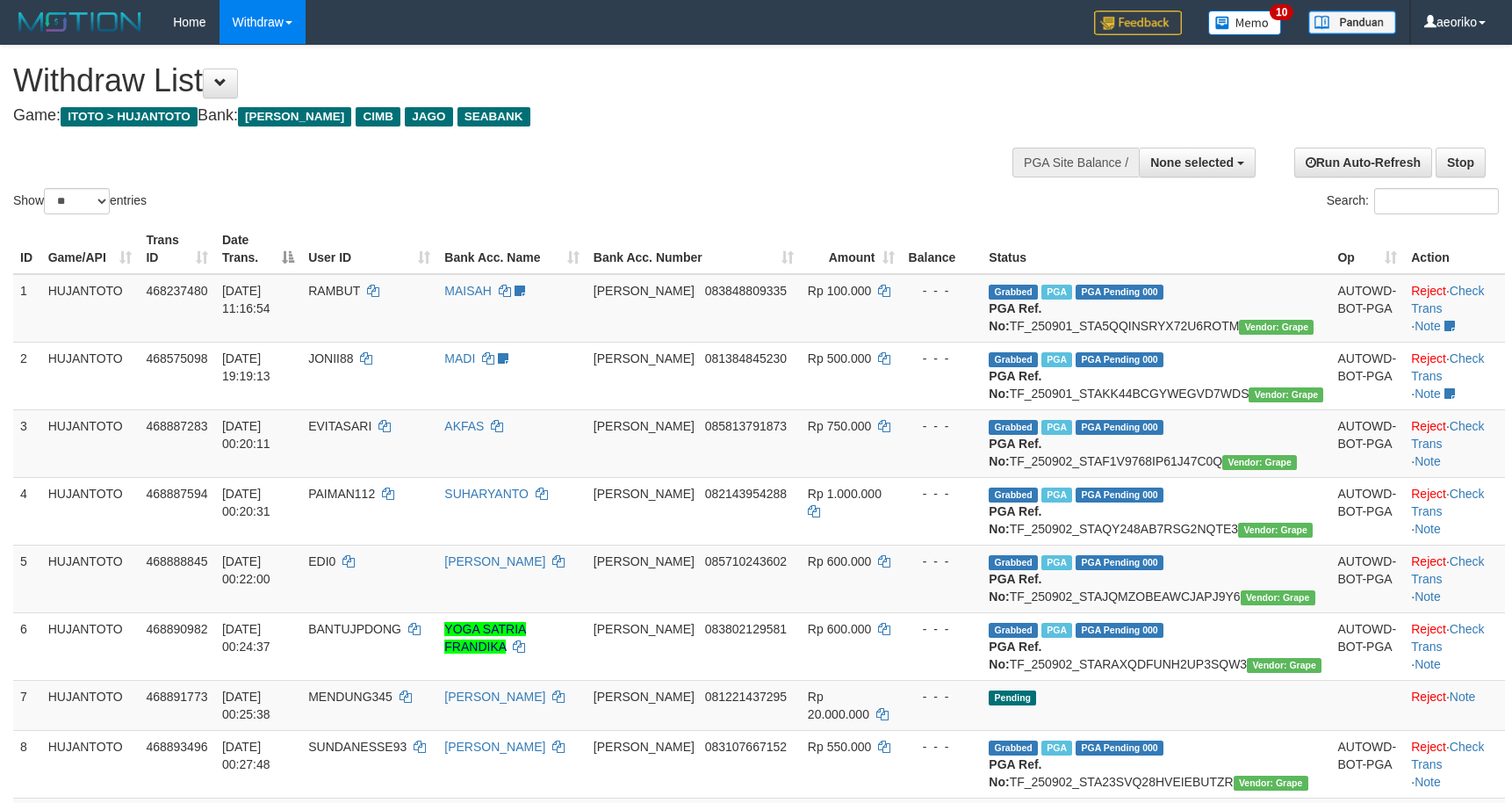
select select
select select "**"
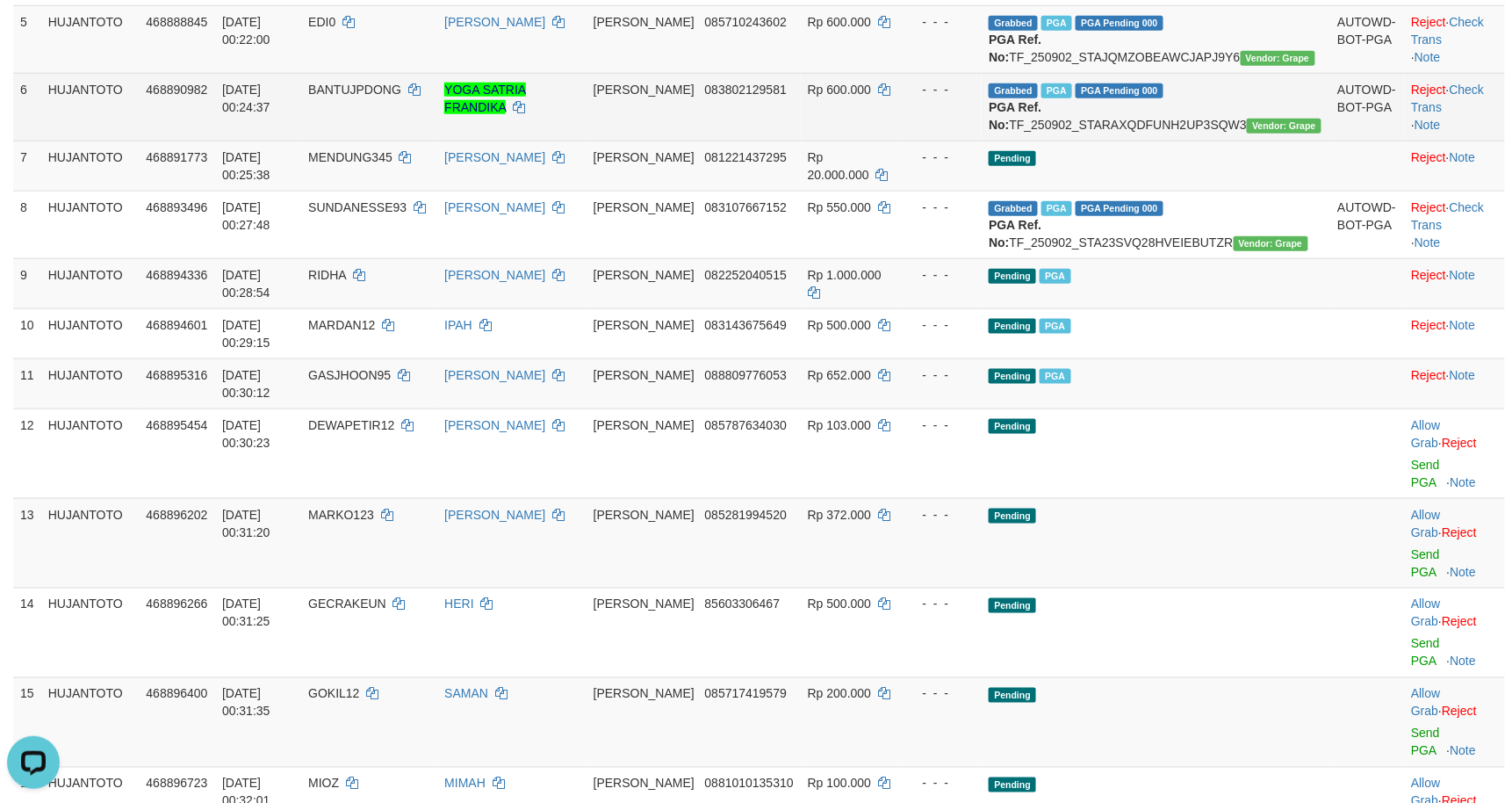
scroll to position [313, 0]
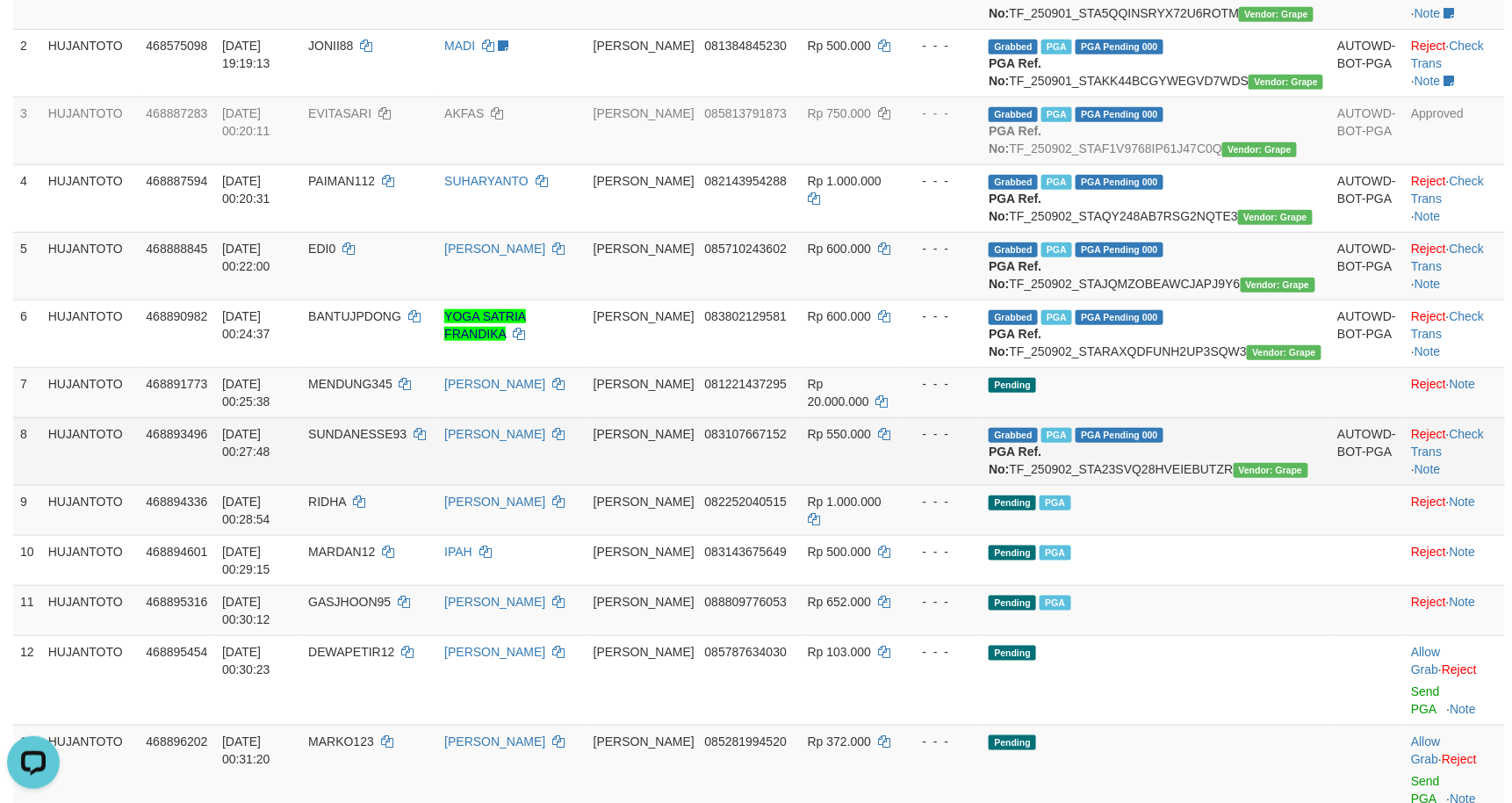
click at [794, 484] on td "DANA 083107667152" at bounding box center [693, 450] width 214 height 68
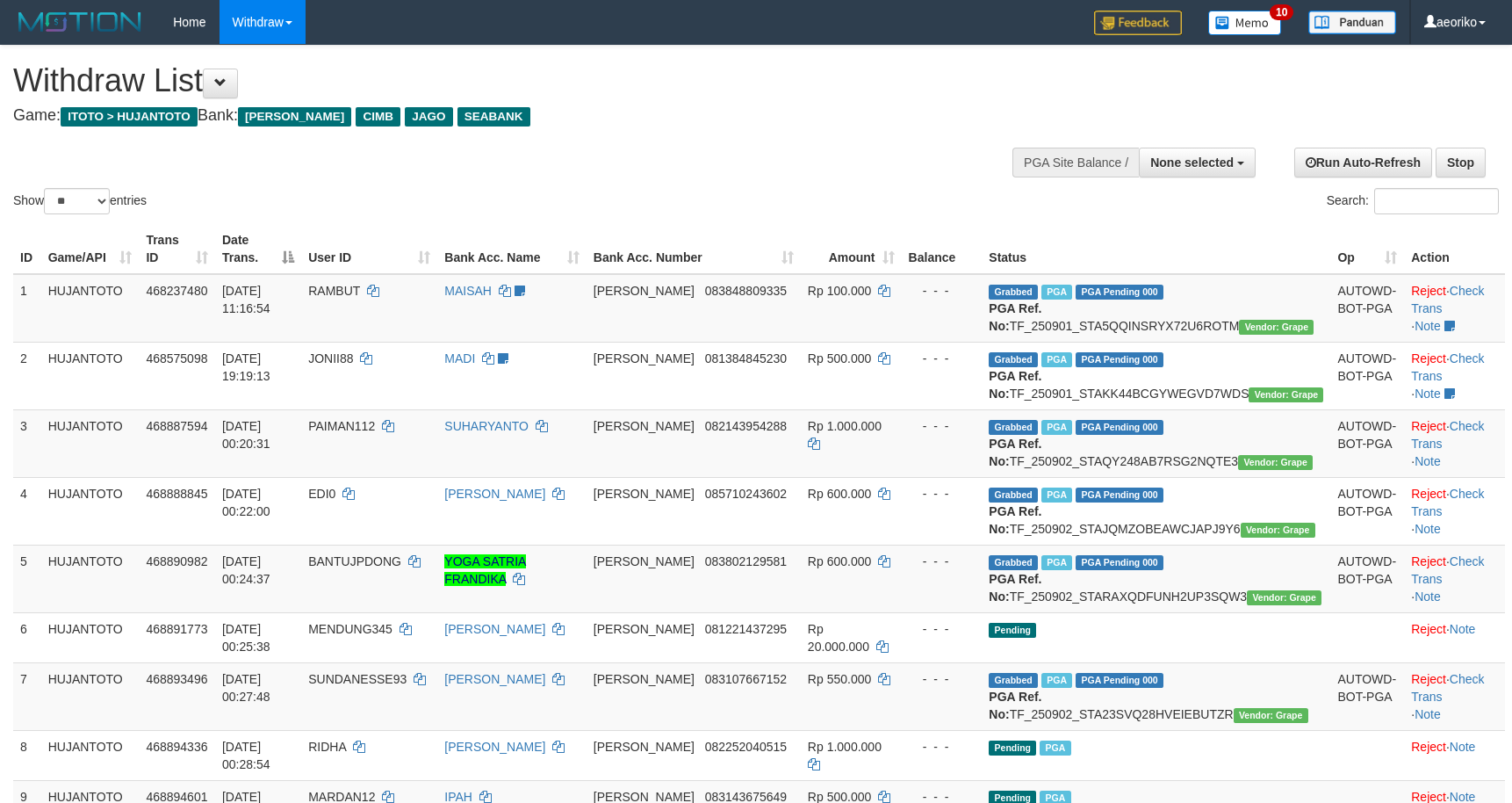
select select
select select "**"
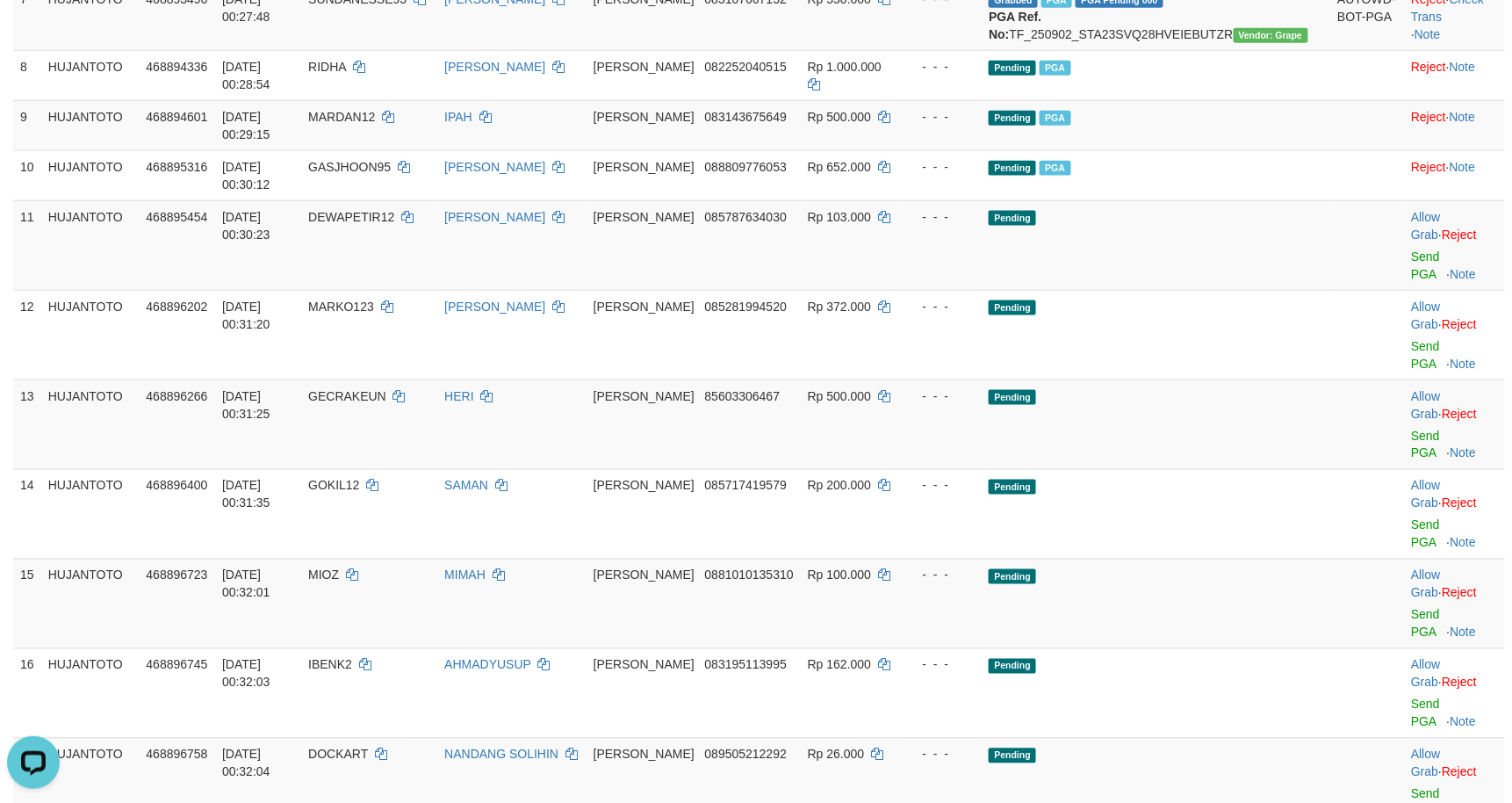
scroll to position [468, 0]
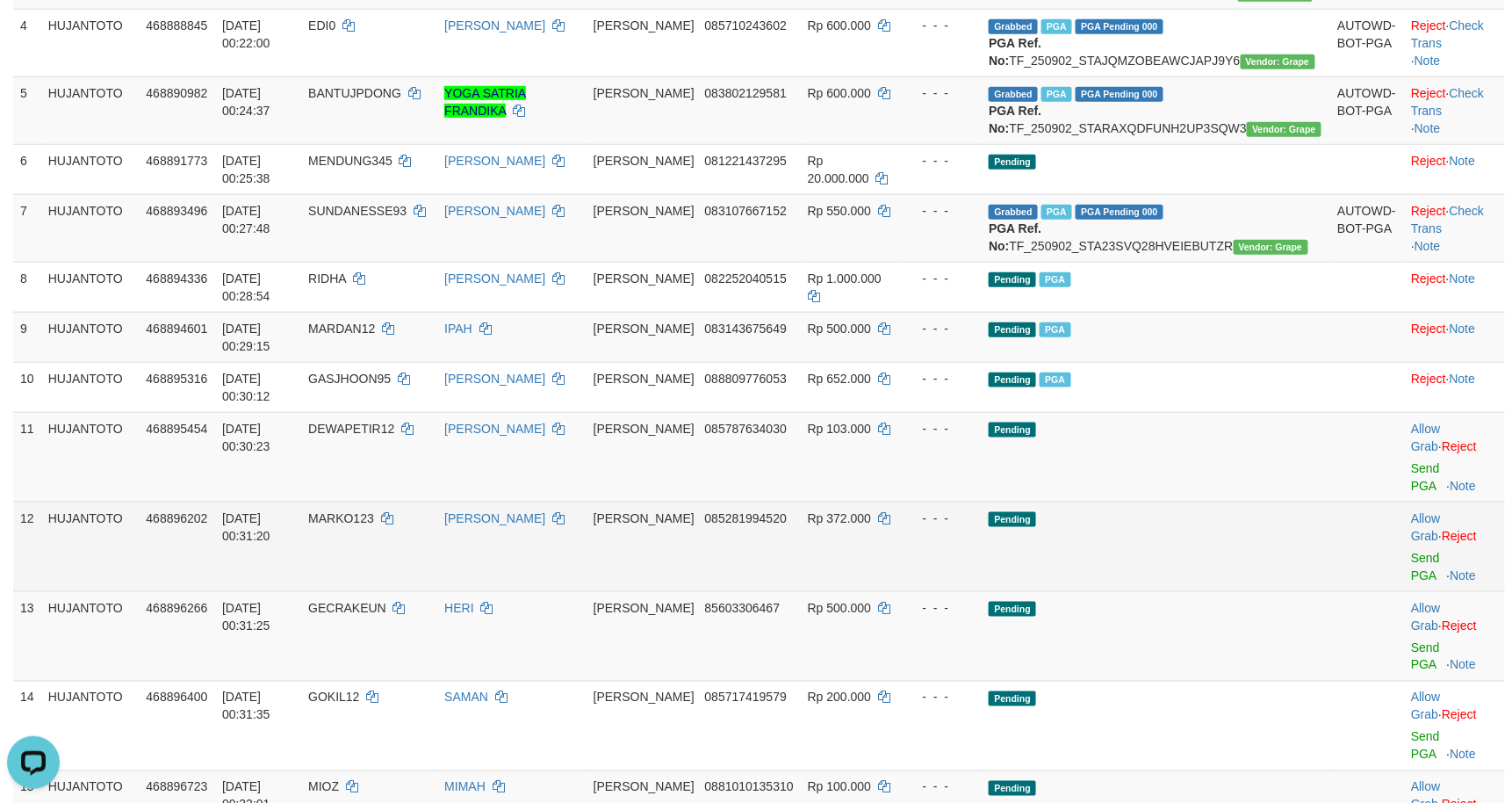
click at [982, 578] on td "- - -" at bounding box center [942, 546] width 81 height 90
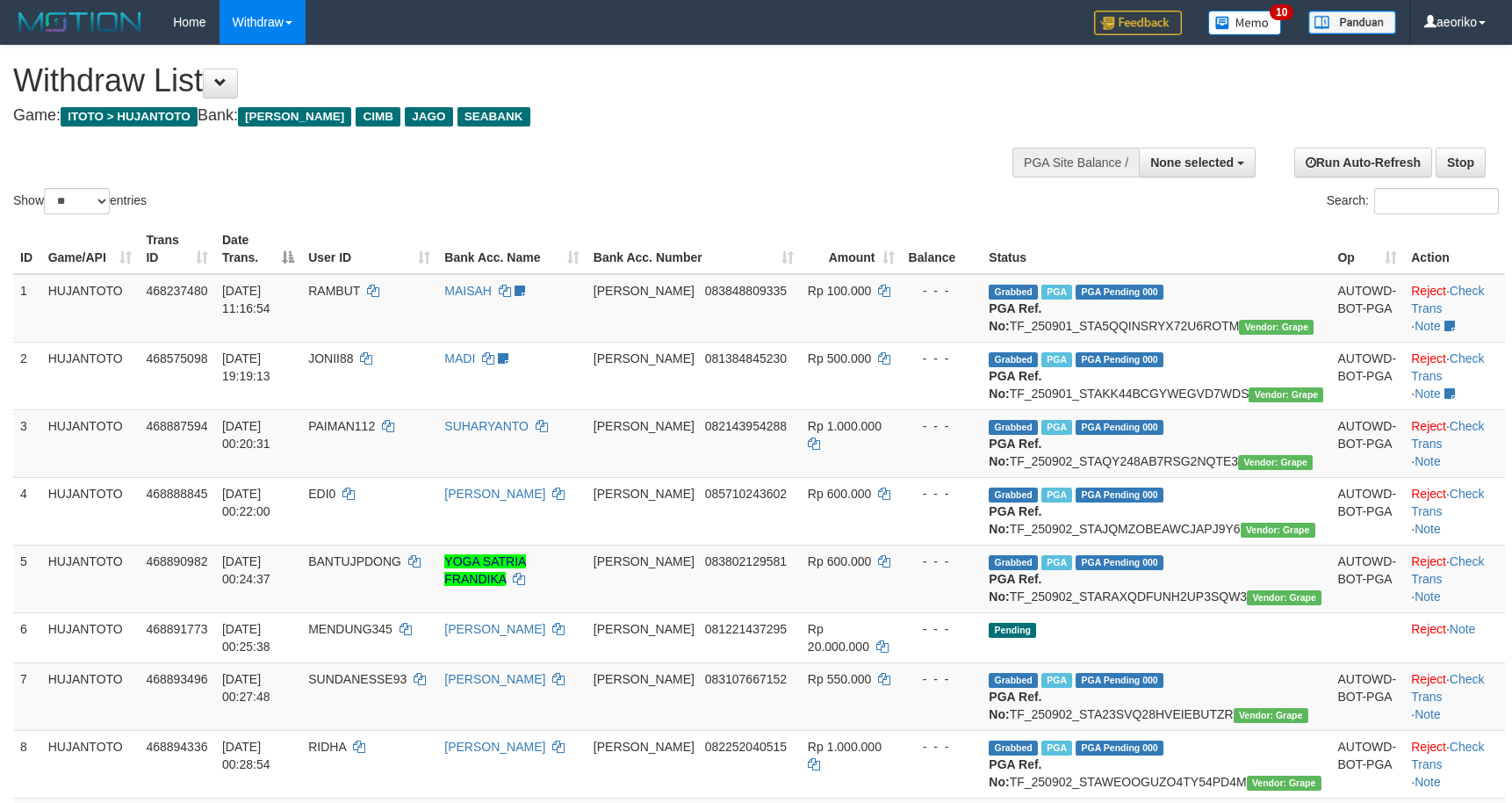
select select
select select "**"
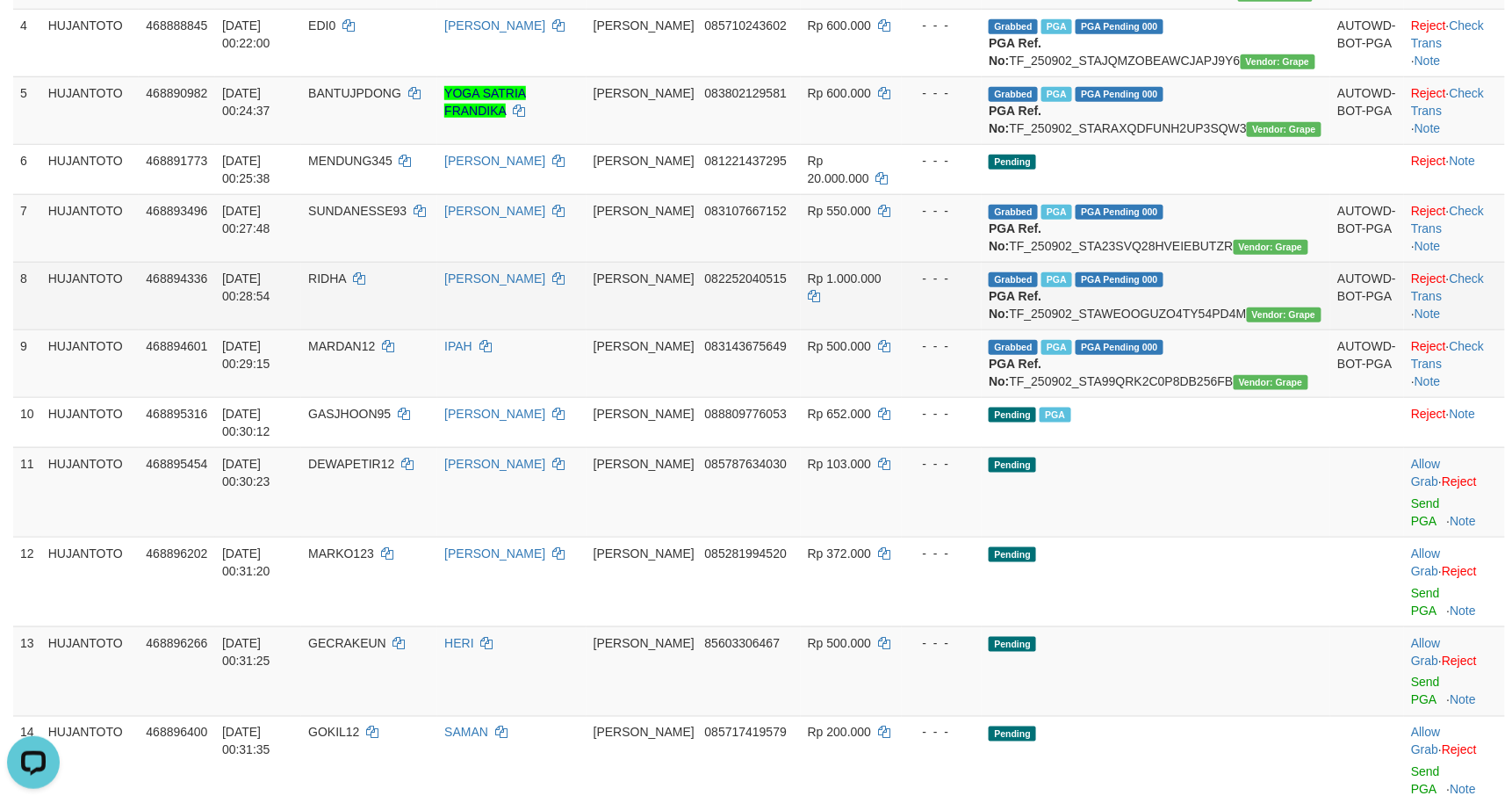
click at [872, 330] on td "Rp 1.000.000" at bounding box center [851, 295] width 101 height 68
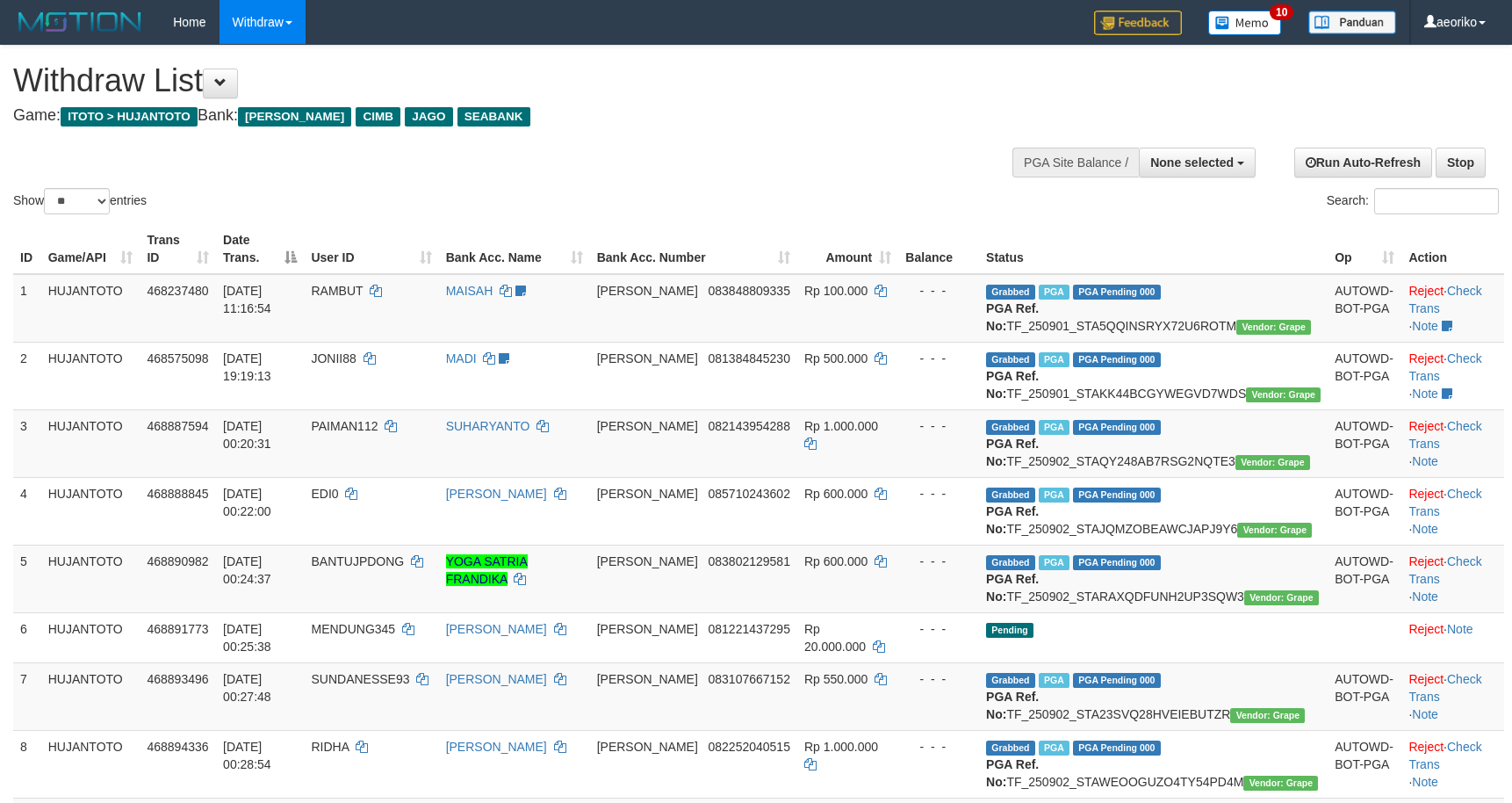
select select
select select "**"
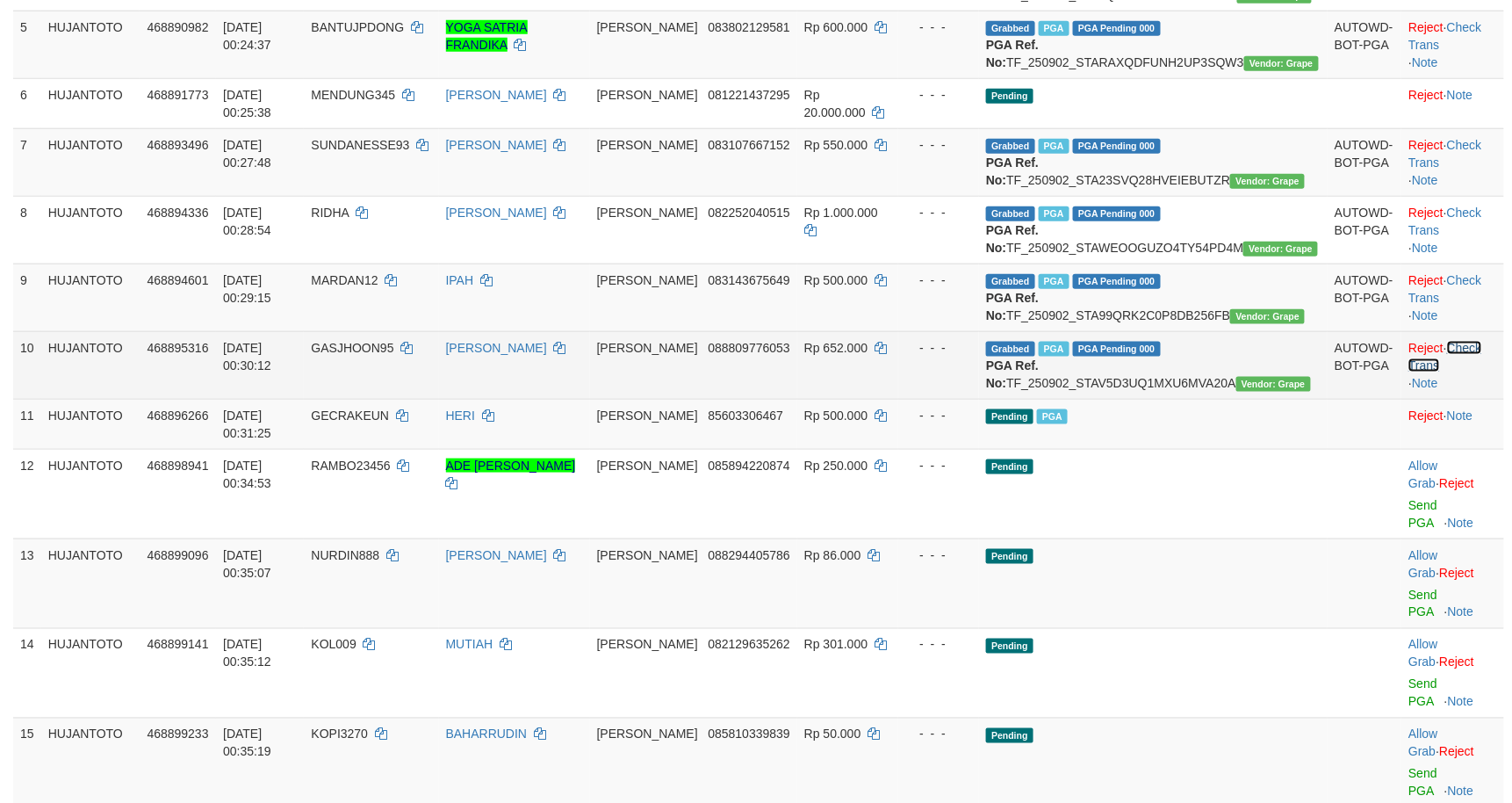
click at [1461, 372] on link "Check Trans" at bounding box center [1444, 357] width 73 height 31
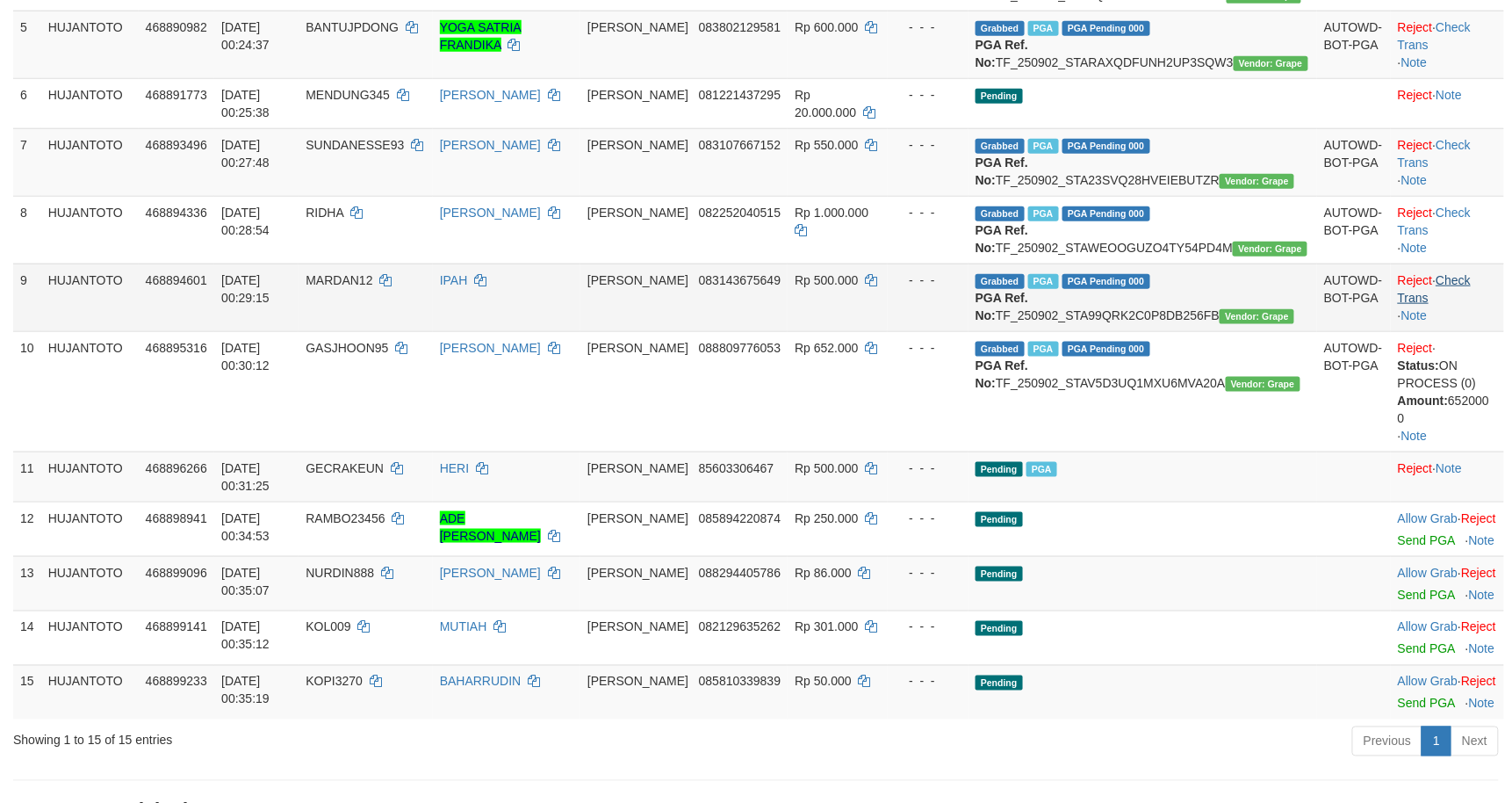
drag, startPoint x: 1462, startPoint y: 422, endPoint x: 1468, endPoint y: 404, distance: 19.0
click at [1462, 332] on td "Reject · Check Trans · Note" at bounding box center [1447, 296] width 113 height 68
click at [1468, 305] on link "Check Trans" at bounding box center [1434, 289] width 73 height 31
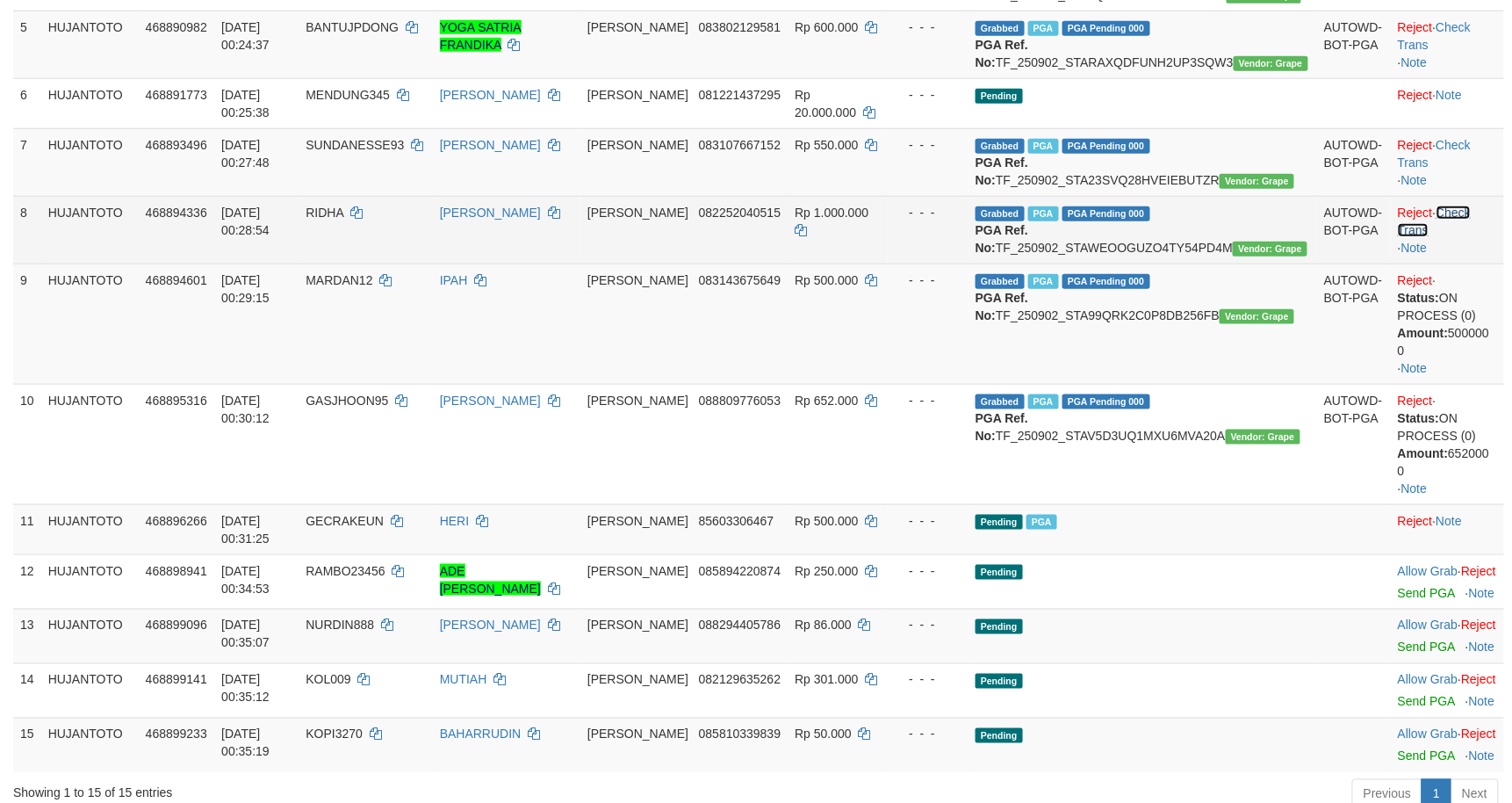
click at [1453, 237] on link "Check Trans" at bounding box center [1434, 221] width 73 height 31
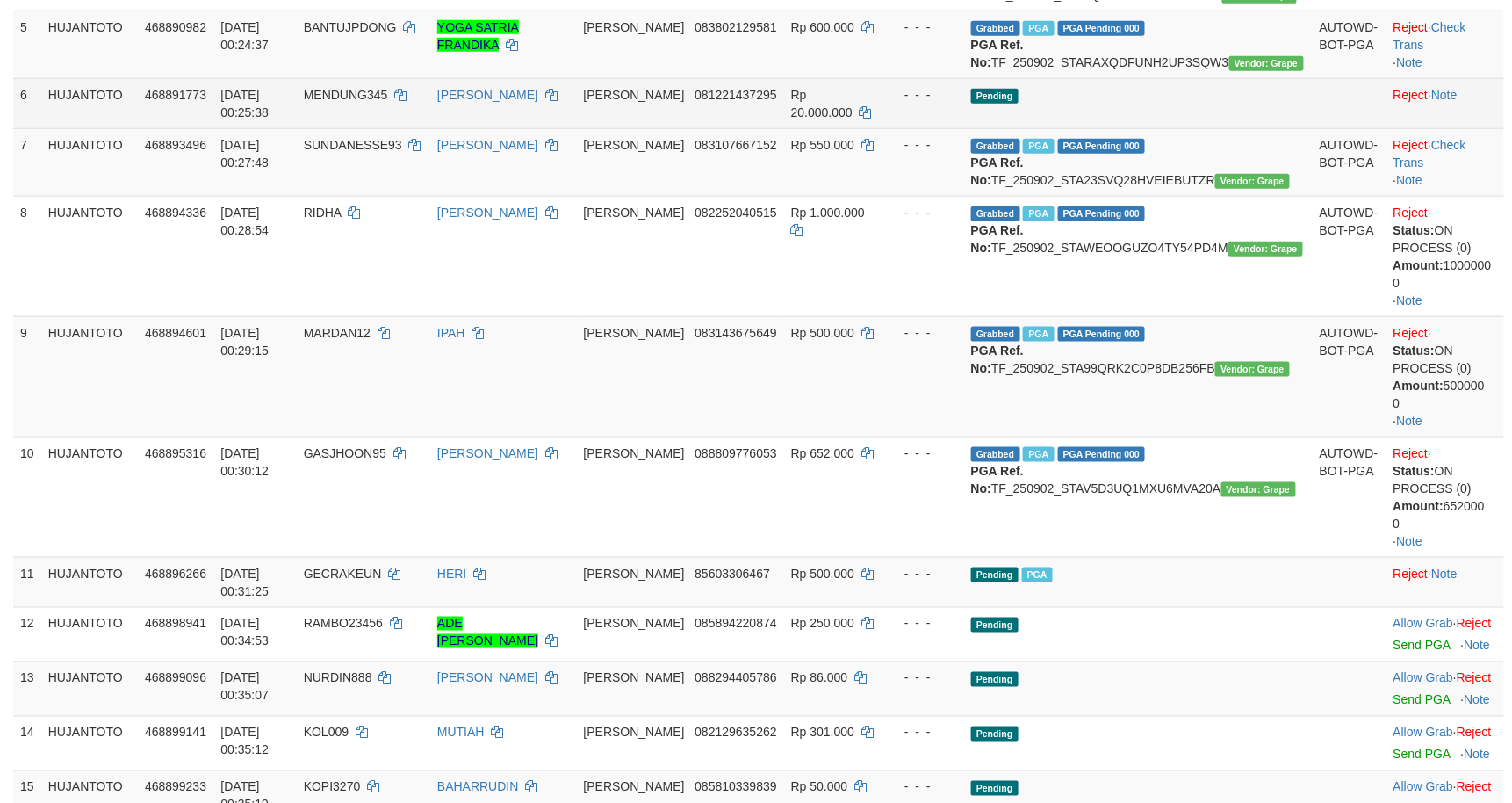
click at [1457, 128] on td "Reject · Note" at bounding box center [1444, 103] width 118 height 50
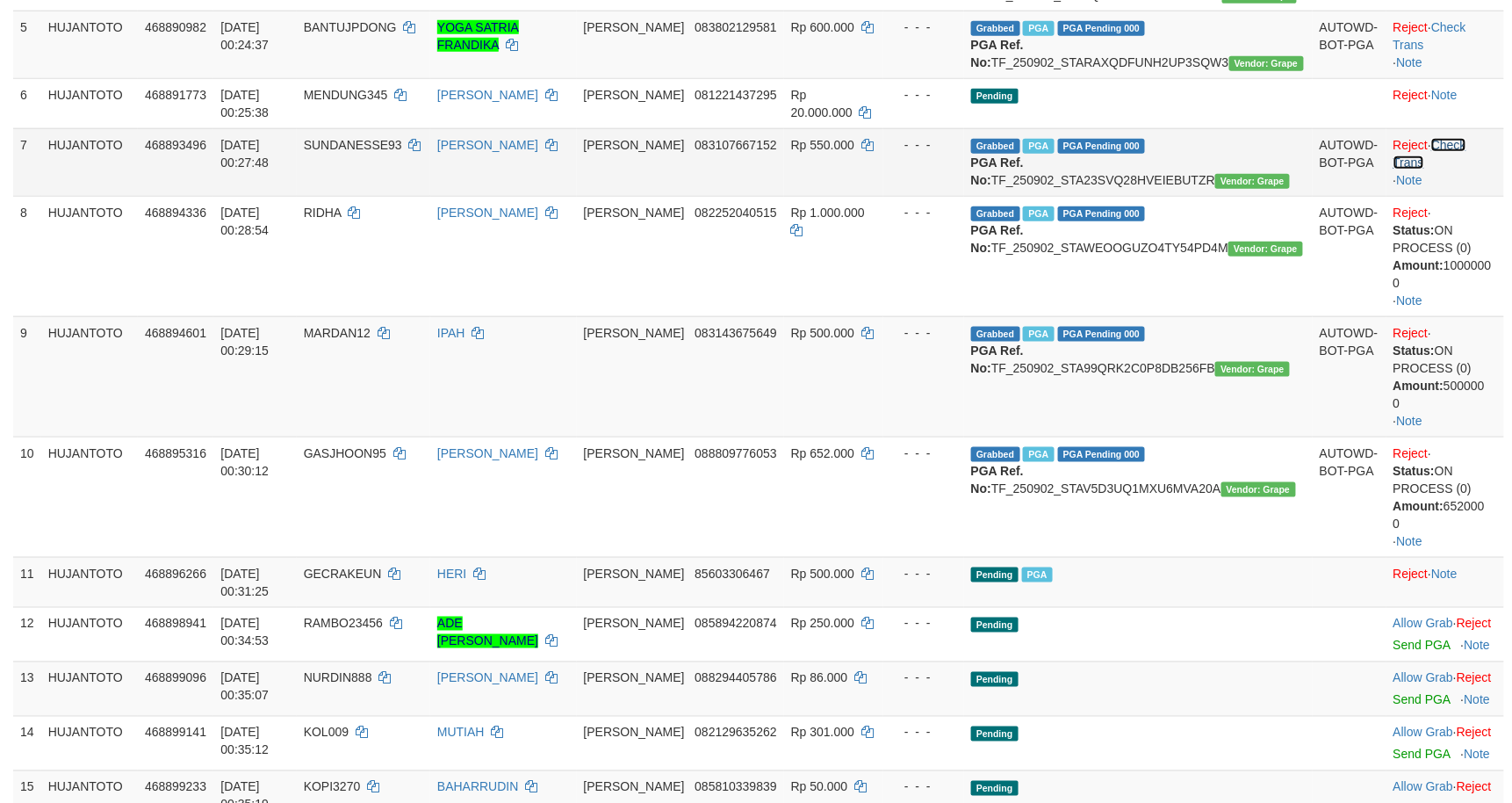
click at [1462, 169] on link "Check Trans" at bounding box center [1430, 154] width 73 height 31
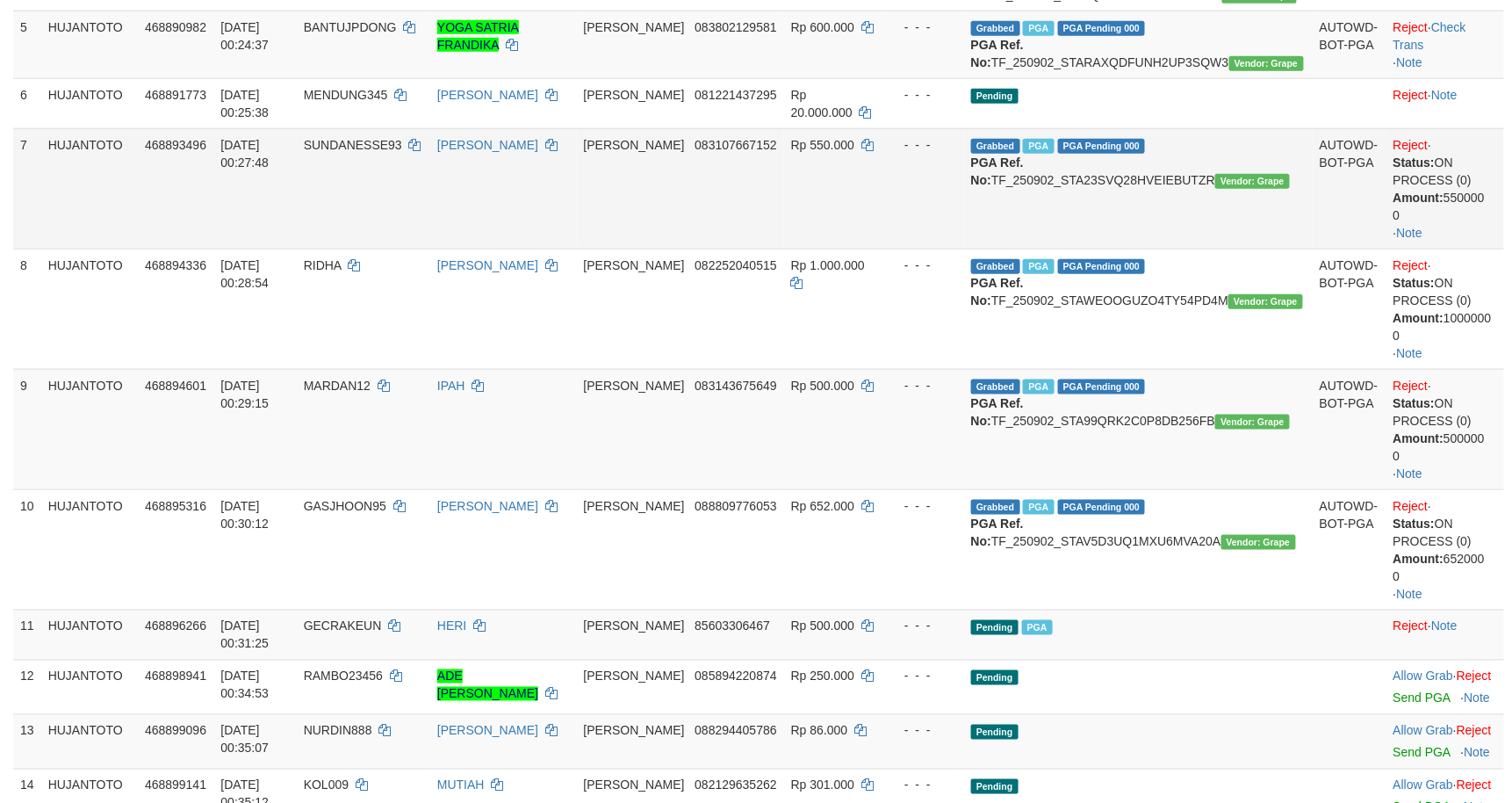
click at [729, 248] on td "DANA 083107667152" at bounding box center [681, 188] width 207 height 120
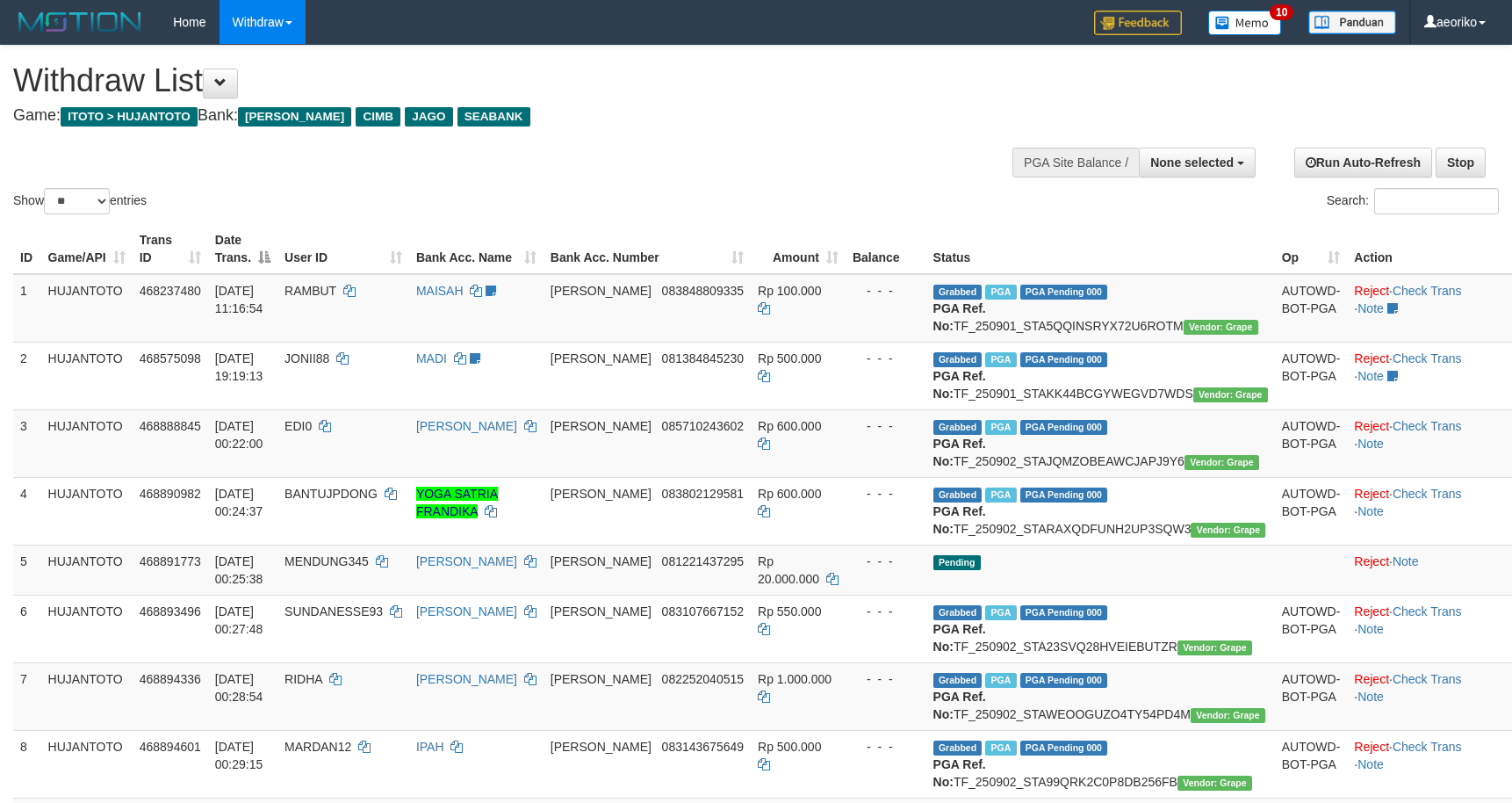
select select
select select "**"
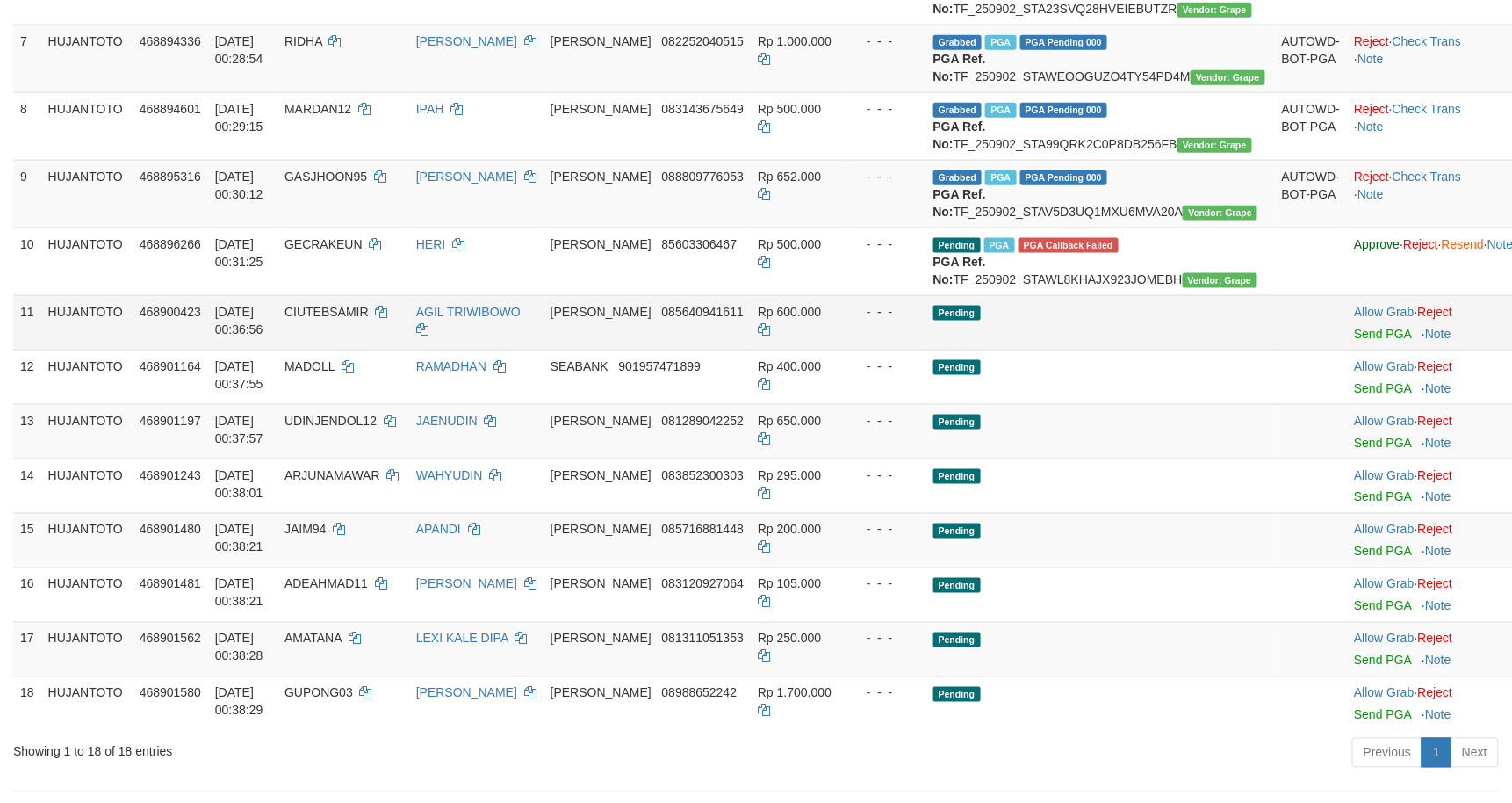
scroll to position [689, 0]
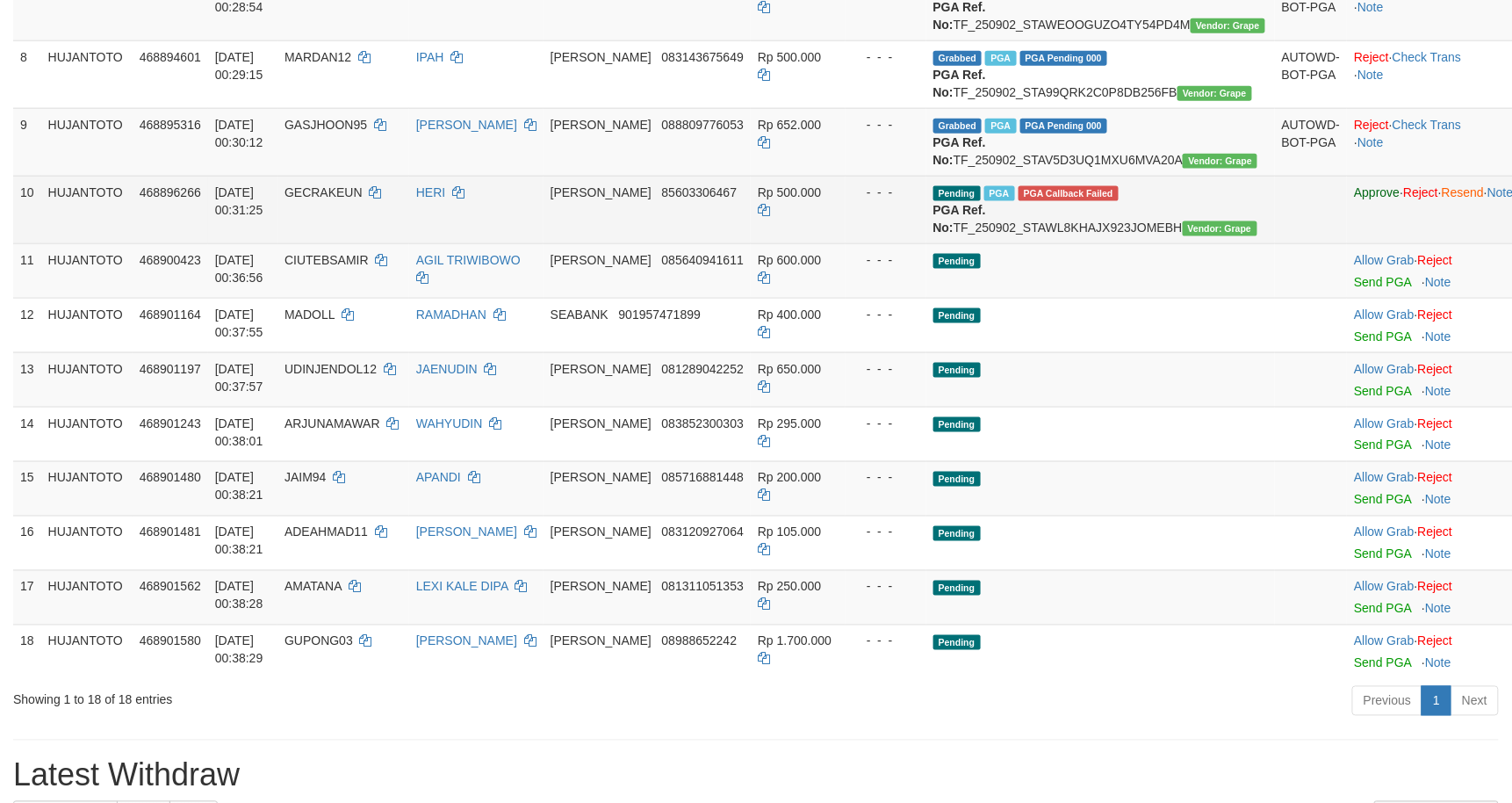
click at [358, 199] on span "GECRAKEUN" at bounding box center [323, 192] width 78 height 14
click at [355, 199] on span "GECRAKEUN" at bounding box center [323, 192] width 78 height 14
drag, startPoint x: 570, startPoint y: 381, endPoint x: 430, endPoint y: 380, distance: 140.0
click at [544, 244] on td "HERI" at bounding box center [476, 209] width 134 height 68
click at [356, 199] on span "GECRAKEUN" at bounding box center [323, 192] width 78 height 14
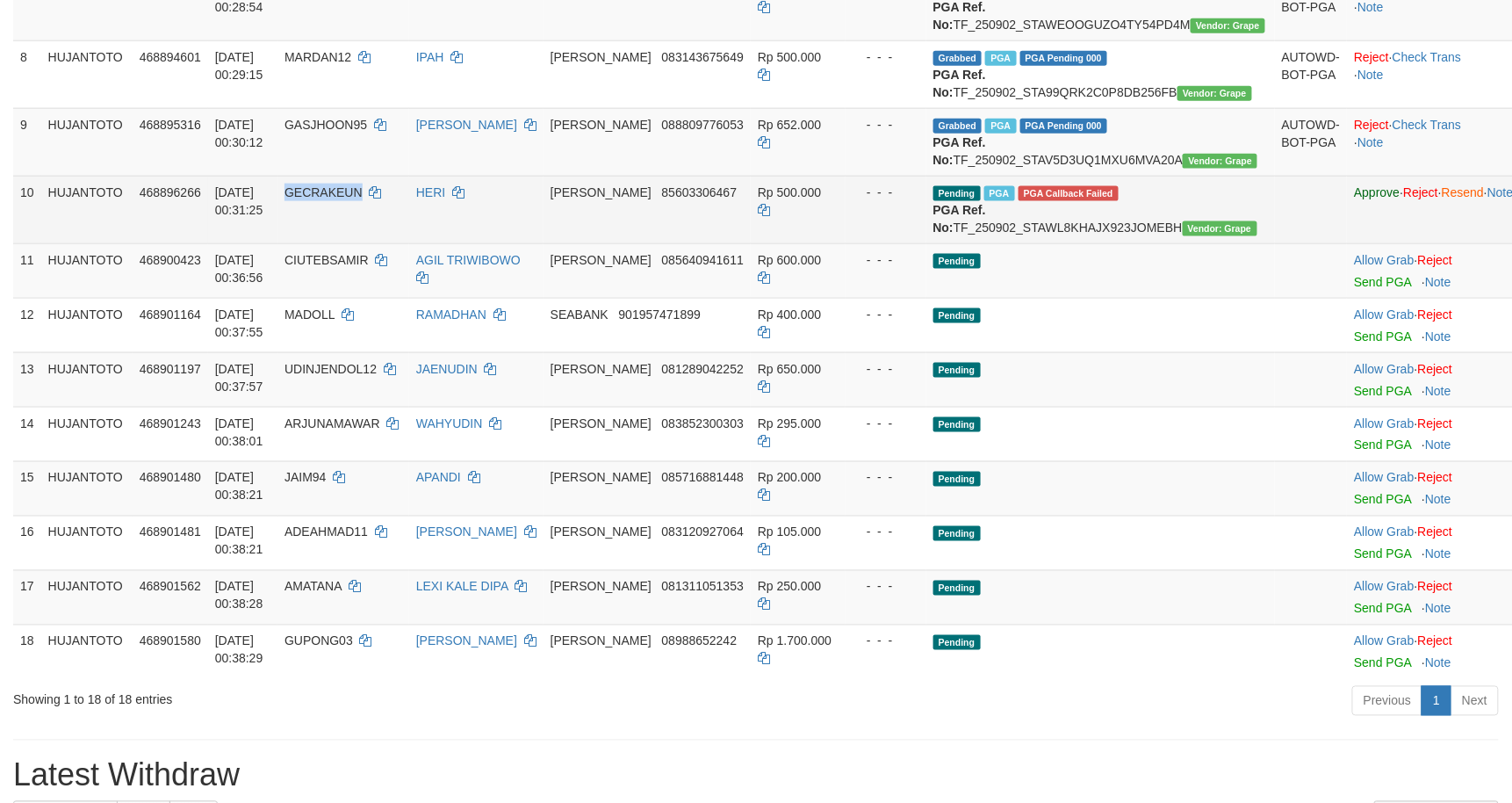
click at [348, 199] on span "GECRAKEUN" at bounding box center [323, 192] width 78 height 14
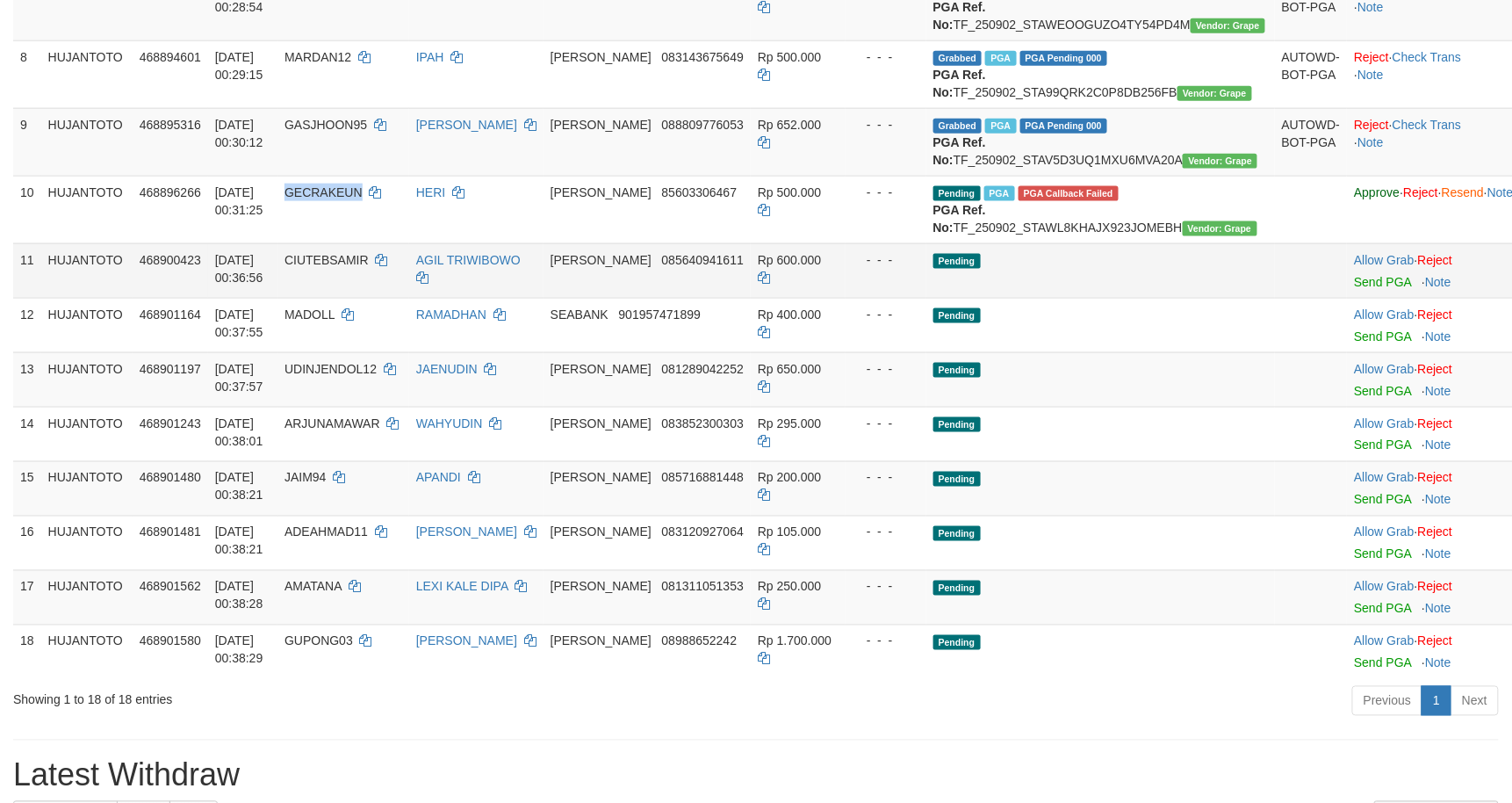
copy span "GECRAKEUN"
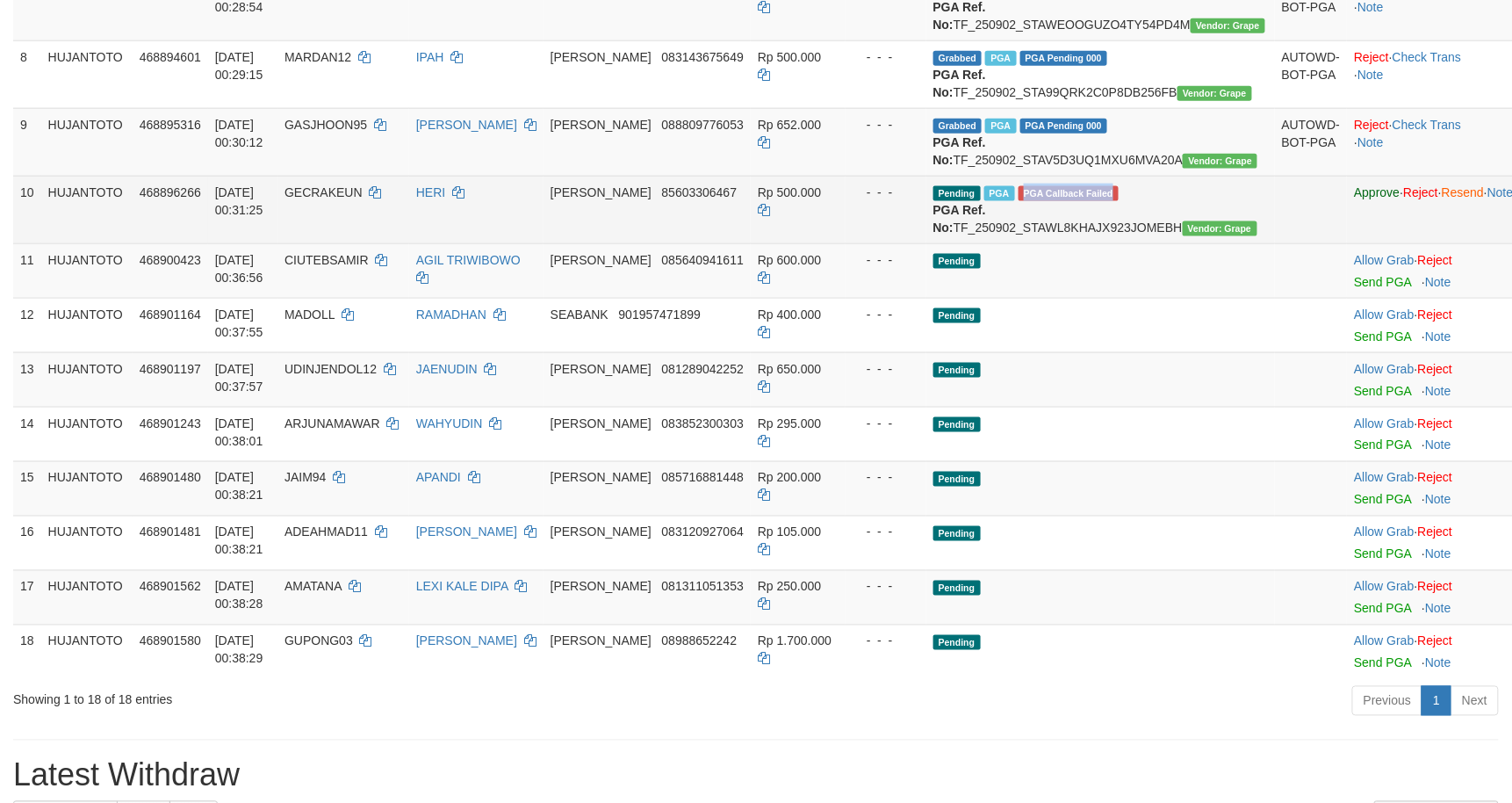
drag, startPoint x: 1147, startPoint y: 363, endPoint x: 1045, endPoint y: 364, distance: 102.0
click at [1045, 244] on td "Pending PGA PGA Callback Failed {"signature":"6495dc91d8abfdec1f1db0639c6fe5687…" at bounding box center [1100, 209] width 348 height 68
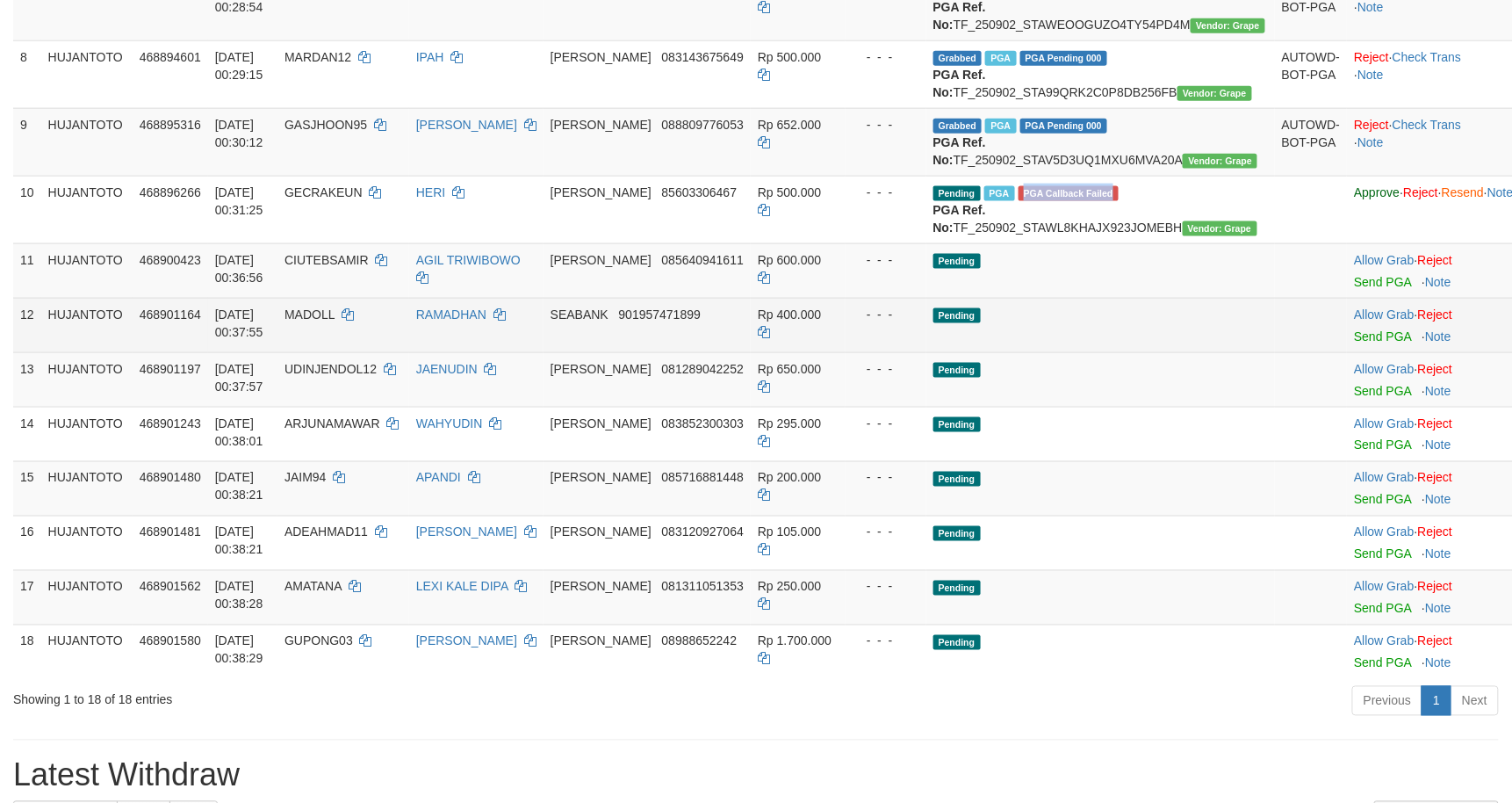
copy span "PGA Callback Failed"
click at [1077, 352] on td "Pending" at bounding box center [1100, 324] width 348 height 55
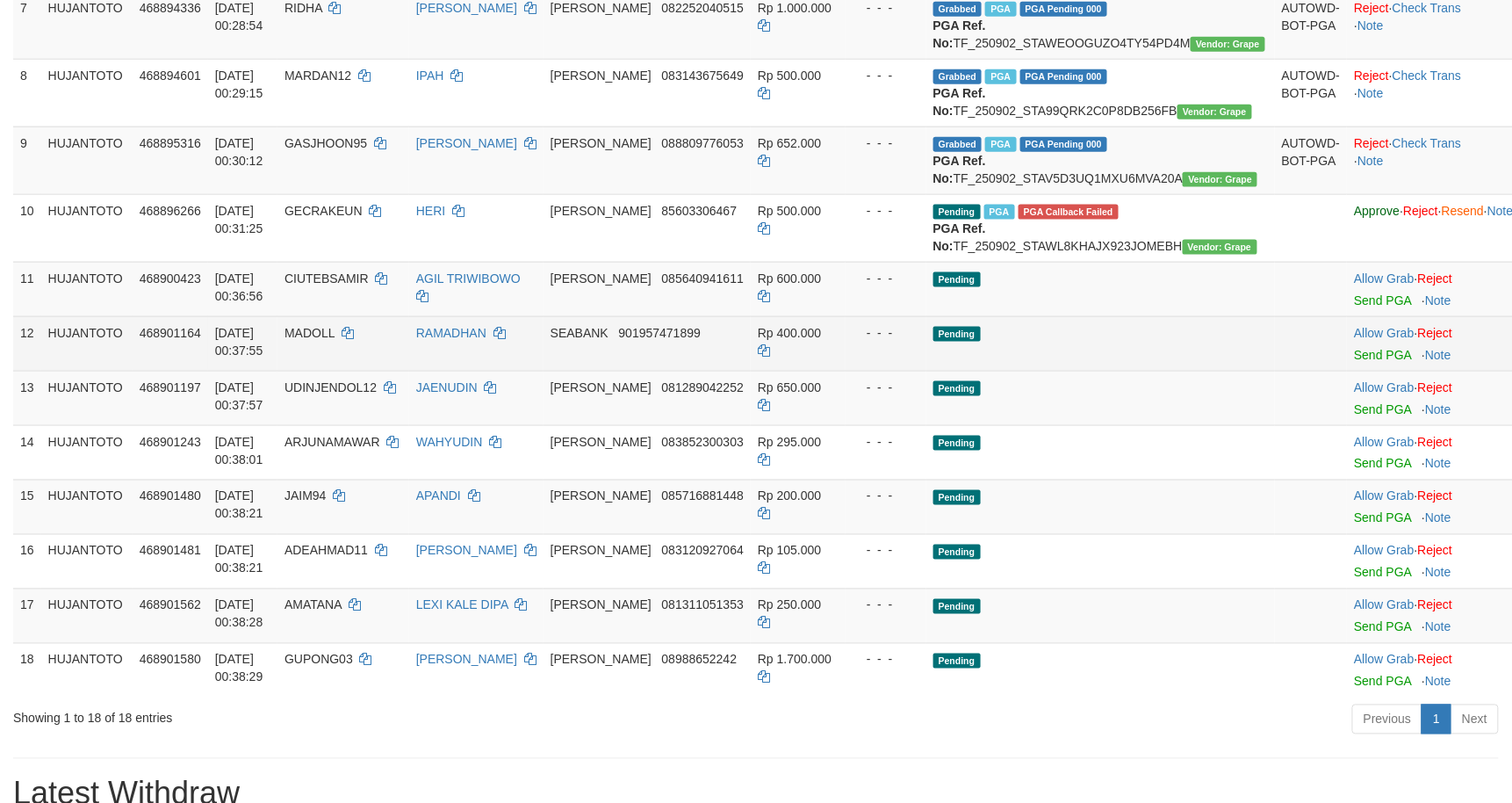
scroll to position [847, 0]
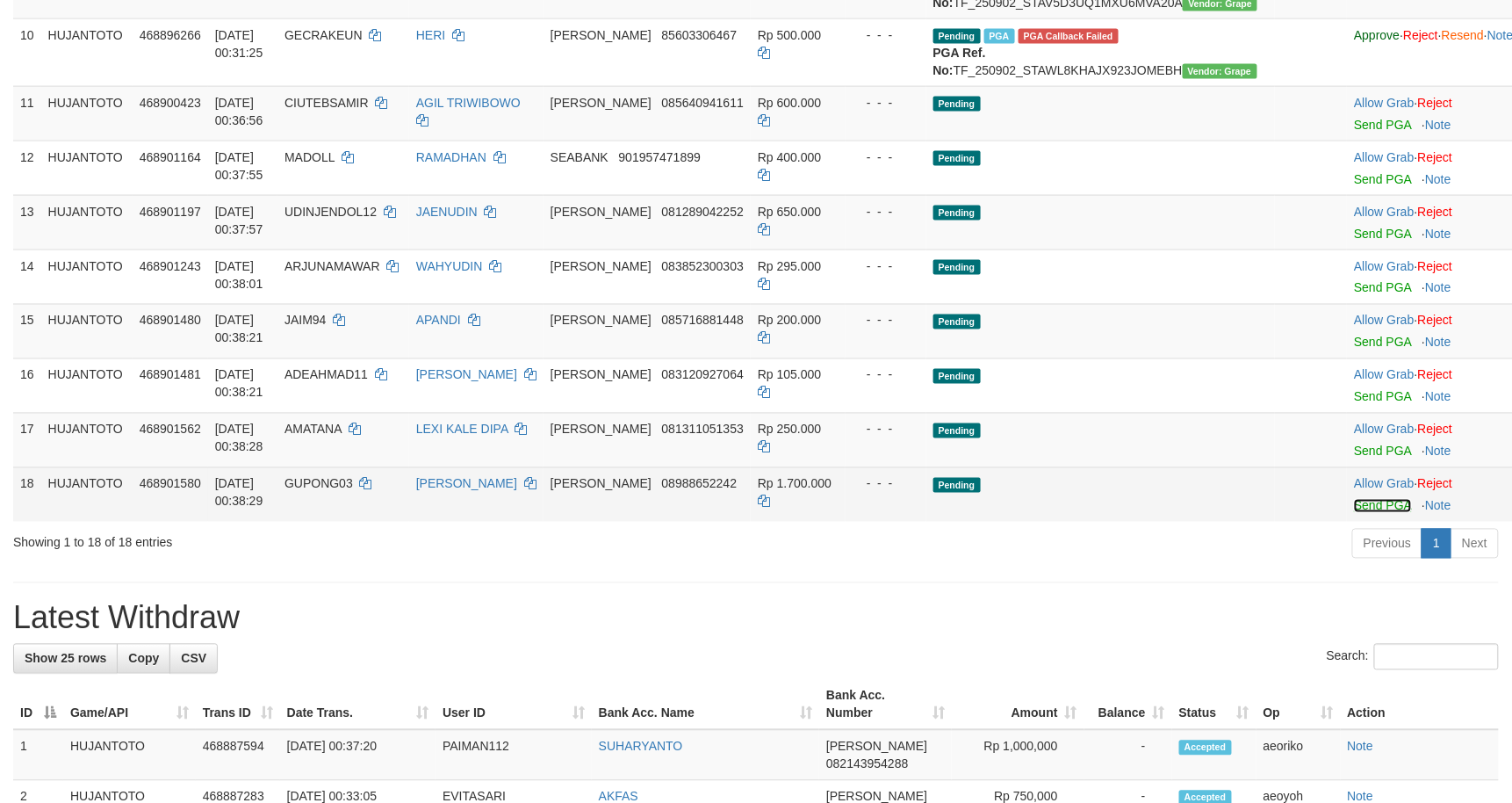
click at [1354, 513] on link "Send PGA" at bounding box center [1382, 506] width 57 height 14
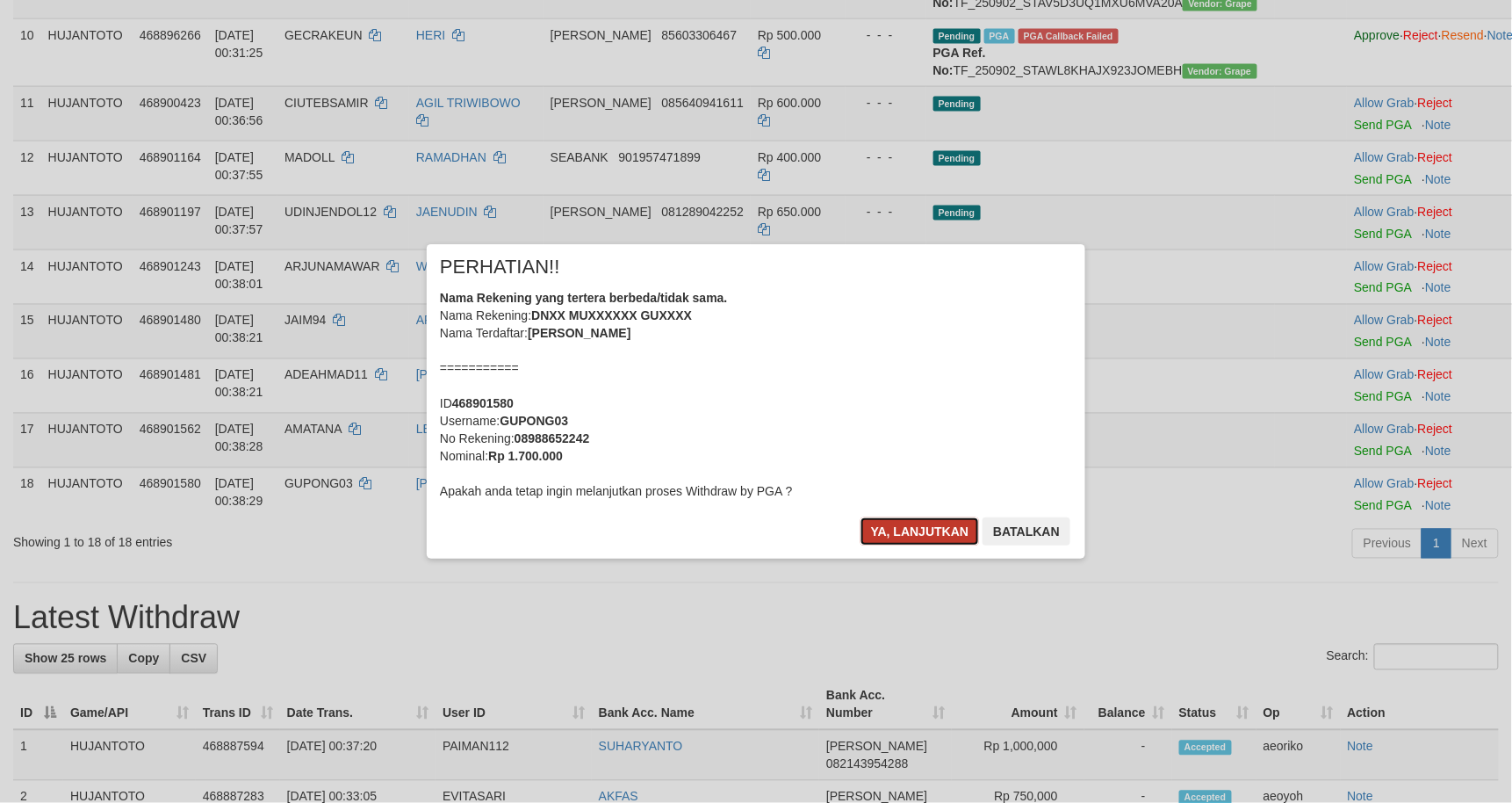
click at [895, 521] on button "Ya, lanjutkan" at bounding box center [919, 532] width 119 height 28
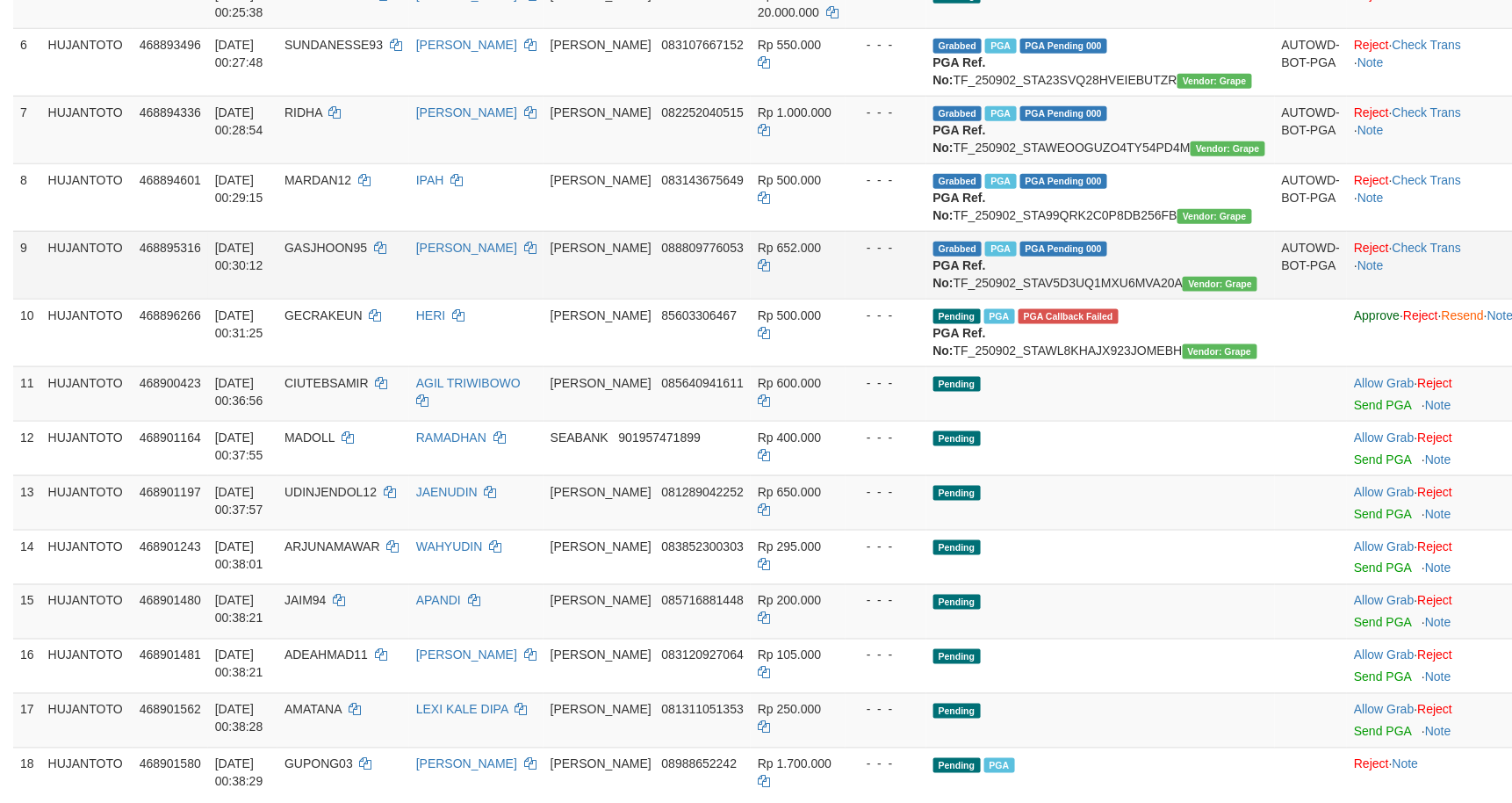
scroll to position [534, 0]
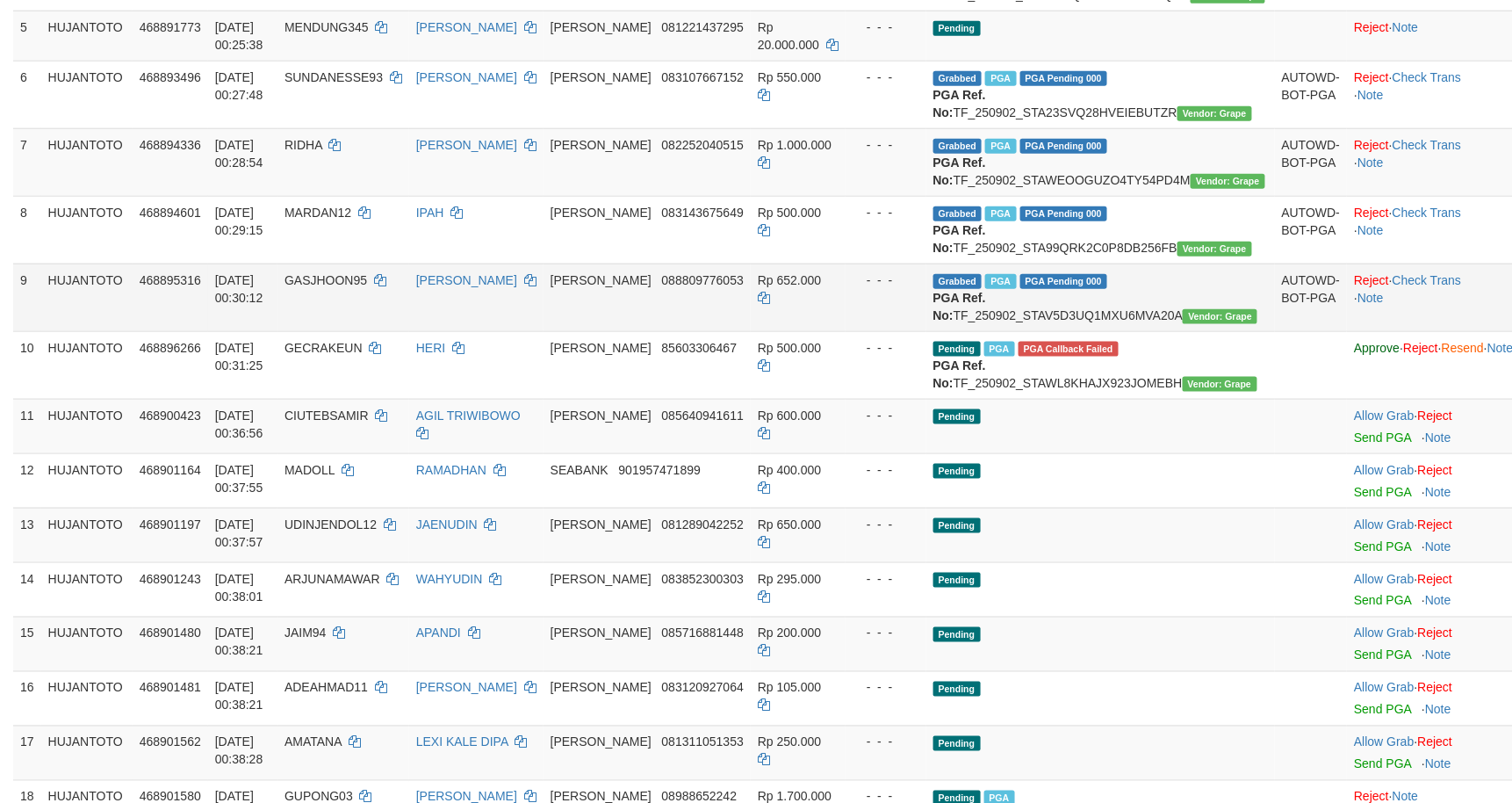
click at [831, 332] on td "Rp 652.000" at bounding box center [798, 296] width 94 height 68
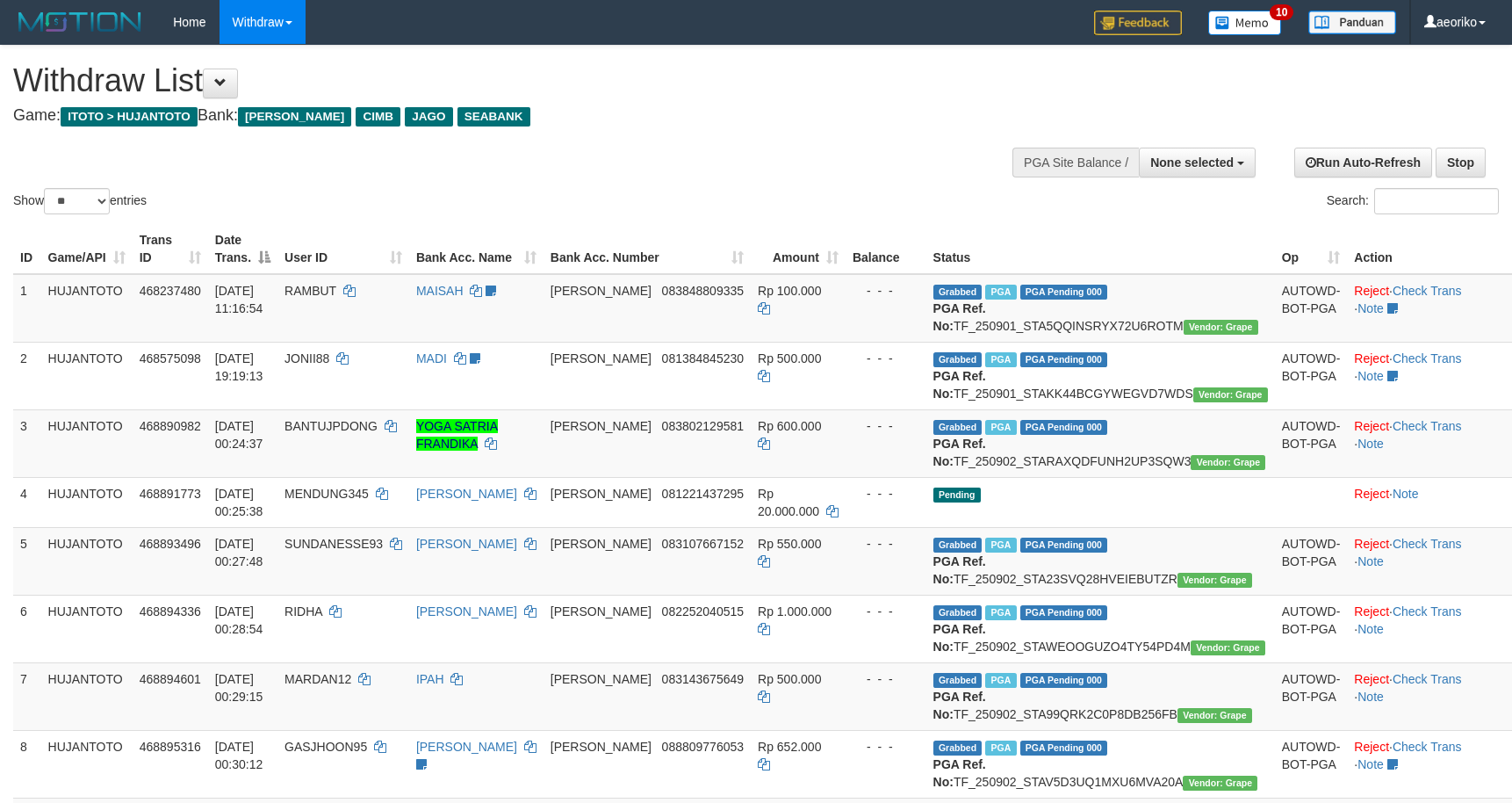
select select
select select "**"
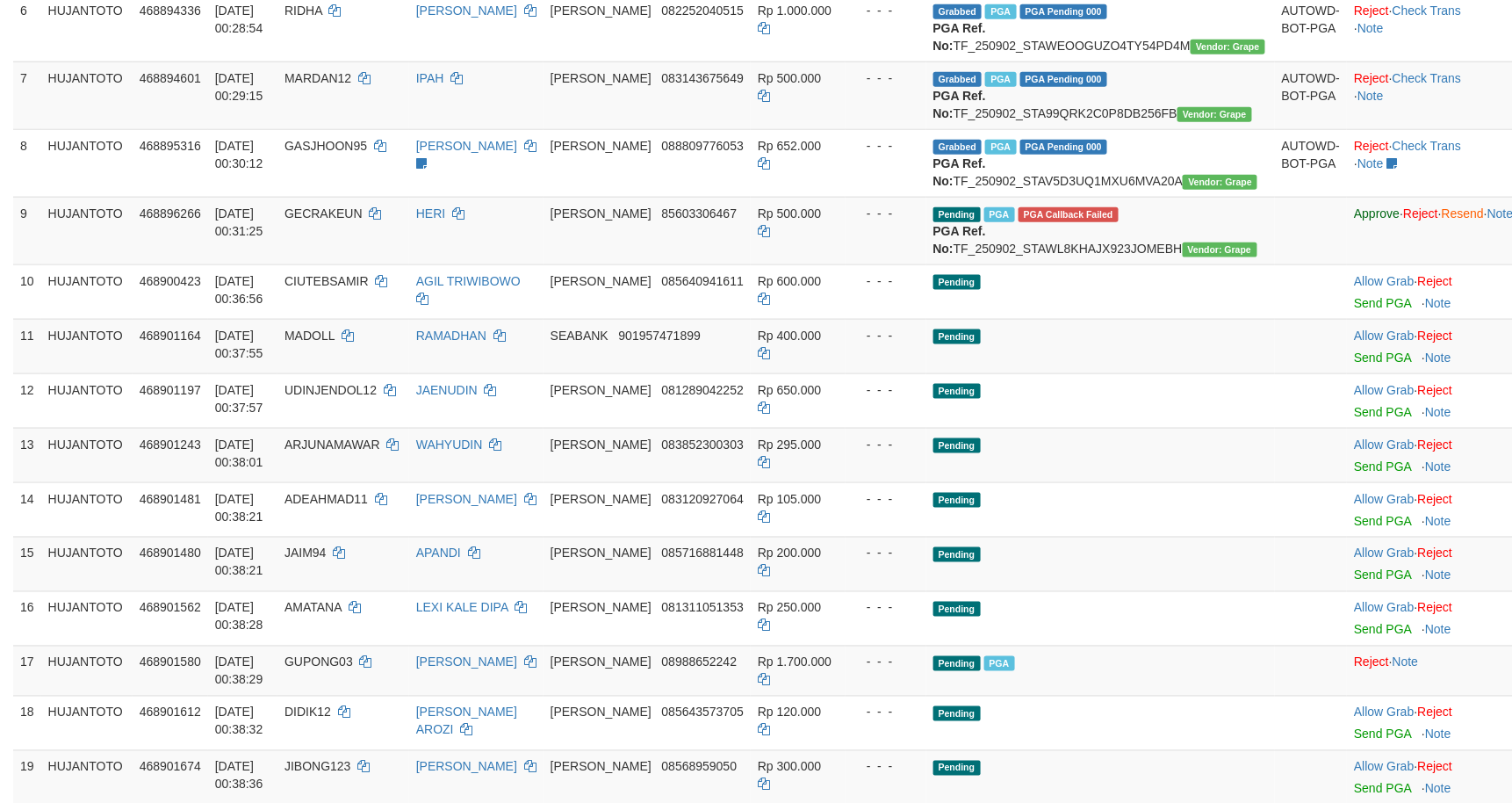
scroll to position [1069, 0]
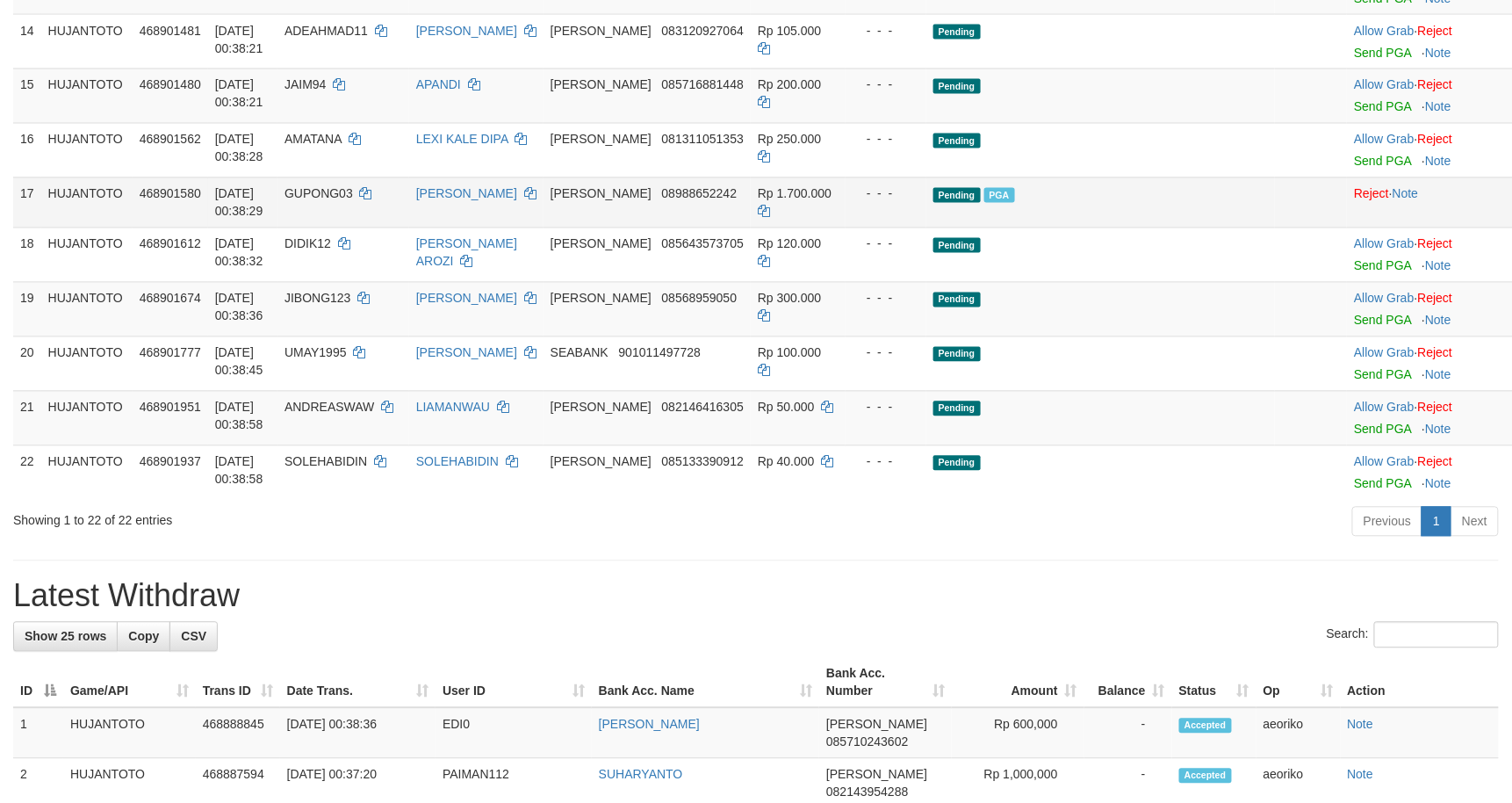
click at [915, 228] on td "- - -" at bounding box center [885, 203] width 81 height 50
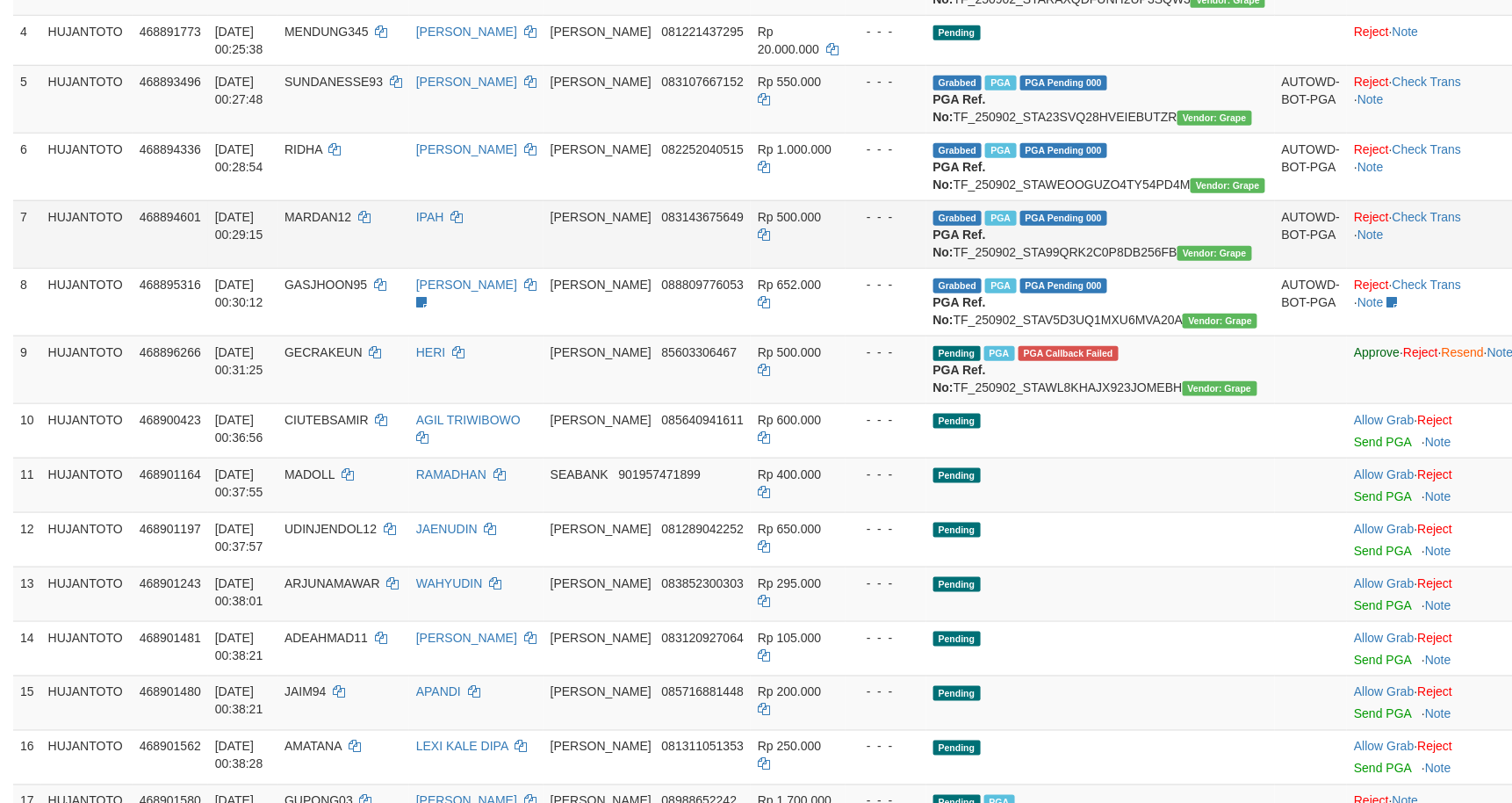
scroll to position [445, 0]
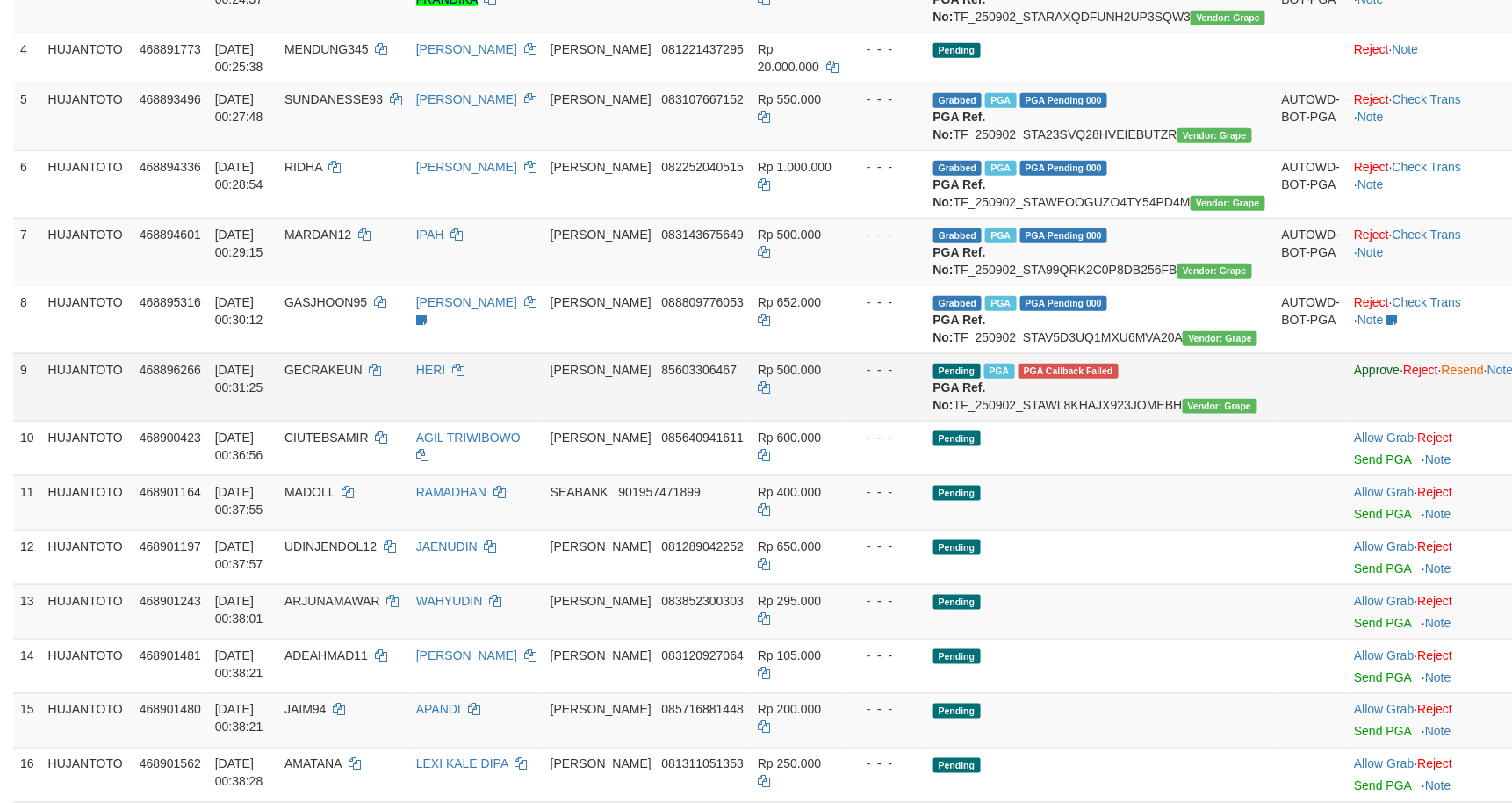
click at [363, 377] on span "GECRAKEUN" at bounding box center [323, 370] width 78 height 14
click at [362, 377] on span "GECRAKEUN" at bounding box center [323, 370] width 78 height 14
copy span "GECRAKEUN"
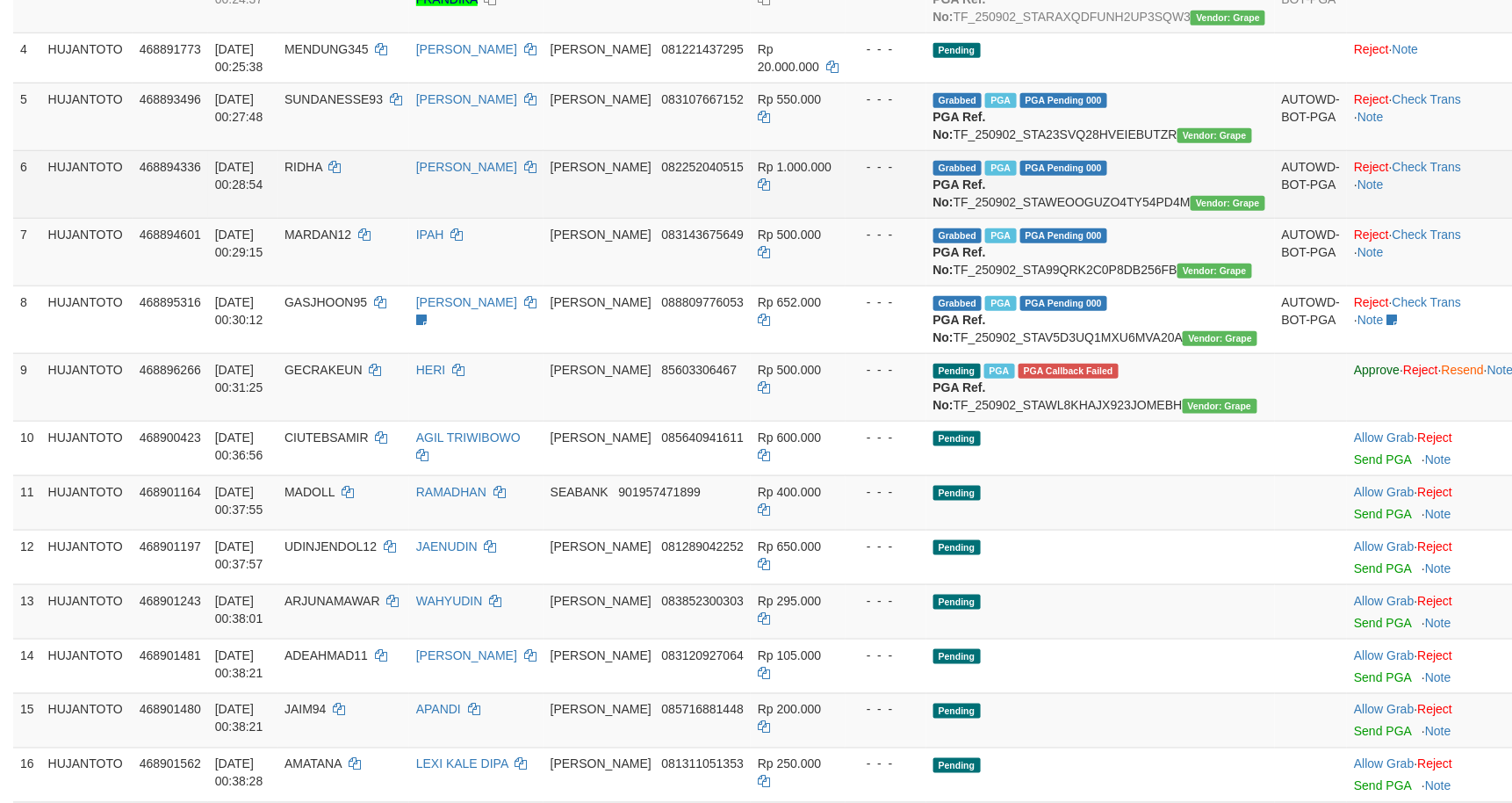
click at [893, 218] on td "- - -" at bounding box center [885, 183] width 81 height 68
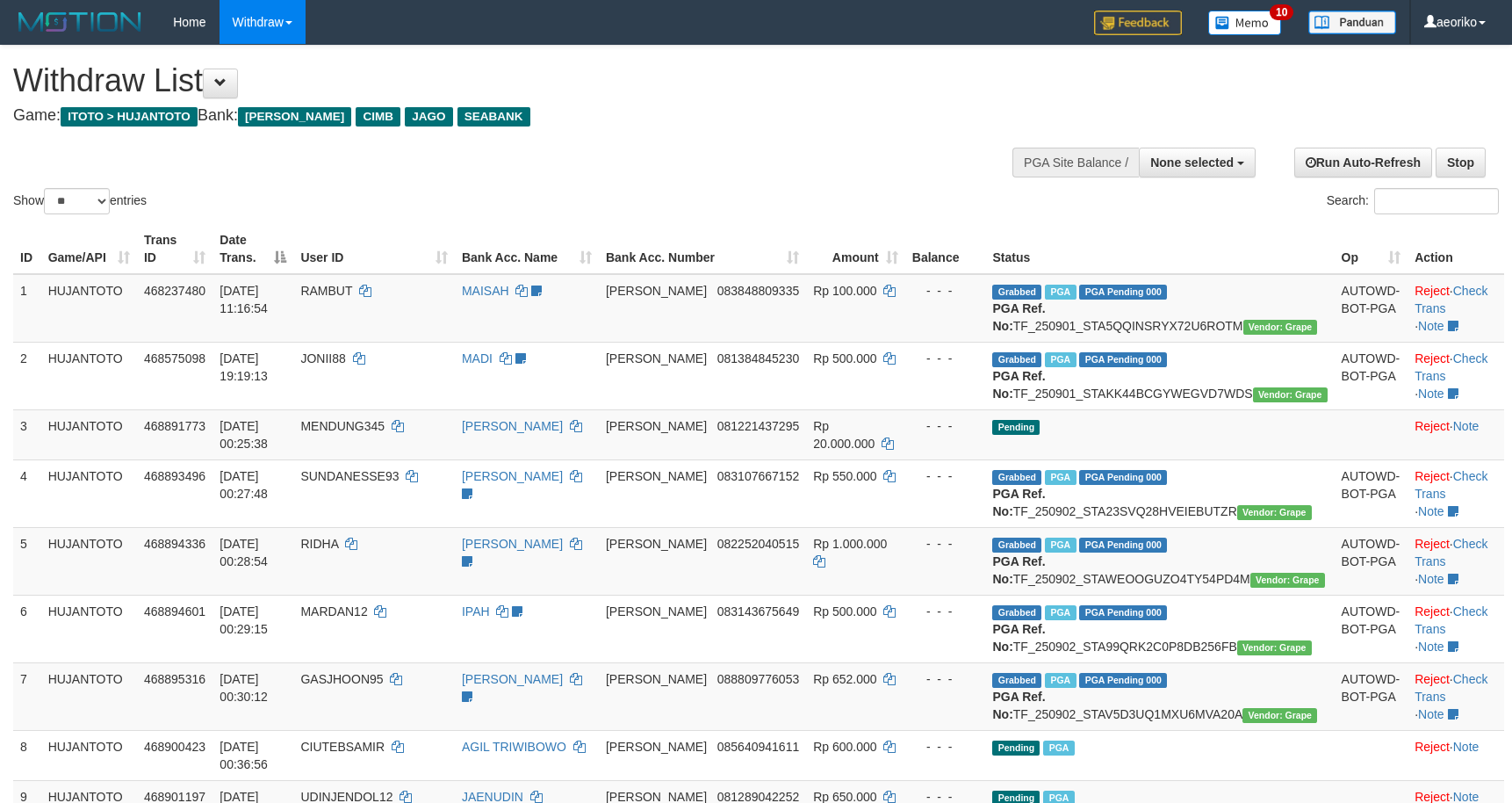
select select
select select "**"
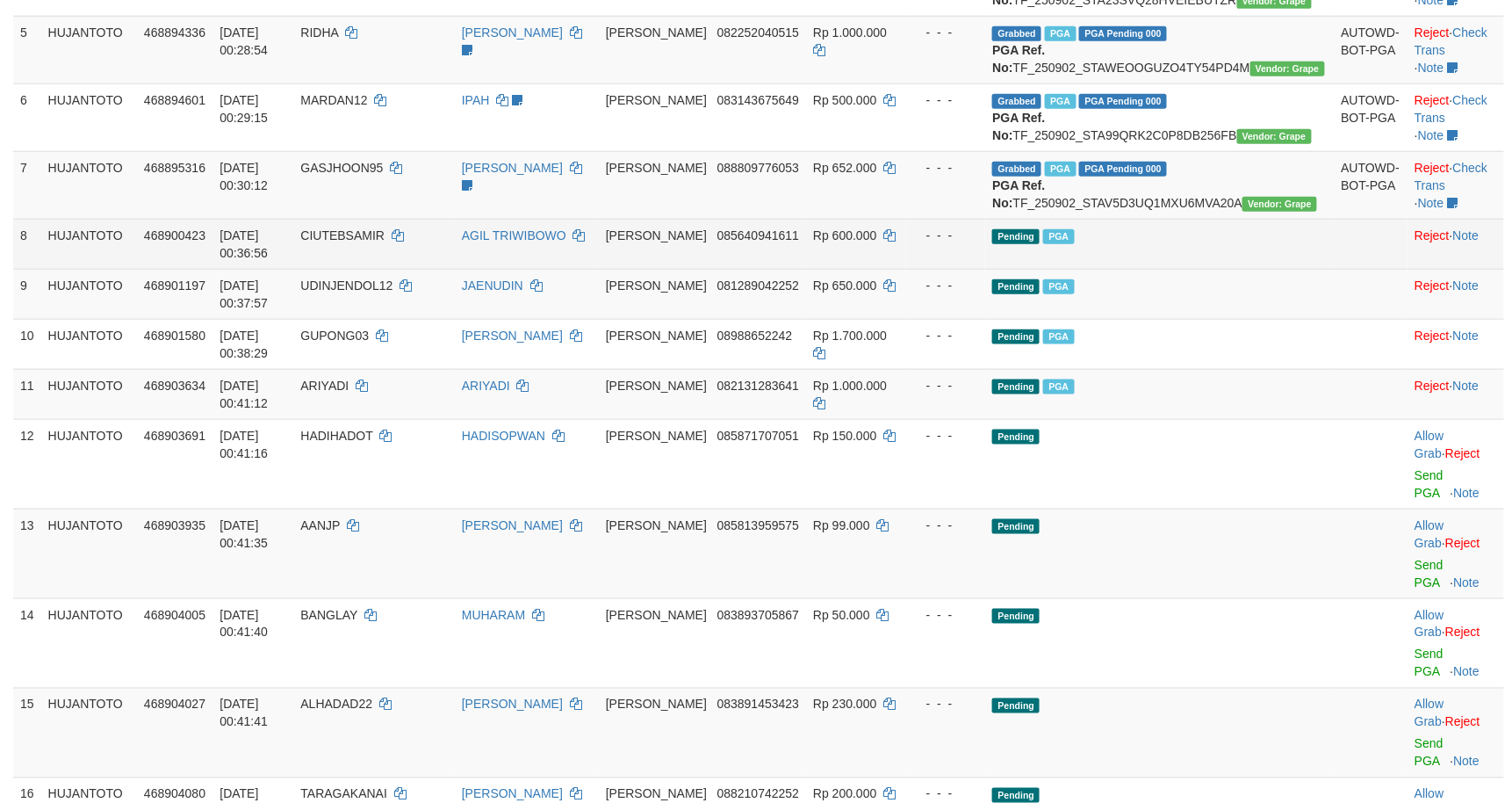
click at [1206, 269] on td "Pending PGA" at bounding box center [1159, 244] width 348 height 50
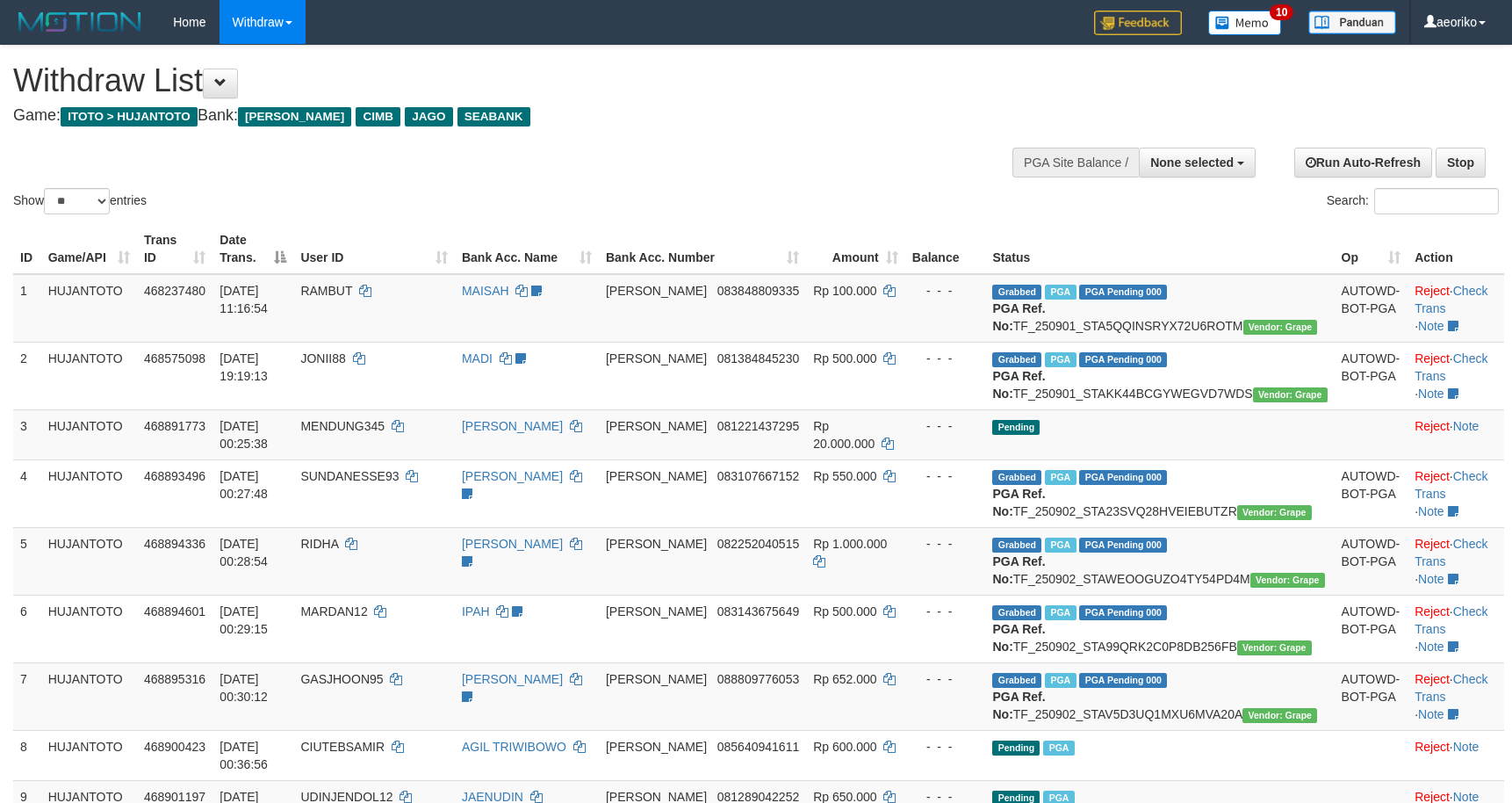
select select
select select "**"
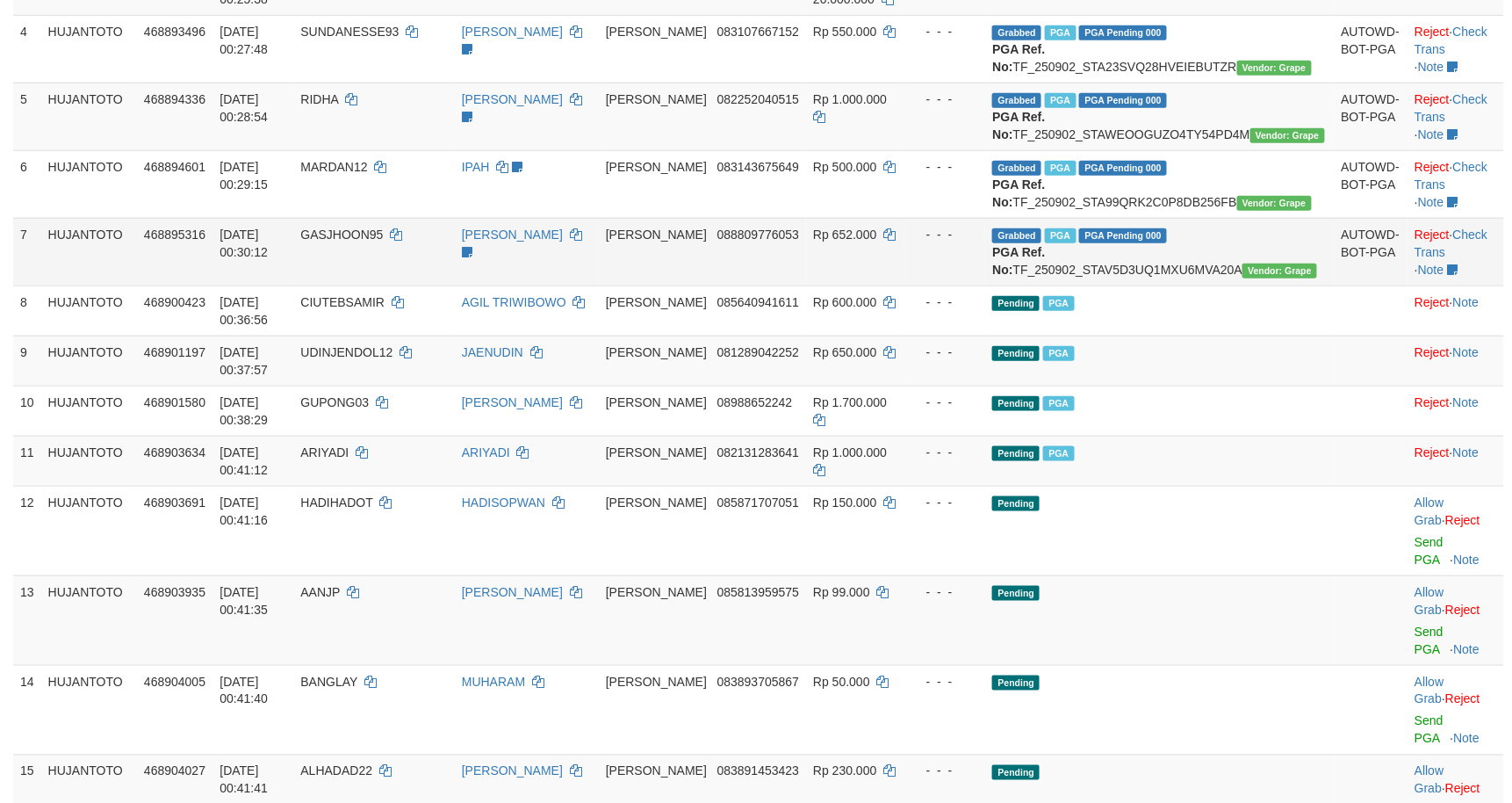
click at [983, 285] on td "- - -" at bounding box center [945, 251] width 81 height 68
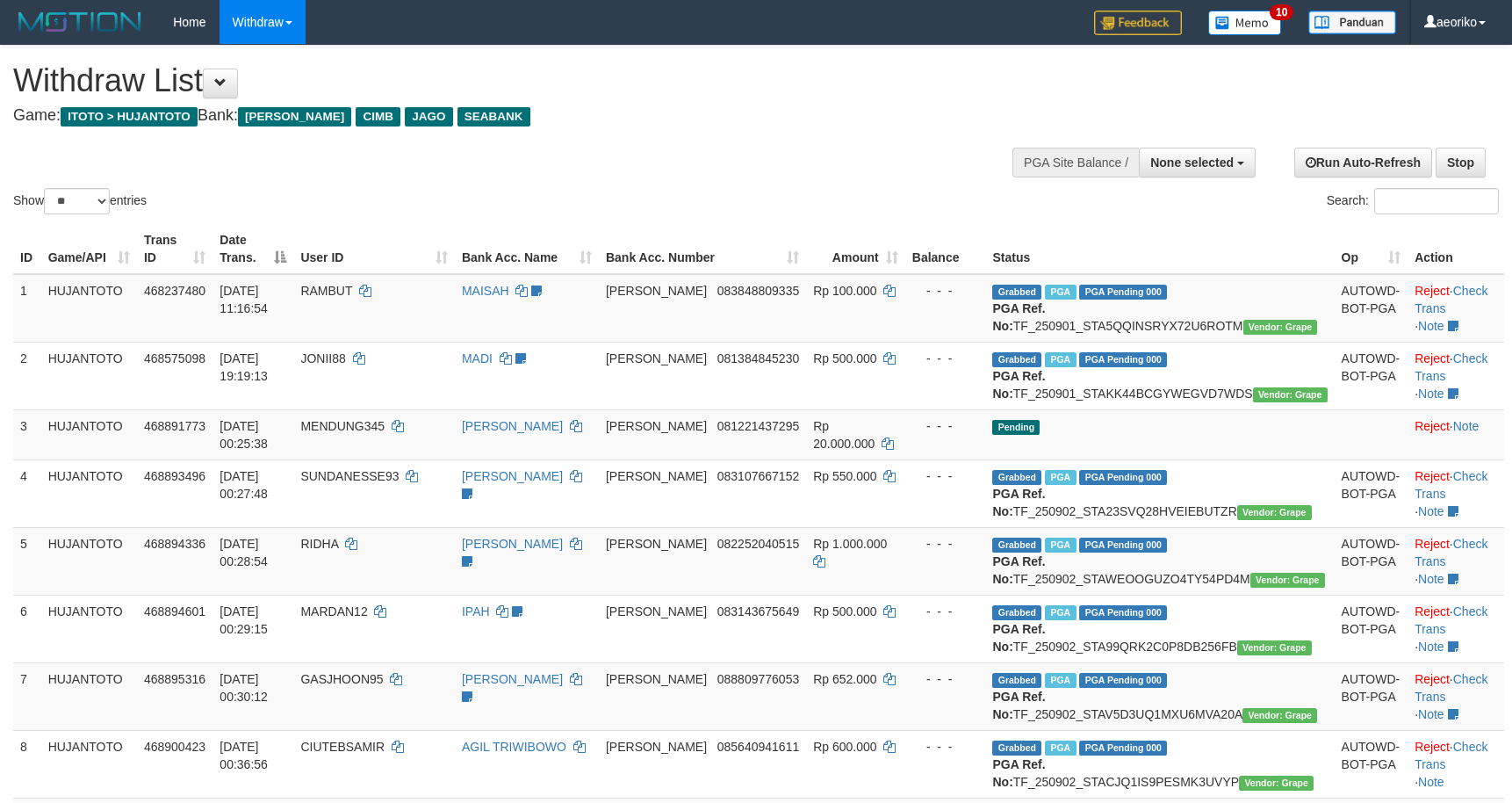
select select
select select "**"
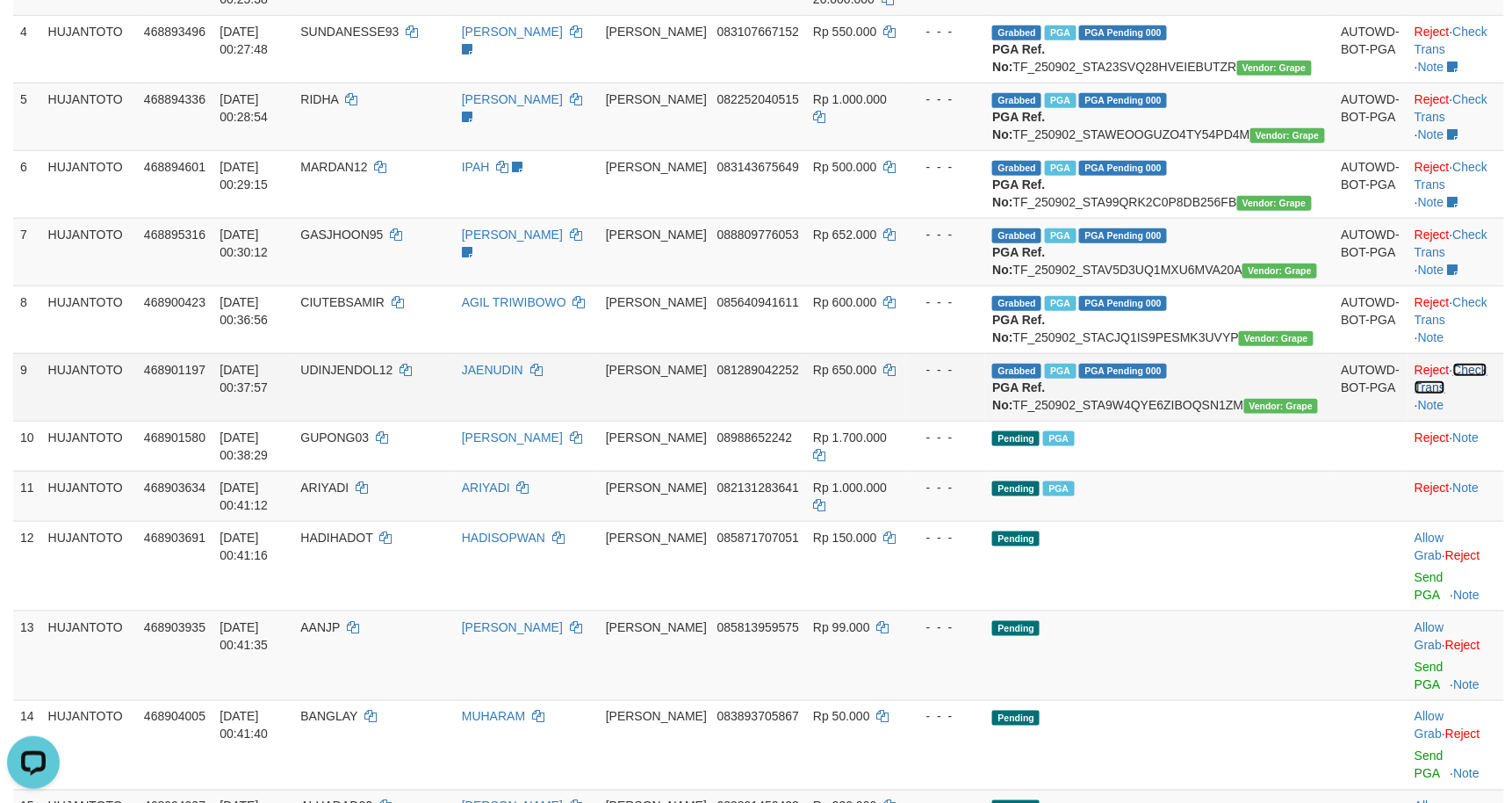
click at [1457, 395] on link "Check Trans" at bounding box center [1451, 379] width 73 height 31
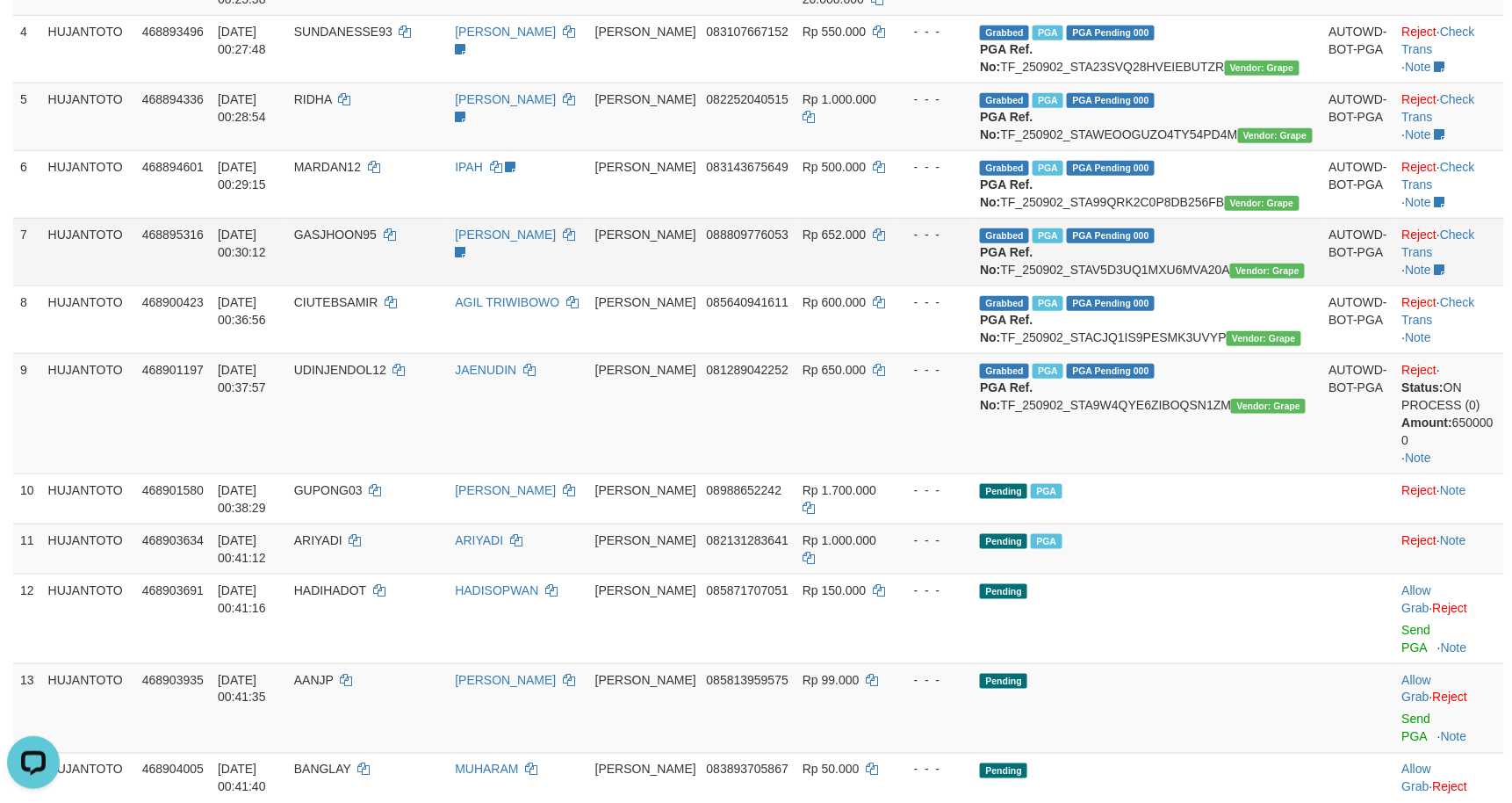
click at [587, 285] on td "ANDRE SUDAH BUAT TICKET - ZAKY" at bounding box center [518, 251] width 140 height 68
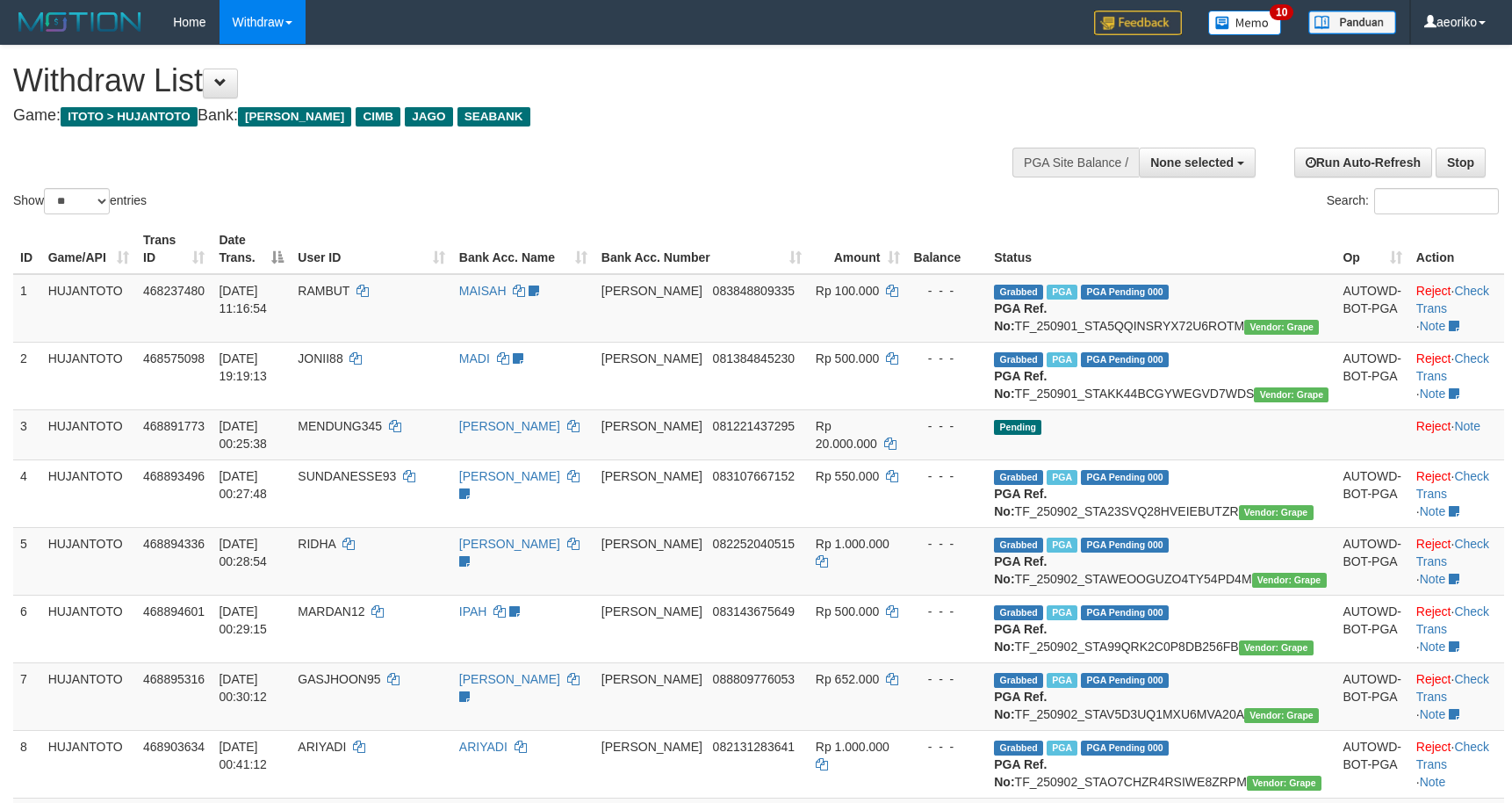
select select
select select "**"
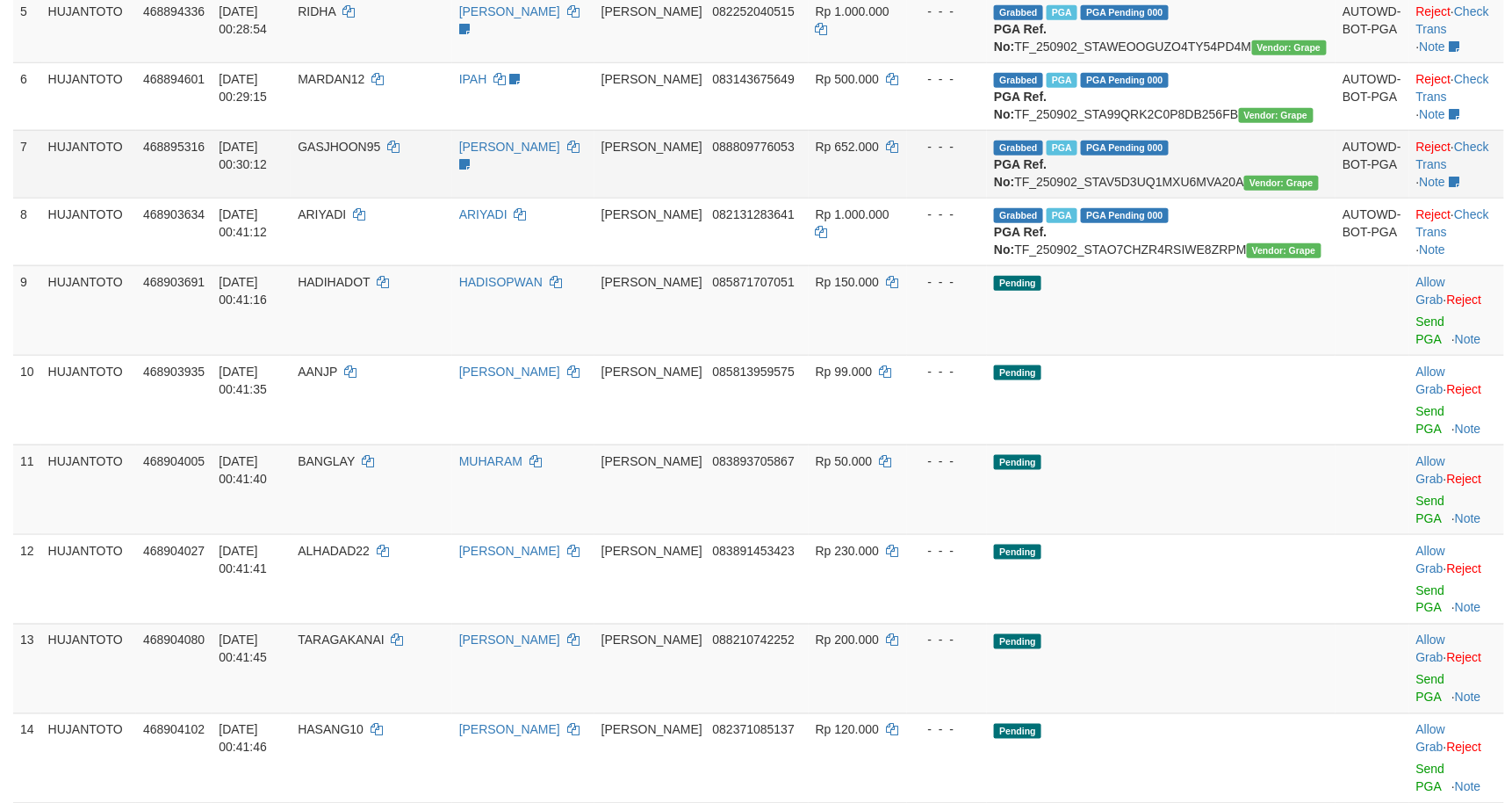
scroll to position [355, 0]
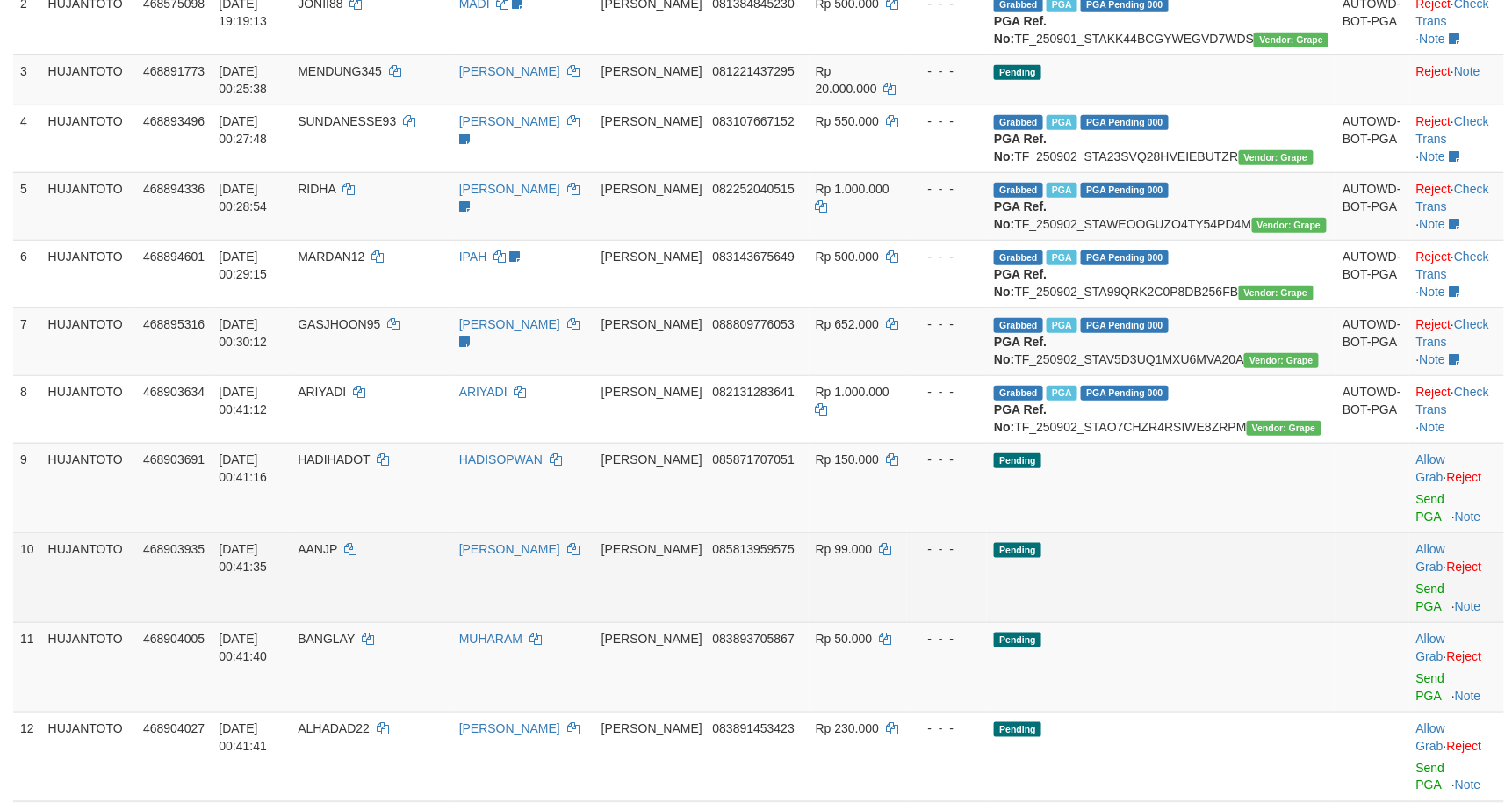
click at [1220, 621] on td "Pending" at bounding box center [1161, 577] width 348 height 90
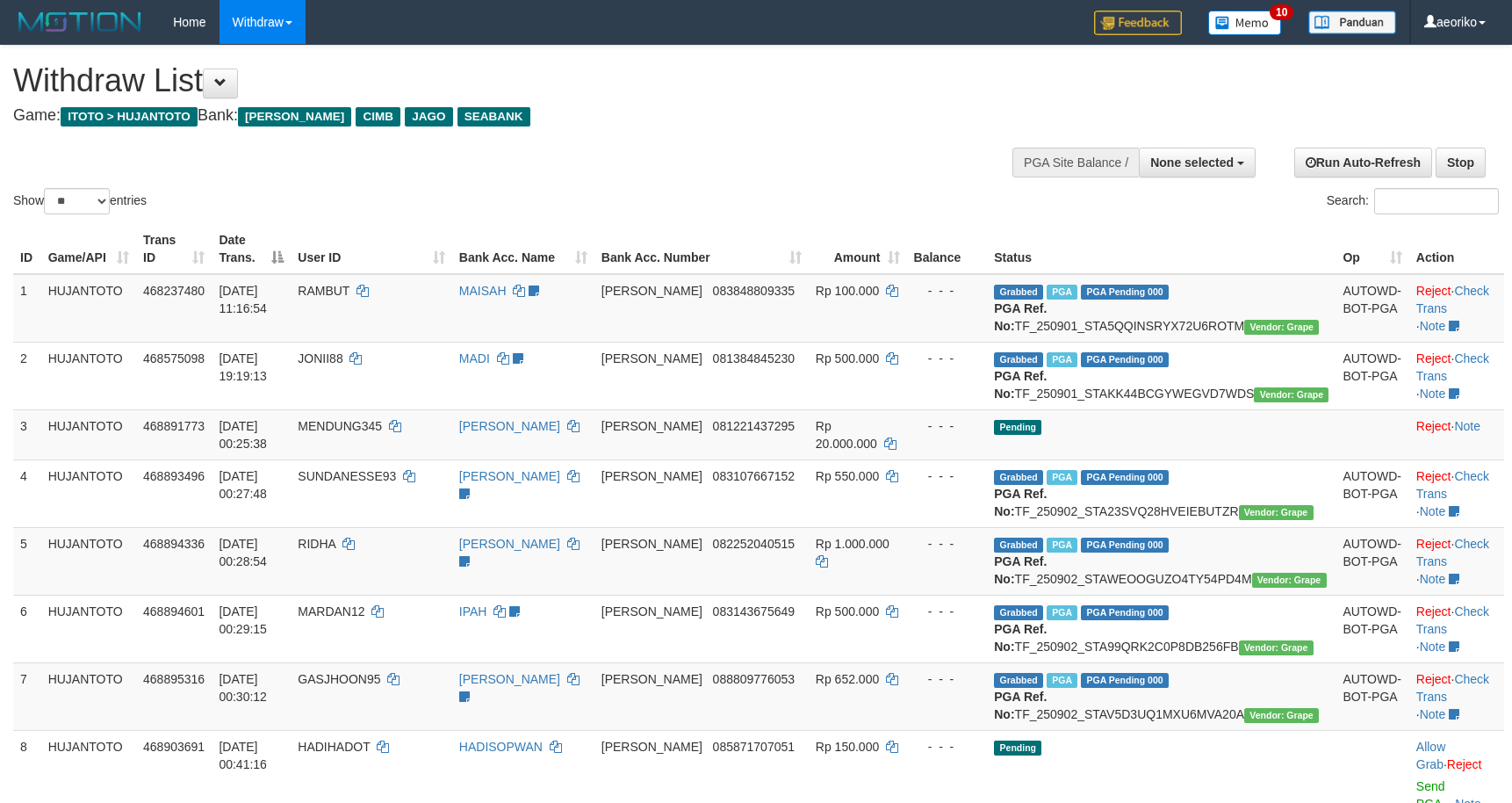
select select
select select "**"
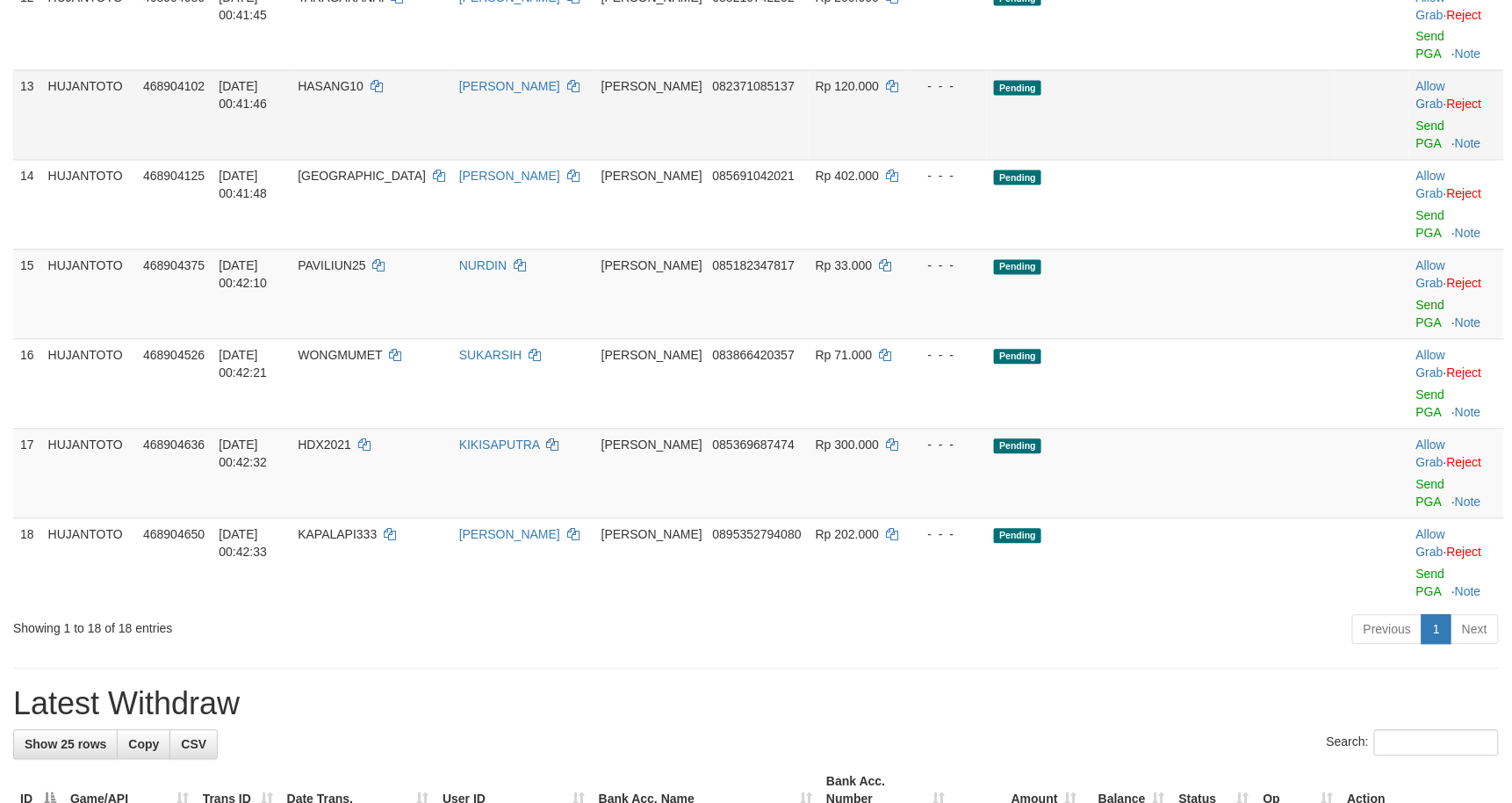
scroll to position [1093, 0]
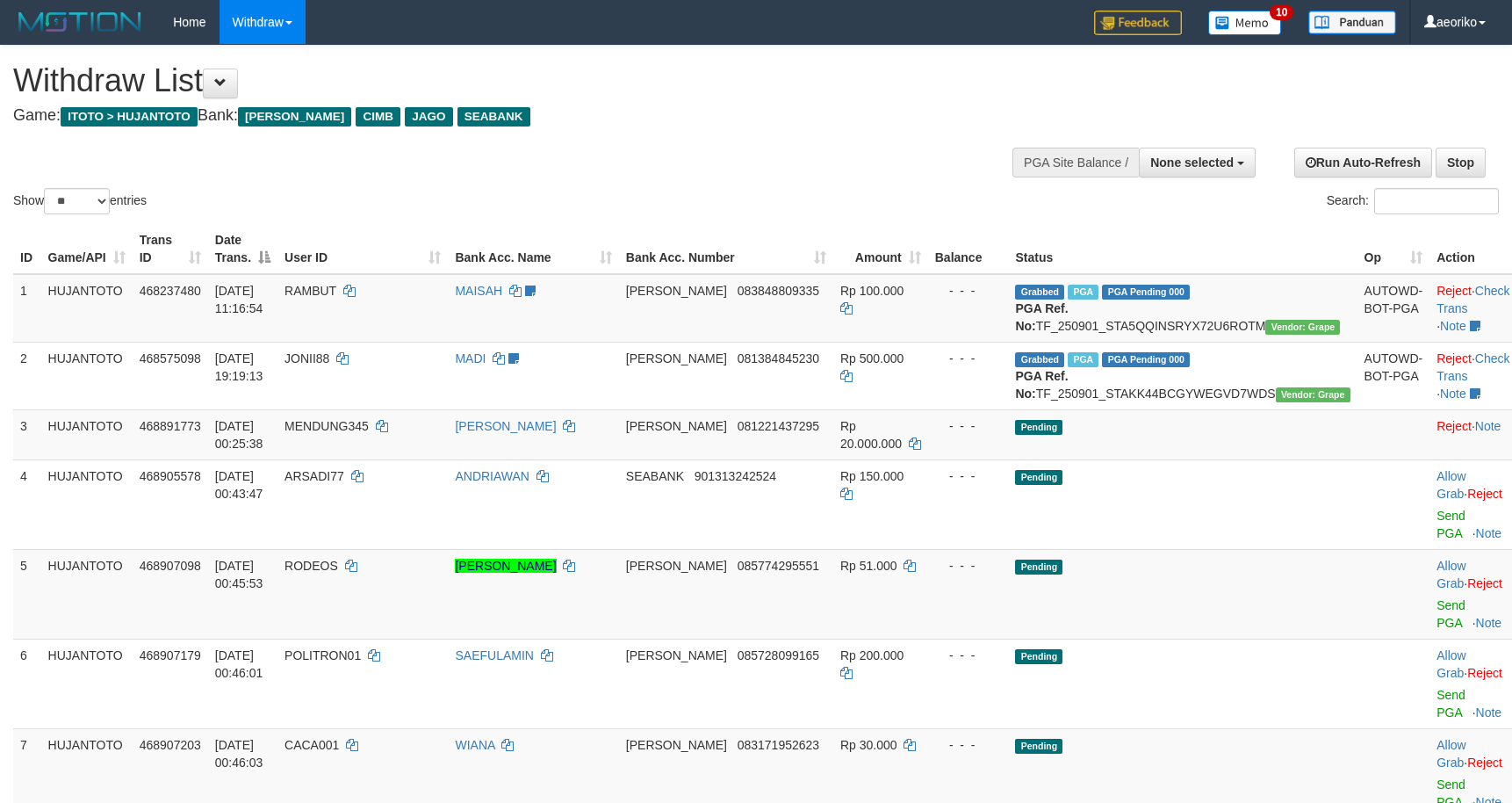
select select
select select "**"
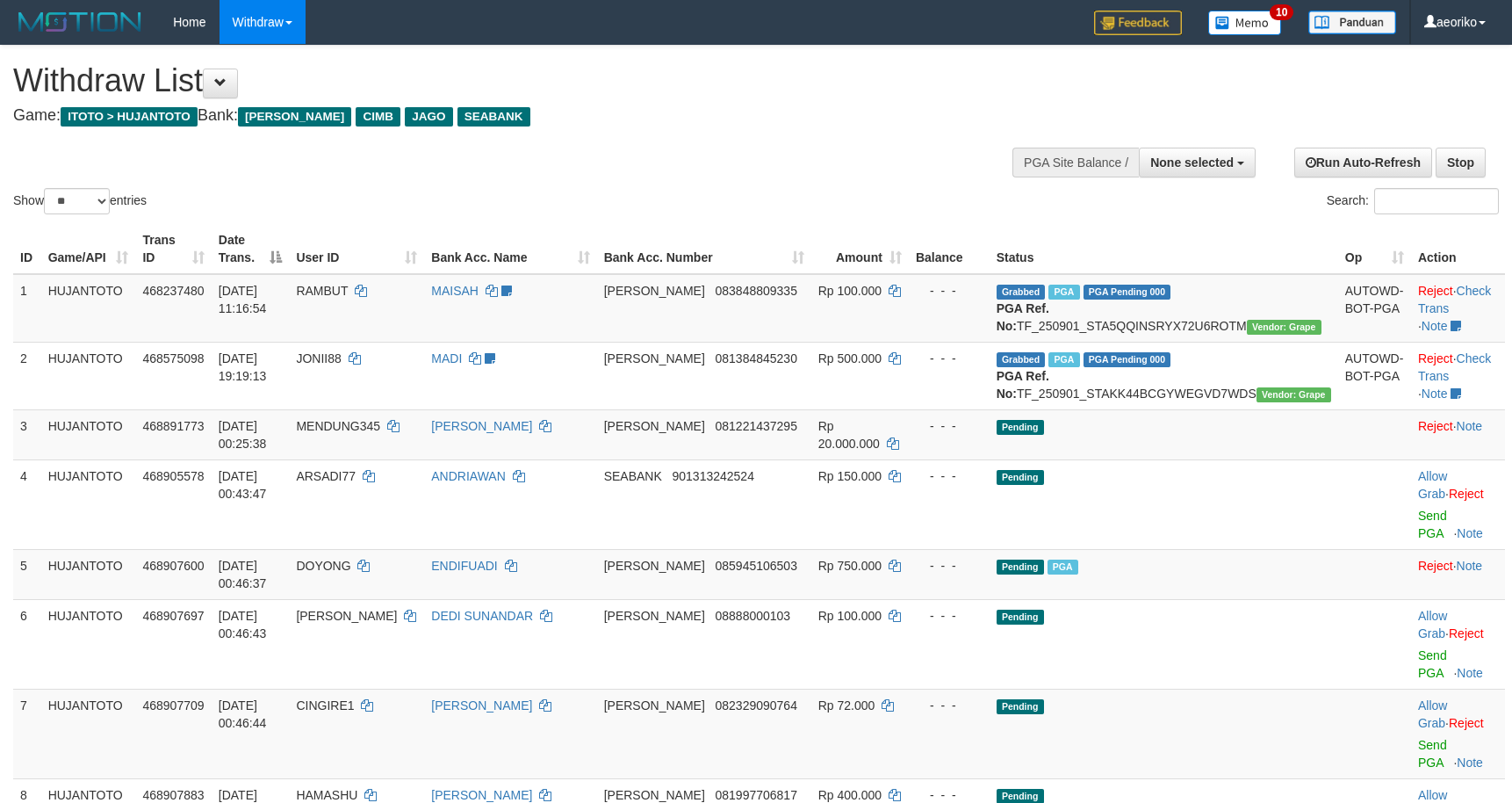
select select
select select "**"
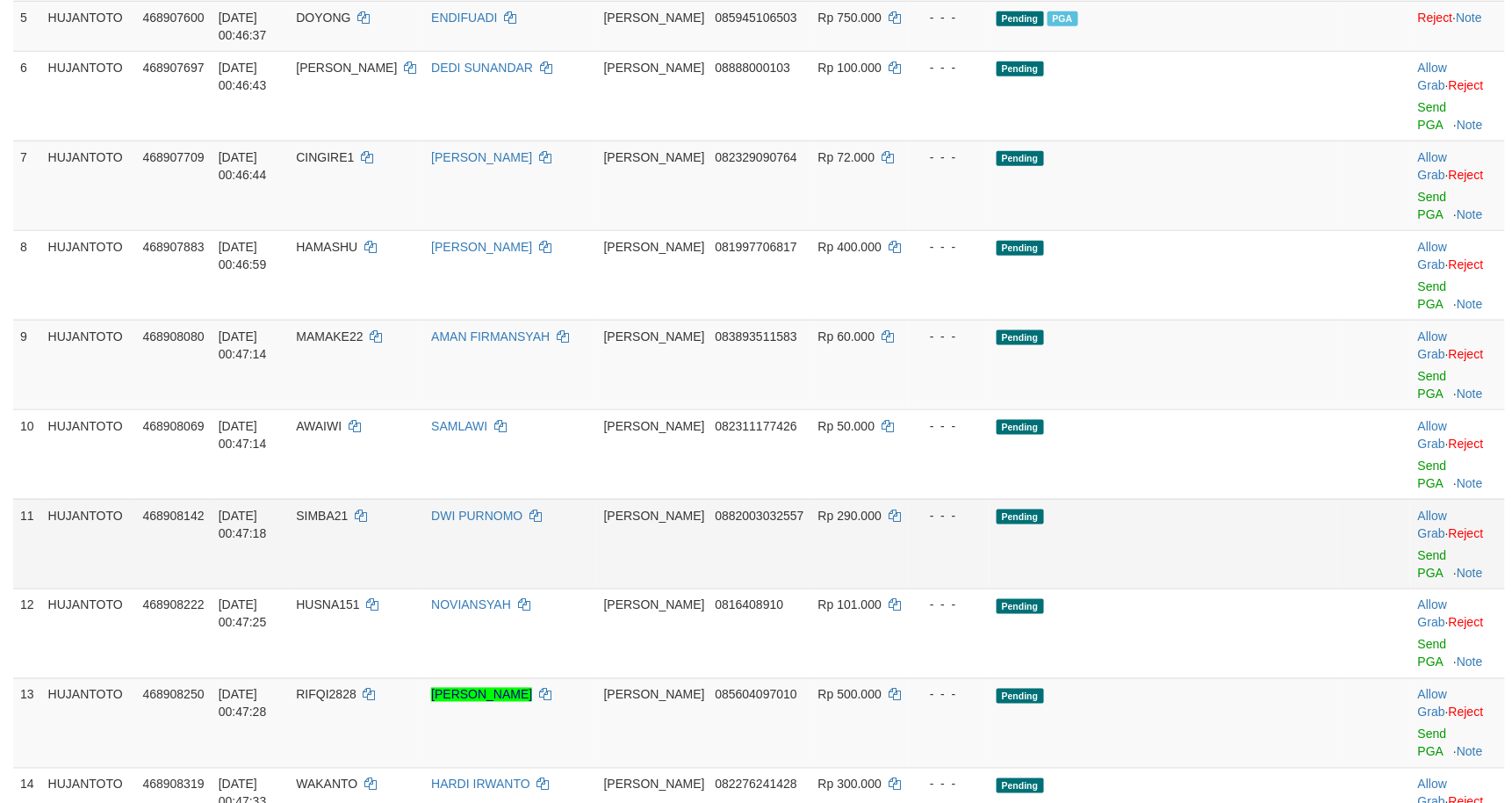
scroll to position [601, 0]
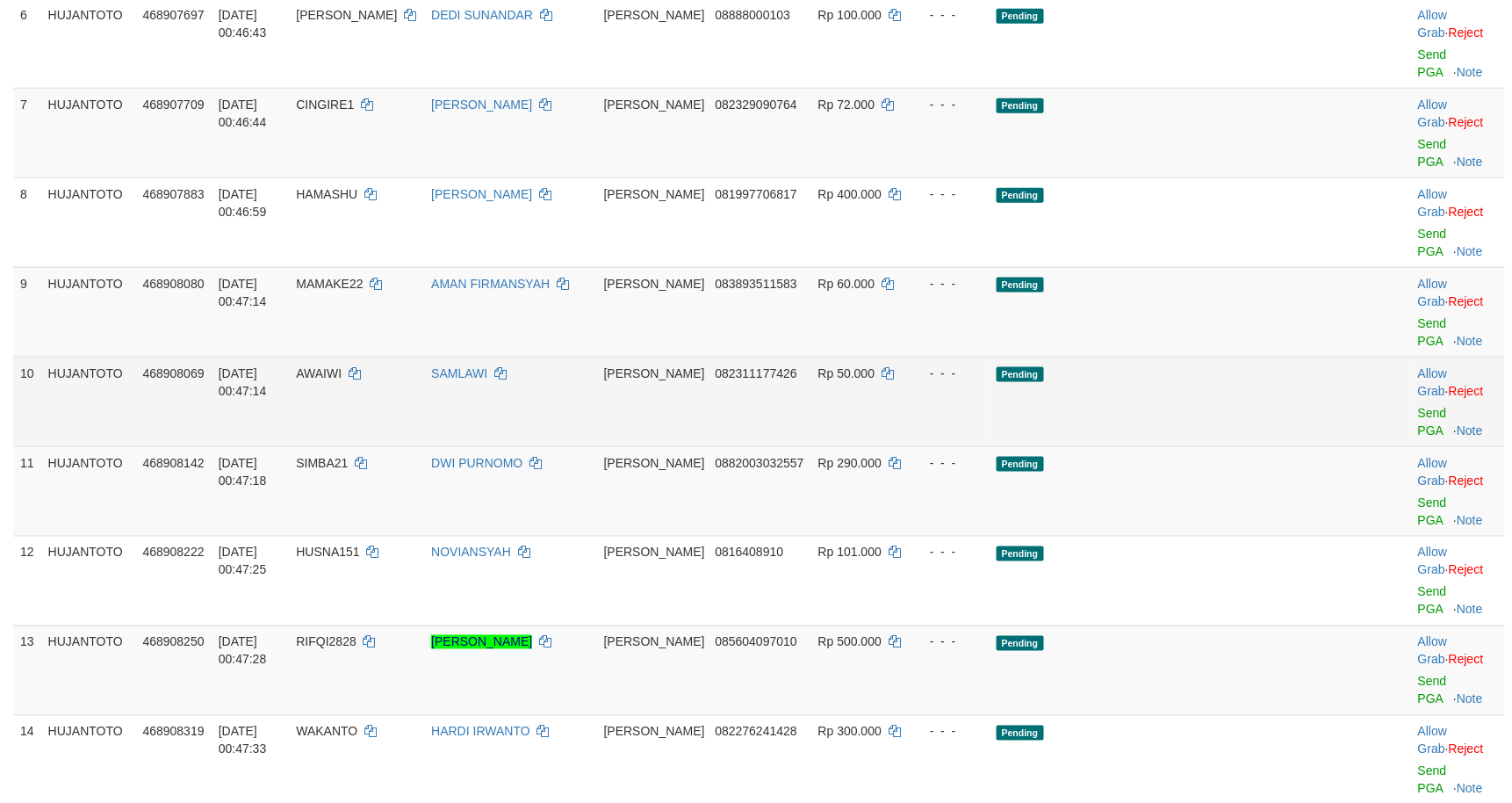
click at [1164, 357] on td "Pending" at bounding box center [1164, 401] width 348 height 90
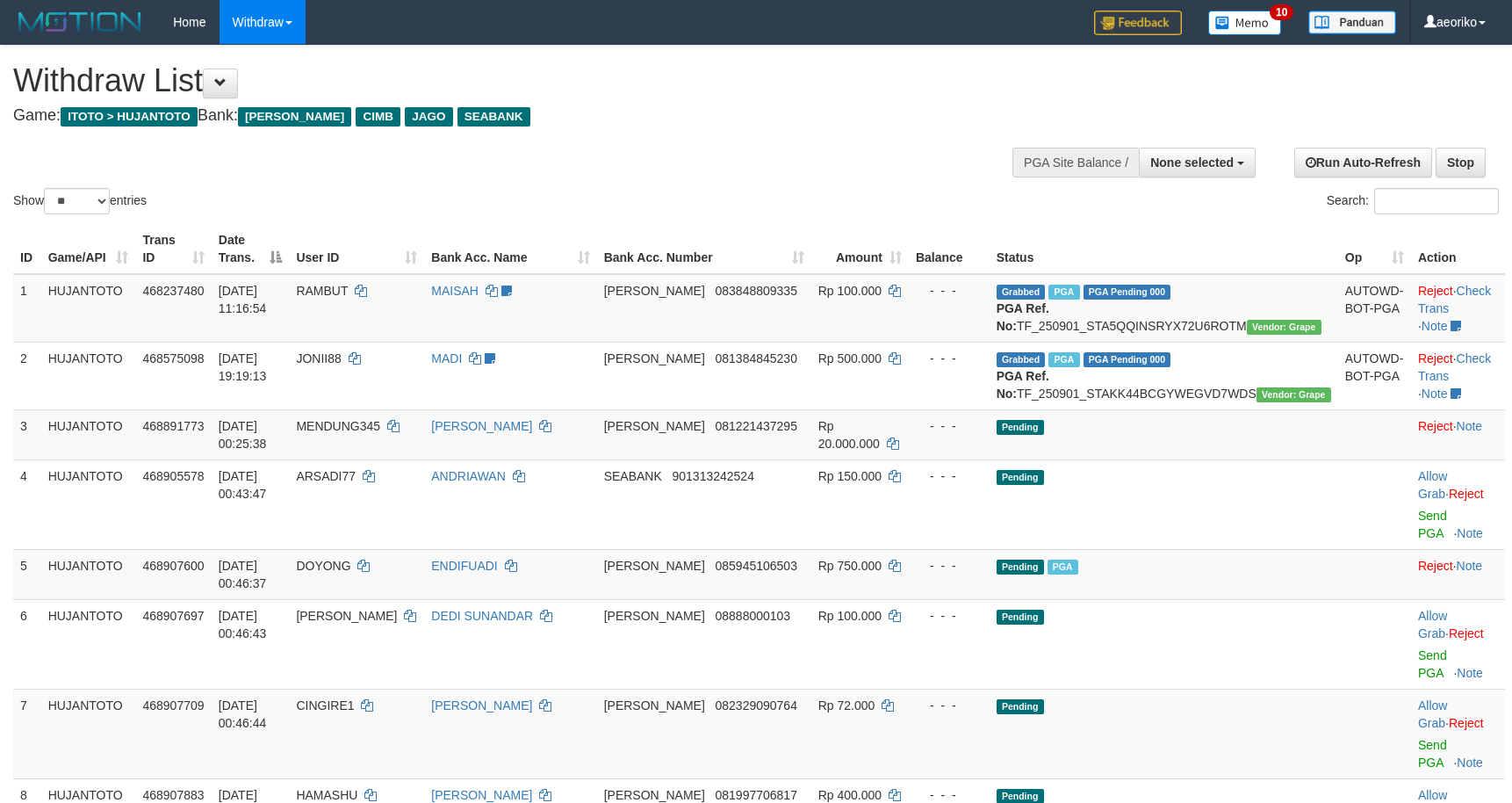
select select
select select "**"
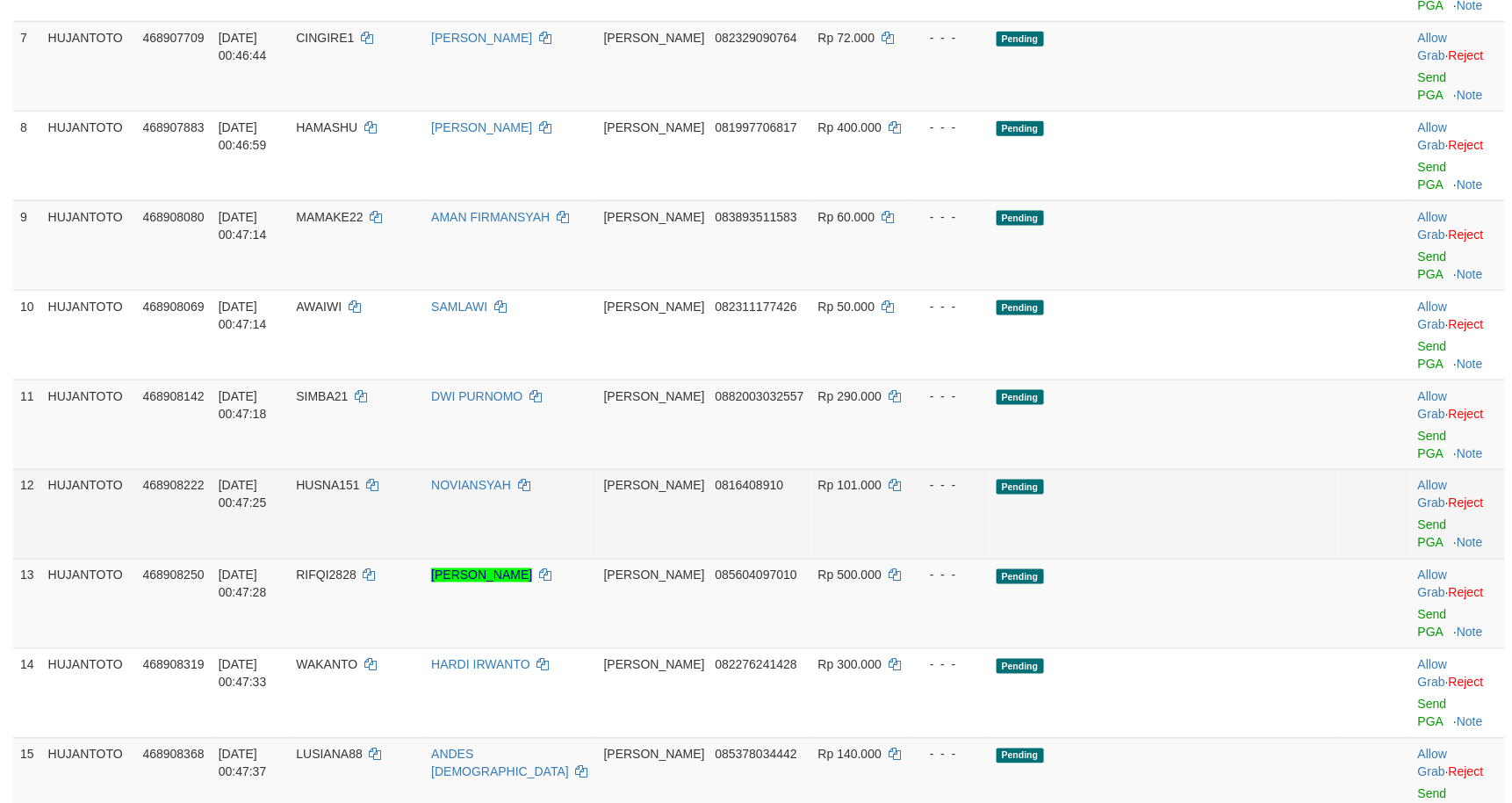
click at [1205, 469] on td "Pending" at bounding box center [1164, 513] width 348 height 90
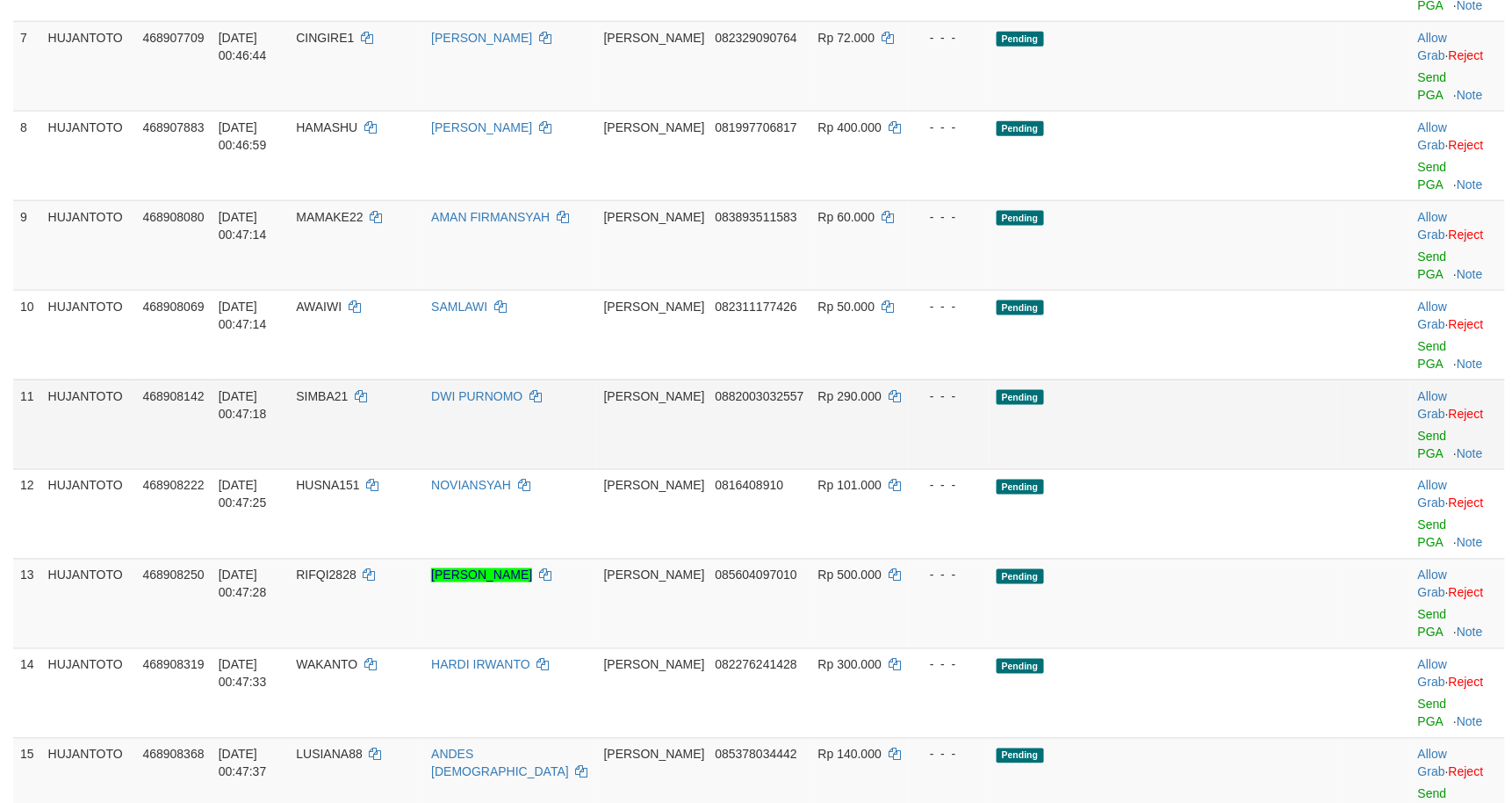
click at [1152, 380] on td "Pending" at bounding box center [1164, 424] width 348 height 90
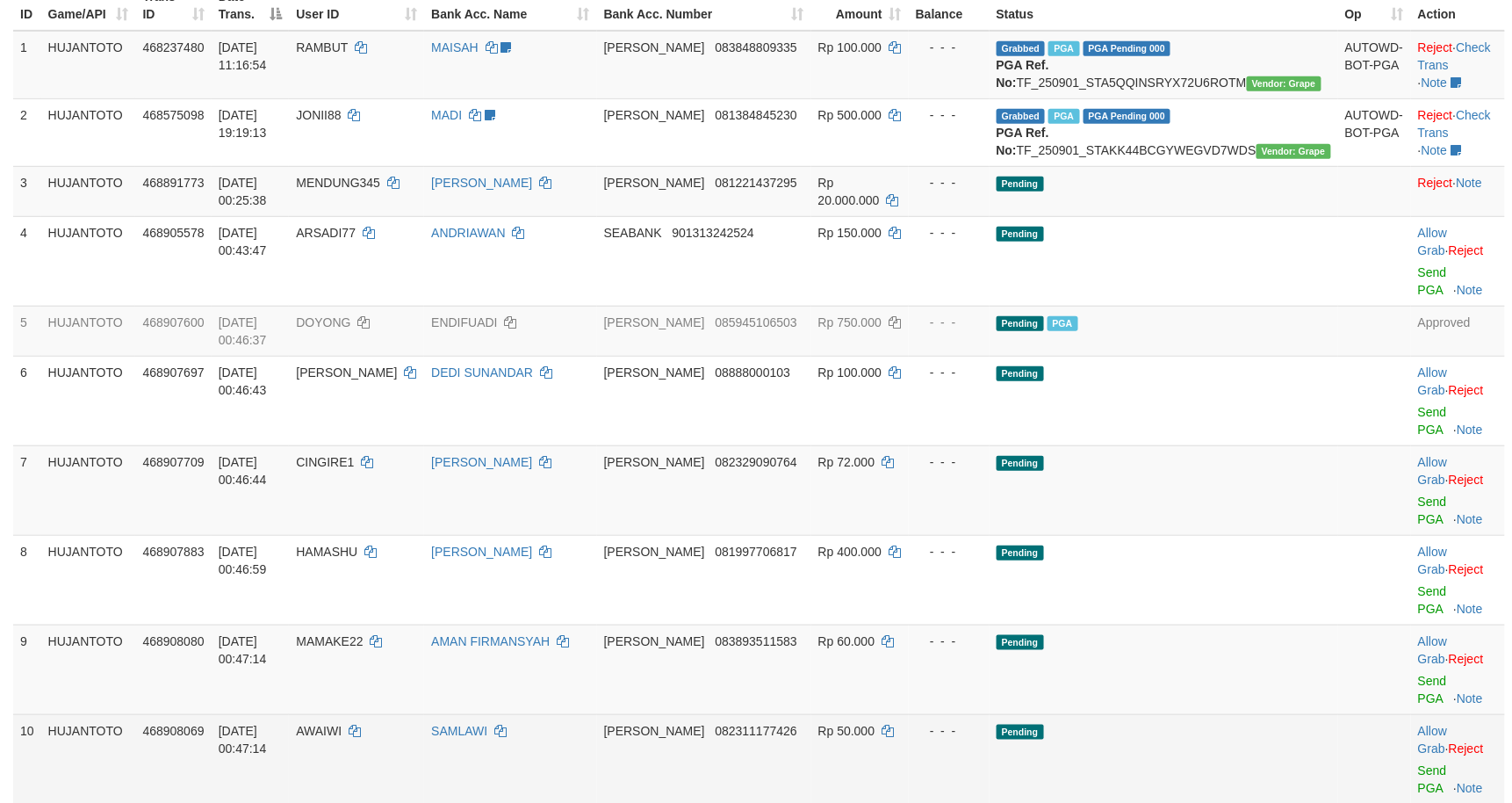
scroll to position [43, 0]
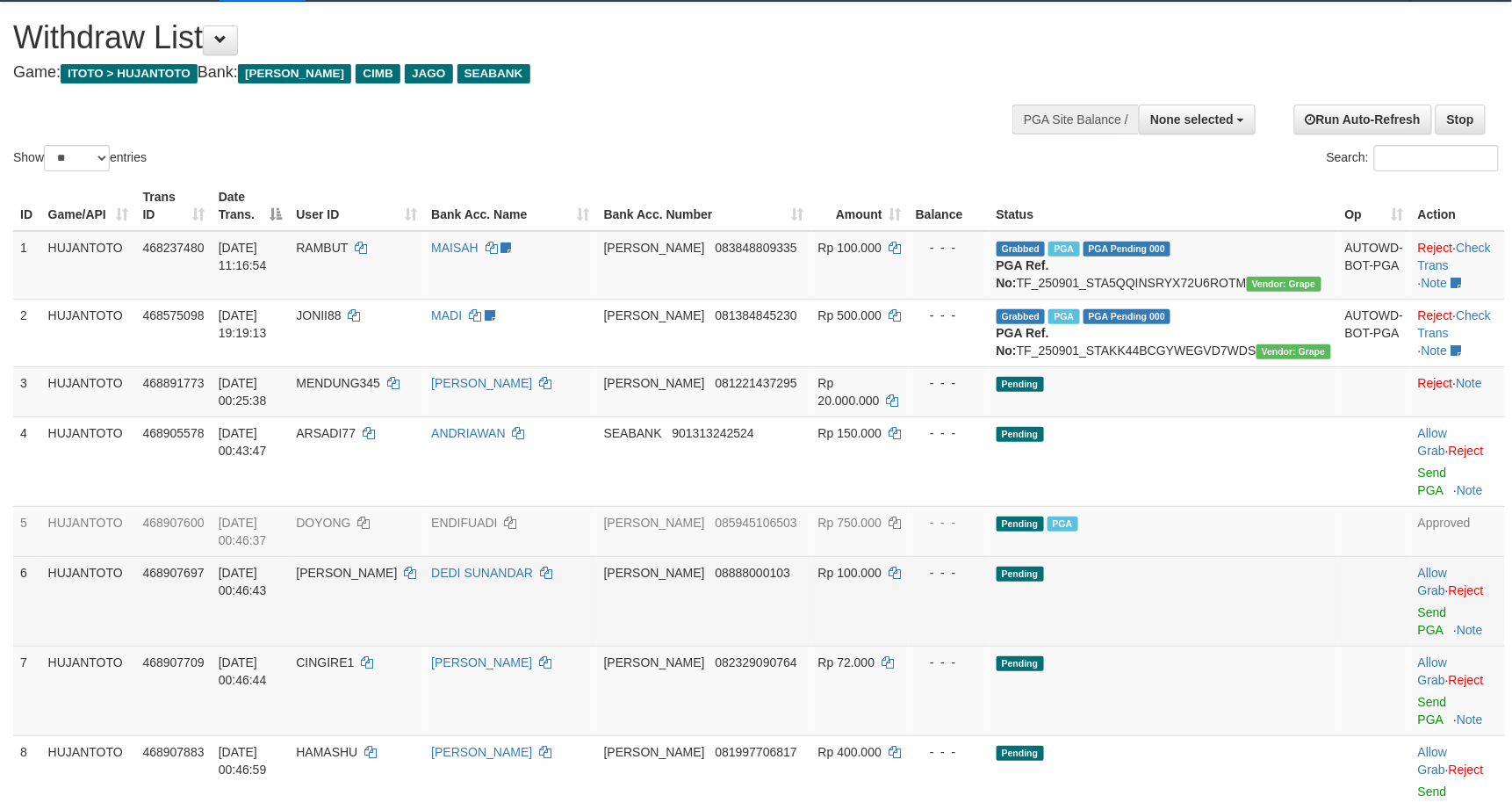
click at [1217, 591] on td "Pending" at bounding box center [1164, 600] width 348 height 90
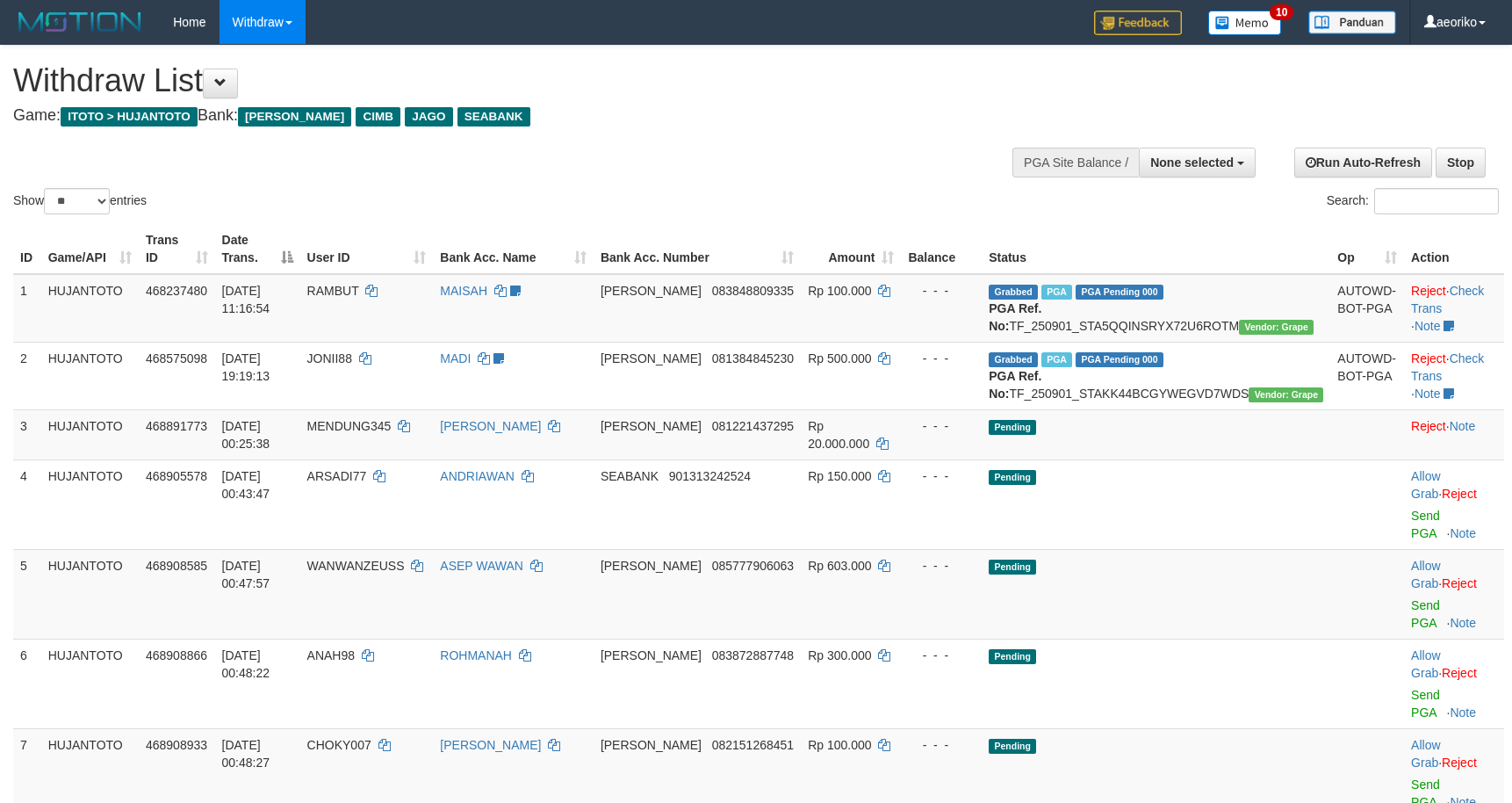
select select
select select "**"
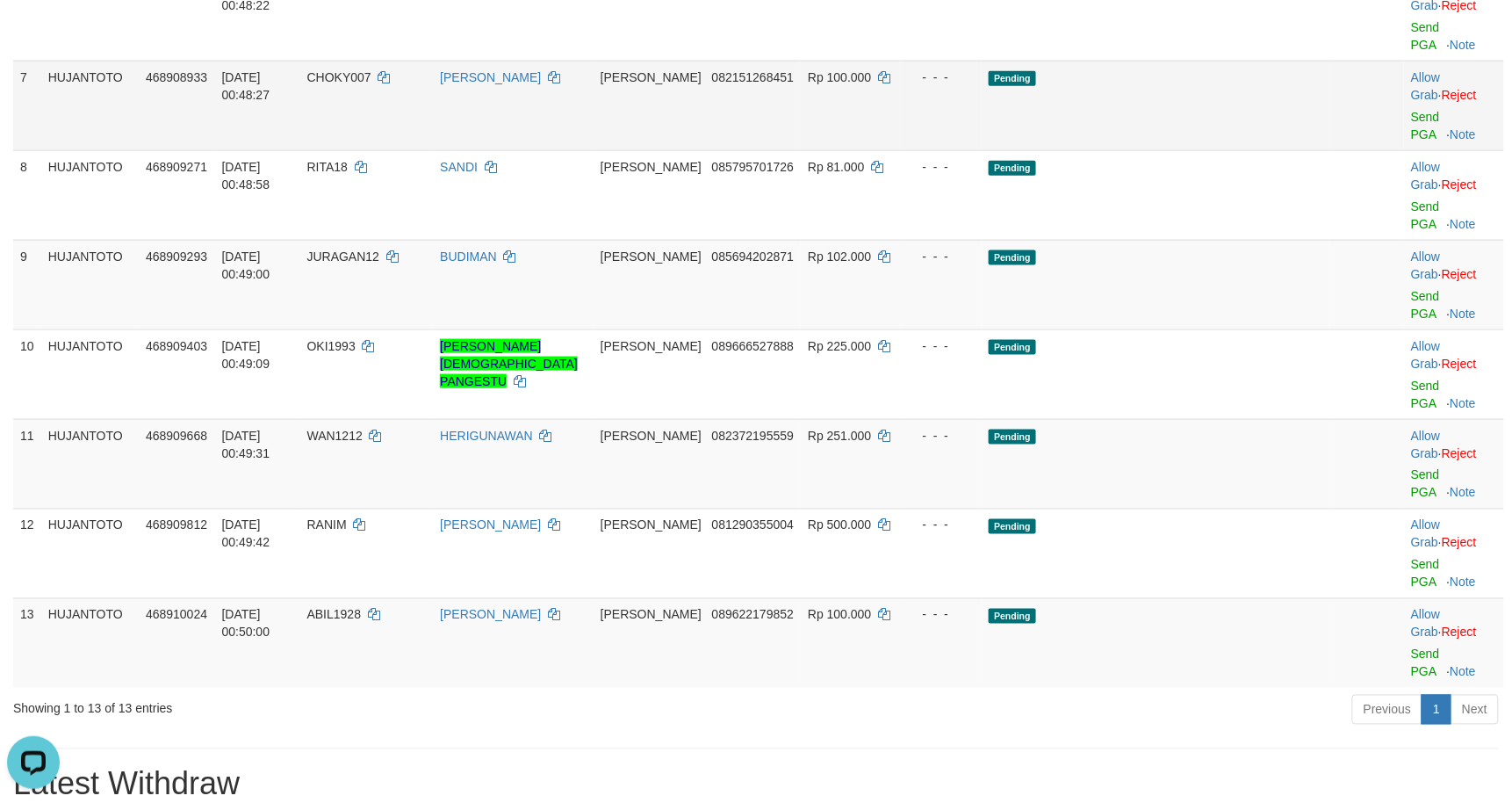
scroll to position [1135, 0]
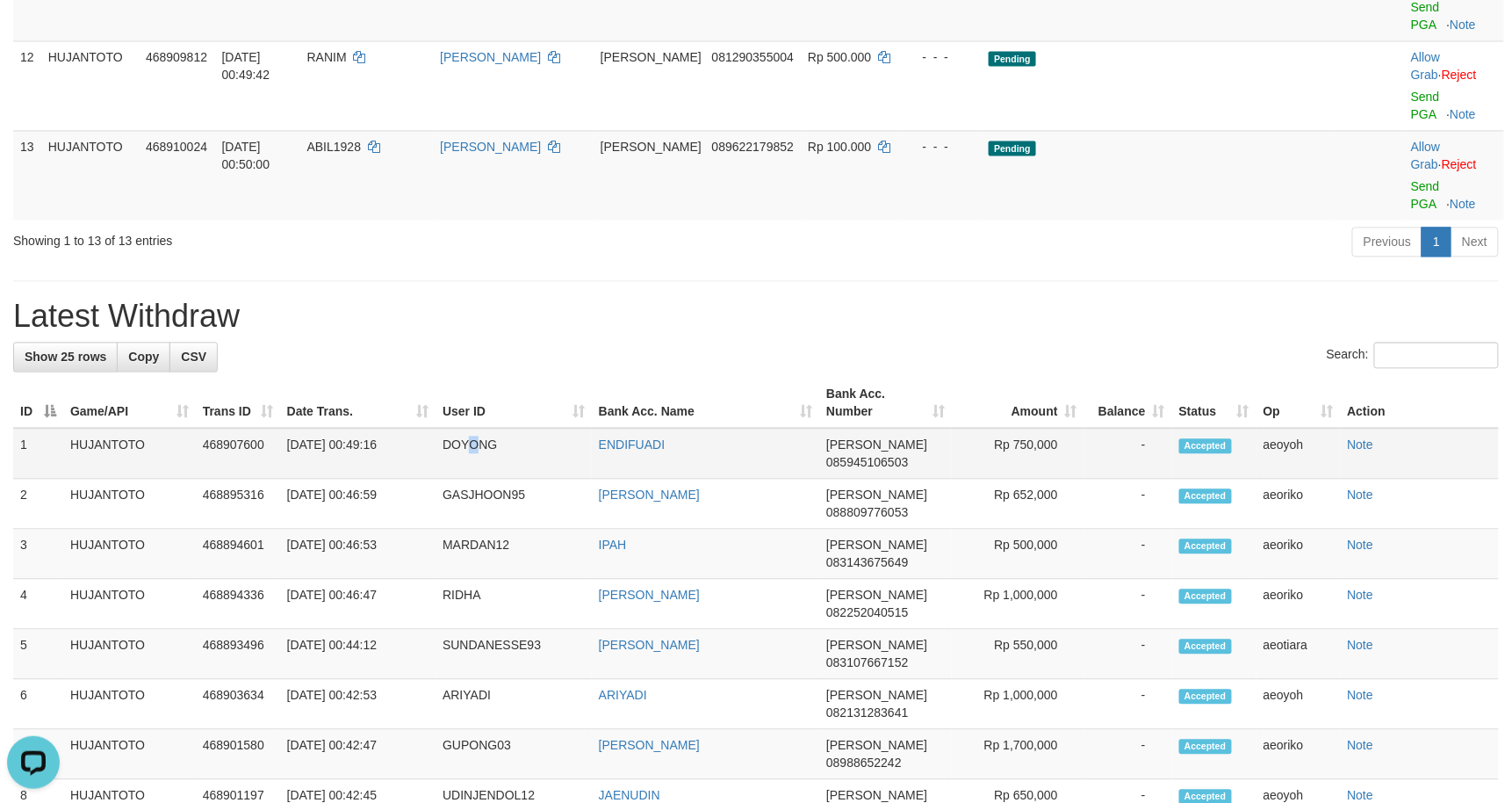
click at [472, 428] on td "DOYONG" at bounding box center [513, 453] width 156 height 51
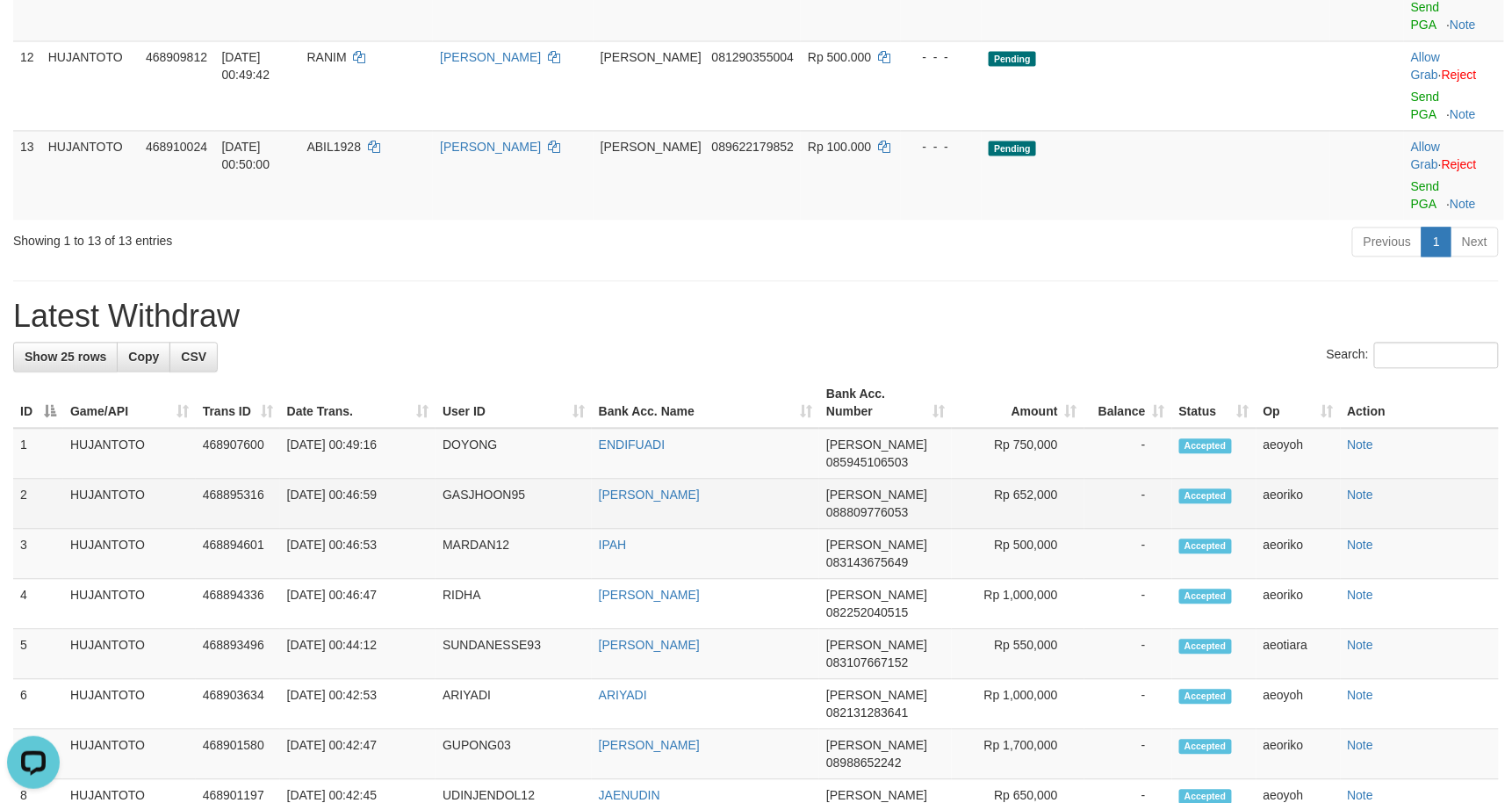
click at [468, 479] on td "GASJHOON95" at bounding box center [513, 504] width 156 height 50
click at [466, 479] on td "GASJHOON95" at bounding box center [513, 504] width 156 height 50
copy td "GASJHOON95"
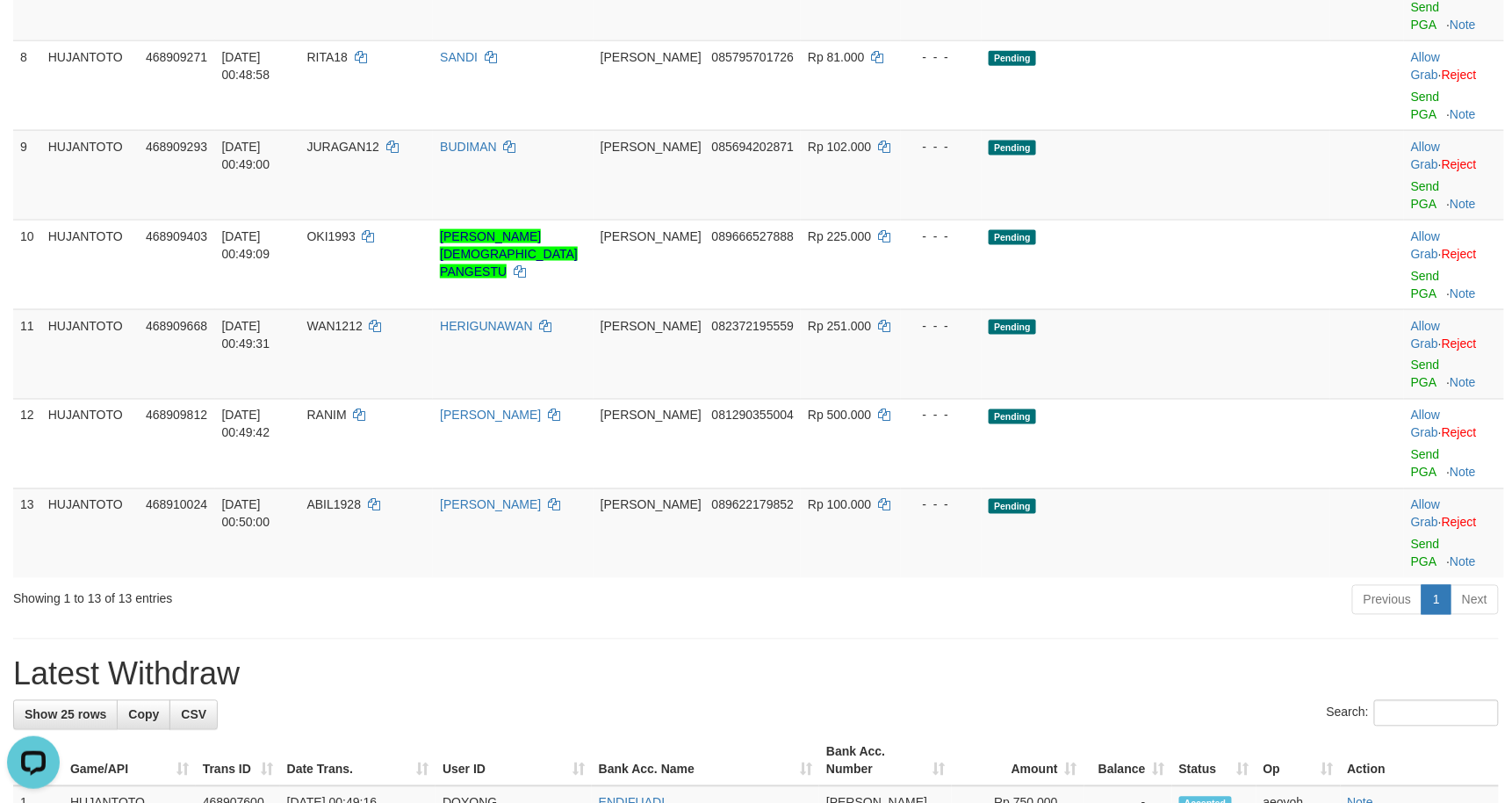
scroll to position [1249, 0]
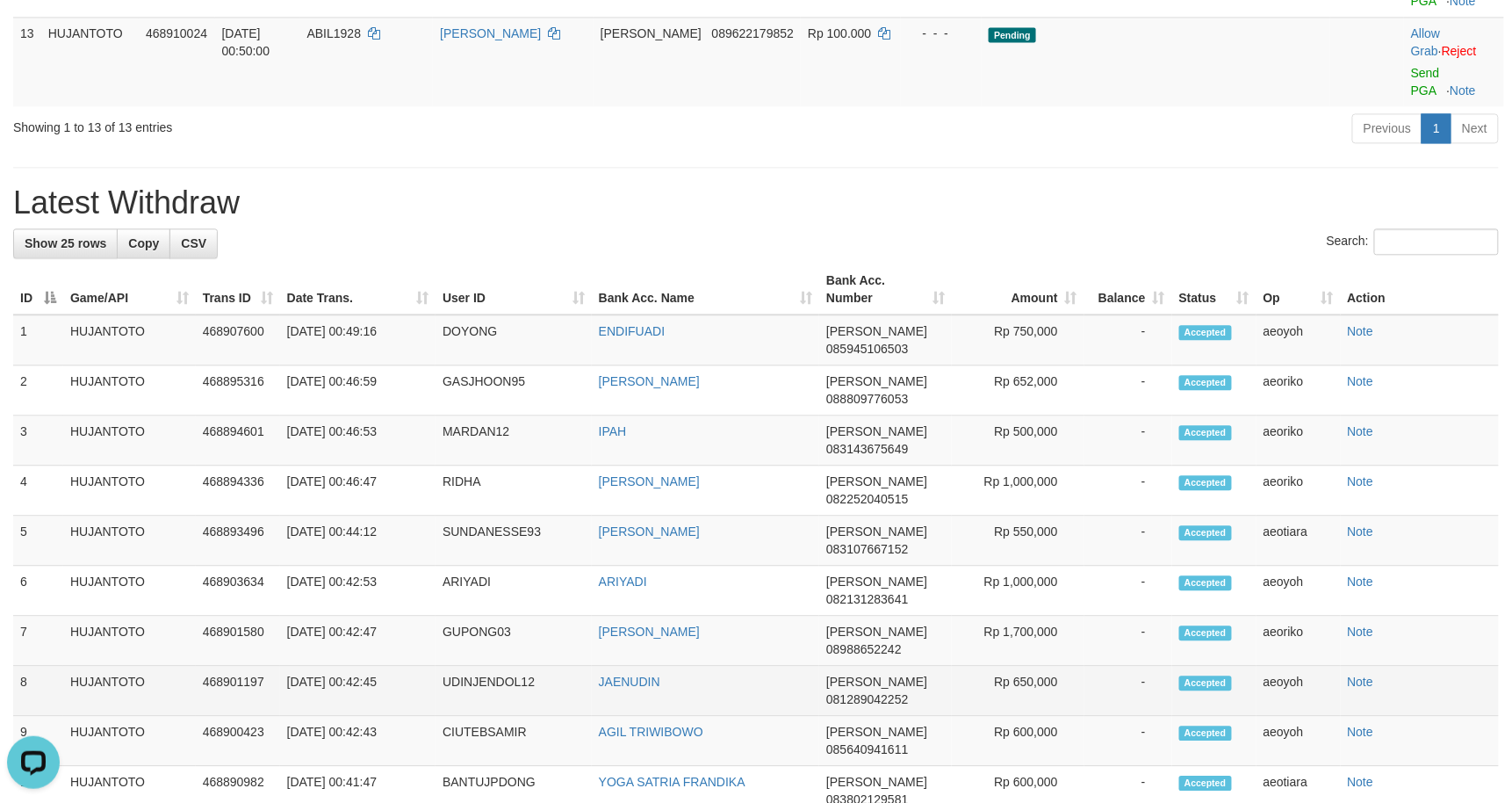
click at [490, 666] on td "UDINJENDOL12" at bounding box center [513, 691] width 156 height 50
drag, startPoint x: 490, startPoint y: 370, endPoint x: 472, endPoint y: 376, distance: 19.0
click at [472, 666] on td "UDINJENDOL12" at bounding box center [513, 691] width 156 height 50
copy td "UDINJENDOL12"
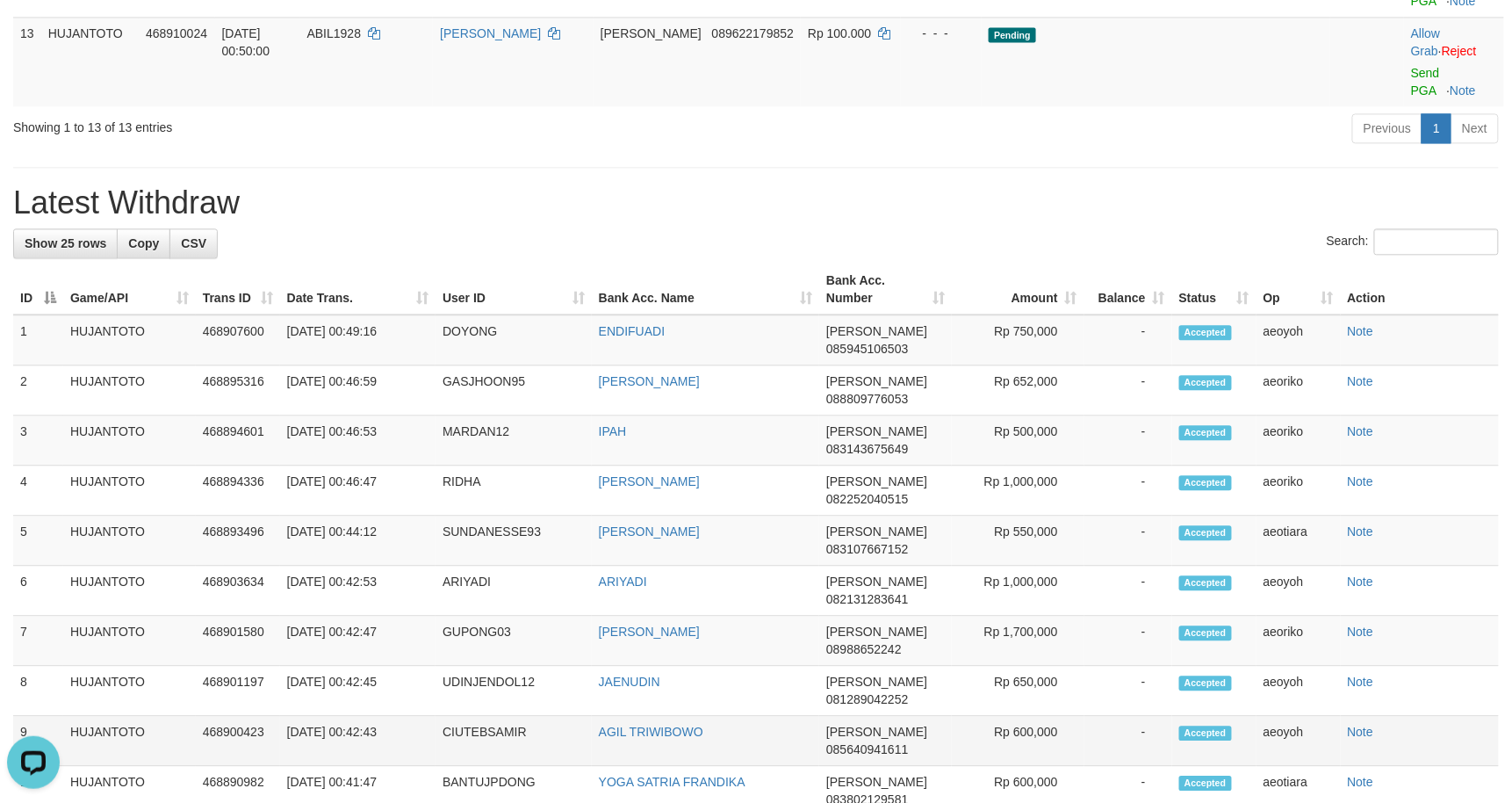
click at [486, 716] on td "CIUTEBSAMIR" at bounding box center [513, 741] width 156 height 50
click at [485, 716] on td "CIUTEBSAMIR" at bounding box center [513, 741] width 156 height 50
copy td "CIUTEBSAMIR"
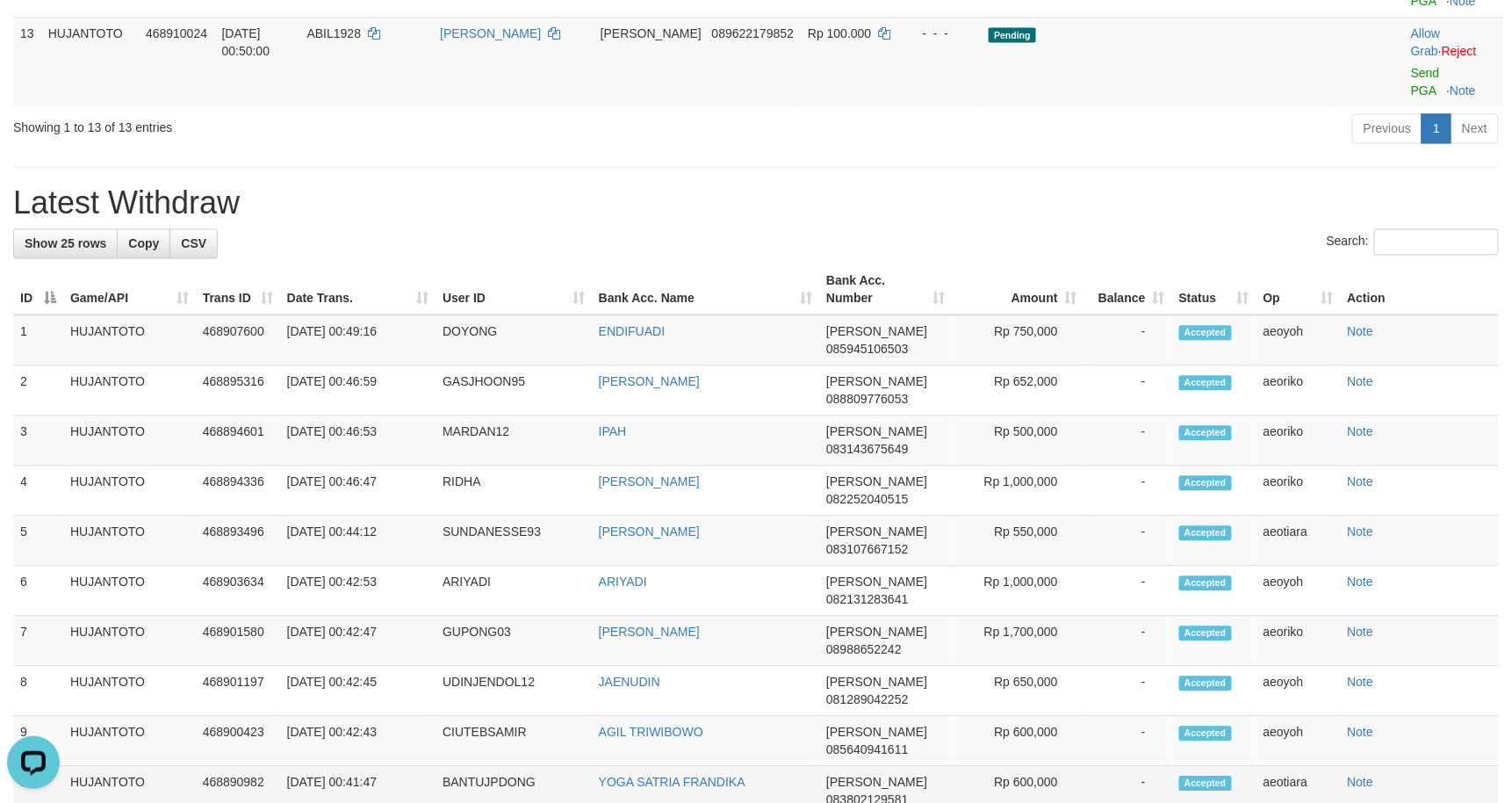
click at [490, 766] on td "BANTUJPDONG" at bounding box center [513, 791] width 156 height 50
click at [483, 766] on td "BANTUJPDONG" at bounding box center [513, 791] width 156 height 50
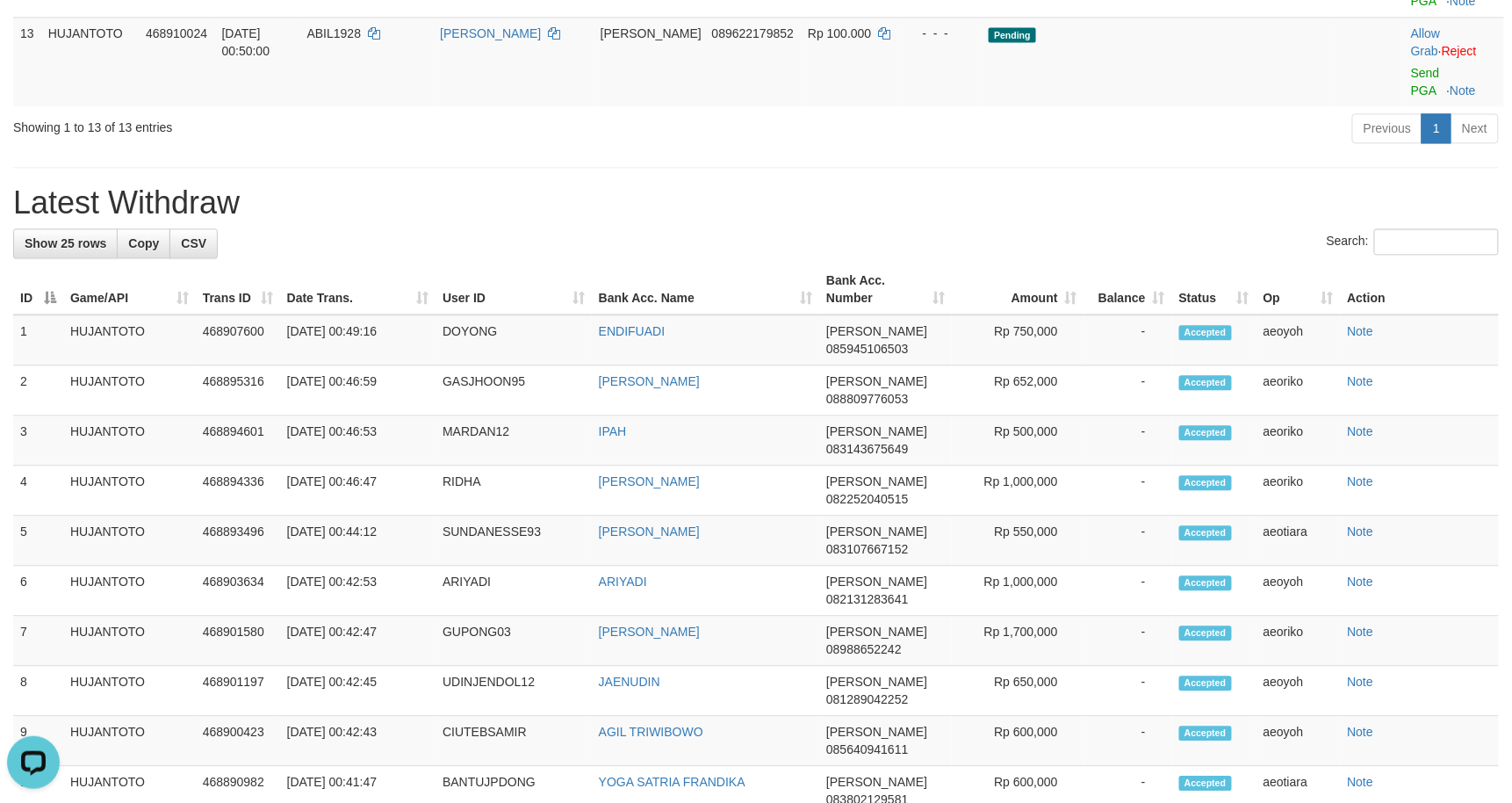
copy td "EVITASARI"
drag, startPoint x: 475, startPoint y: 609, endPoint x: 458, endPoint y: 616, distance: 18.4
click at [469, 616] on td "GUPONG03" at bounding box center [513, 641] width 156 height 50
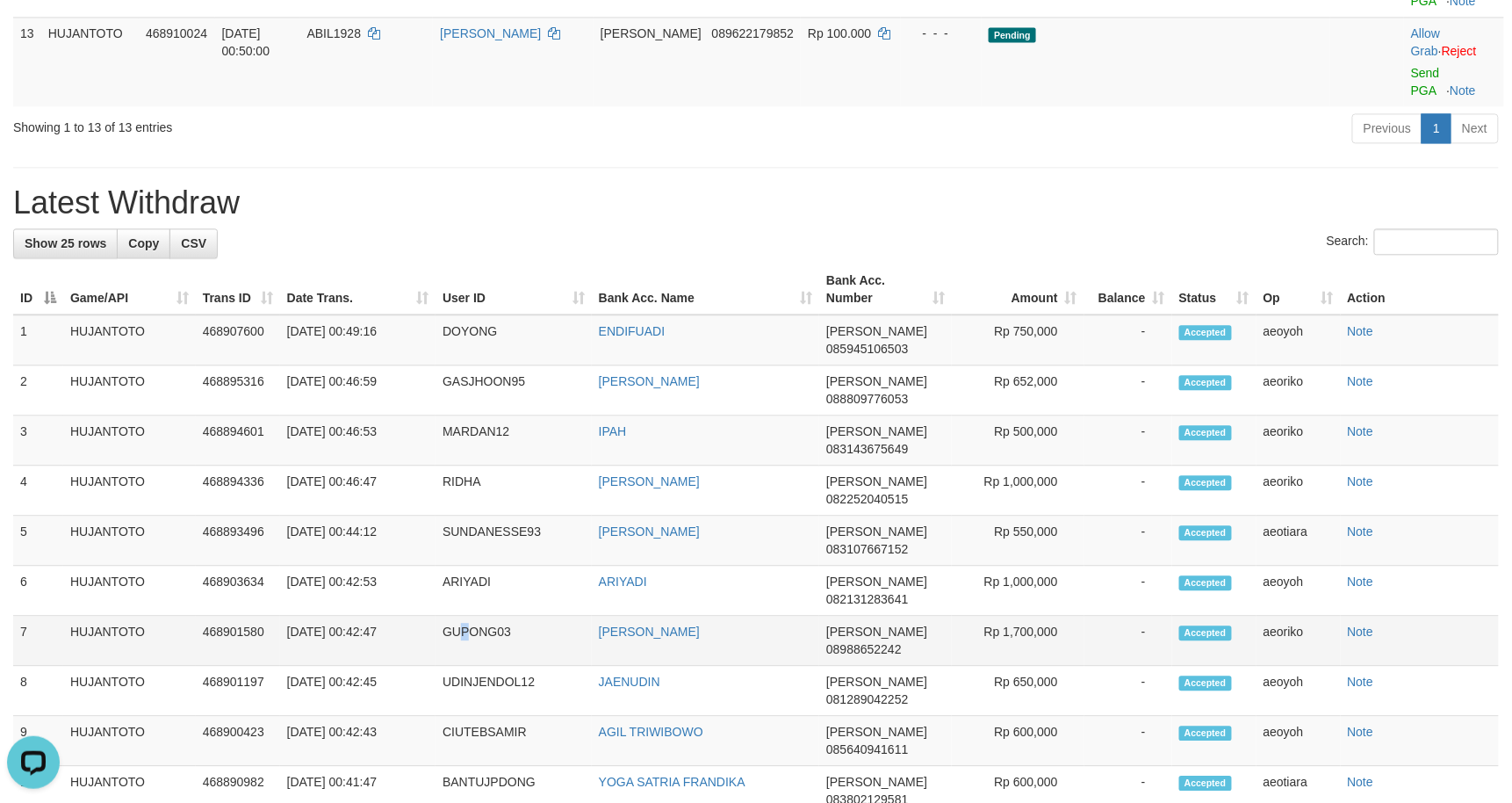
click at [461, 616] on td "GUPONG03" at bounding box center [513, 641] width 156 height 50
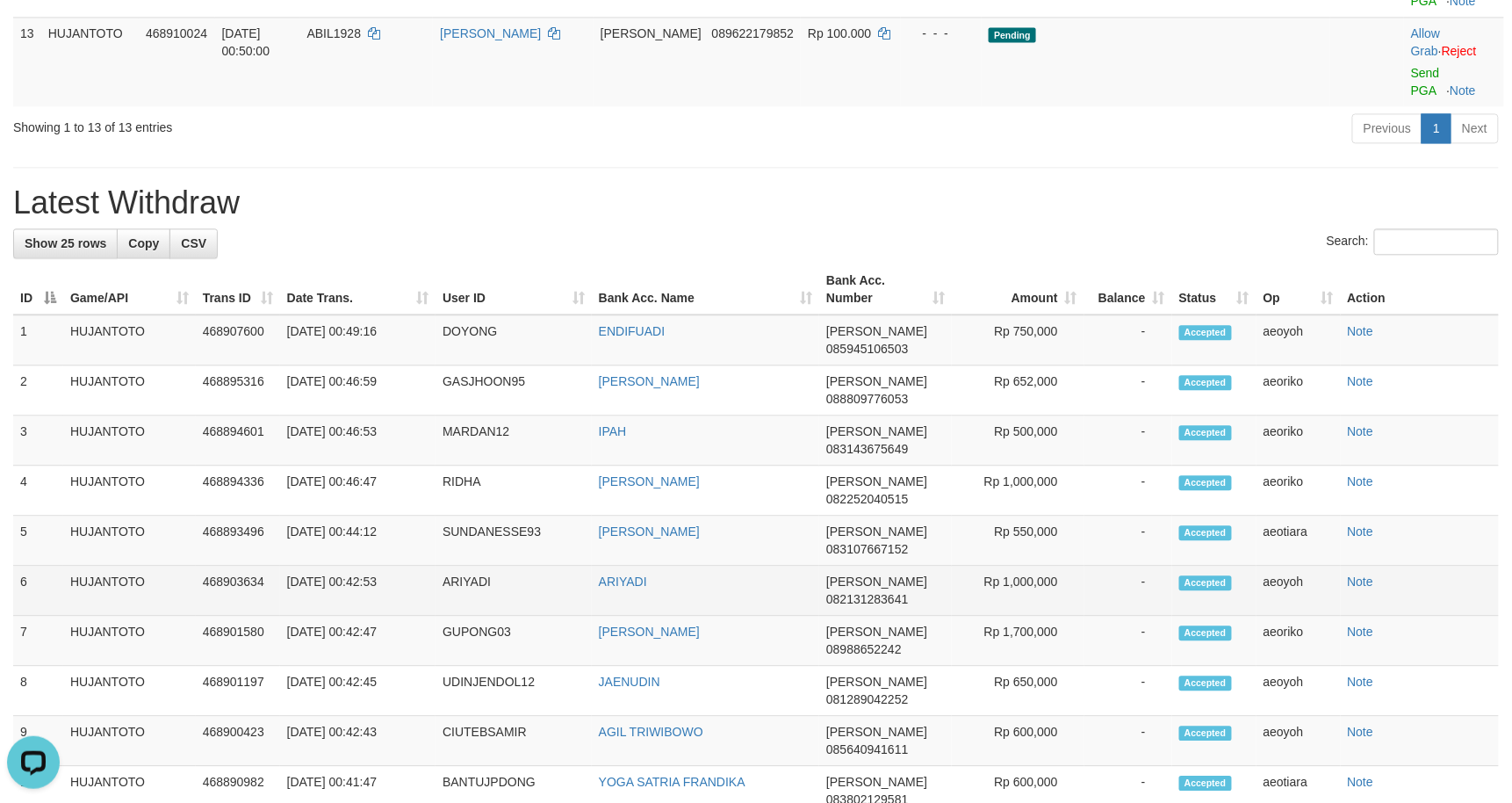
click at [462, 566] on td "ARIYADI" at bounding box center [513, 591] width 156 height 50
click at [460, 566] on td "ARIYADI" at bounding box center [513, 591] width 156 height 50
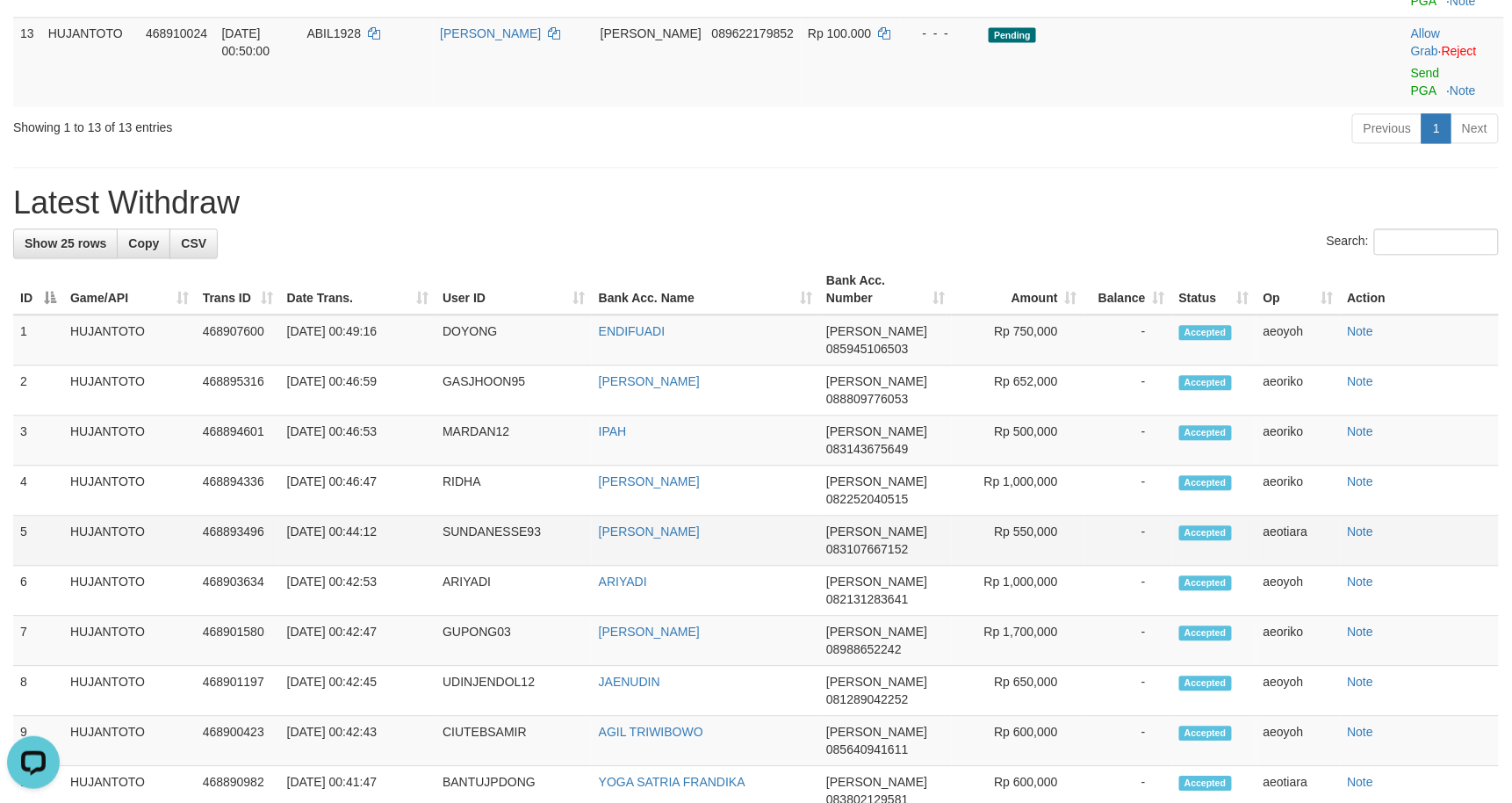
click at [471, 516] on td "SUNDANESSE93" at bounding box center [513, 541] width 156 height 50
click at [466, 516] on td "SUNDANESSE93" at bounding box center [513, 541] width 156 height 50
copy td "SUNDANESSE93"
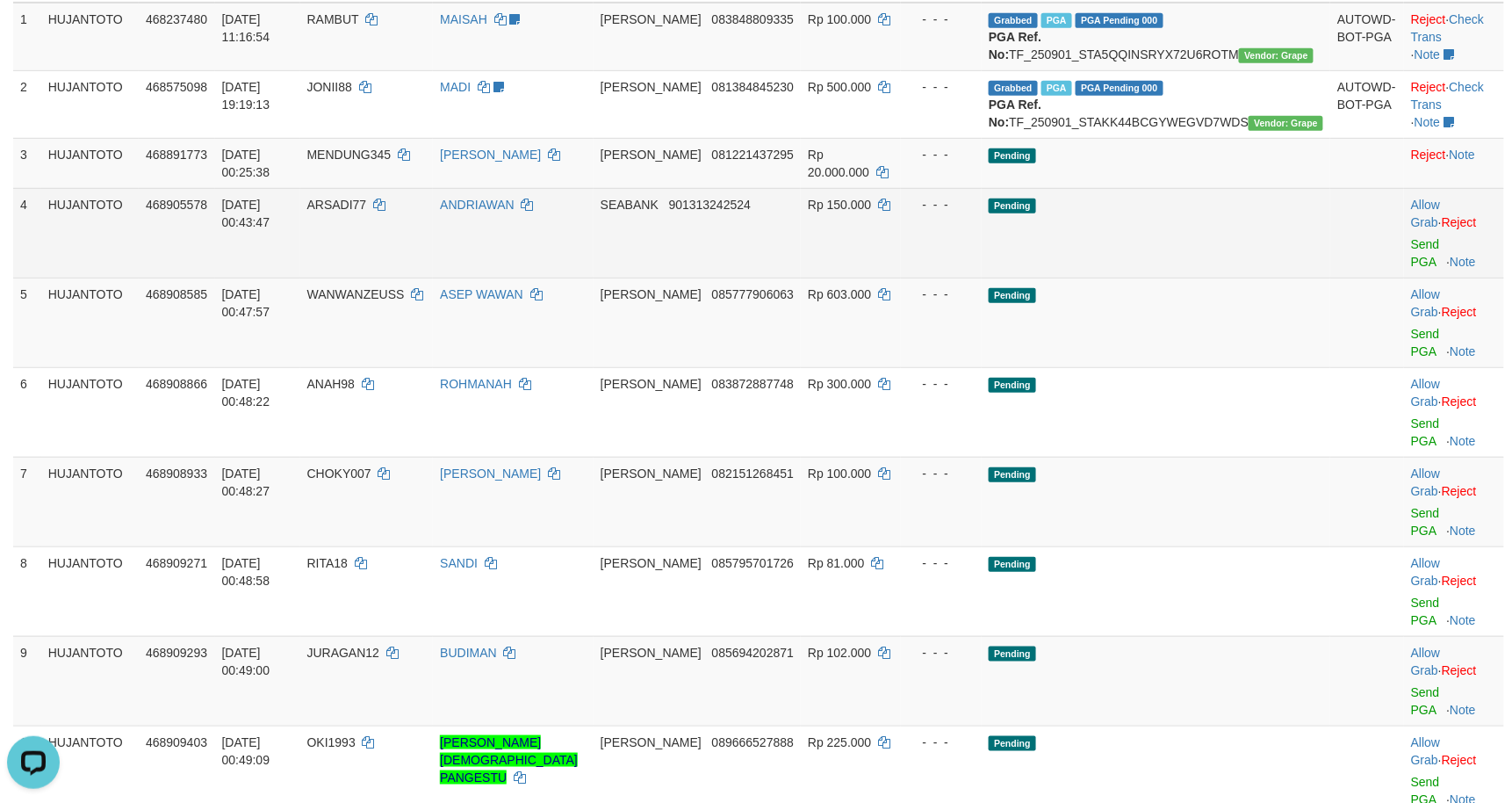
scroll to position [156, 0]
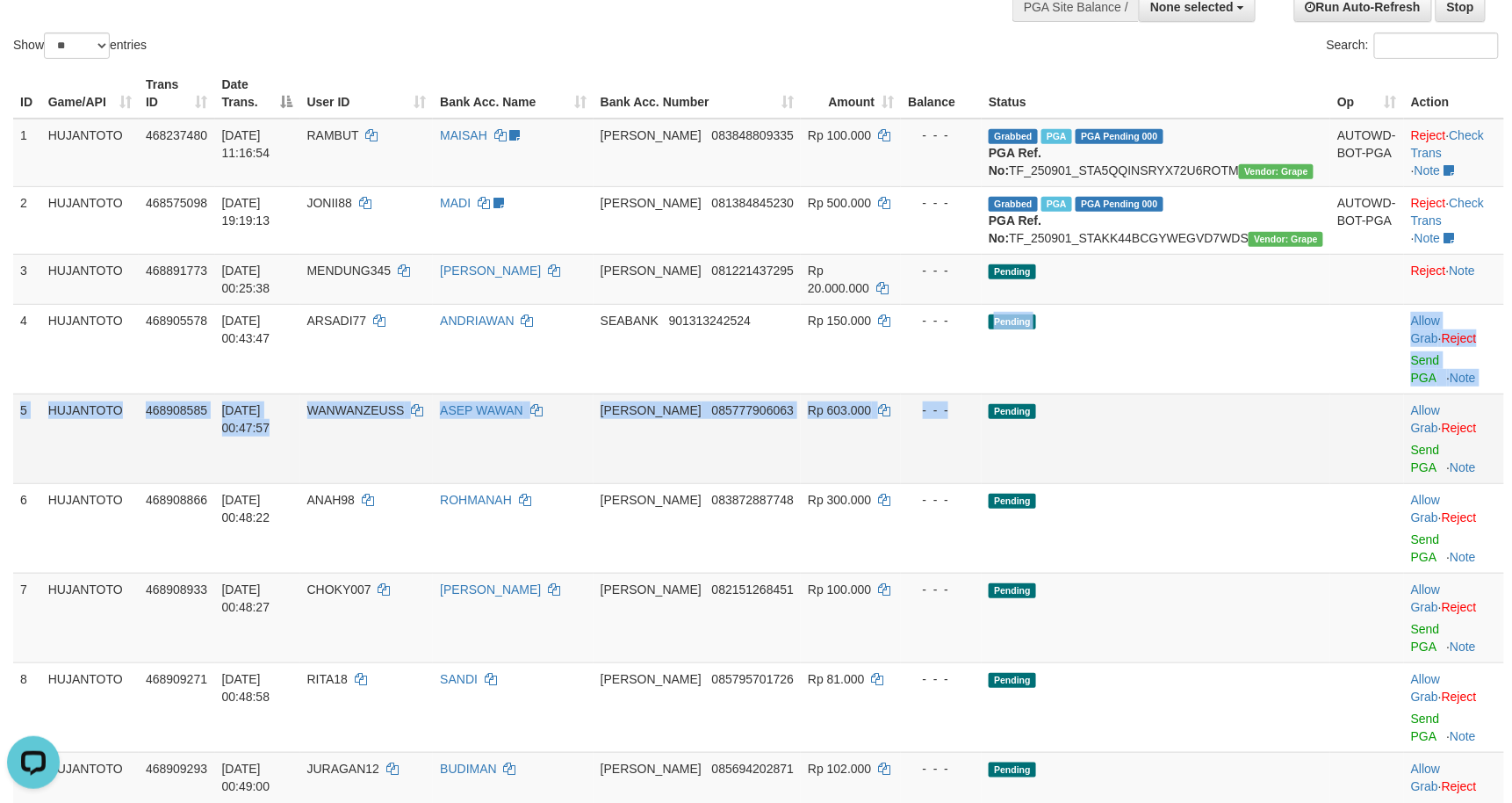
click at [1006, 417] on tbody "1 HUJANTOTO 468237480 01/09/2025 11:16:54 RAMBUT MAISAH Sudah buat ticketing DA…" at bounding box center [758, 659] width 1491 height 1081
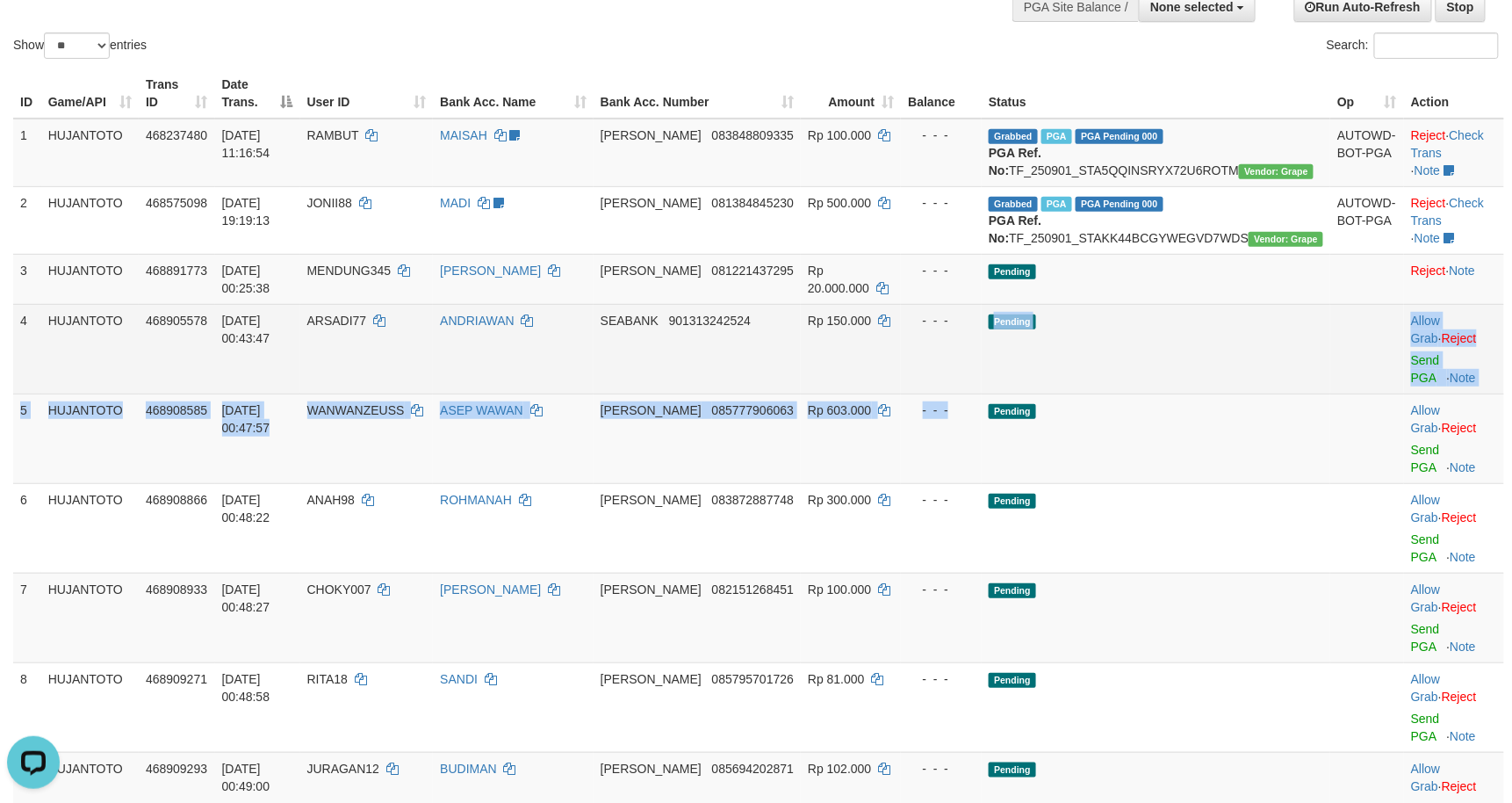
click at [1216, 382] on td "Pending" at bounding box center [1156, 348] width 348 height 90
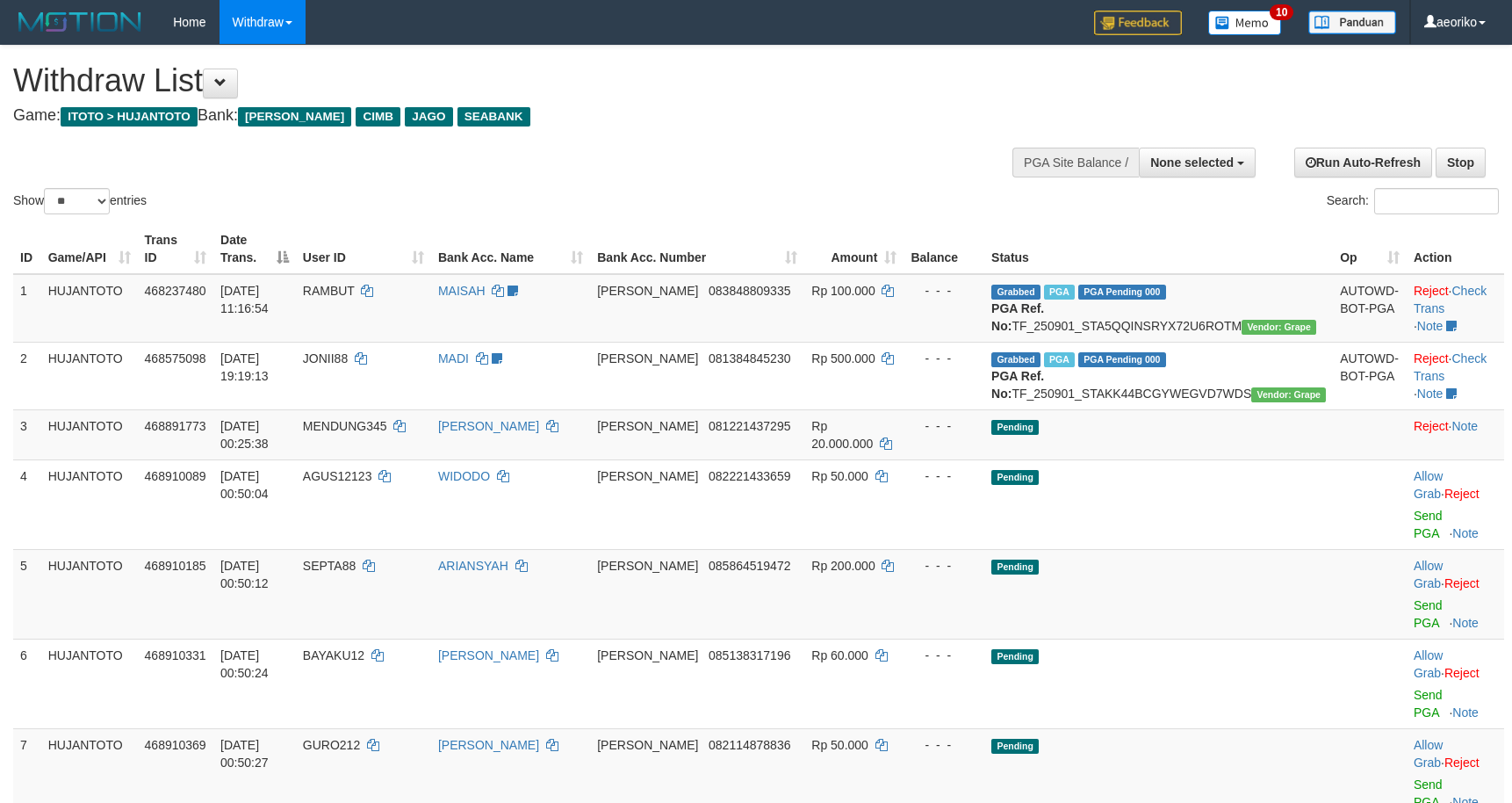
select select
select select "**"
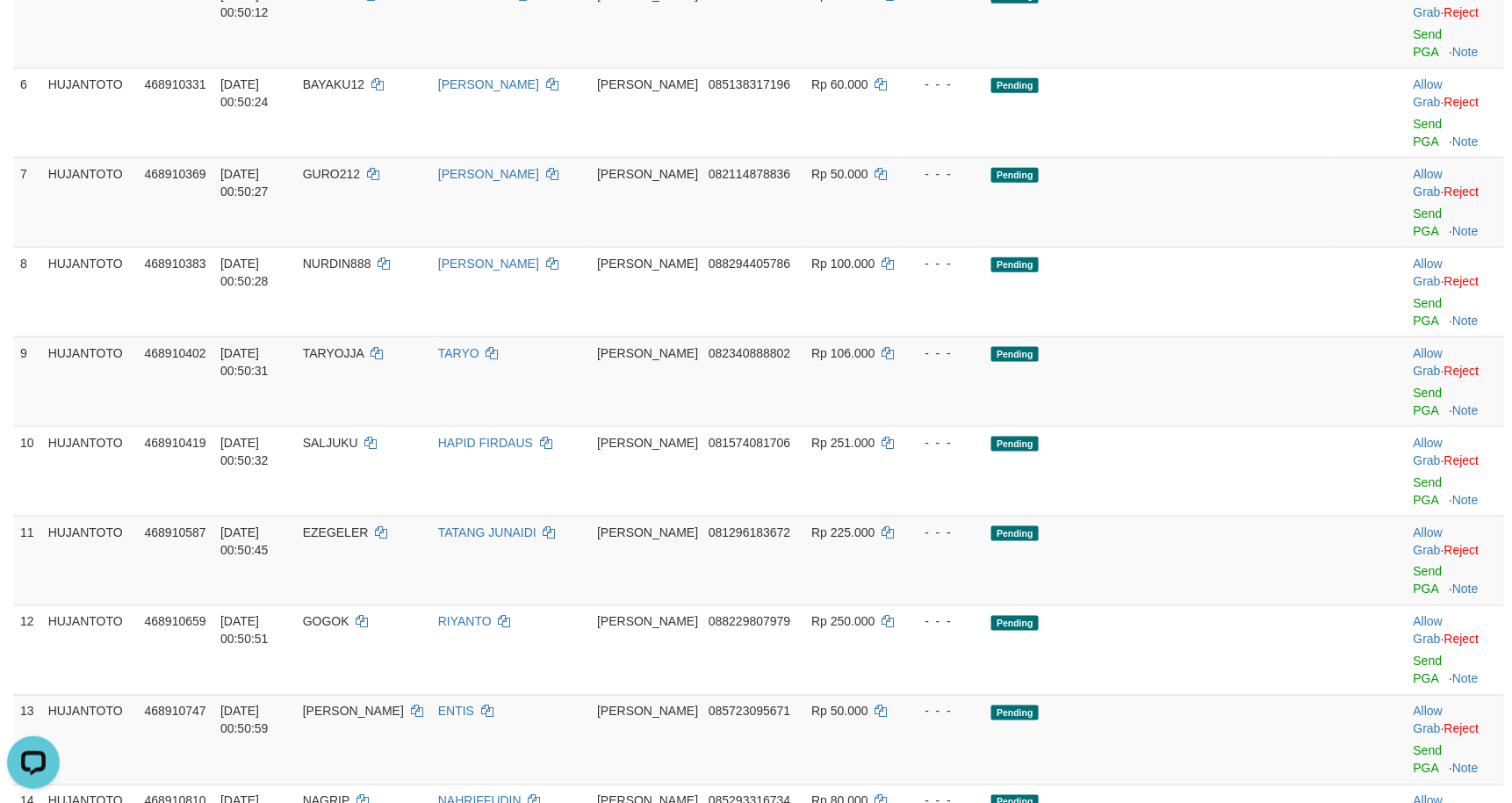
scroll to position [623, 0]
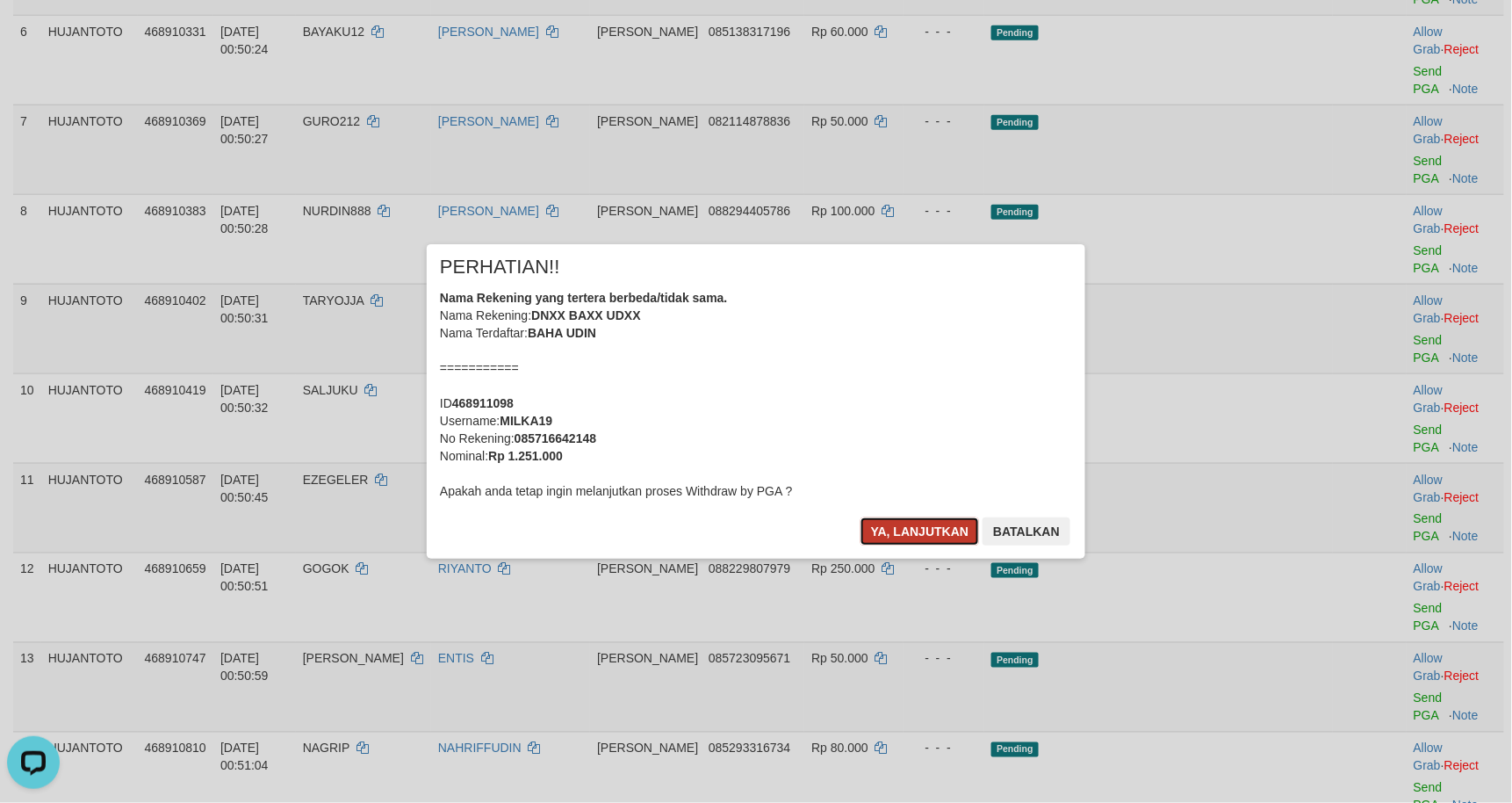
click at [904, 518] on button "Ya, lanjutkan" at bounding box center [919, 532] width 119 height 28
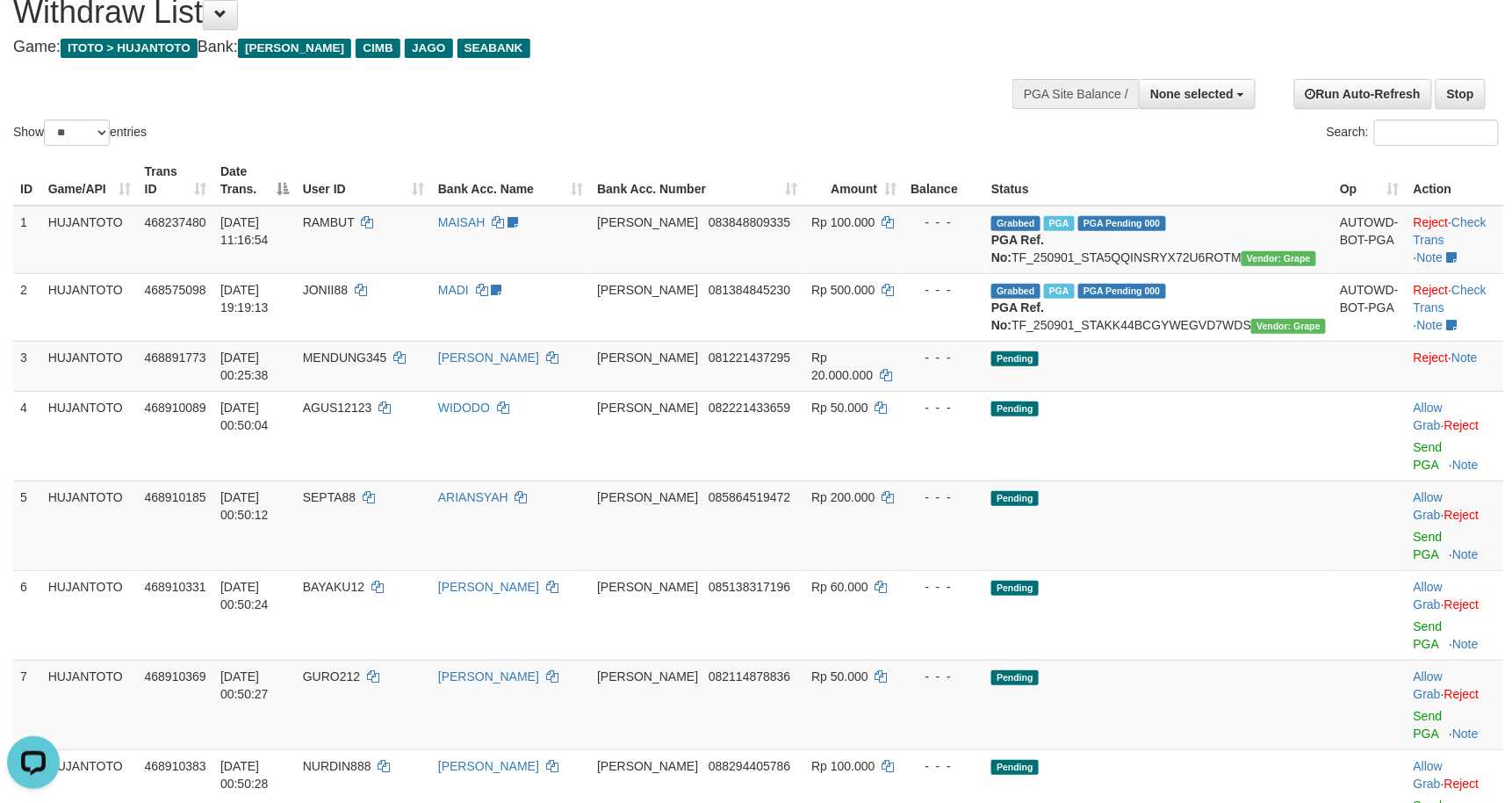
scroll to position [0, 0]
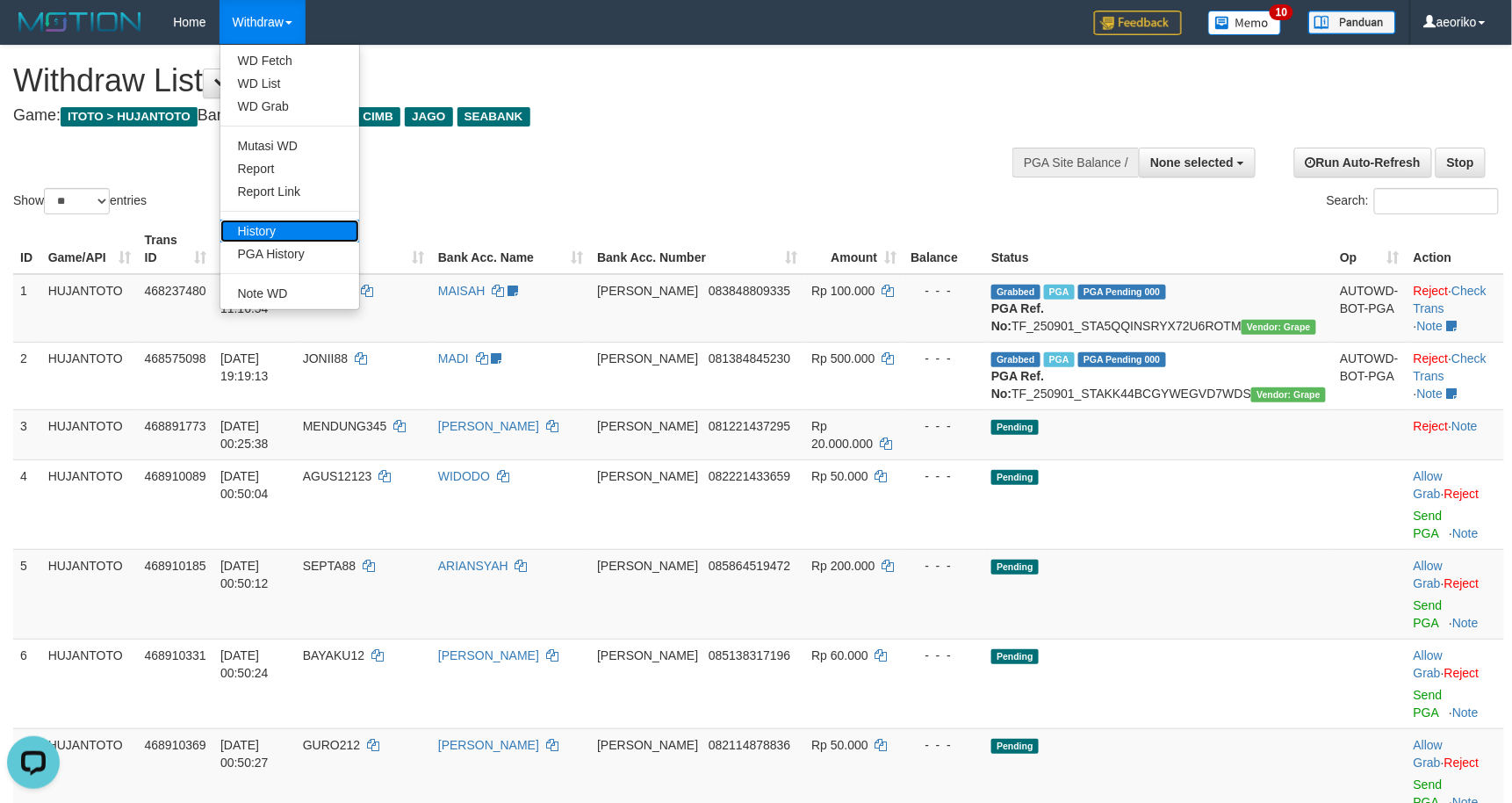
click at [299, 220] on link "History" at bounding box center [290, 231] width 139 height 23
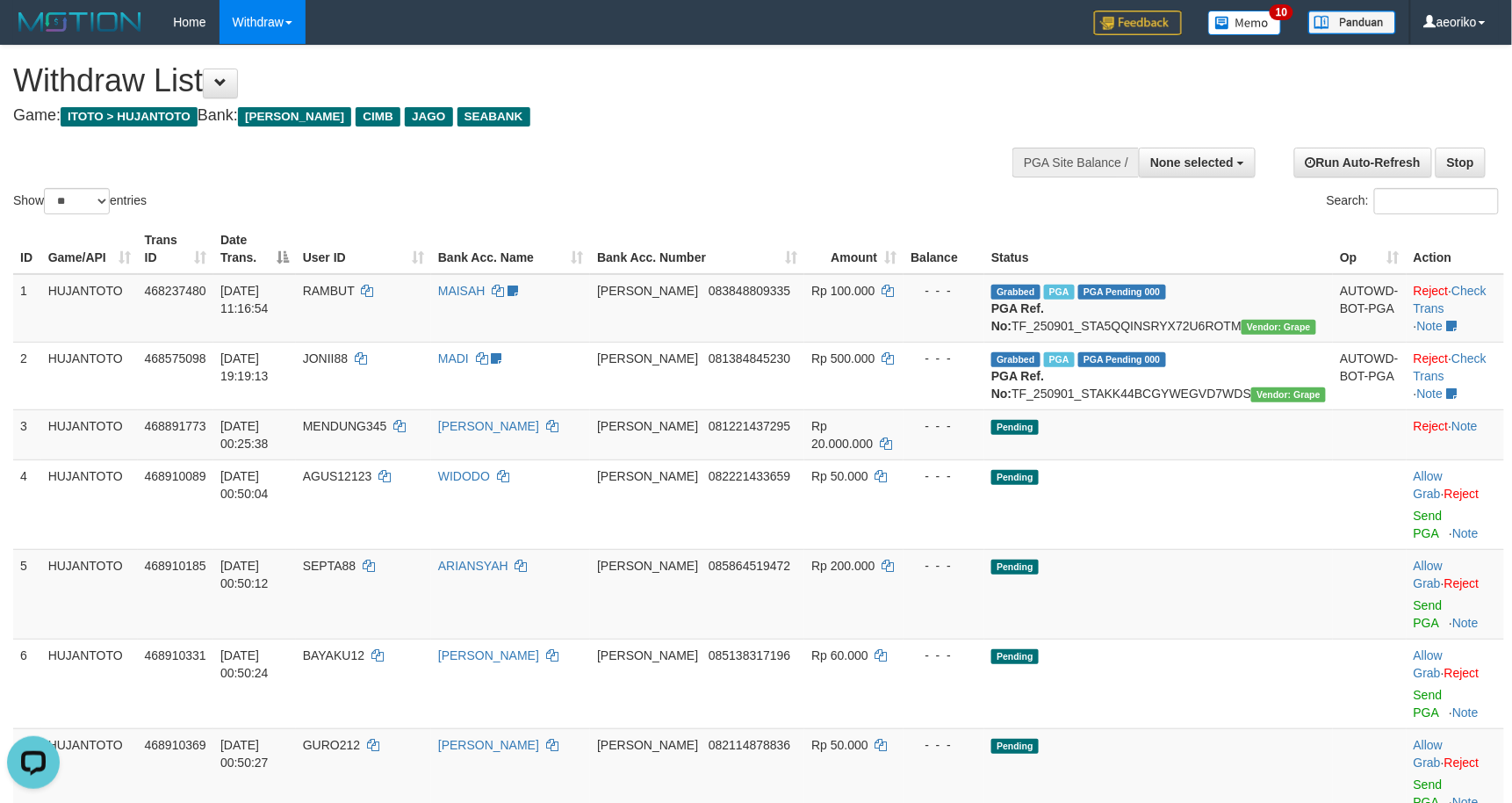
click at [841, 104] on div "Withdraw List Game: ITOTO > HUJANTOTO Bank: DANA CIMB JAGO SEABANK" at bounding box center [501, 93] width 977 height 60
click at [794, 107] on h4 "Game: ITOTO > HUJANTOTO Bank: DANA CIMB JAGO SEABANK" at bounding box center [501, 116] width 977 height 18
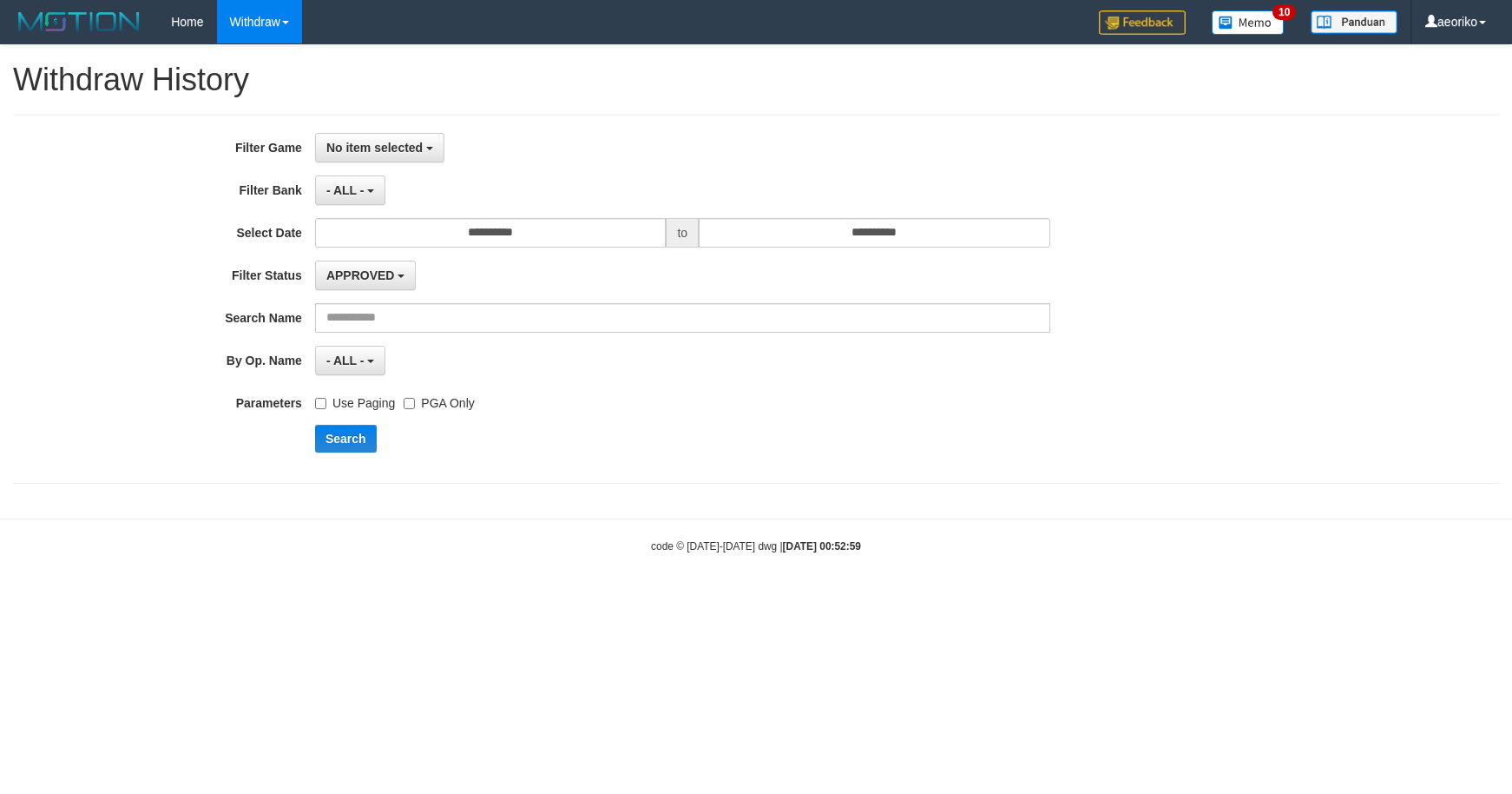
select select
click at [387, 159] on button "No item selected" at bounding box center [379, 147] width 129 height 29
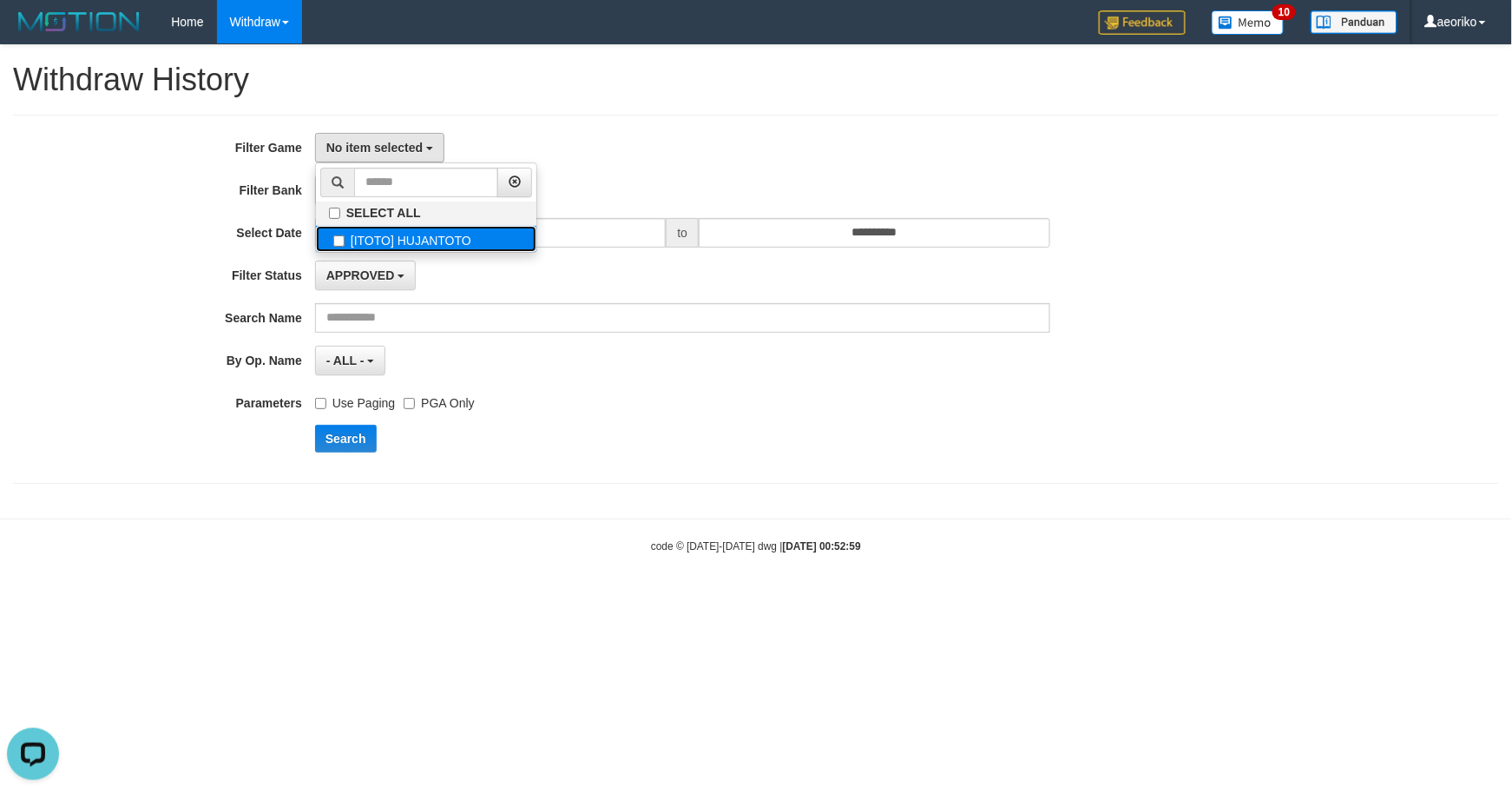
click at [393, 246] on label "[ITOTO] HUJANTOTO" at bounding box center [426, 239] width 221 height 26
select select "***"
click at [435, 327] on input "text" at bounding box center [682, 318] width 735 height 29
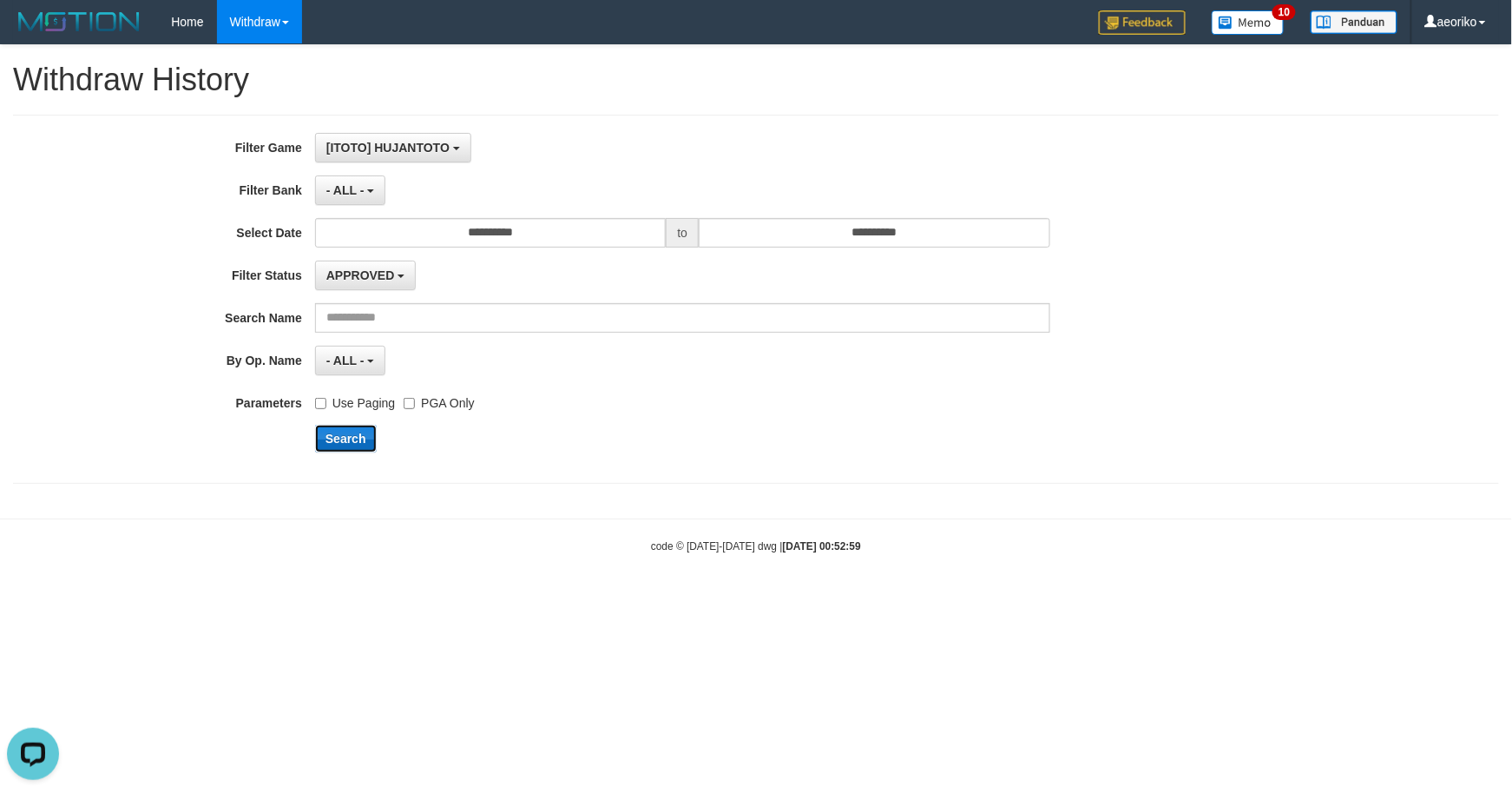
click at [347, 452] on button "Search" at bounding box center [345, 439] width 61 height 27
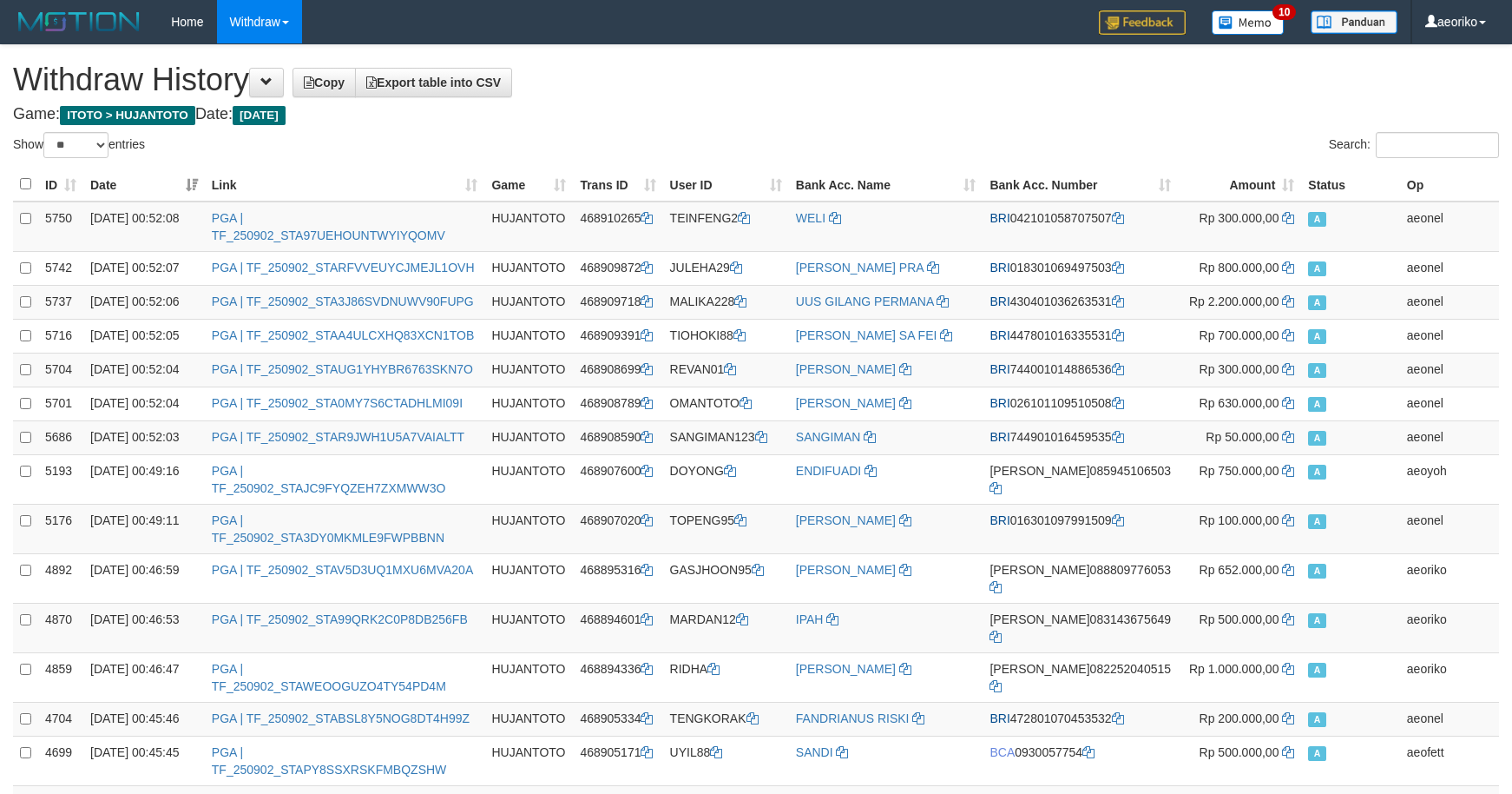
select select "**"
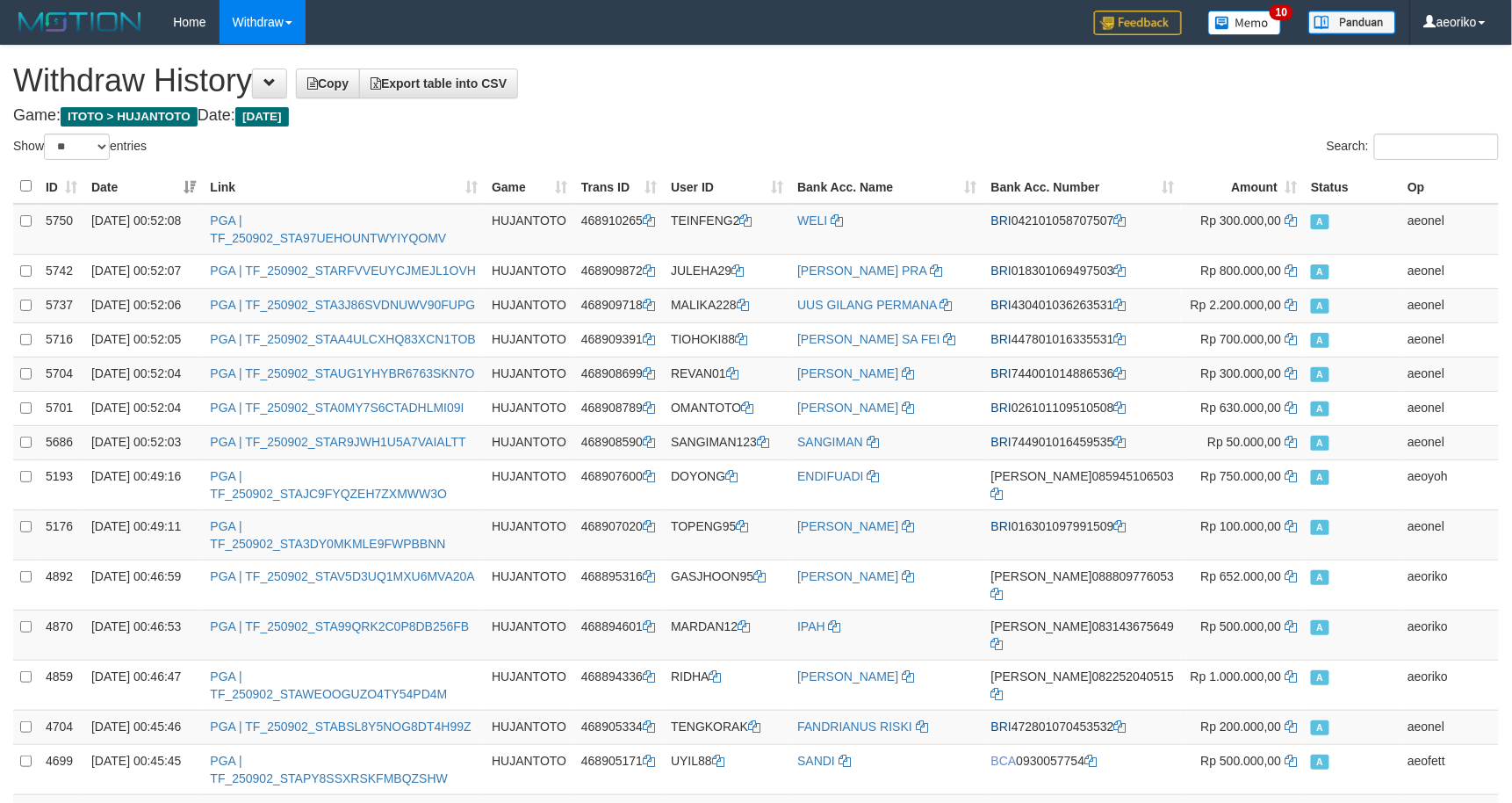
click at [964, 147] on div "Search:" at bounding box center [1134, 148] width 730 height 31
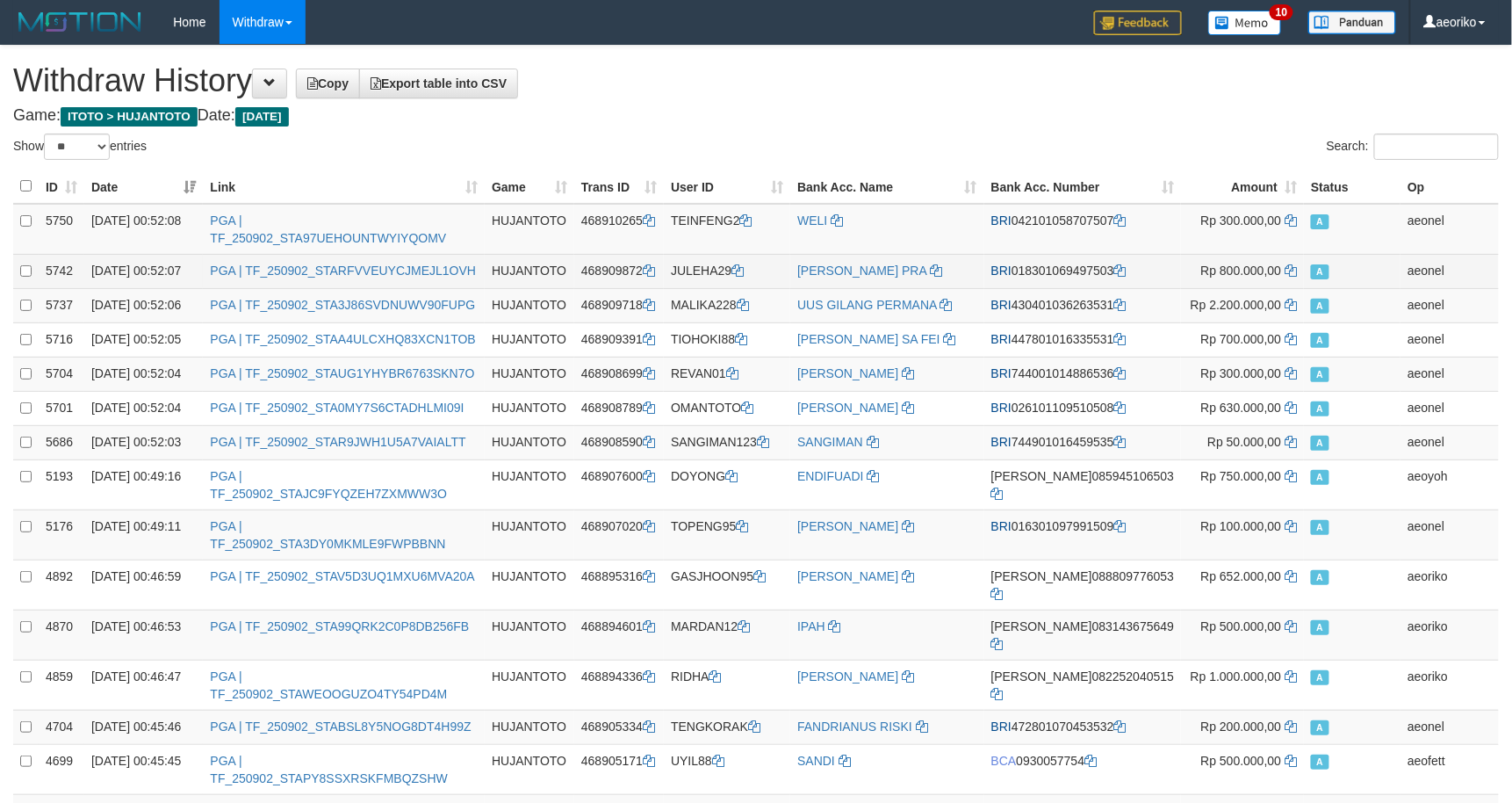
click at [98, 271] on td "02/09/2025 00:52:07" at bounding box center [144, 270] width 119 height 34
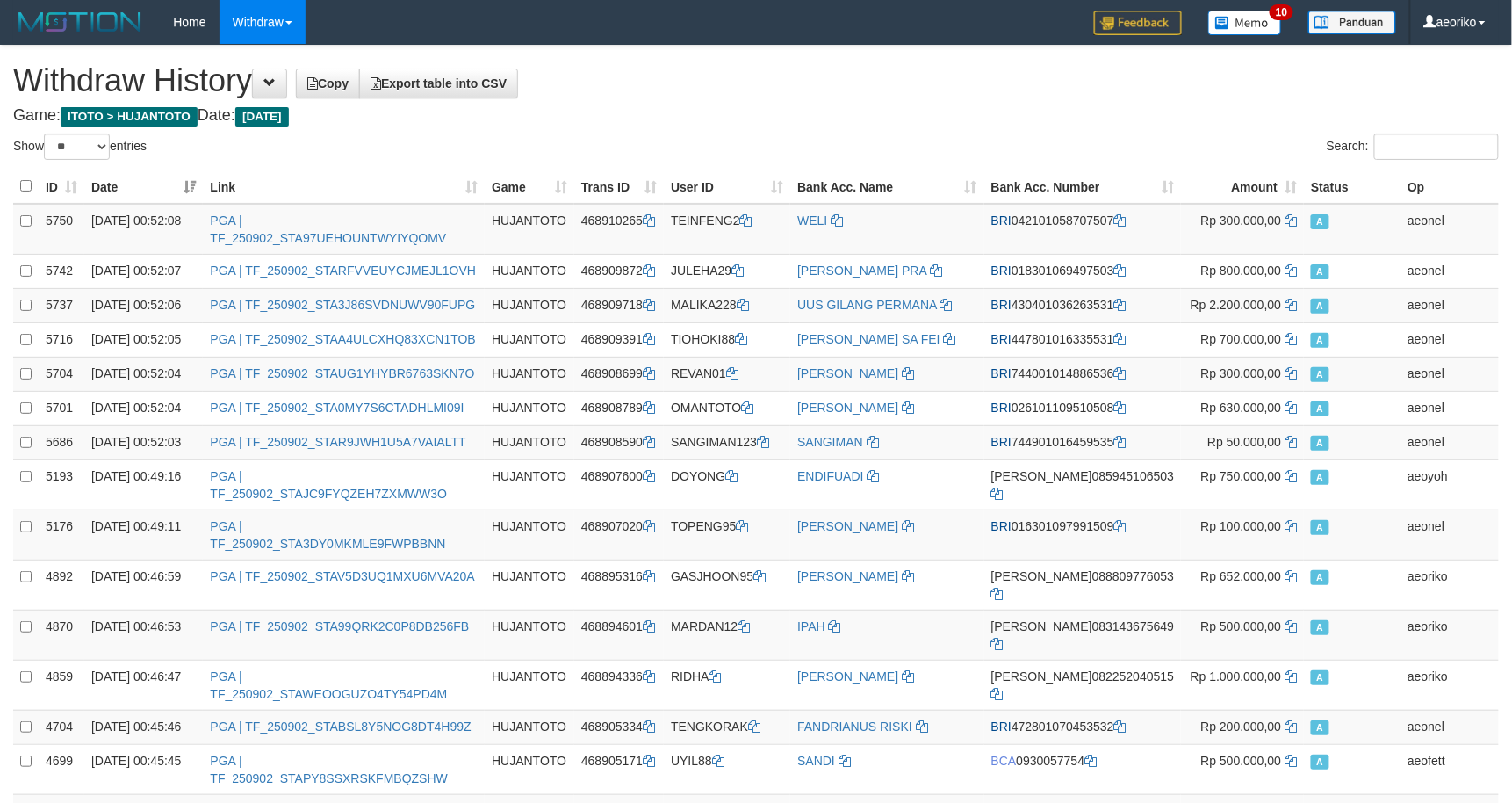
click at [643, 113] on h4 "Game: ITOTO > HUJANTOTO Date: Today" at bounding box center [756, 116] width 1486 height 18
click at [788, 160] on div "Search:" at bounding box center [1134, 148] width 730 height 31
click at [687, 116] on h4 "Game: ITOTO > HUJANTOTO Date: [DATE]" at bounding box center [756, 116] width 1486 height 18
click at [257, 84] on h1 "Withdraw History Copy Export table into CSV" at bounding box center [756, 81] width 1486 height 35
click at [287, 92] on button at bounding box center [269, 83] width 35 height 30
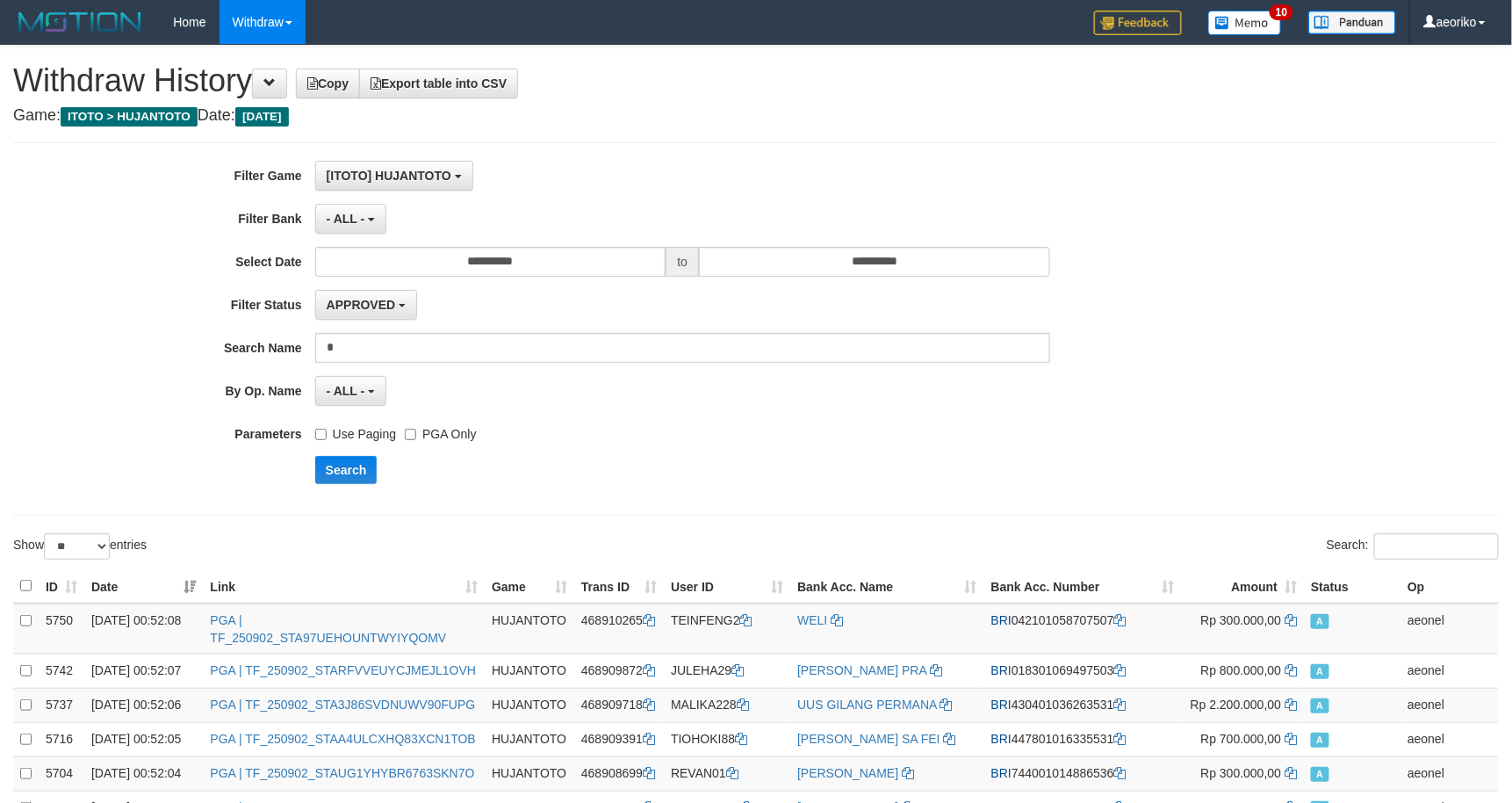
click at [327, 436] on label "Use Paging" at bounding box center [355, 431] width 81 height 24
click at [328, 476] on button "Search" at bounding box center [345, 470] width 62 height 28
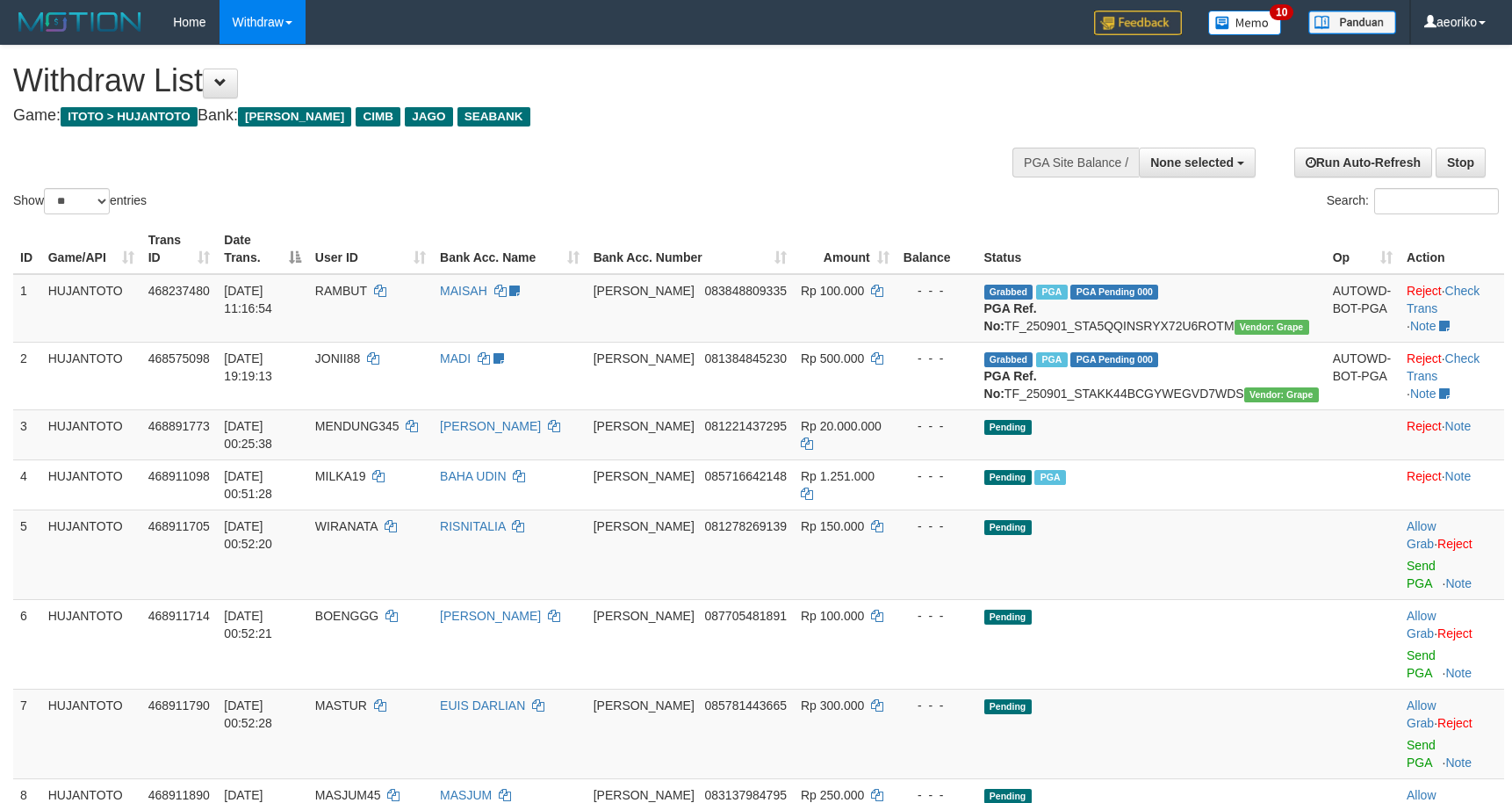
select select
select select "**"
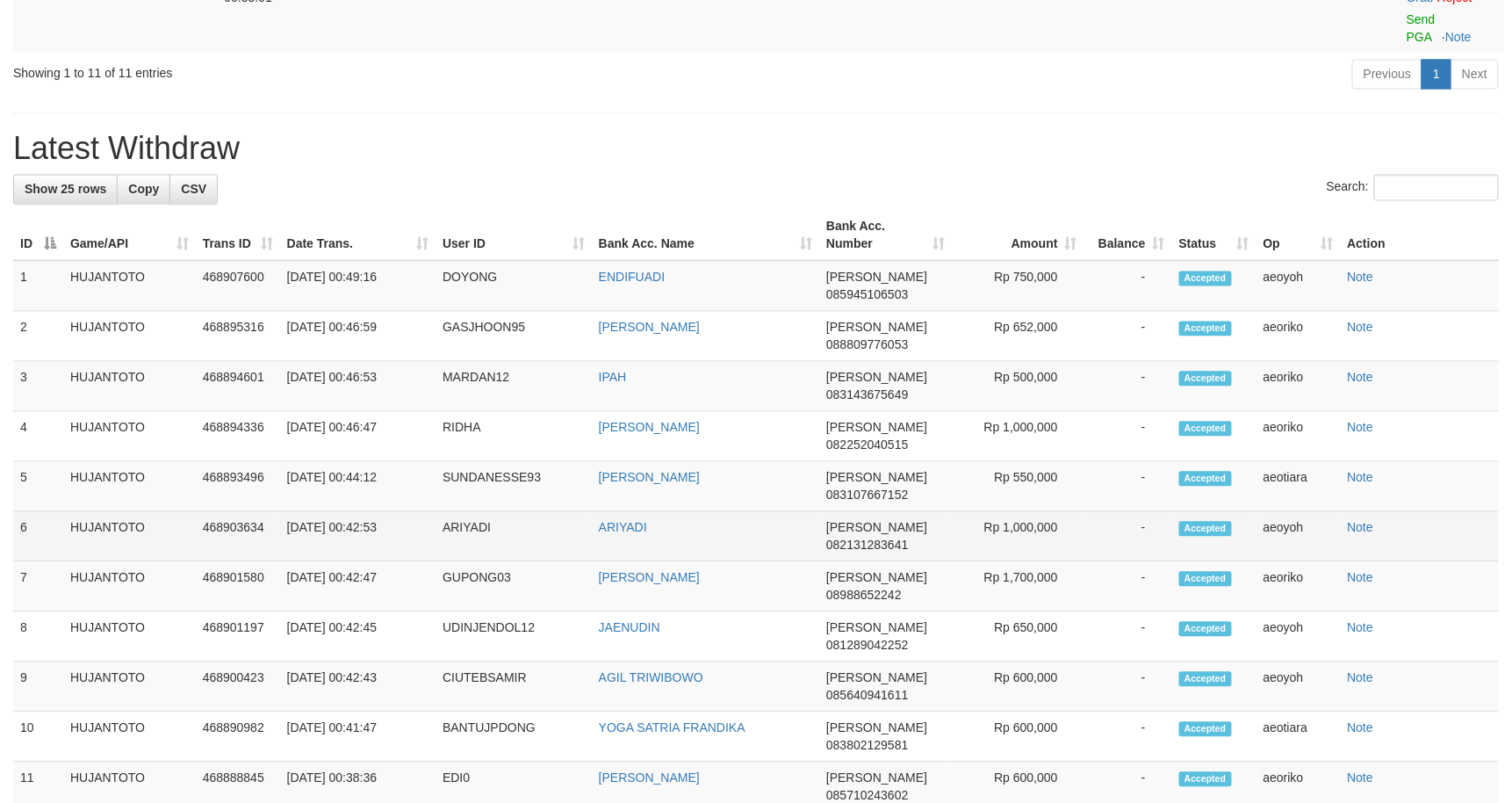
scroll to position [936, 0]
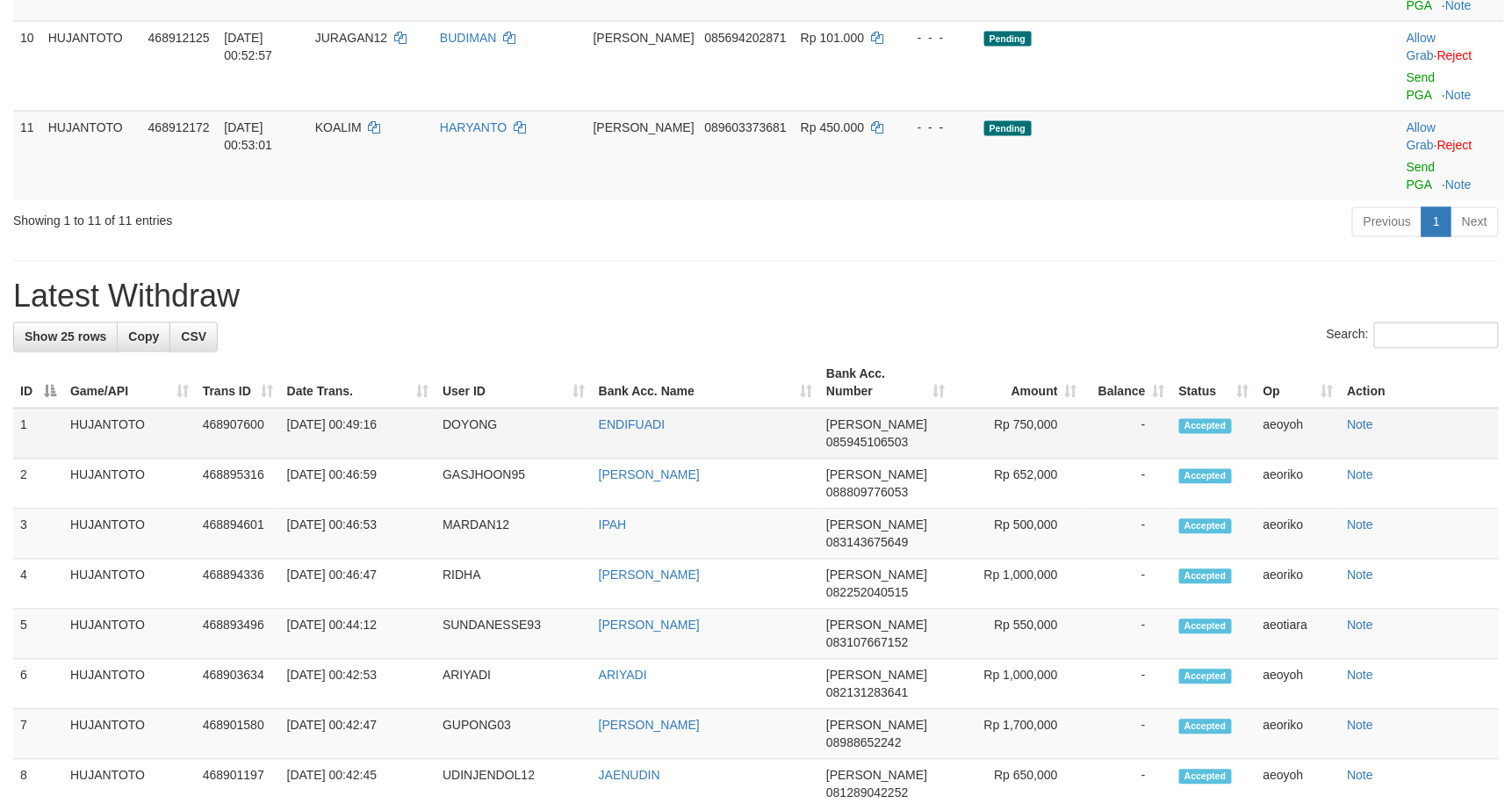
click at [475, 408] on td "DOYONG" at bounding box center [513, 433] width 156 height 51
click at [468, 408] on td "DOYONG" at bounding box center [513, 433] width 156 height 51
copy td "DOYONG"
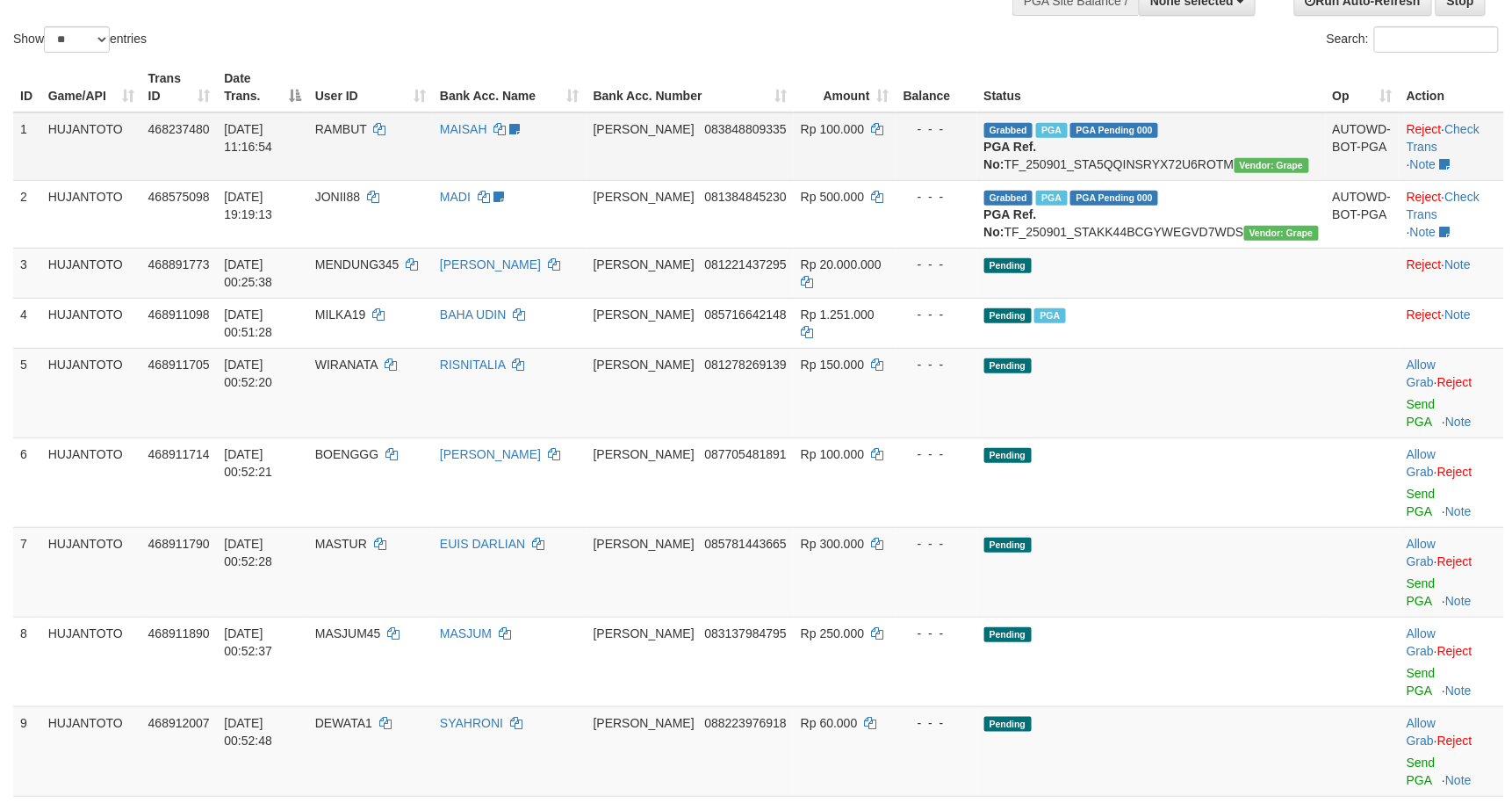
scroll to position [156, 0]
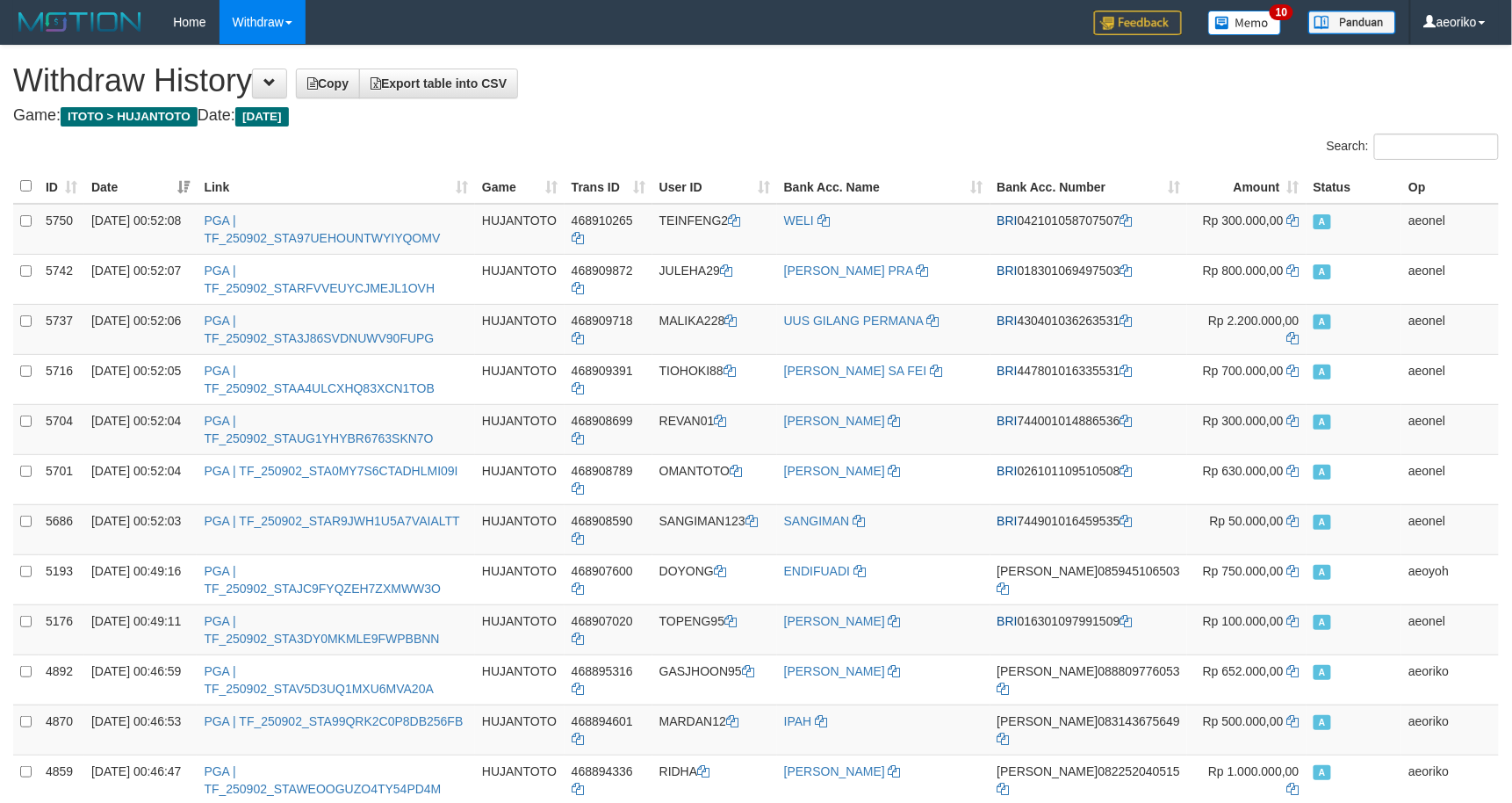
click at [752, 152] on div "Search:" at bounding box center [756, 148] width 1512 height 31
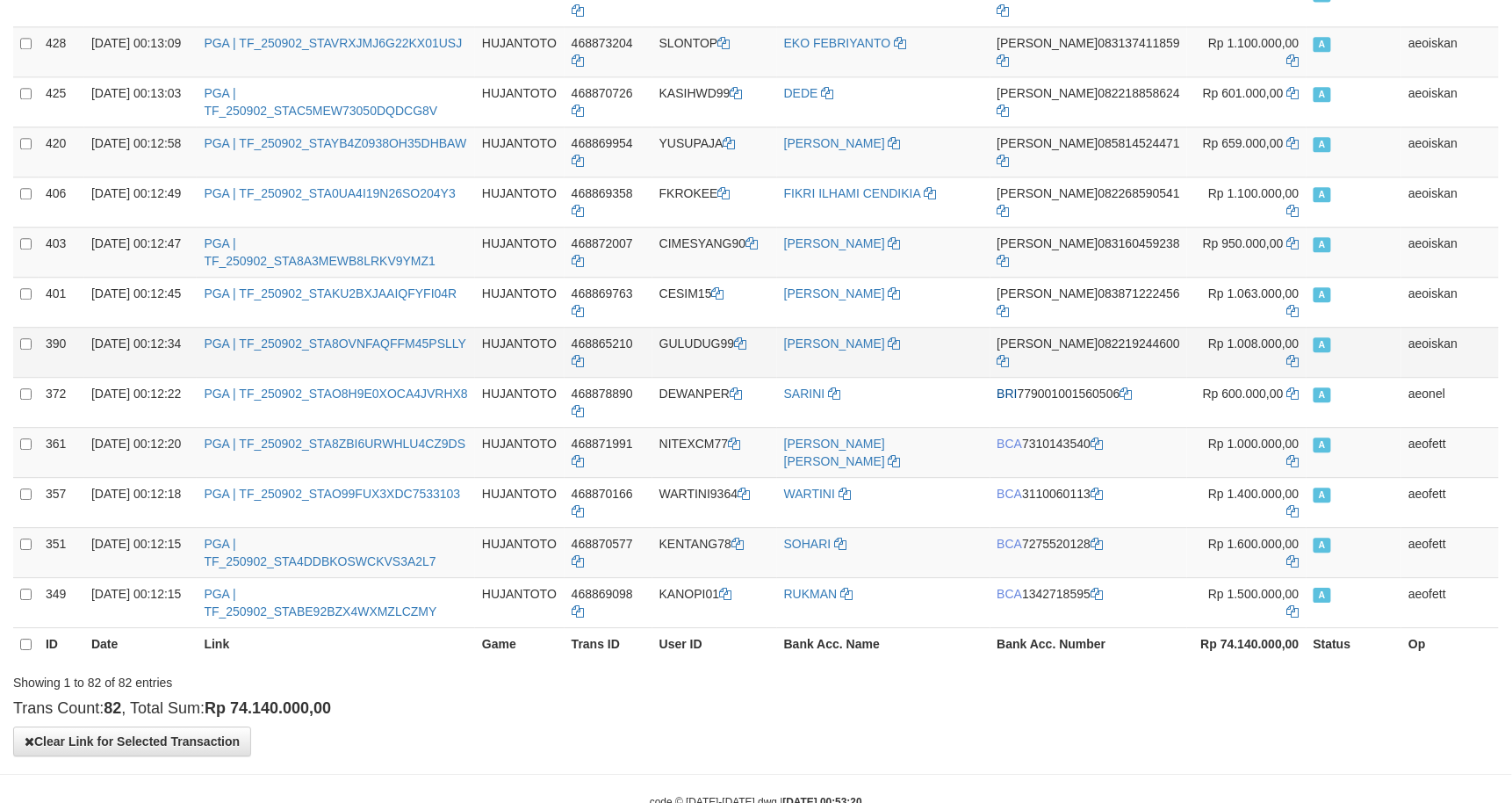
scroll to position [3757, 0]
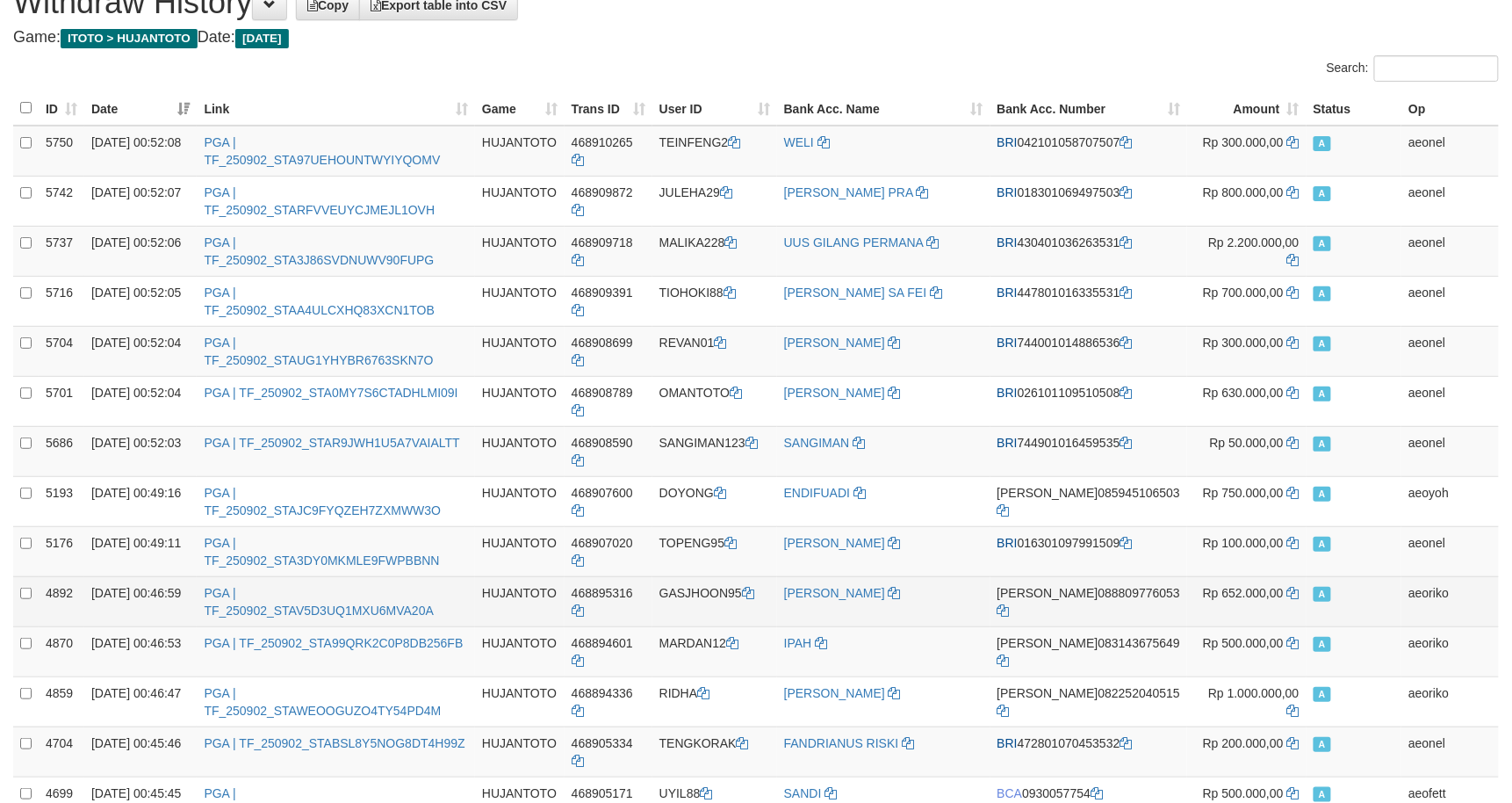
scroll to position [0, 0]
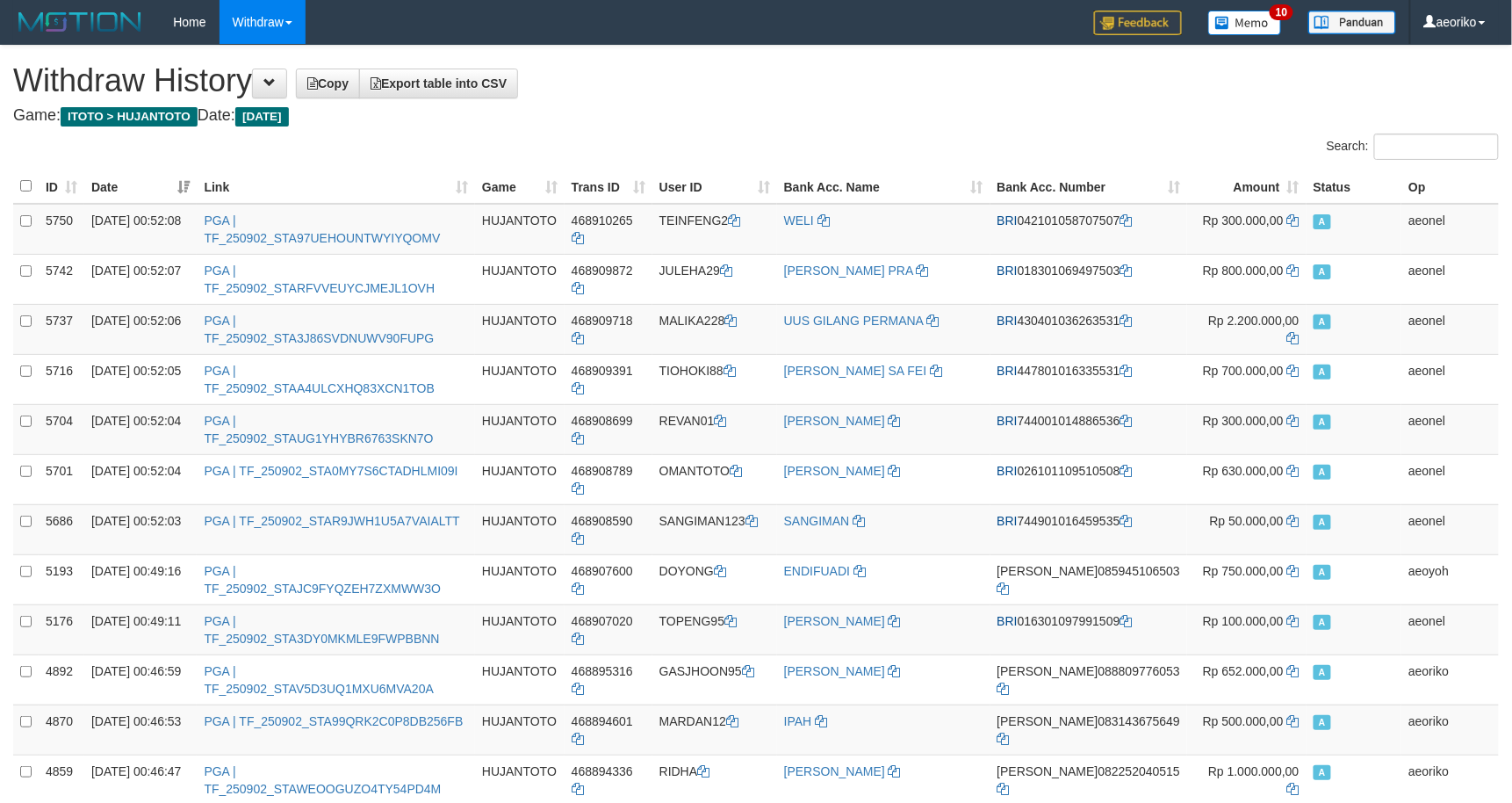
click at [671, 118] on h4 "Game: ITOTO > HUJANTOTO Date: [DATE]" at bounding box center [756, 116] width 1486 height 18
click at [705, 89] on h1 "Withdraw History Copy Export table into CSV" at bounding box center [756, 81] width 1486 height 35
